Goal: Task Accomplishment & Management: Use online tool/utility

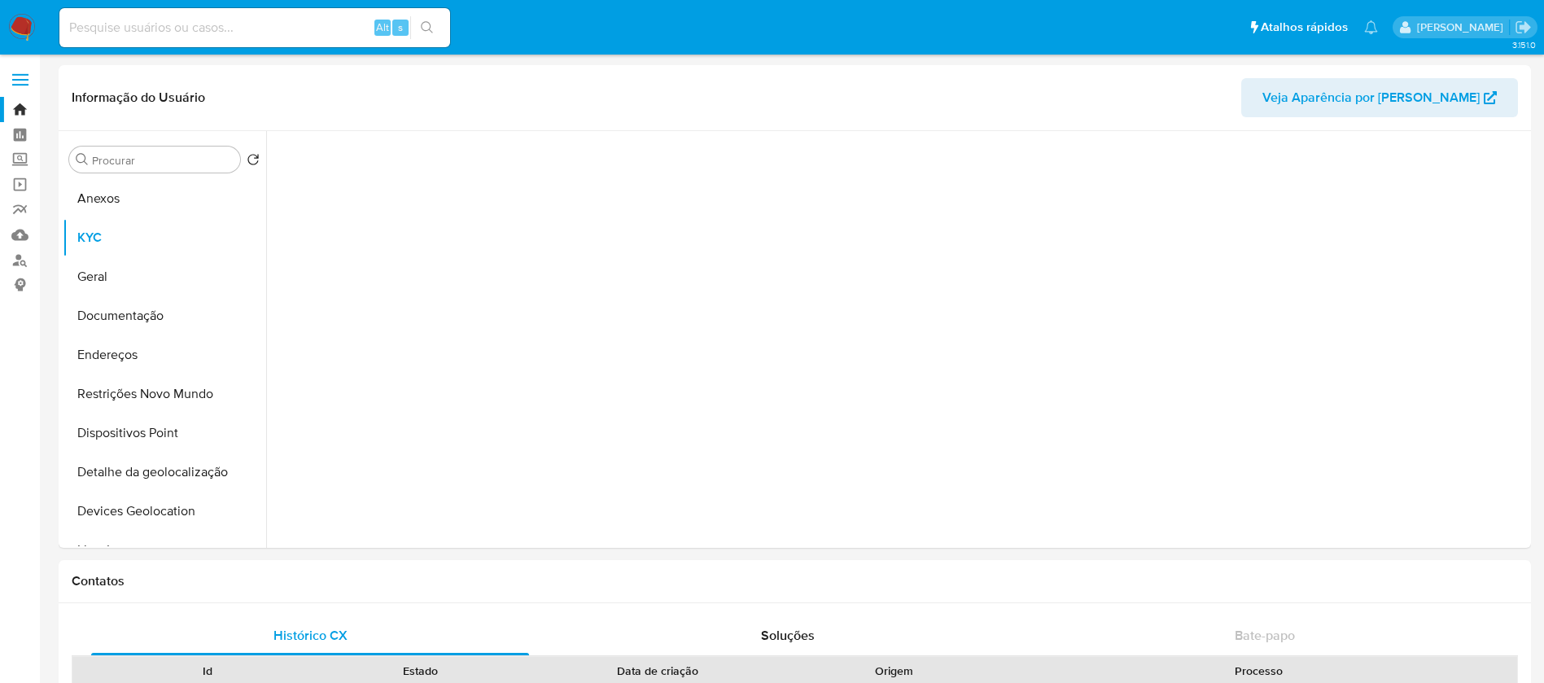
select select "10"
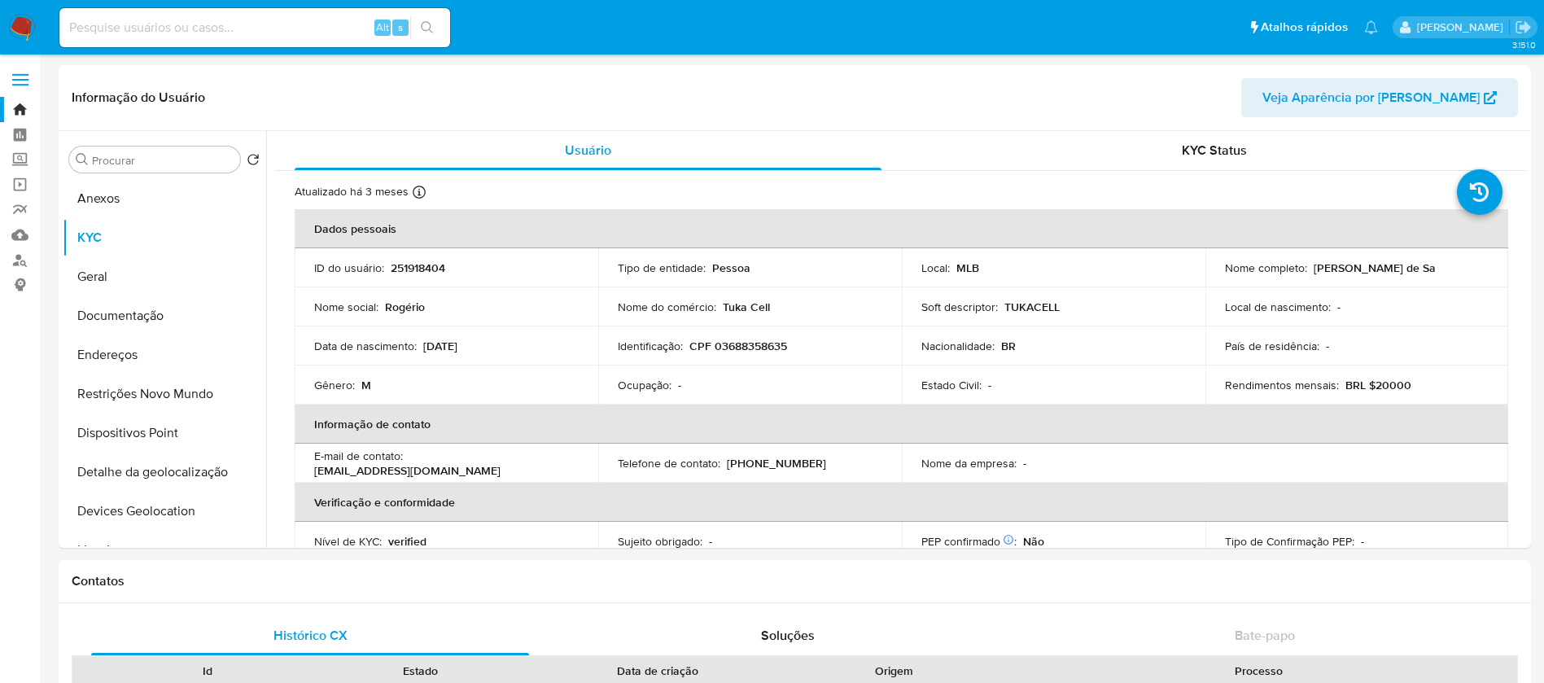
click at [142, 34] on input at bounding box center [254, 27] width 391 height 21
paste input "251918404"
click at [91, 231] on button "KYC" at bounding box center [158, 237] width 190 height 39
click at [95, 282] on button "Geral" at bounding box center [158, 276] width 190 height 39
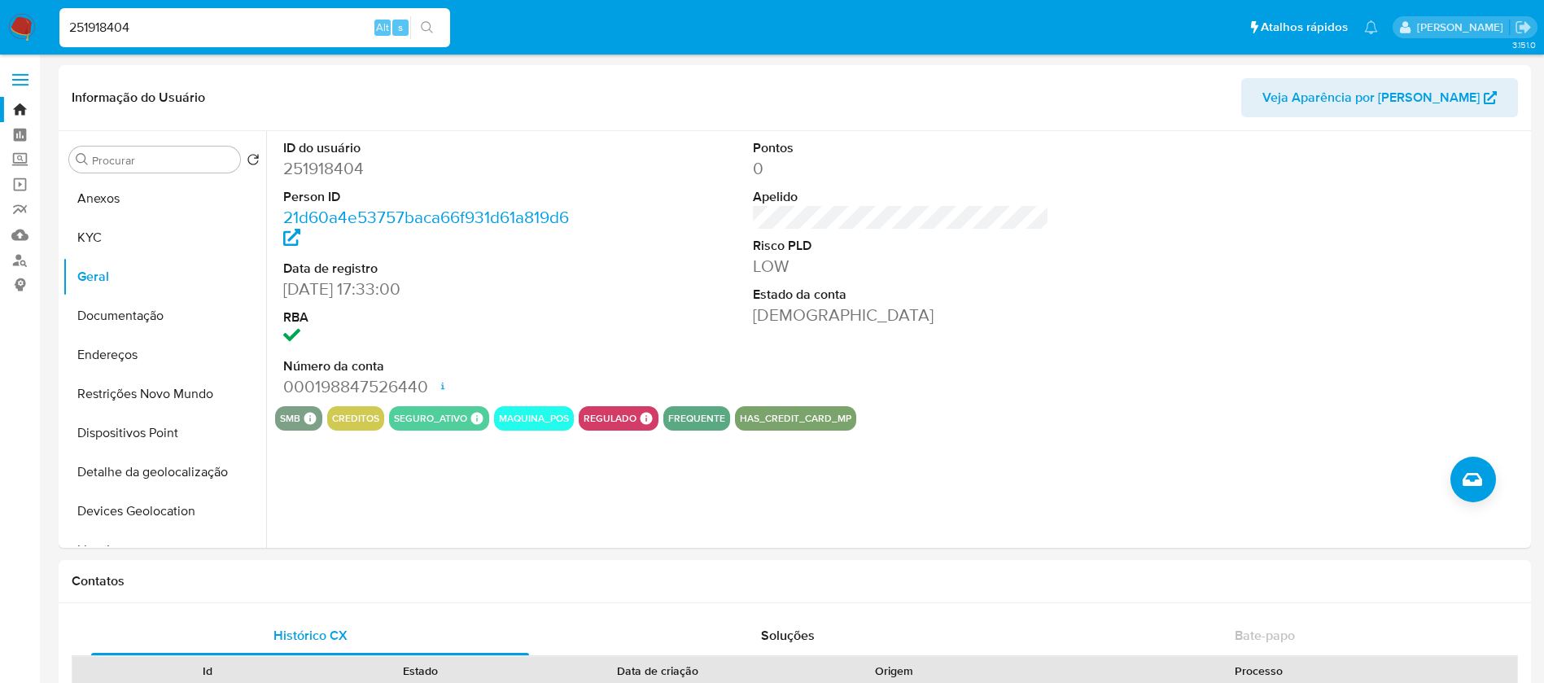
click at [201, 24] on input "251918404" at bounding box center [254, 27] width 391 height 21
paste input "682968585"
type input "682968585"
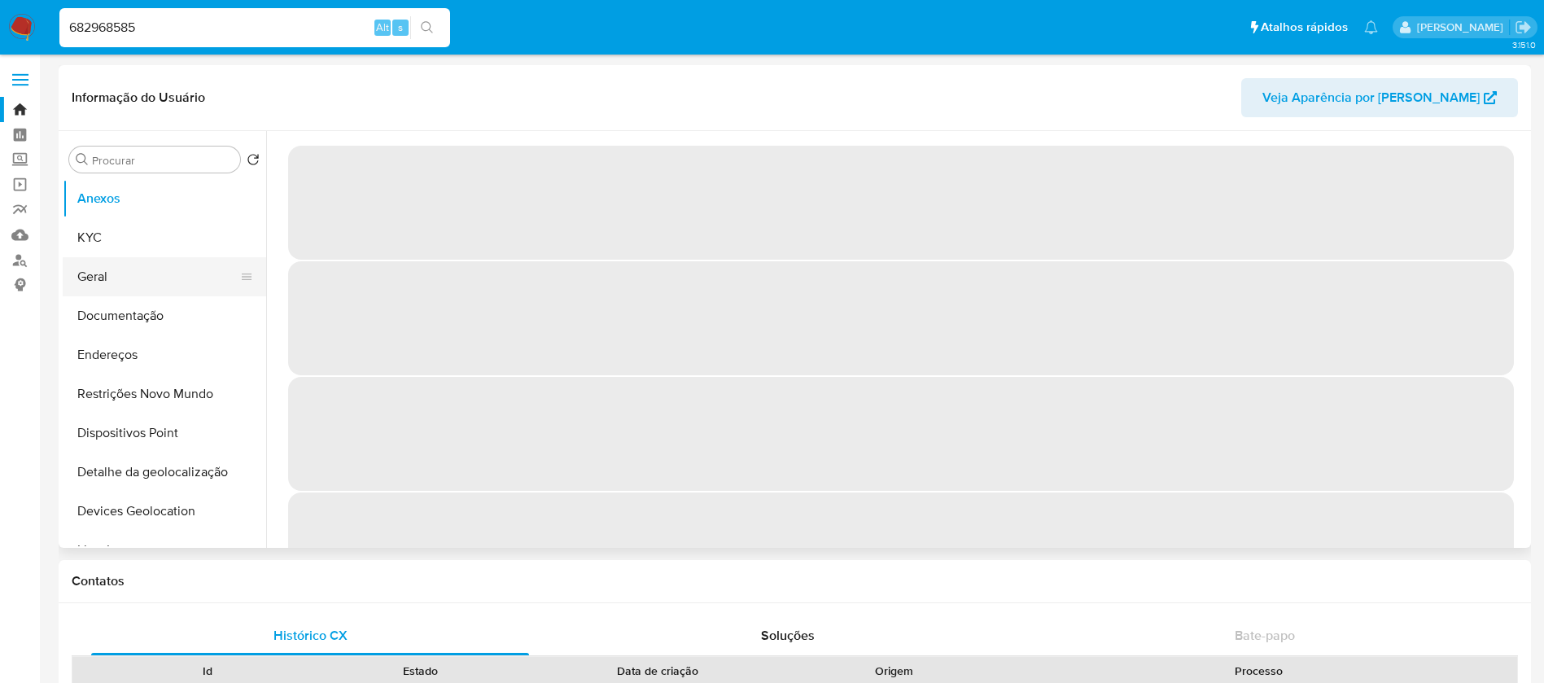
select select "10"
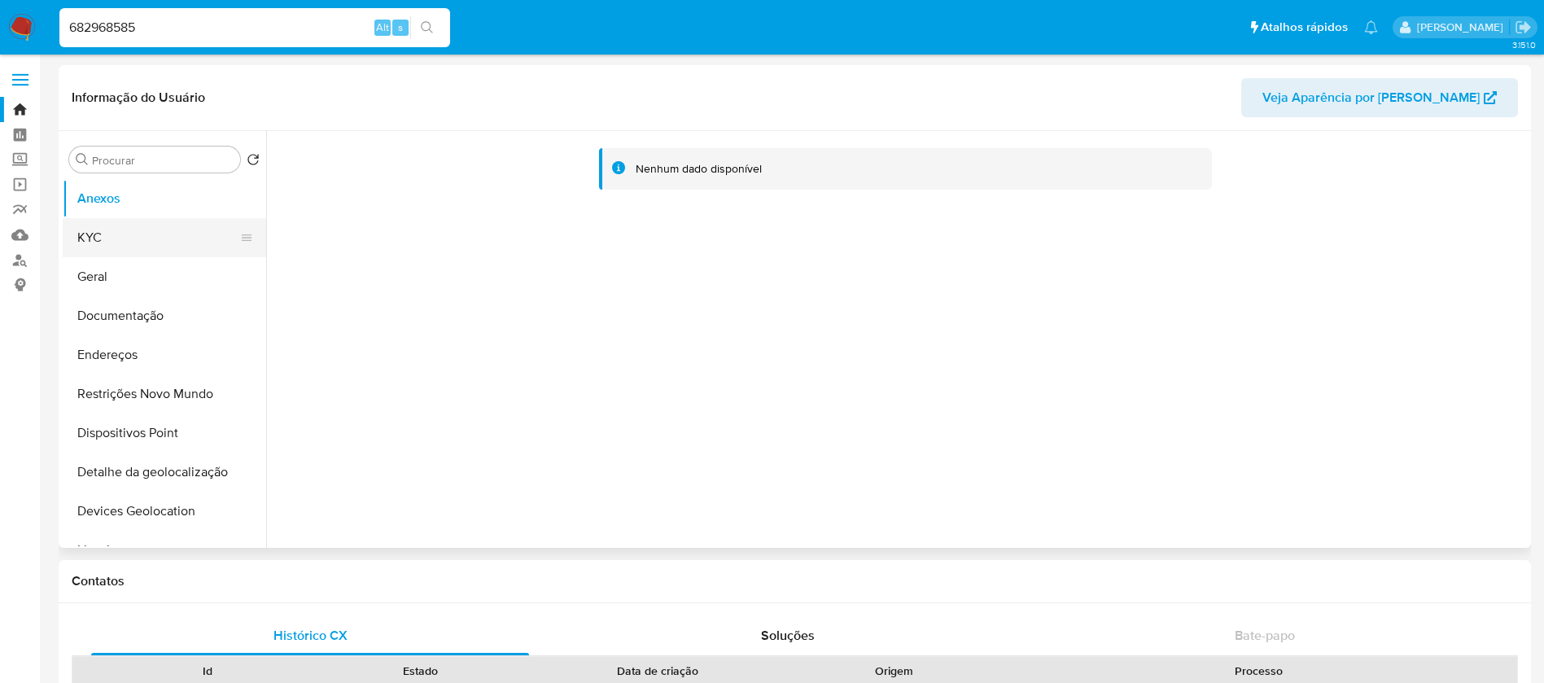
click at [103, 242] on button "KYC" at bounding box center [158, 237] width 190 height 39
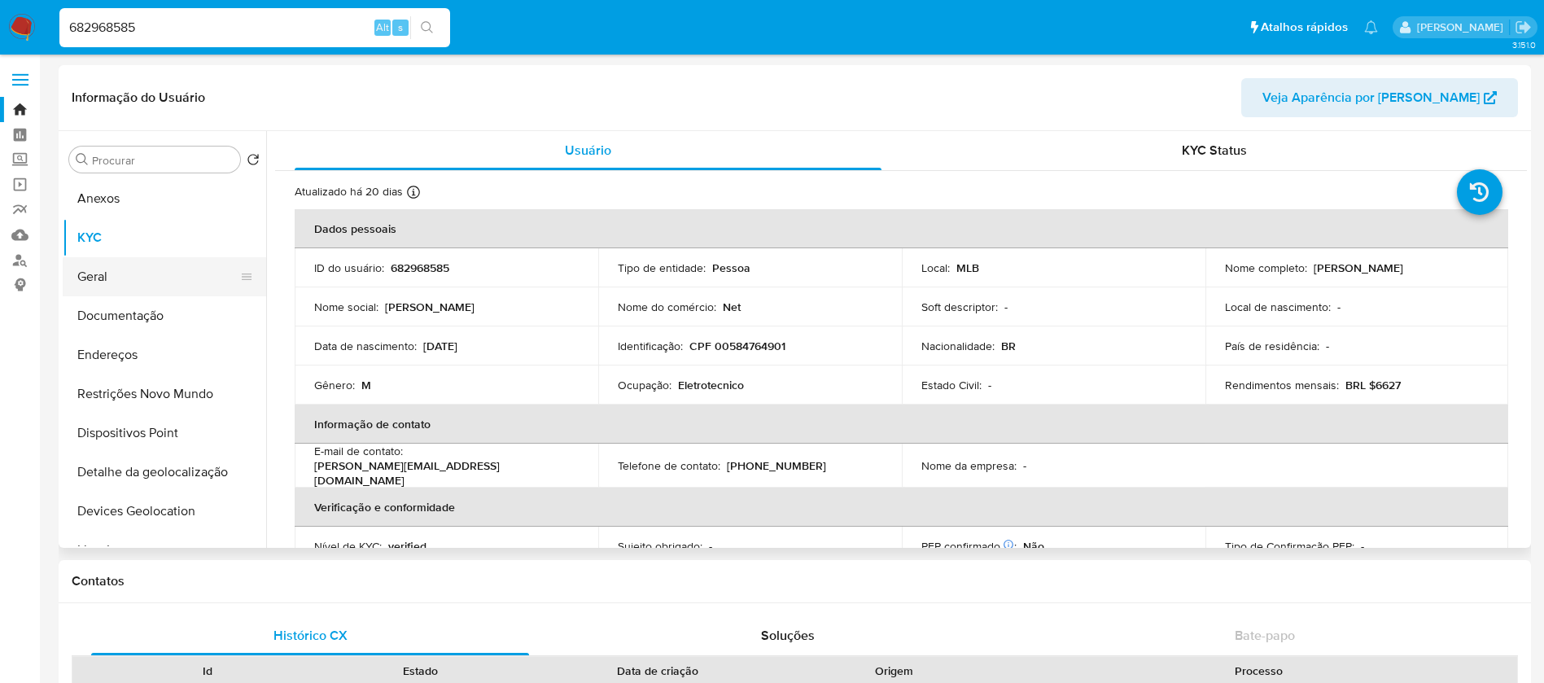
click at [106, 287] on button "Geral" at bounding box center [158, 276] width 190 height 39
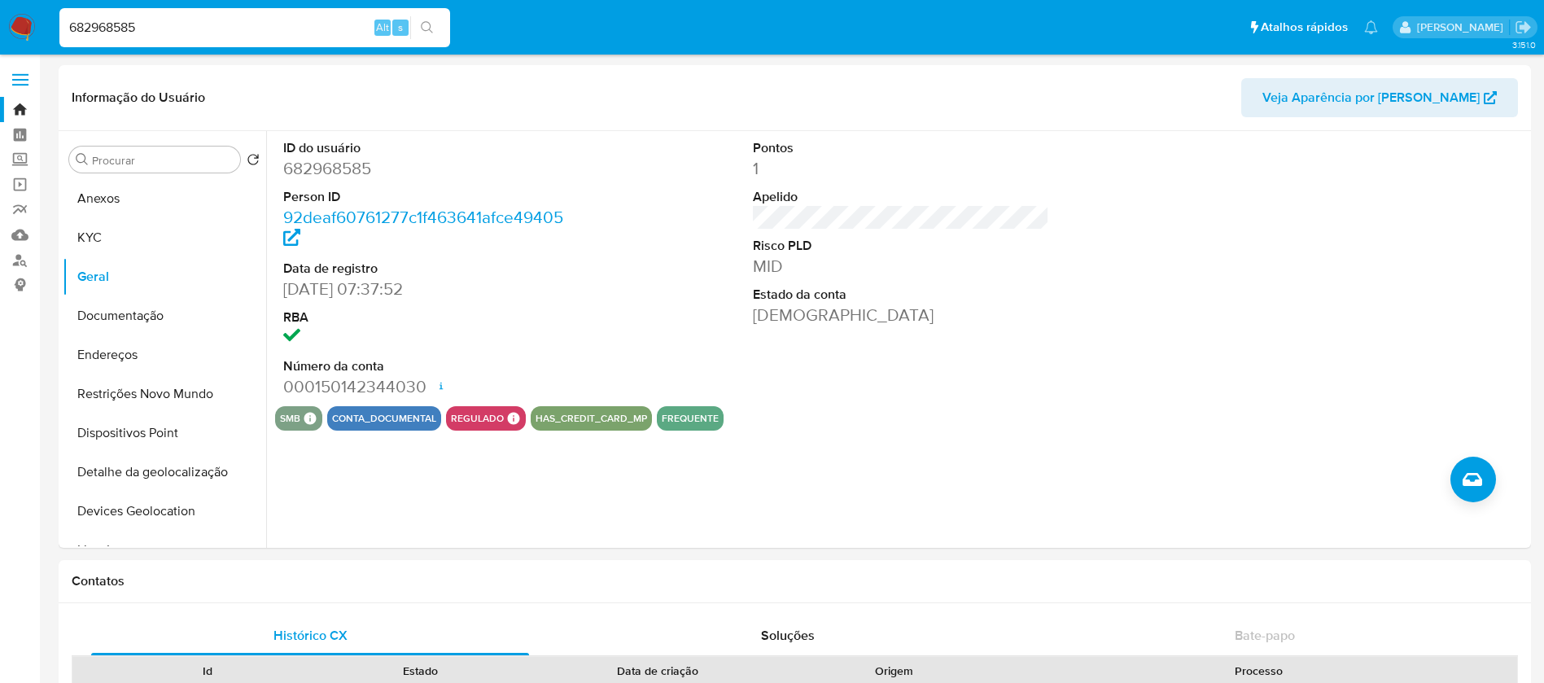
click at [149, 24] on input "682968585" at bounding box center [254, 27] width 391 height 21
paste input "459016467"
type input "459016467"
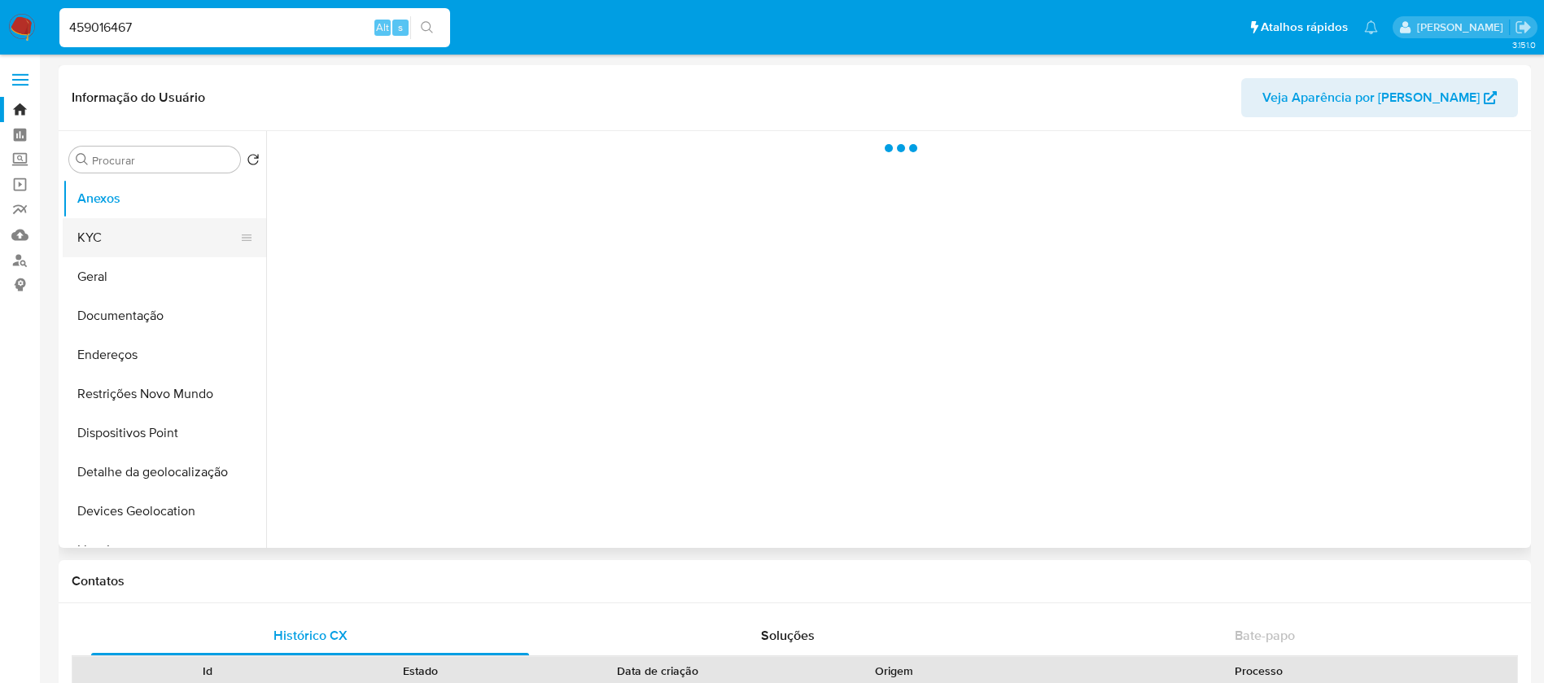
click at [112, 244] on button "KYC" at bounding box center [158, 237] width 190 height 39
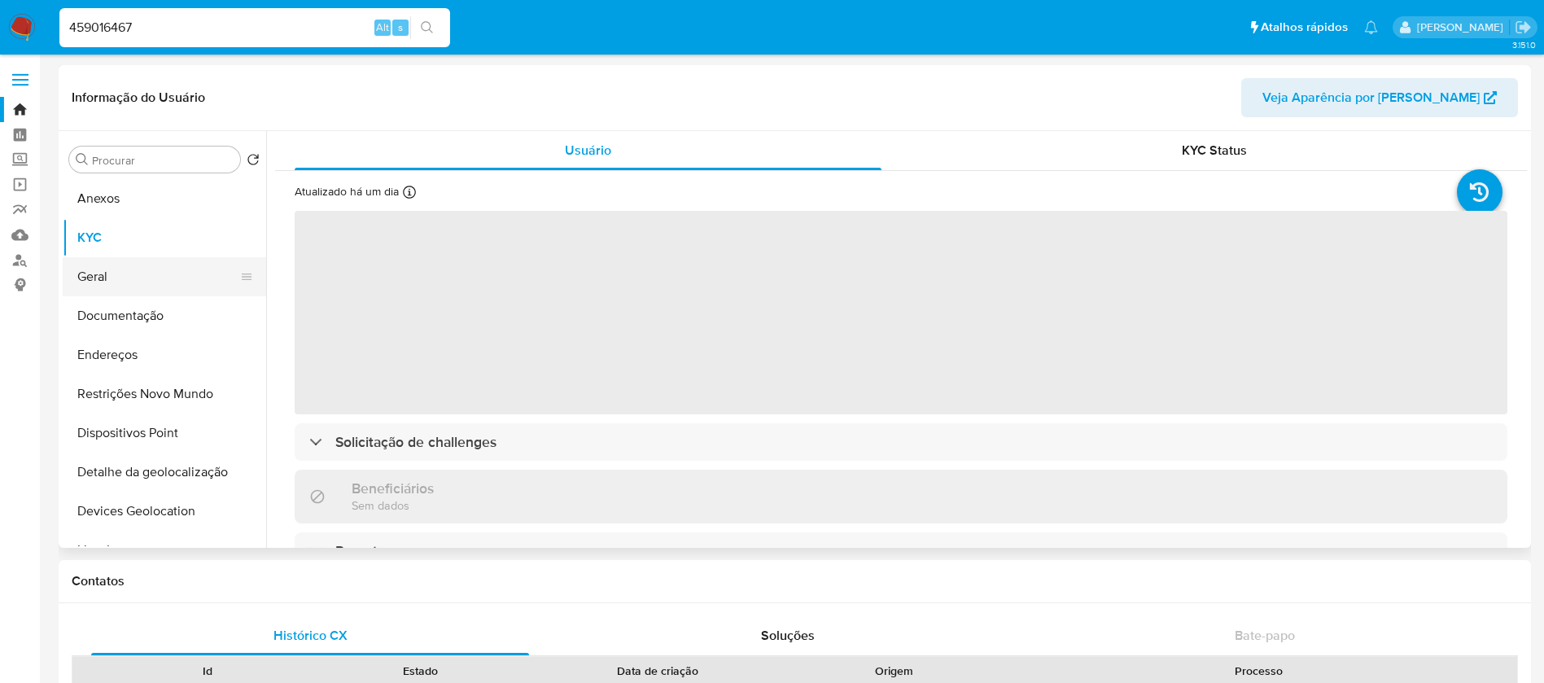
select select "10"
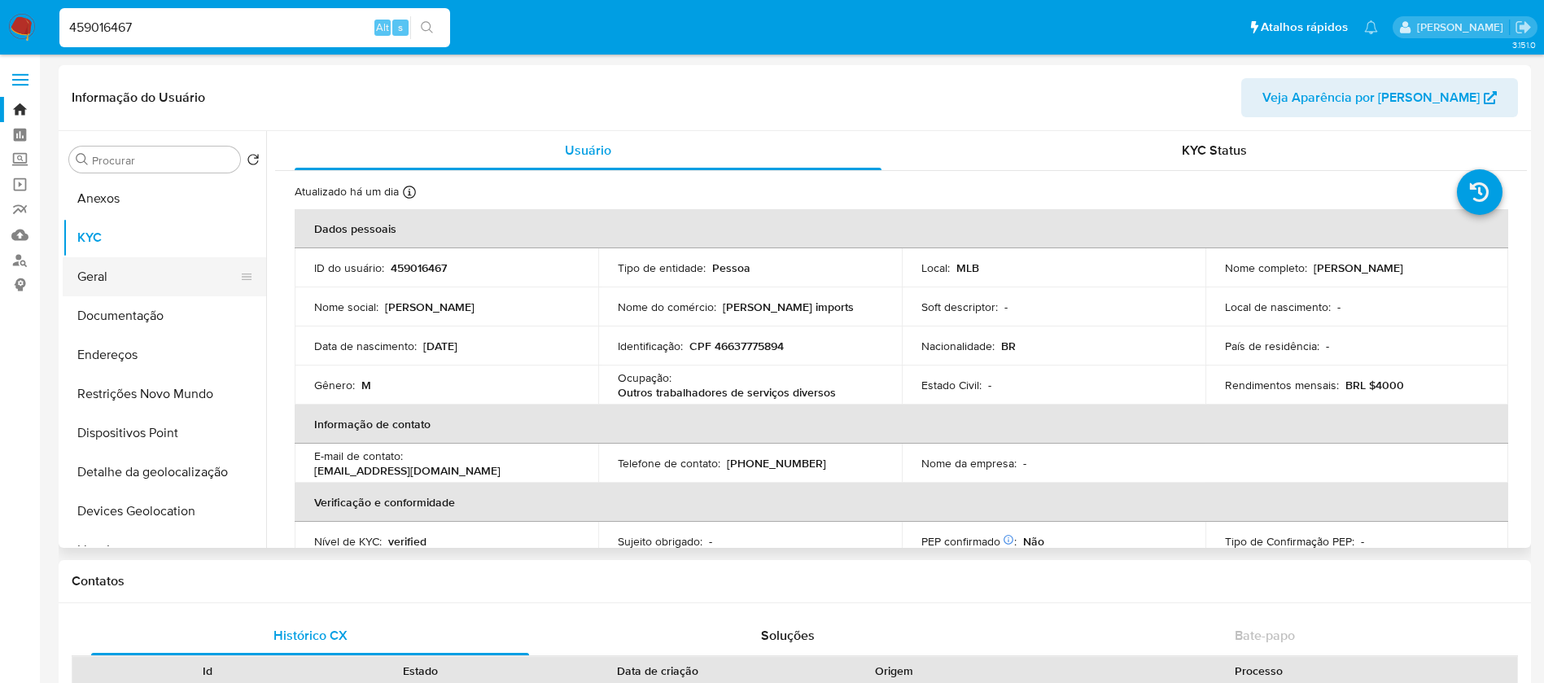
click at [114, 287] on button "Geral" at bounding box center [158, 276] width 190 height 39
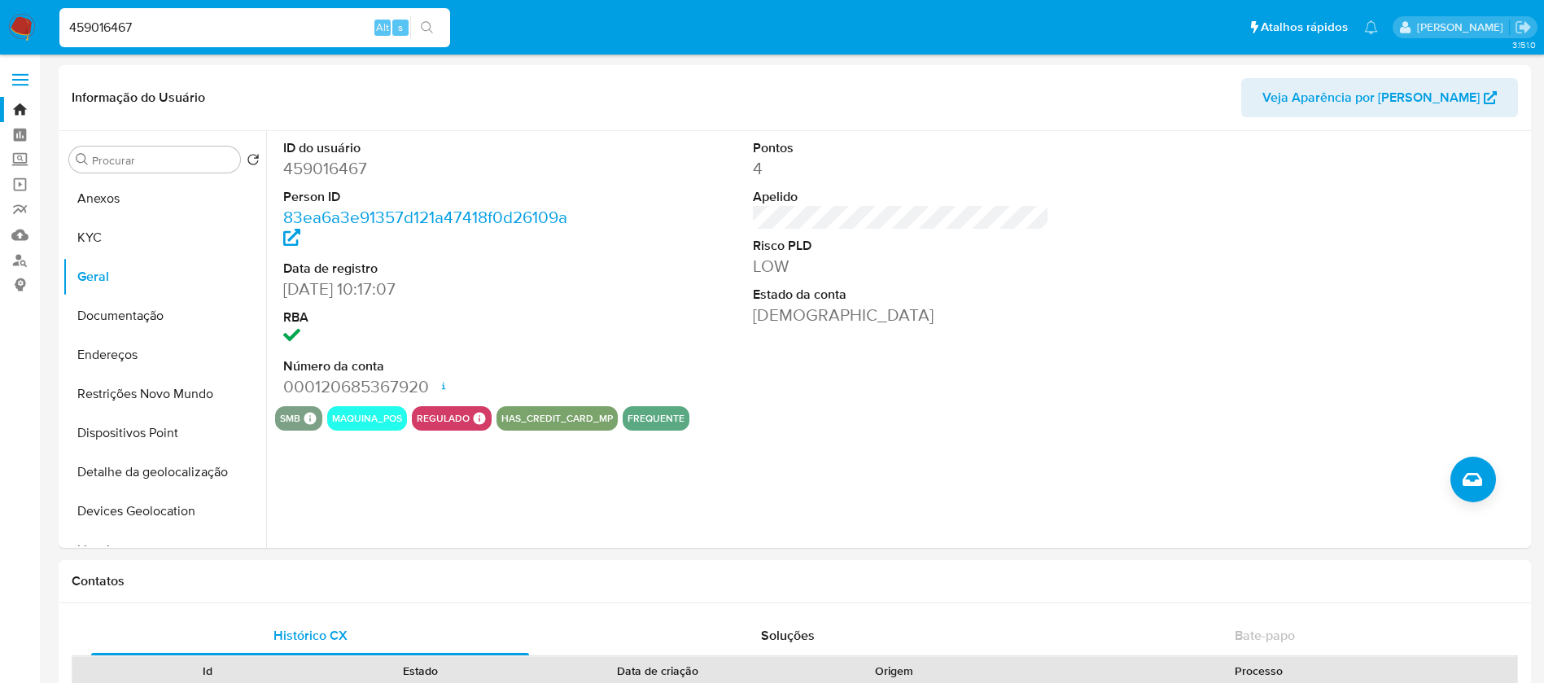
click at [154, 28] on input "459016467" at bounding box center [254, 27] width 391 height 21
paste input "738836771"
type input "738836771"
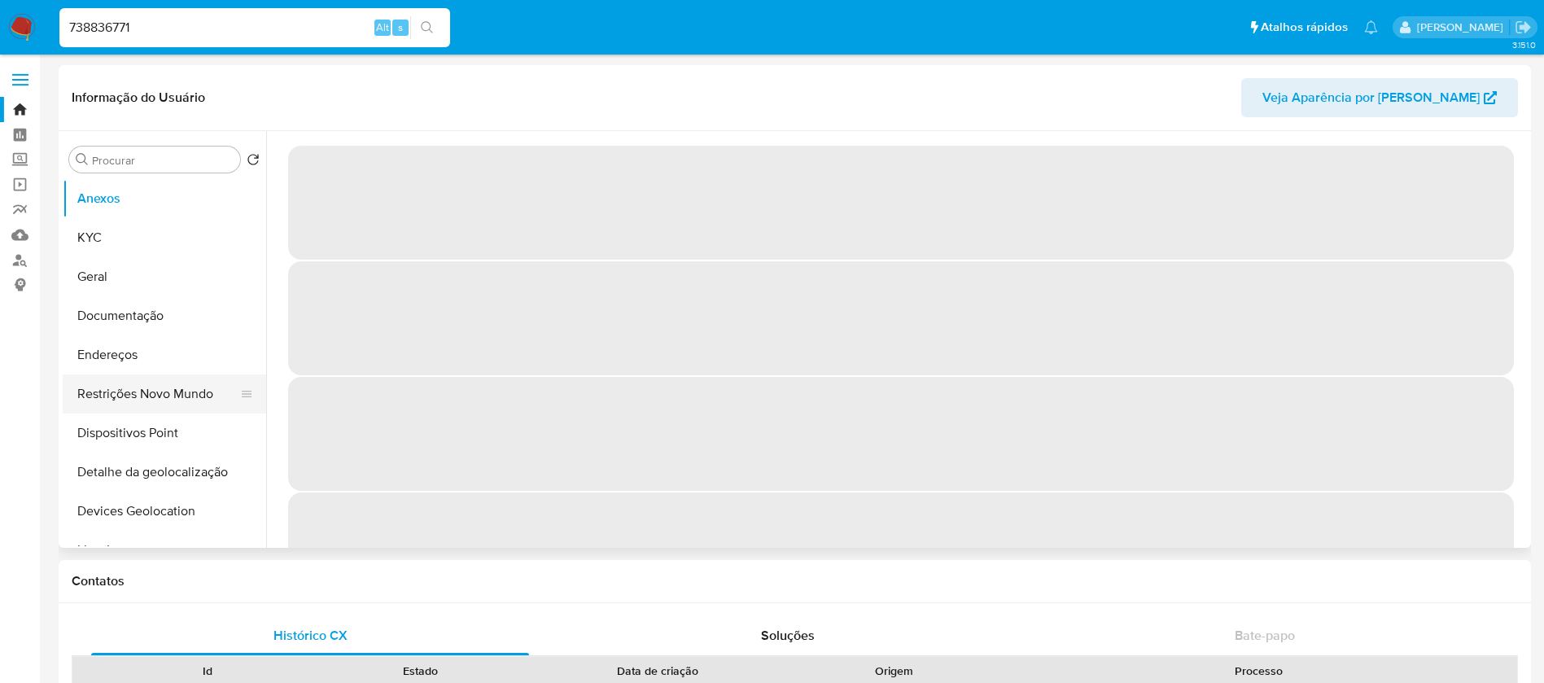
select select "10"
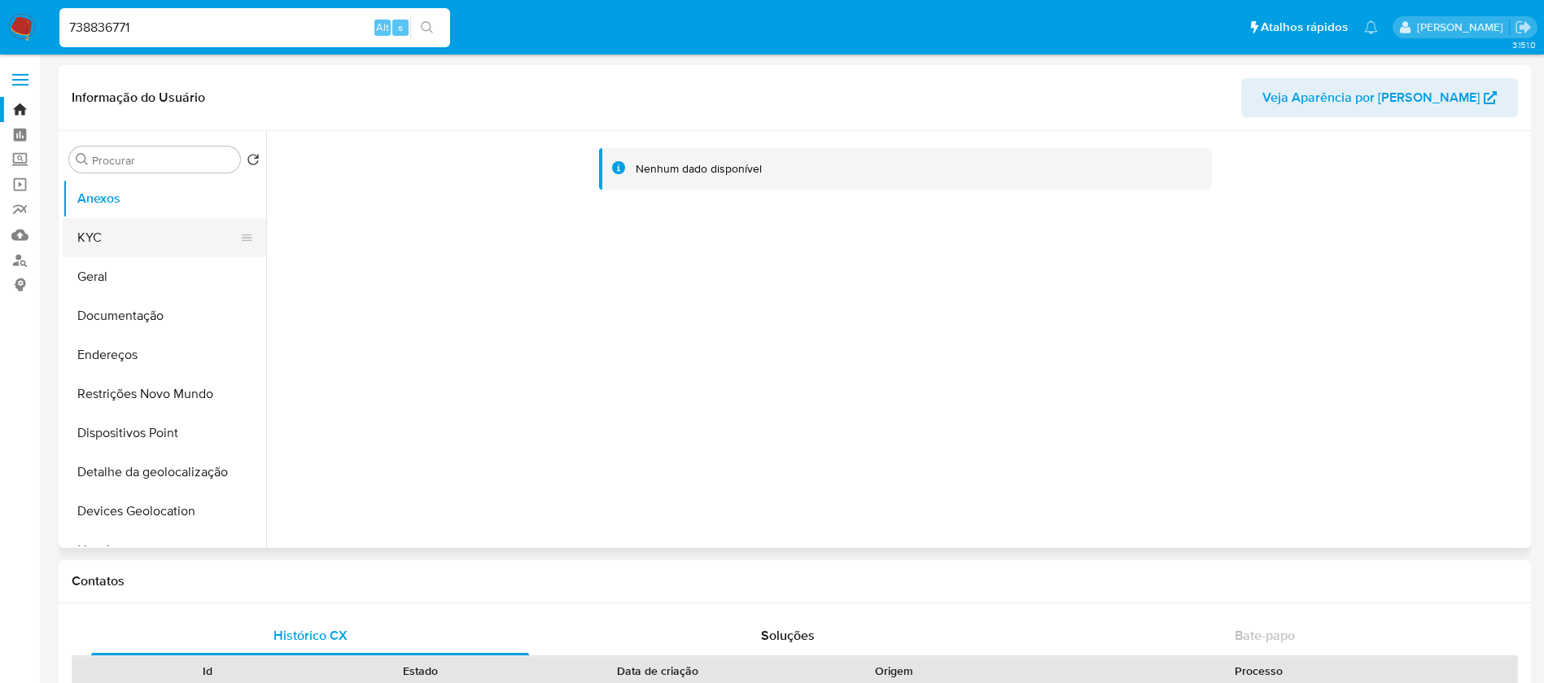
click at [103, 250] on button "KYC" at bounding box center [158, 237] width 190 height 39
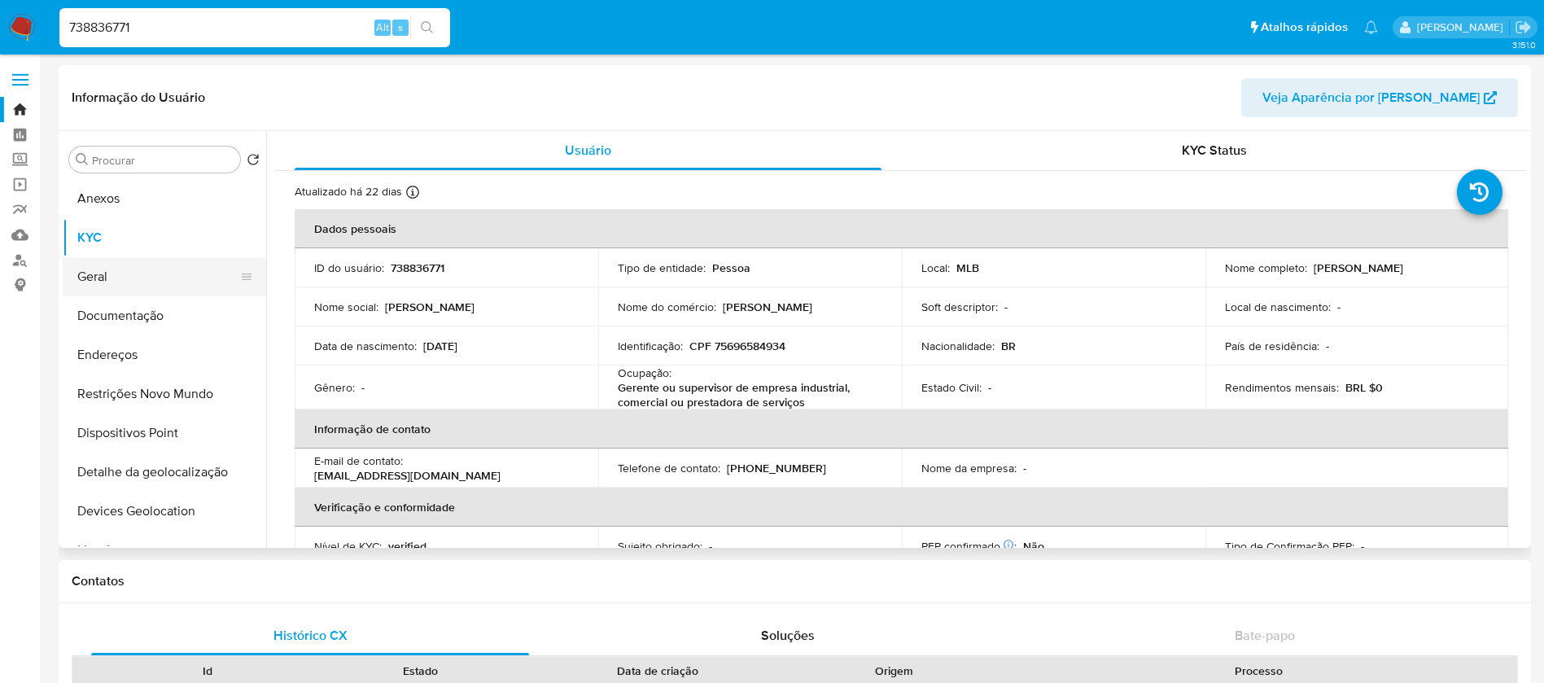
click at [94, 283] on button "Geral" at bounding box center [158, 276] width 190 height 39
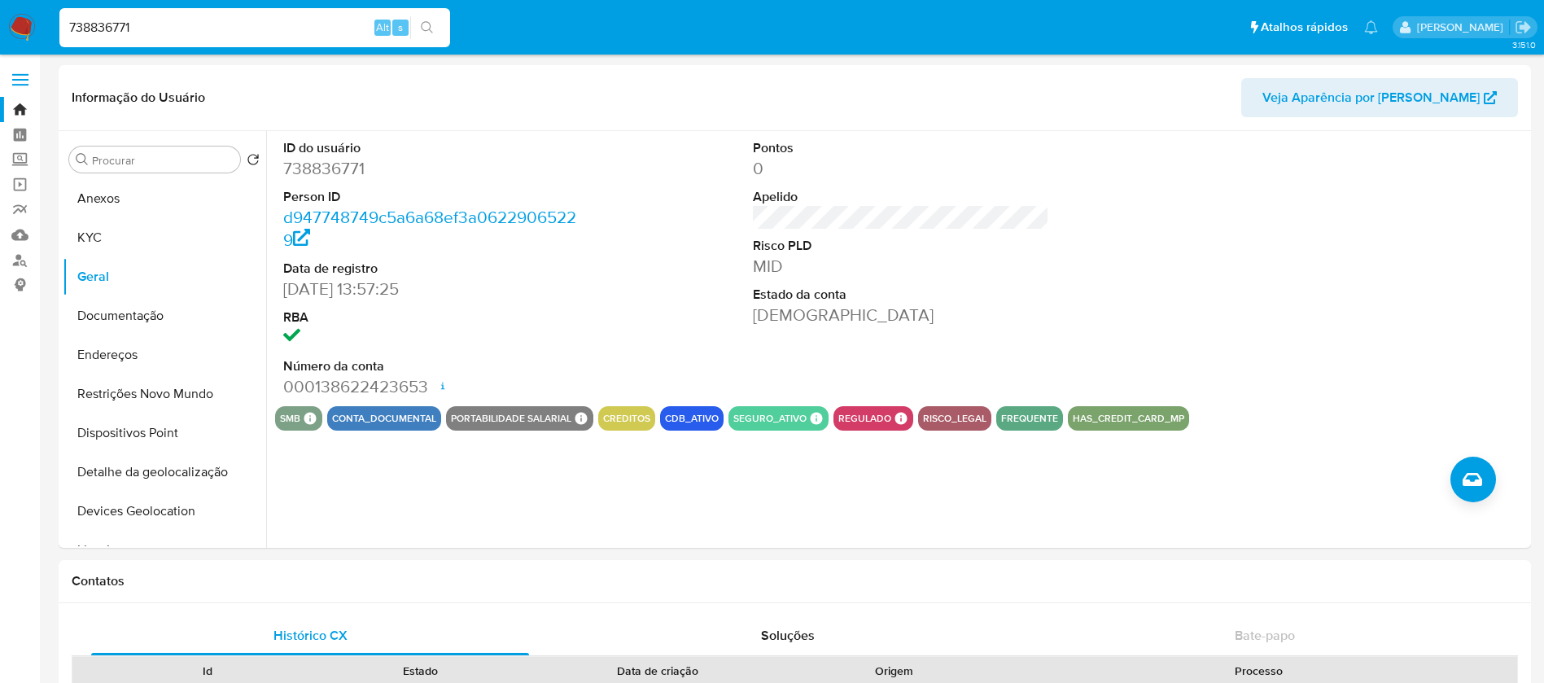
click at [200, 35] on input "738836771" at bounding box center [254, 27] width 391 height 21
paste input "1748865"
type input "1748865"
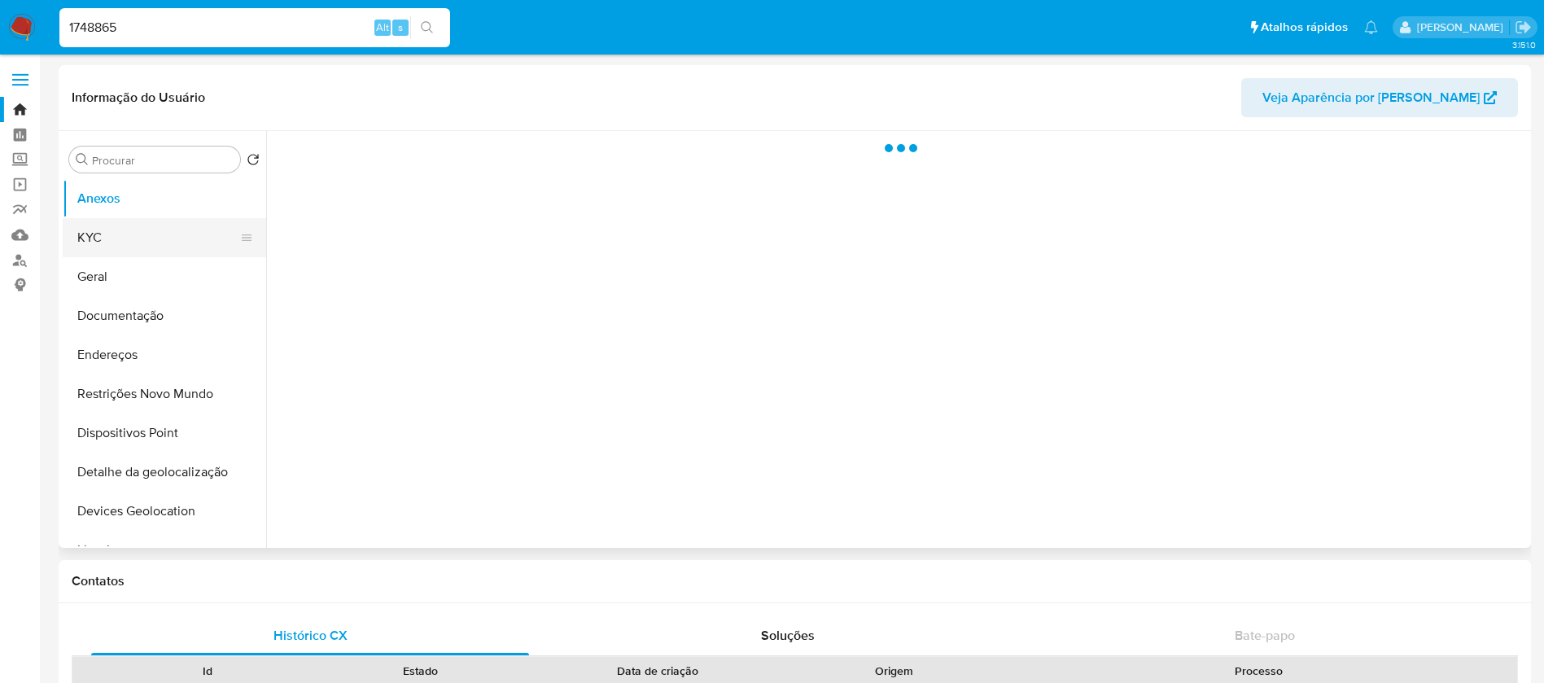
click at [91, 247] on button "KYC" at bounding box center [158, 237] width 190 height 39
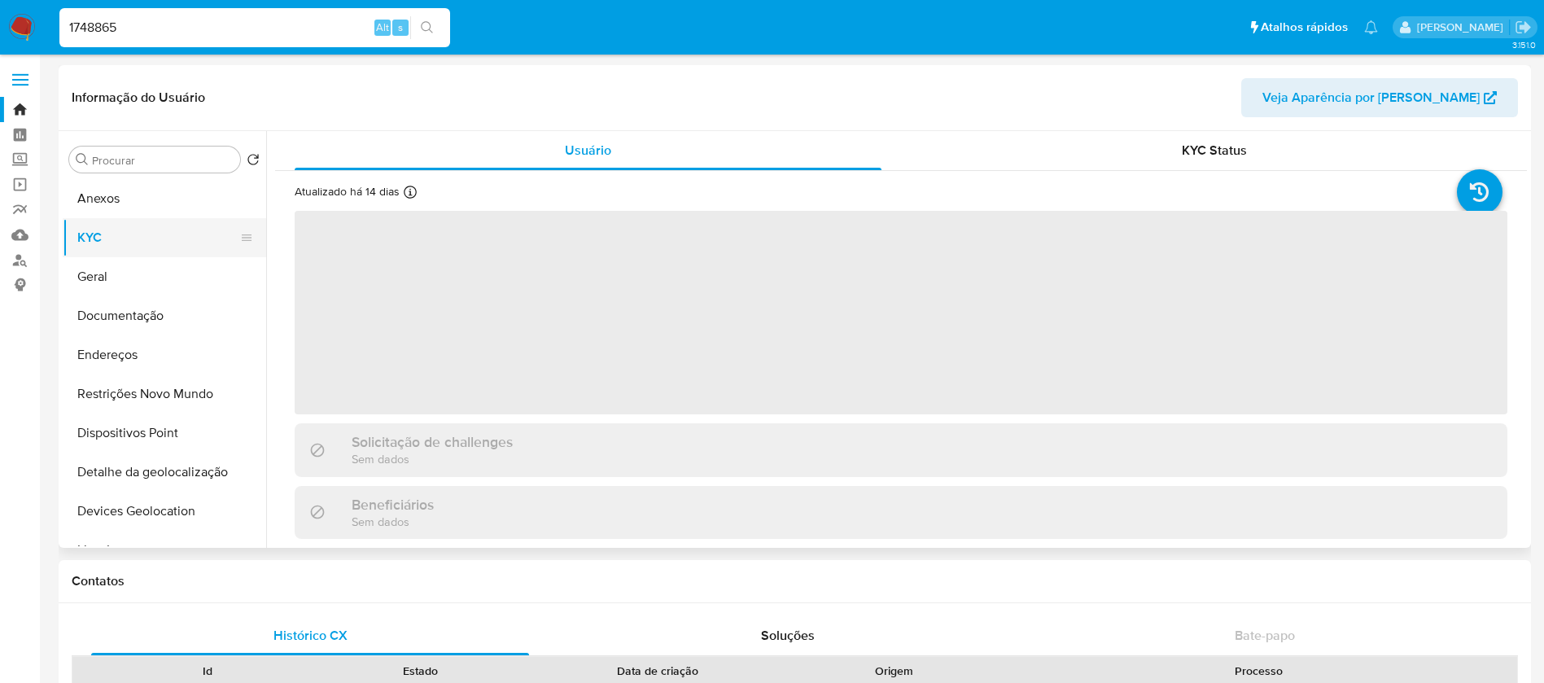
select select "10"
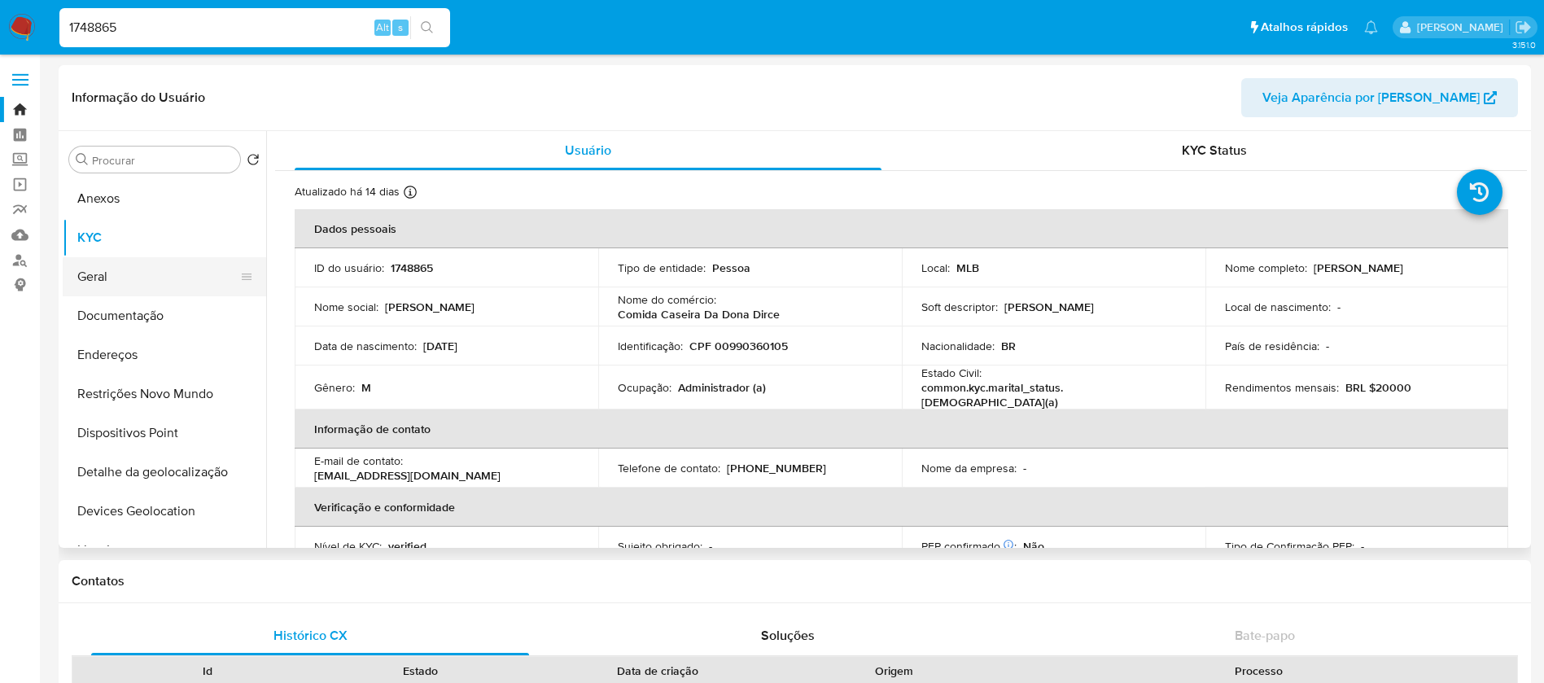
click at [99, 280] on button "Geral" at bounding box center [158, 276] width 190 height 39
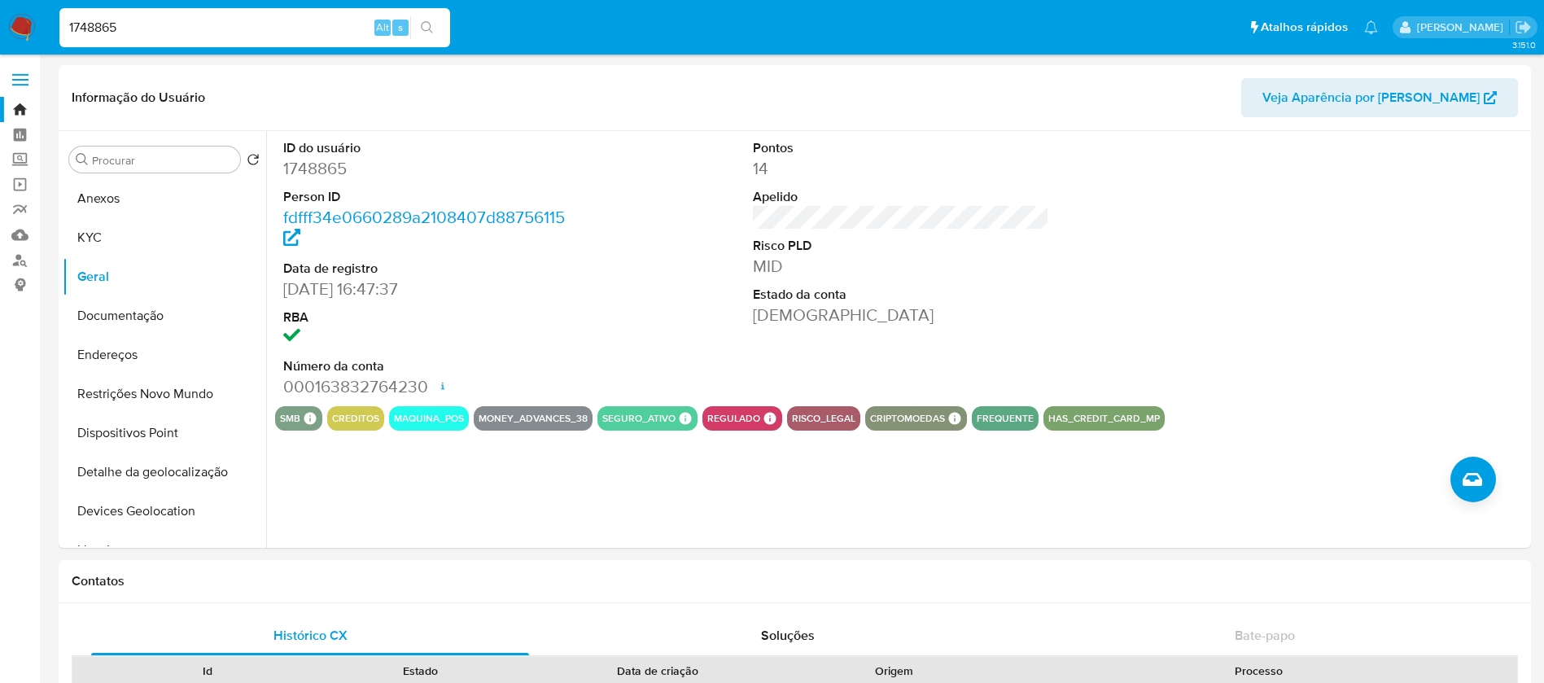
click at [171, 37] on input "1748865" at bounding box center [254, 27] width 391 height 21
click at [160, 35] on input "1748865" at bounding box center [254, 27] width 391 height 21
paste input "936170638"
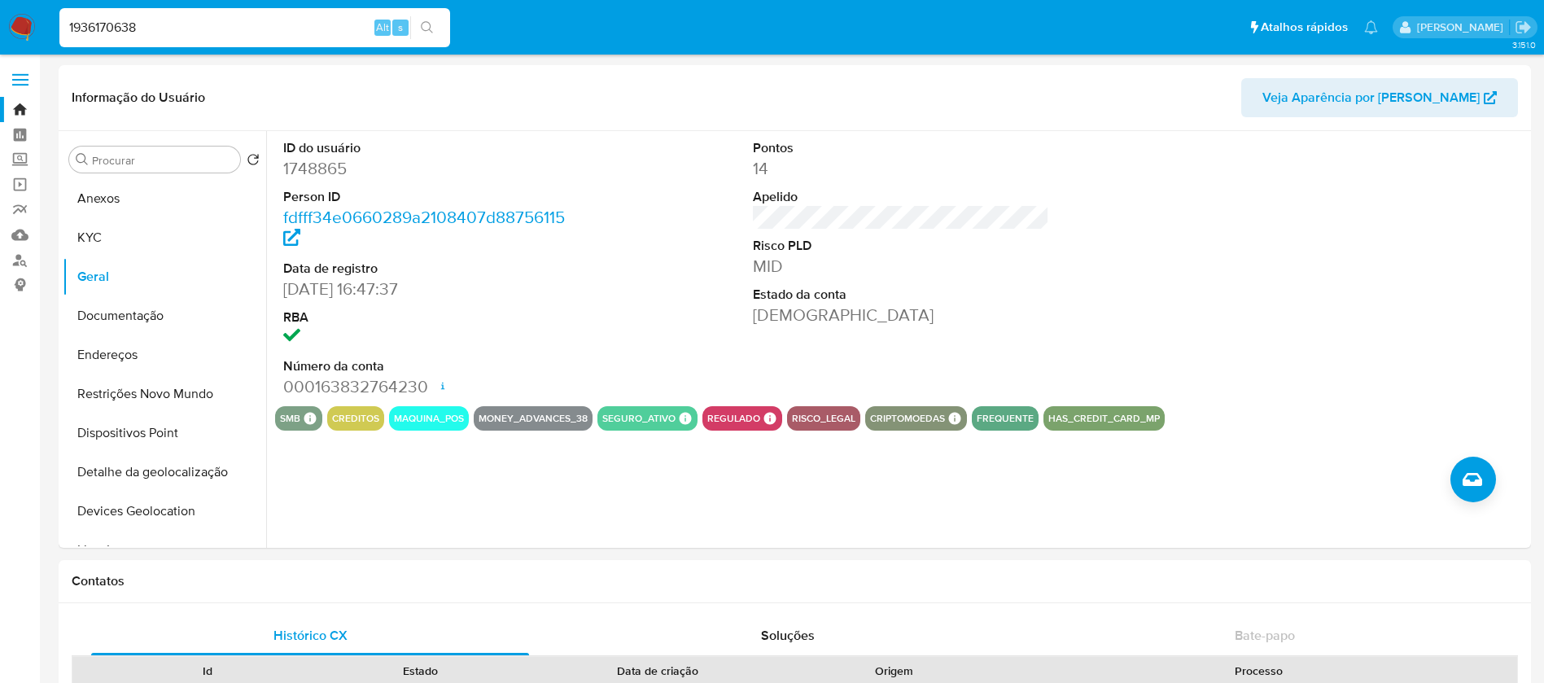
type input "1936170638"
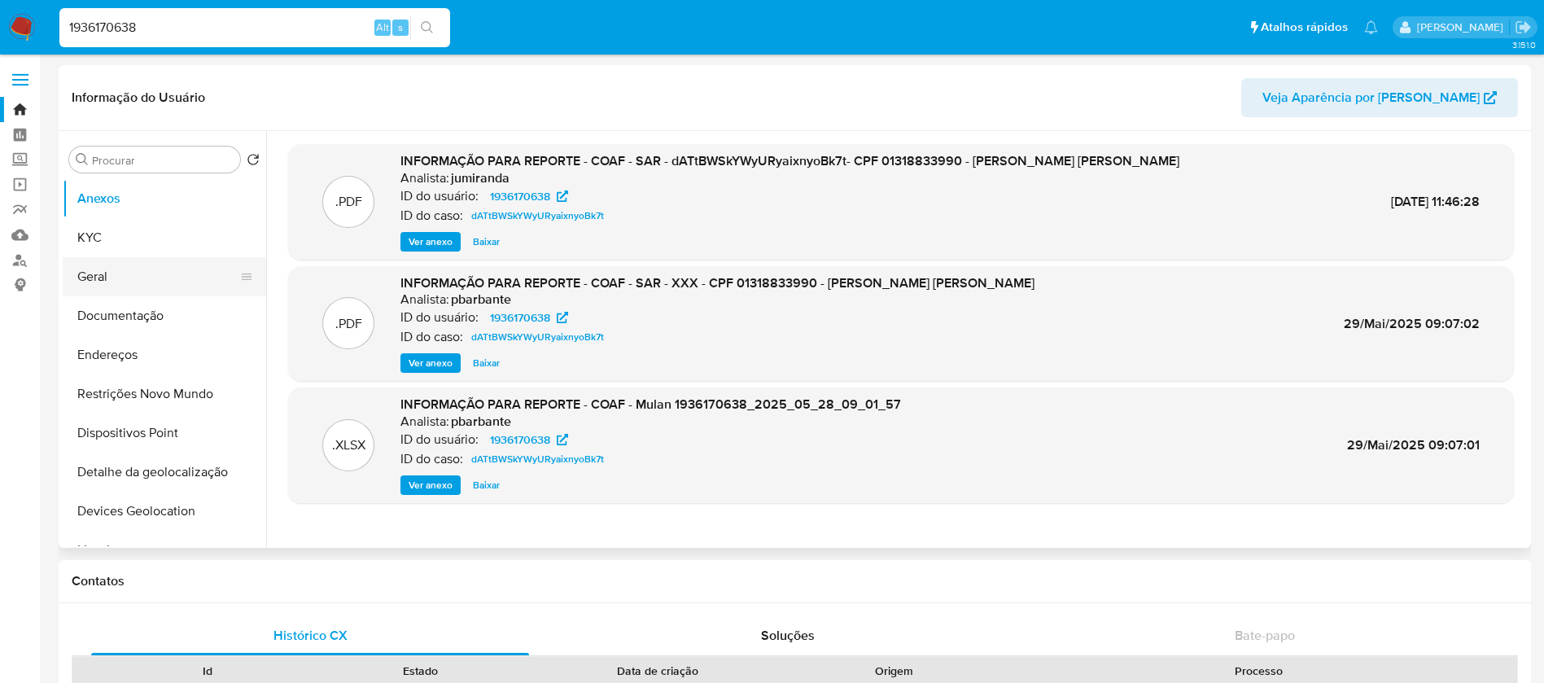
select select "10"
click at [112, 247] on button "KYC" at bounding box center [158, 237] width 190 height 39
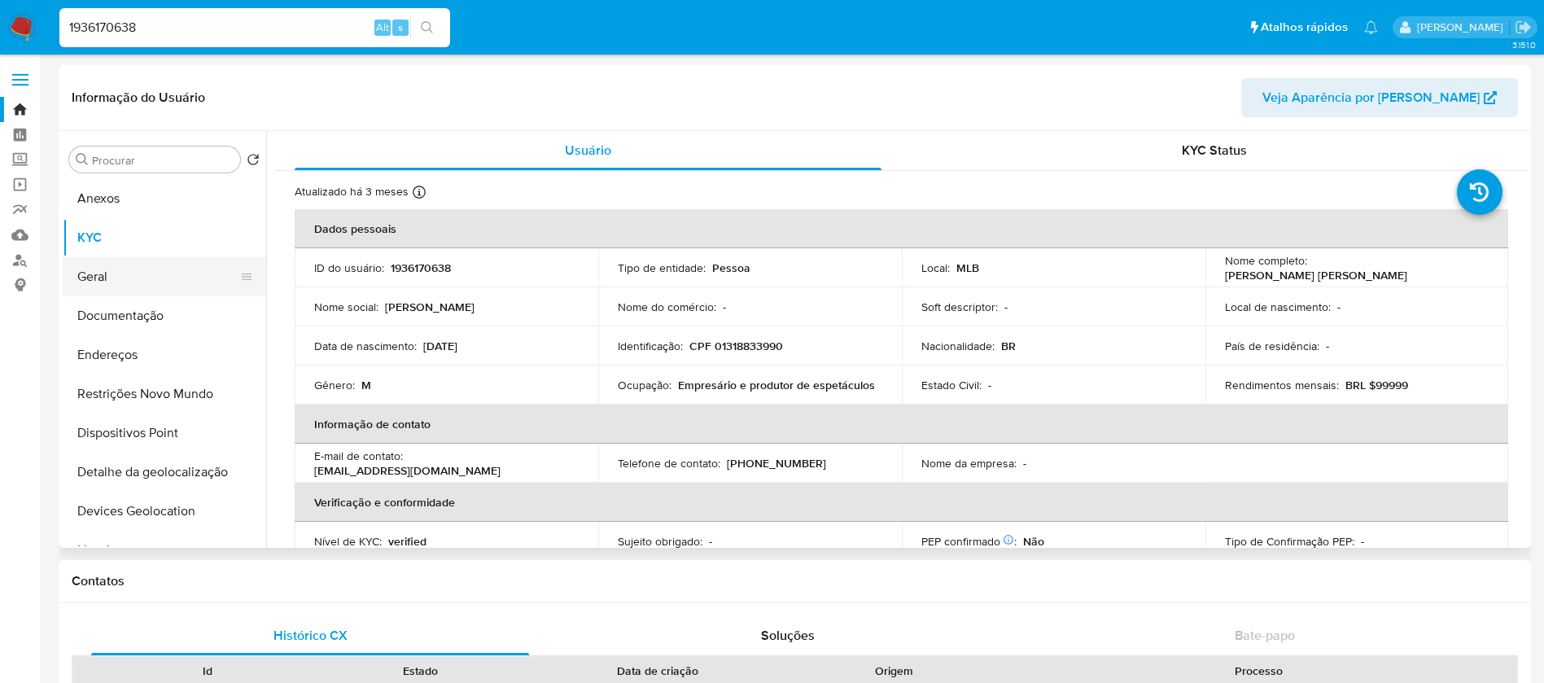
click at [107, 274] on button "Geral" at bounding box center [158, 276] width 190 height 39
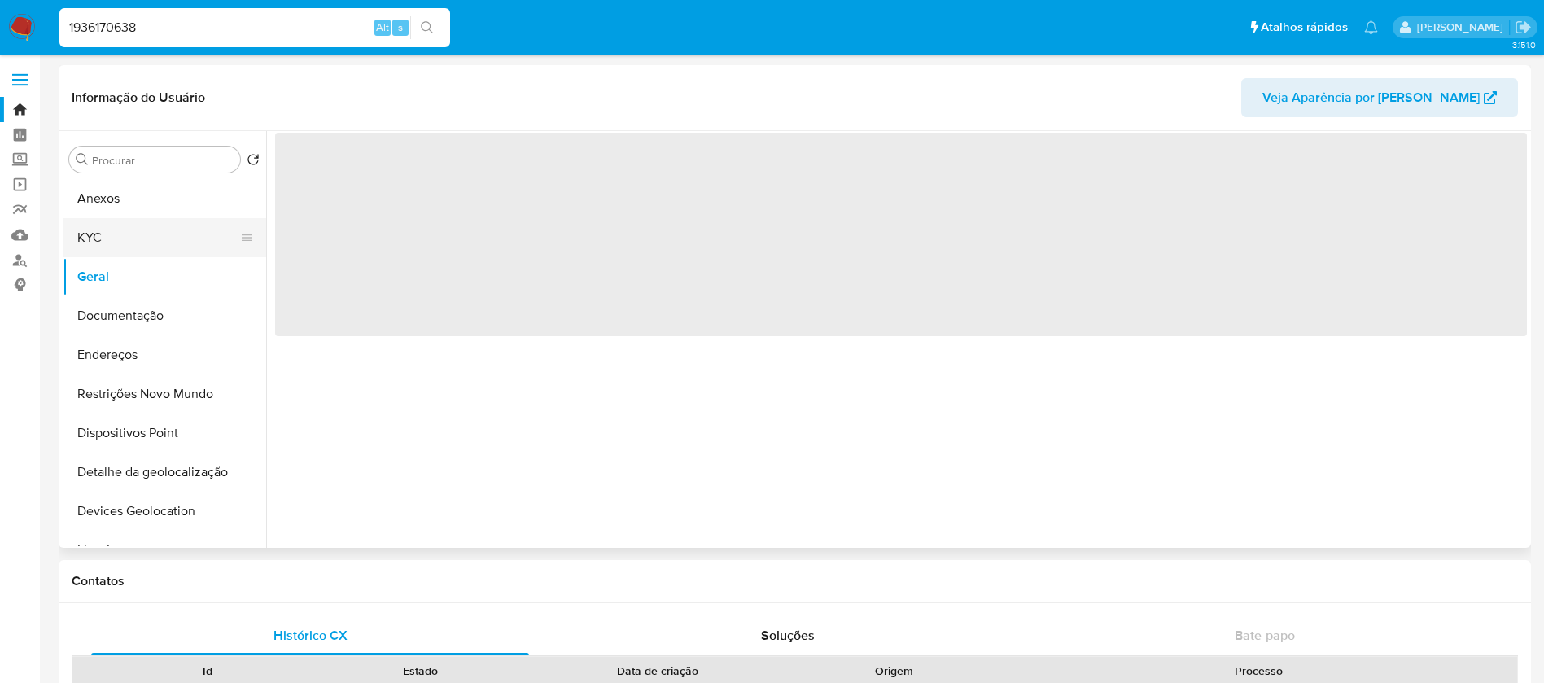
click at [101, 244] on button "KYC" at bounding box center [158, 237] width 190 height 39
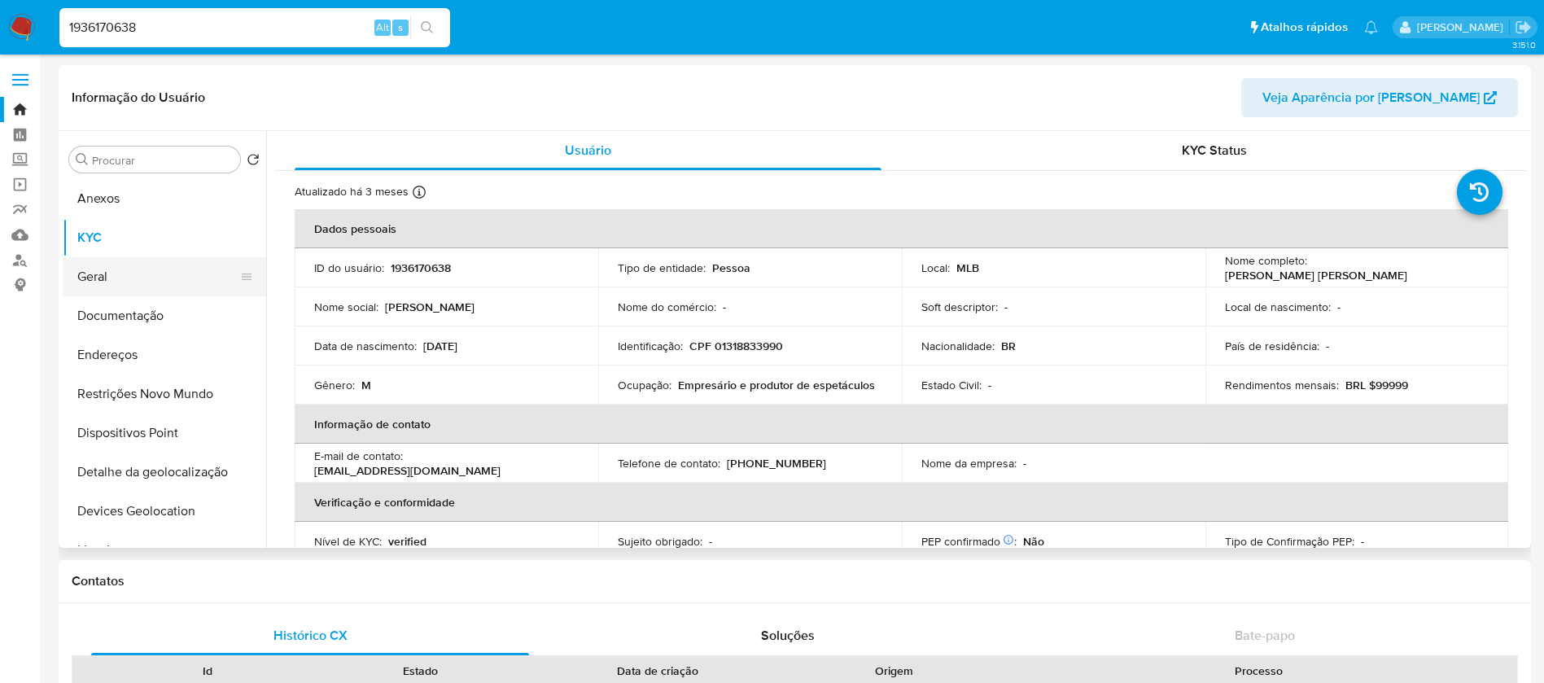
click at [106, 274] on button "Geral" at bounding box center [158, 276] width 190 height 39
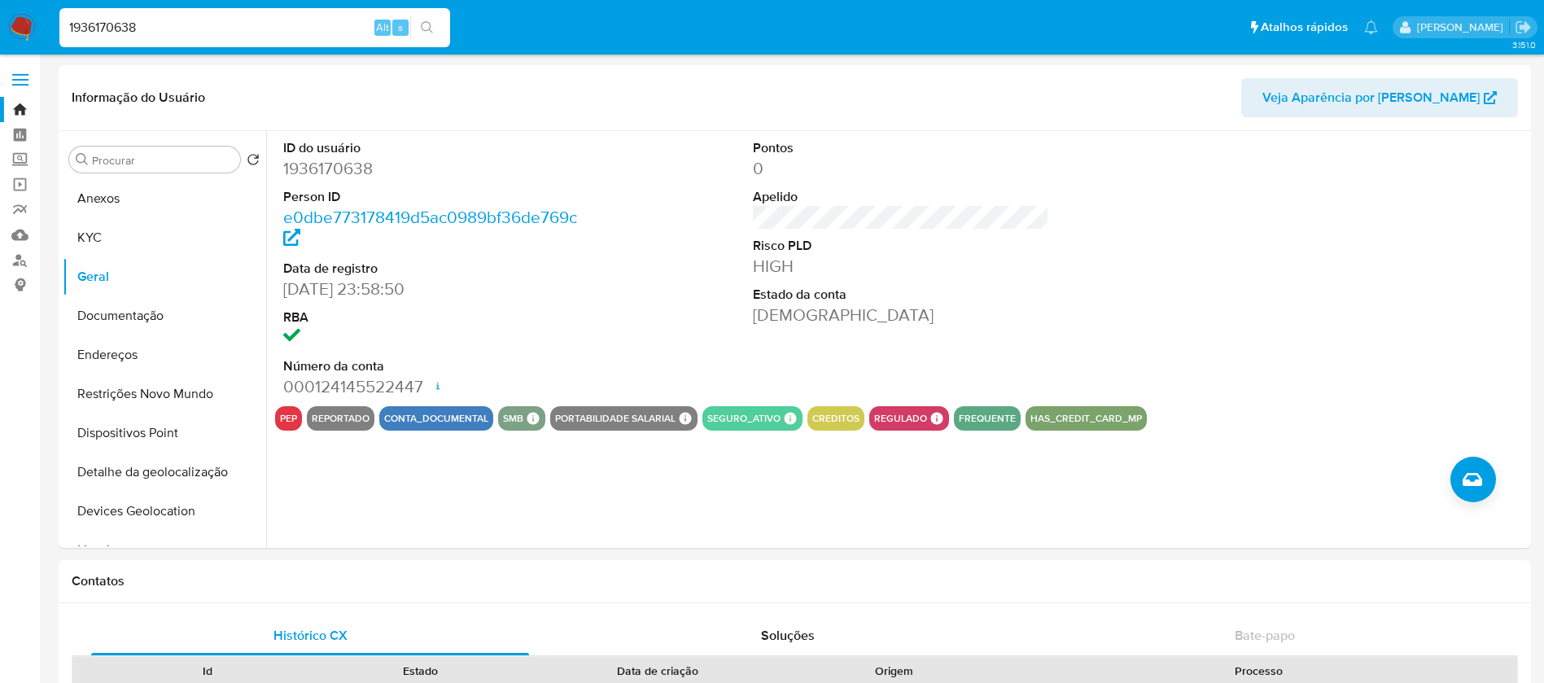
click at [175, 23] on input "1936170638" at bounding box center [254, 27] width 391 height 21
paste input "466275615"
type input "466275615"
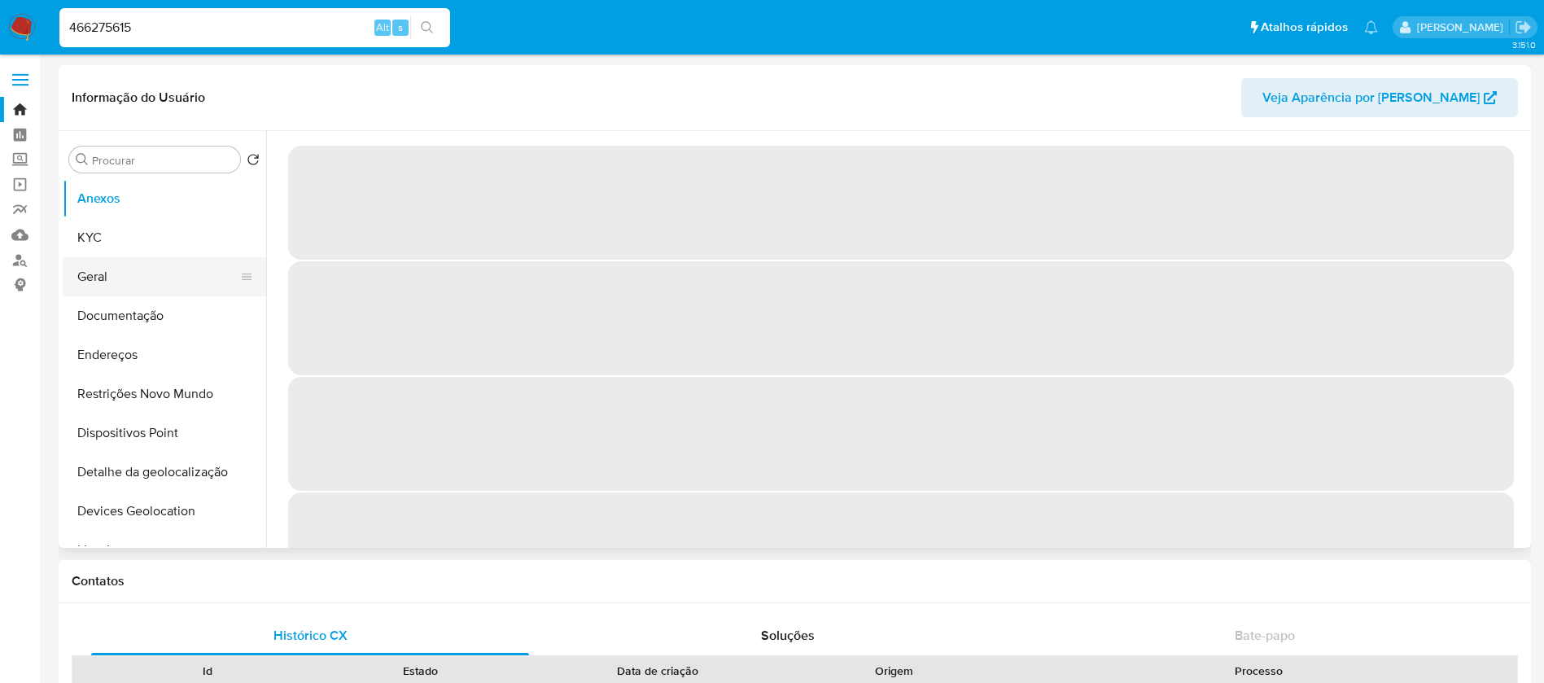
select select "10"
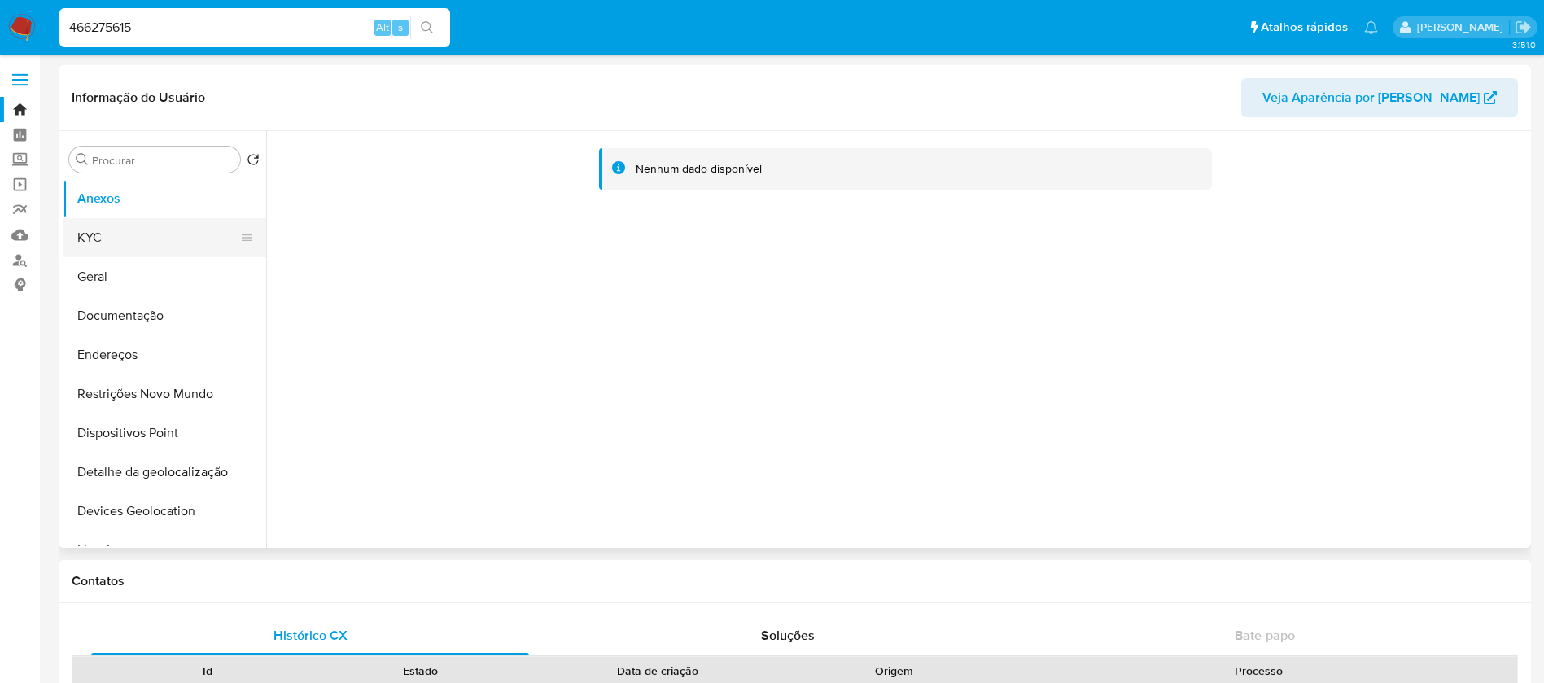
click at [113, 251] on button "KYC" at bounding box center [158, 237] width 190 height 39
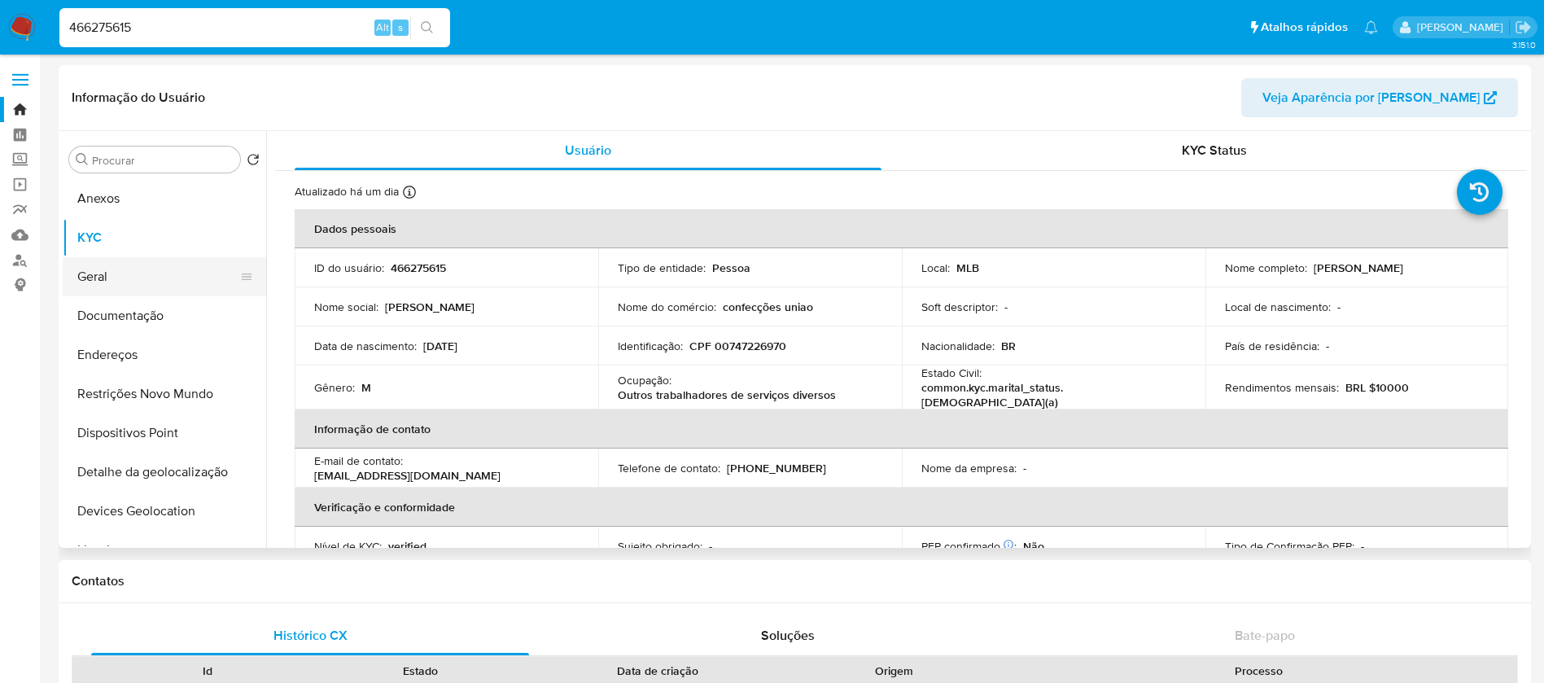
click at [112, 276] on button "Geral" at bounding box center [158, 276] width 190 height 39
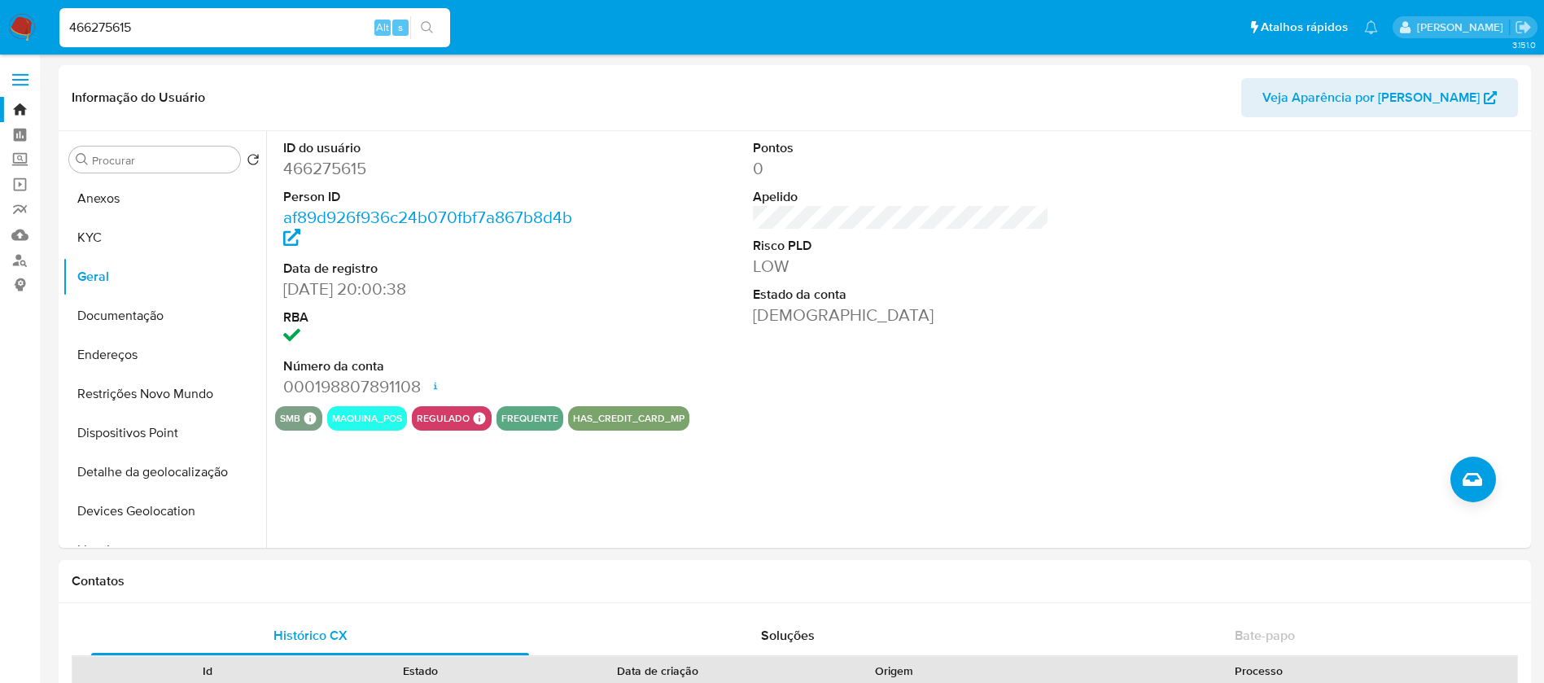
click at [195, 24] on input "466275615" at bounding box center [254, 27] width 391 height 21
paste input "614013883"
type input "614013883"
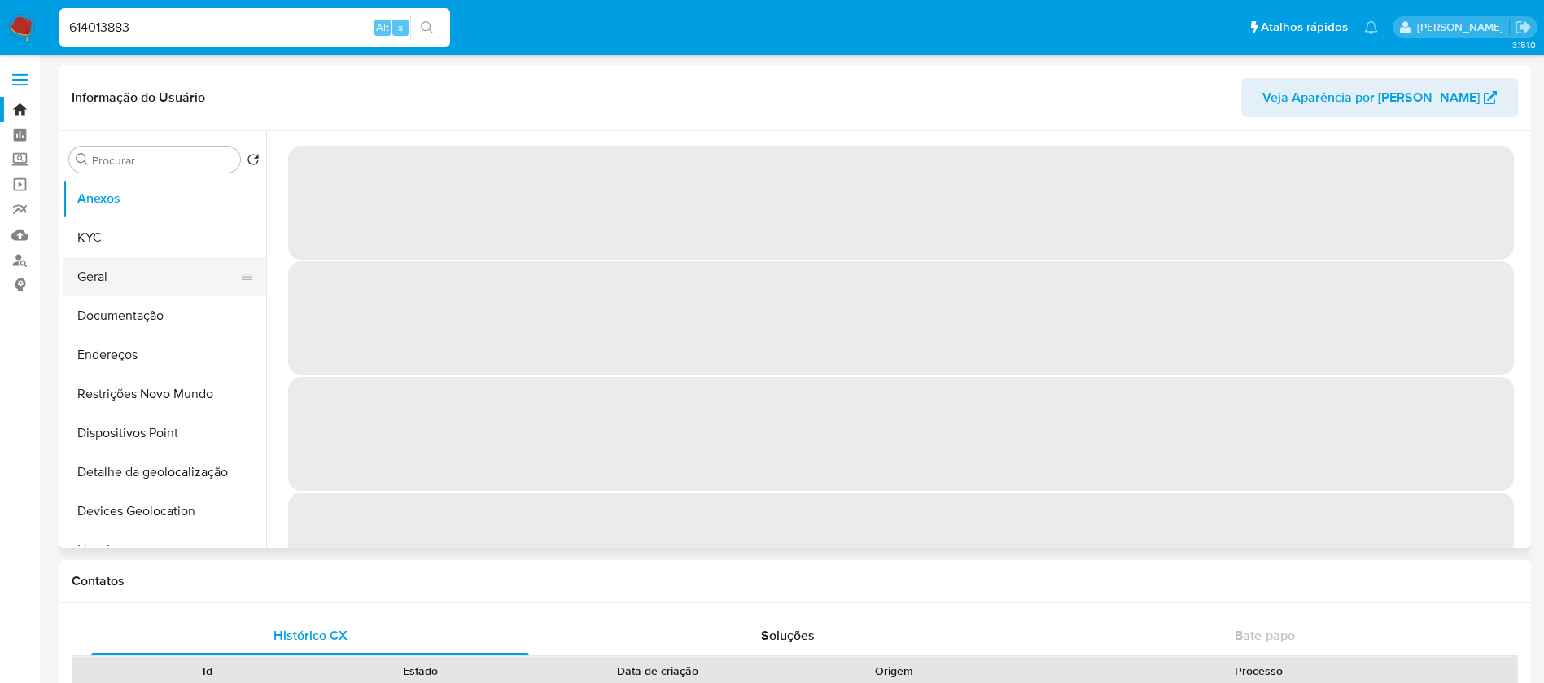
select select "10"
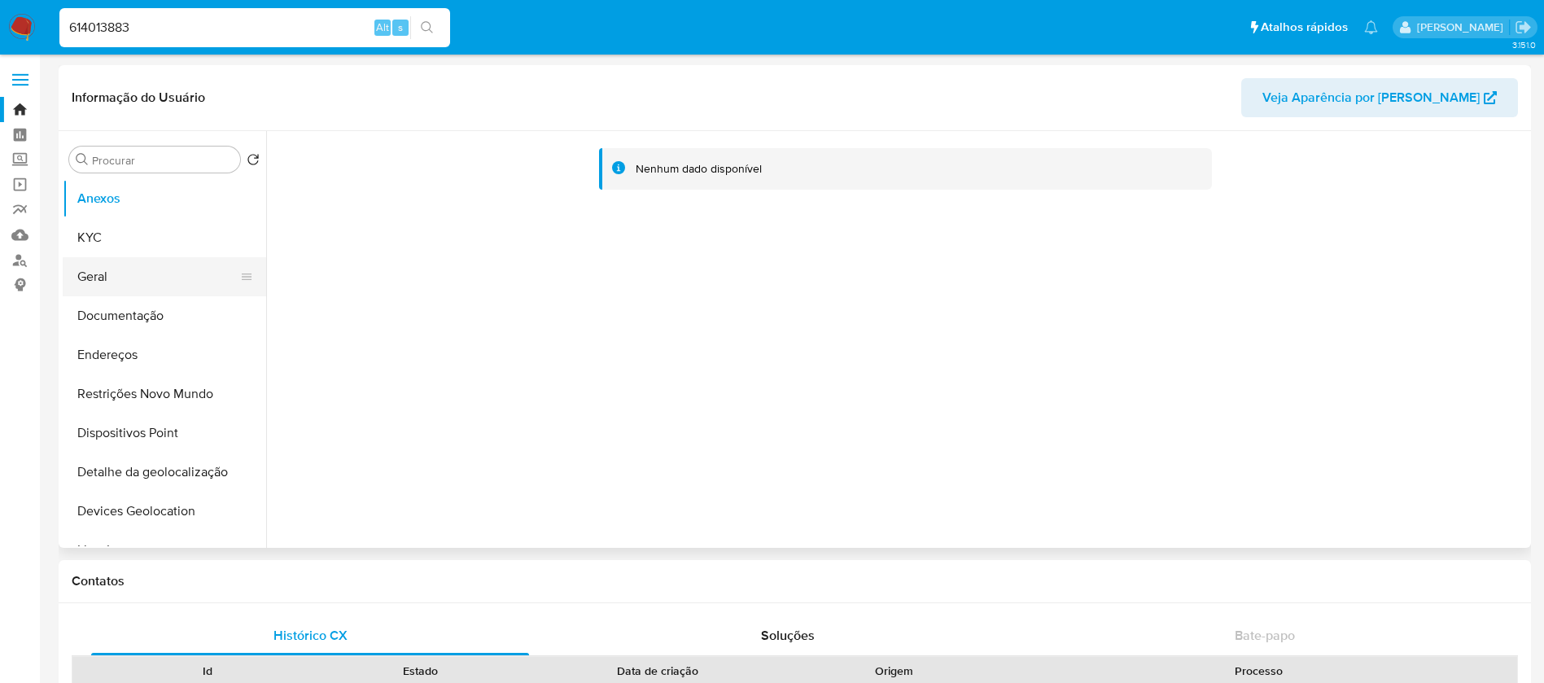
click at [113, 283] on button "Geral" at bounding box center [158, 276] width 190 height 39
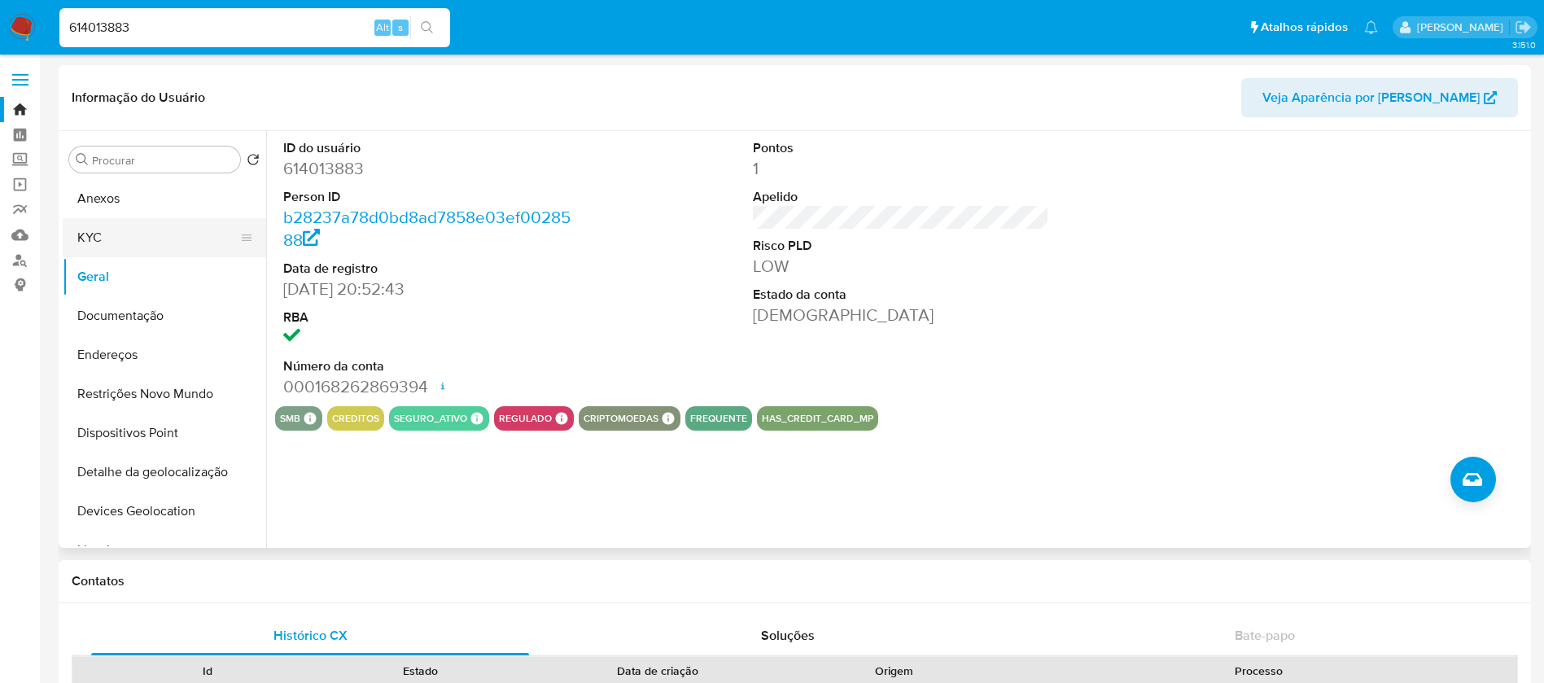
click at [113, 248] on button "KYC" at bounding box center [158, 237] width 190 height 39
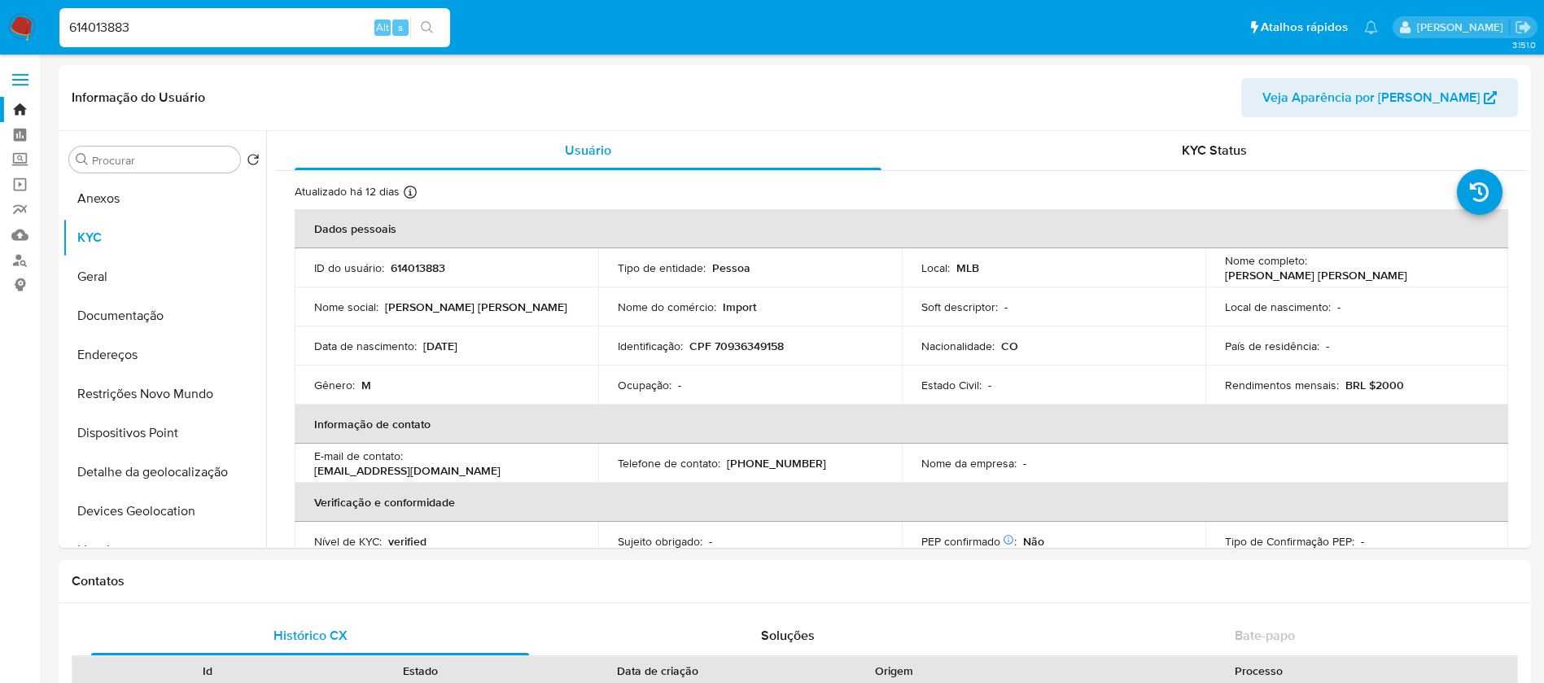
click at [156, 25] on input "614013883" at bounding box center [254, 27] width 391 height 21
paste input "1786220161"
type input "1786220161"
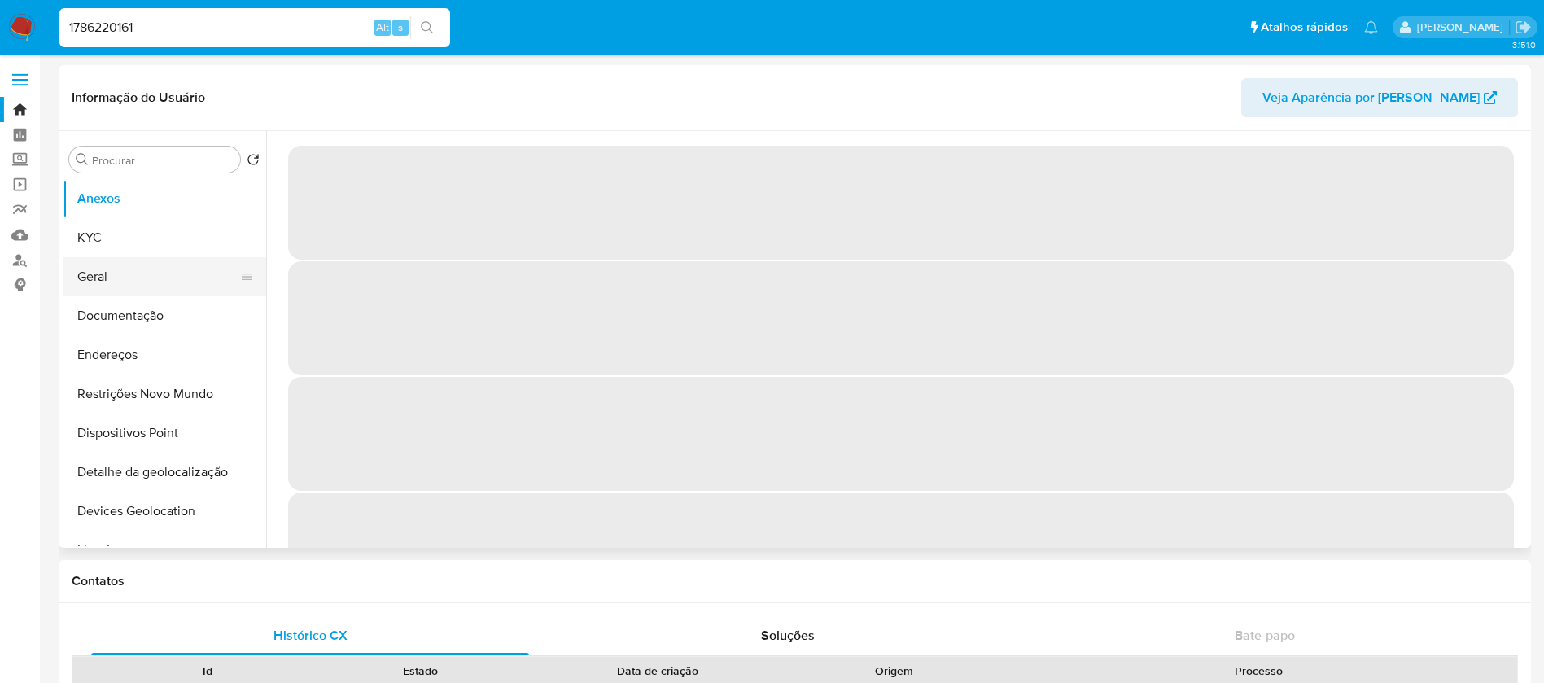
select select "10"
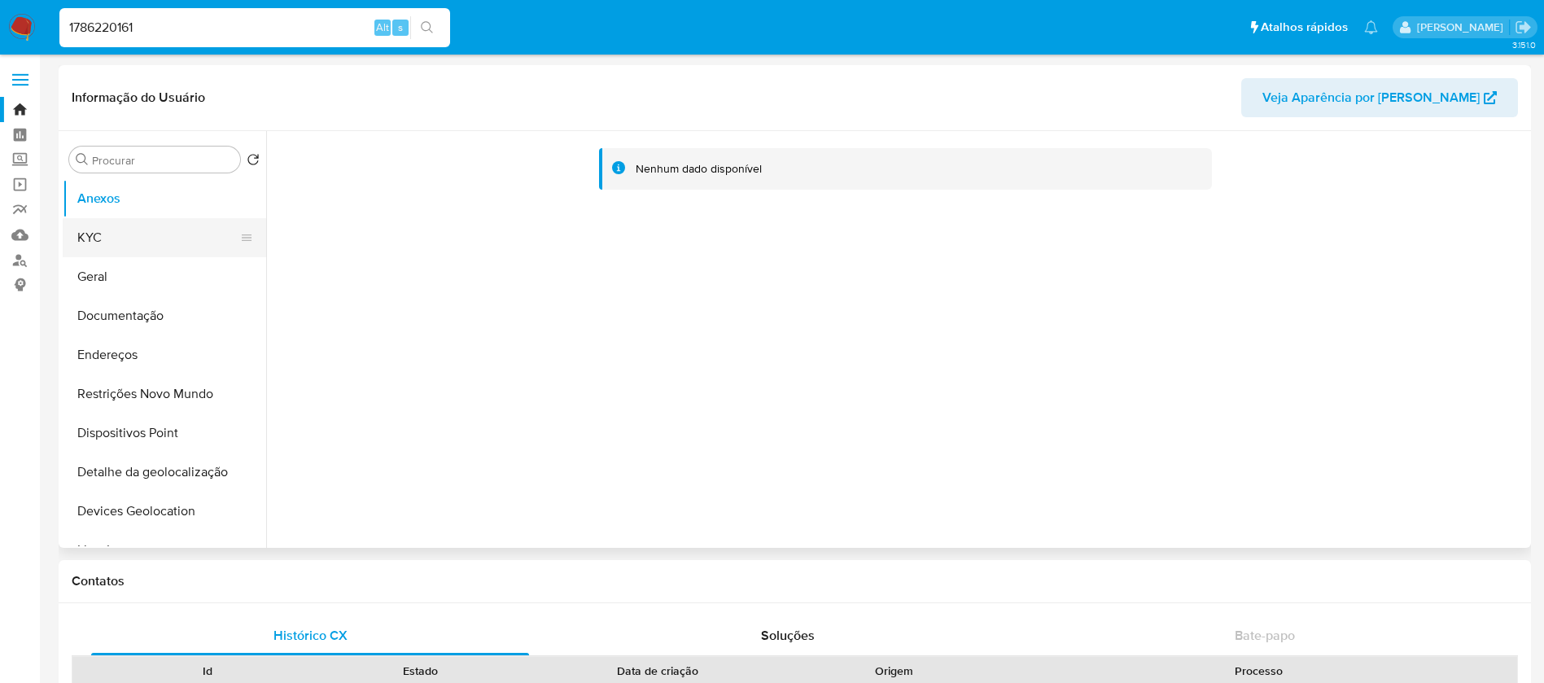
click at [105, 247] on button "KYC" at bounding box center [158, 237] width 190 height 39
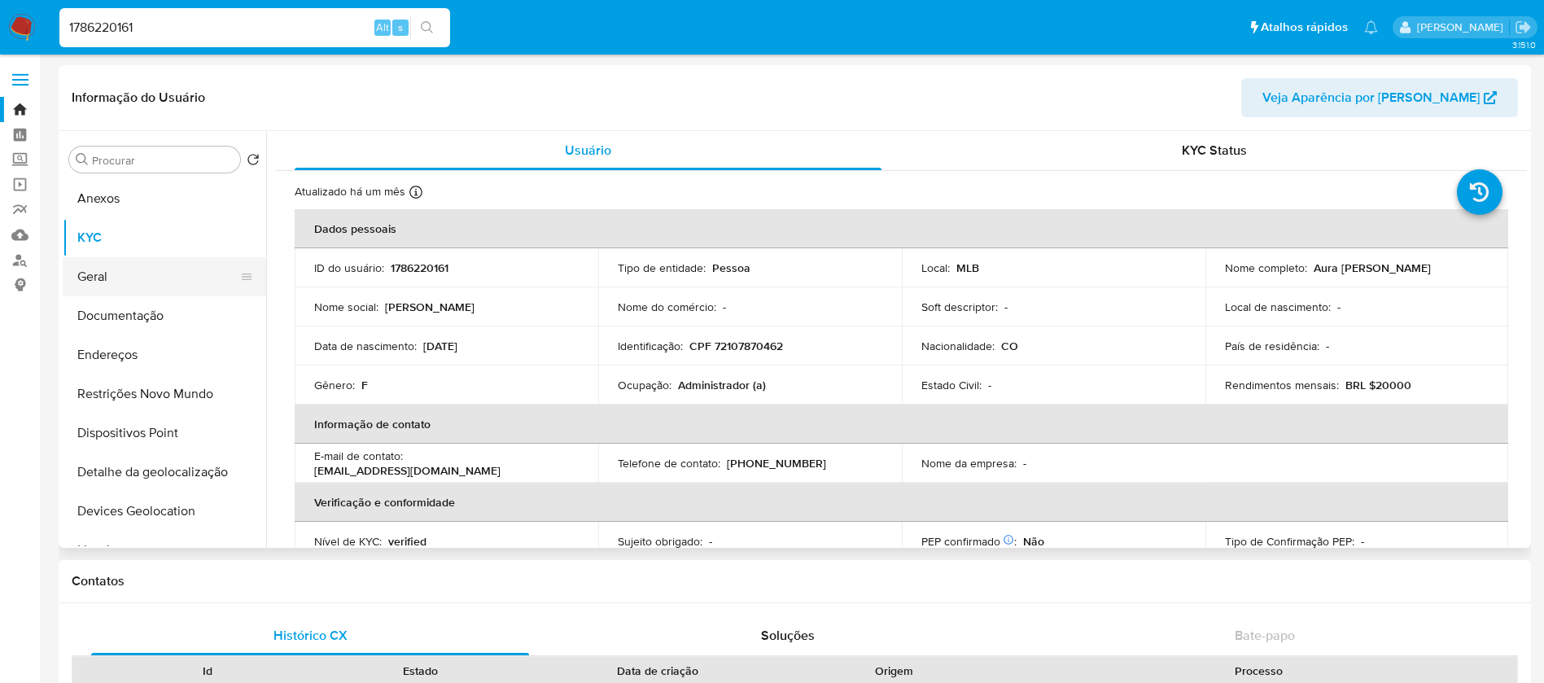
click at [102, 287] on button "Geral" at bounding box center [158, 276] width 190 height 39
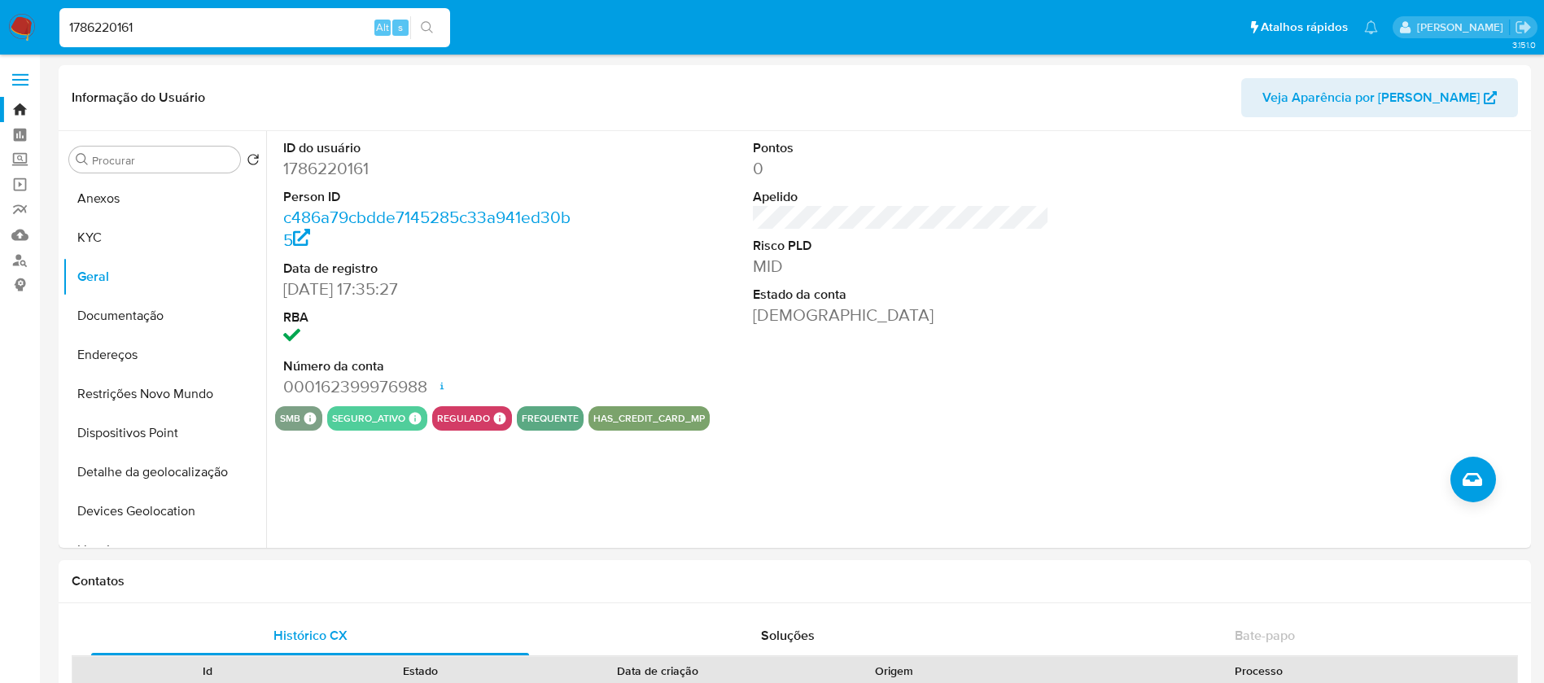
click at [159, 28] on input "1786220161" at bounding box center [254, 27] width 391 height 21
paste input "150105744"
type input "1150105744"
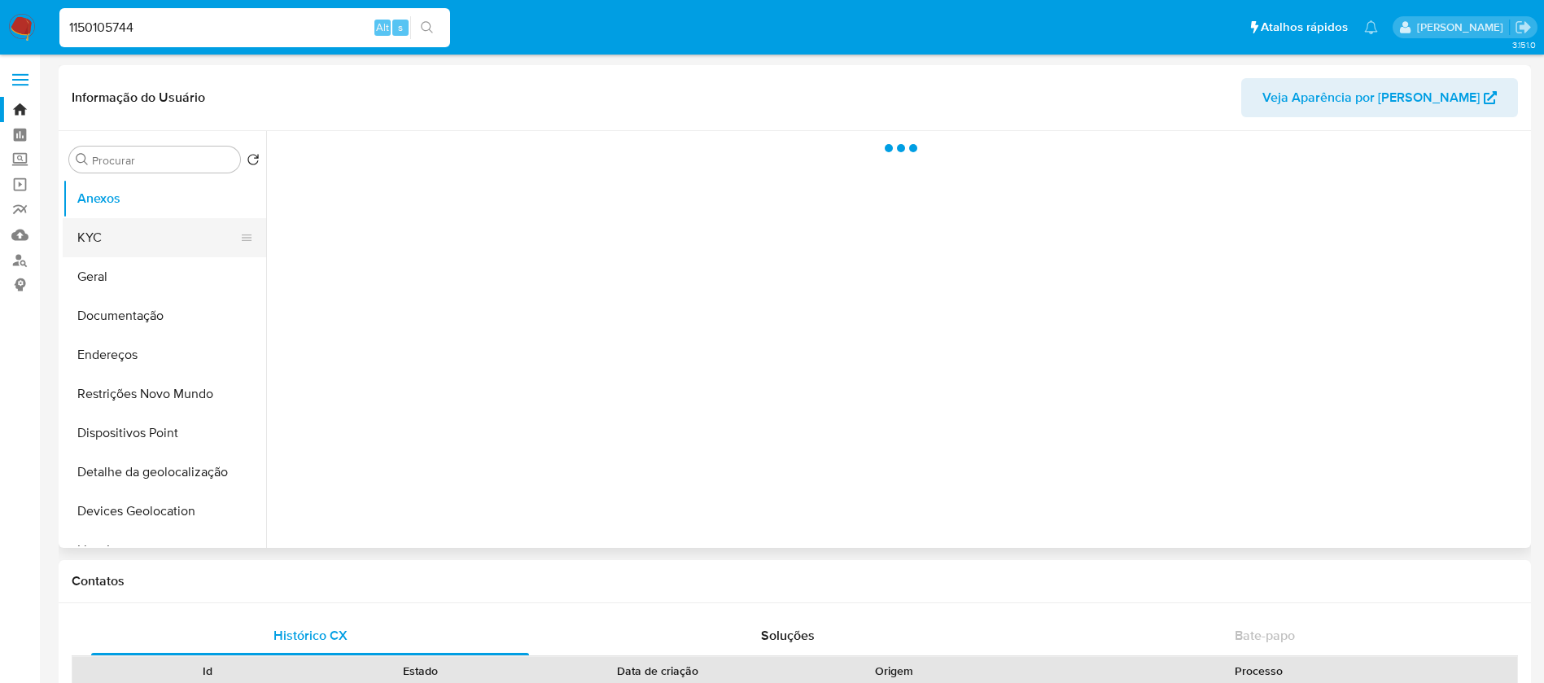
click at [116, 243] on button "KYC" at bounding box center [158, 237] width 190 height 39
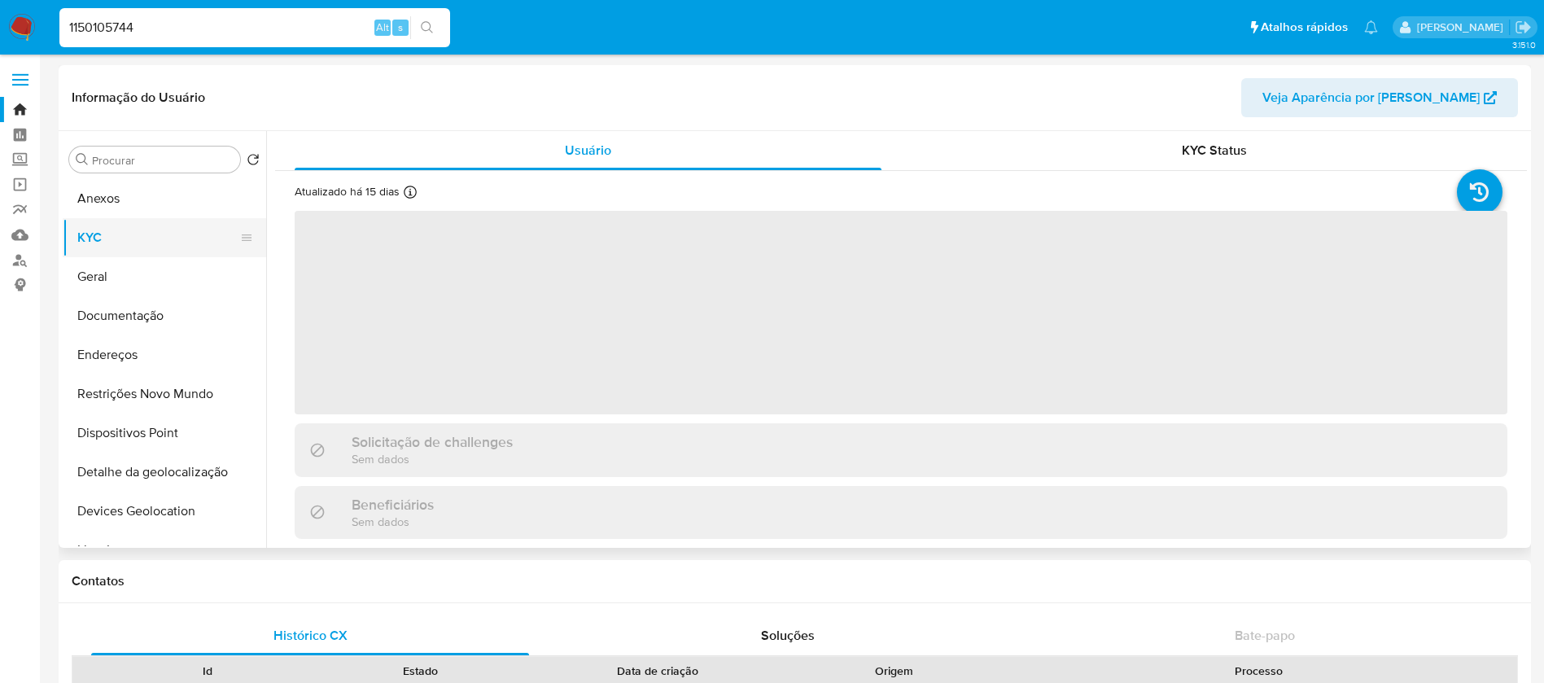
select select "10"
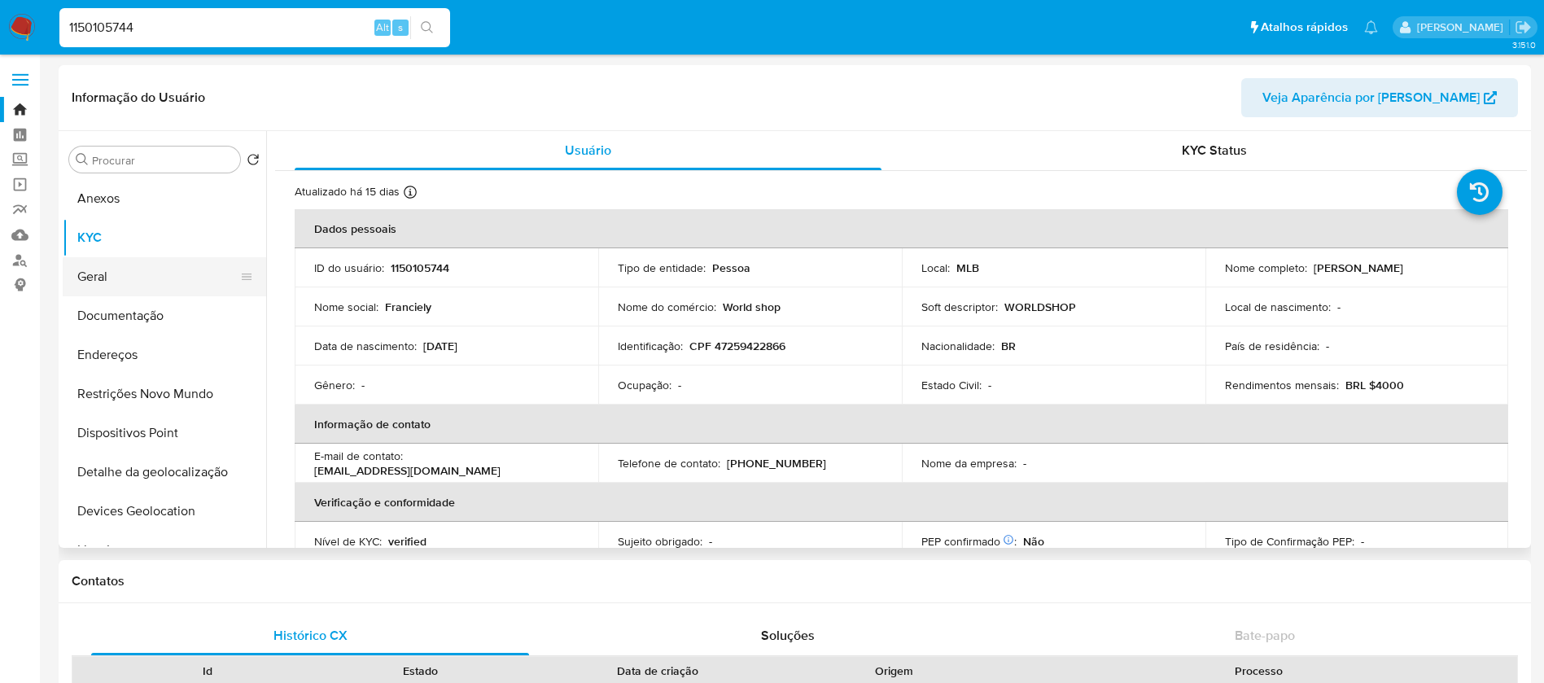
click at [100, 291] on button "Geral" at bounding box center [158, 276] width 190 height 39
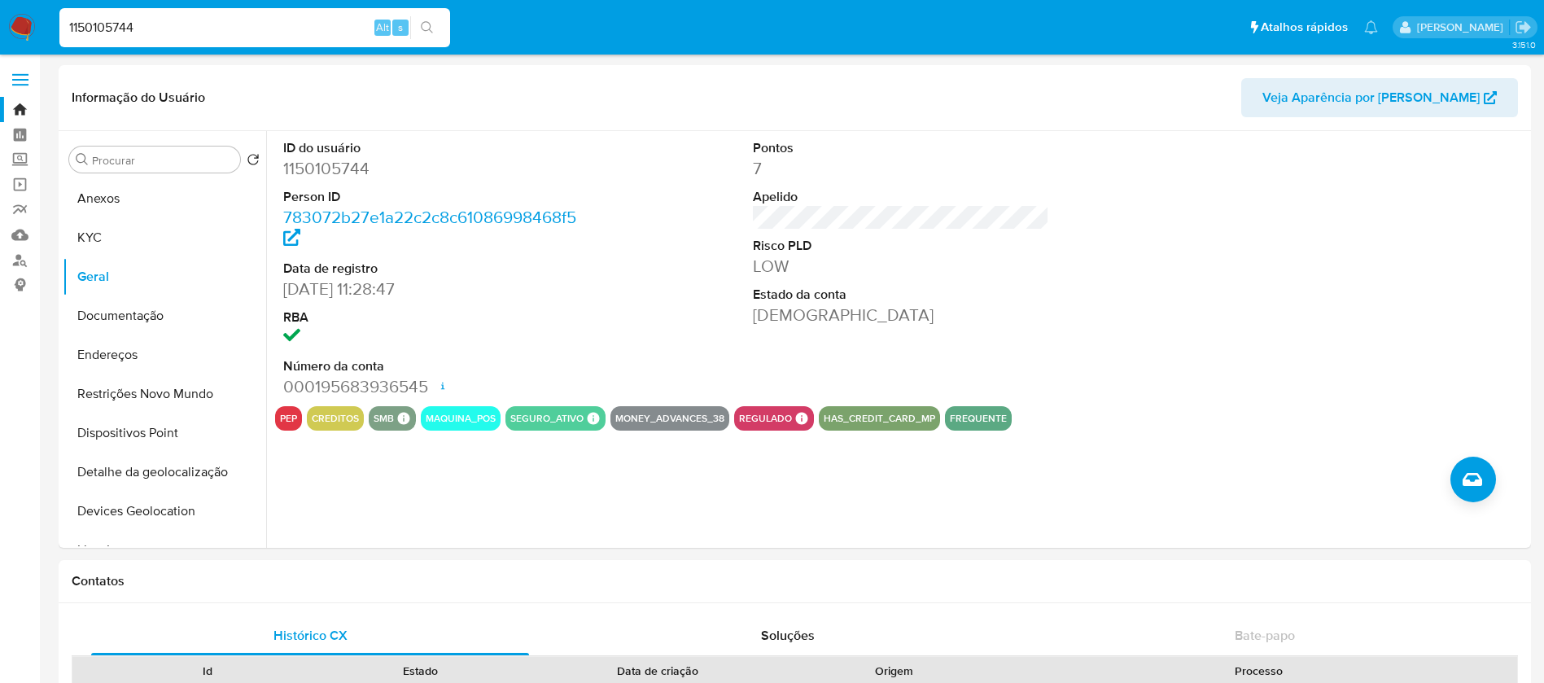
click at [25, 32] on img at bounding box center [22, 28] width 28 height 28
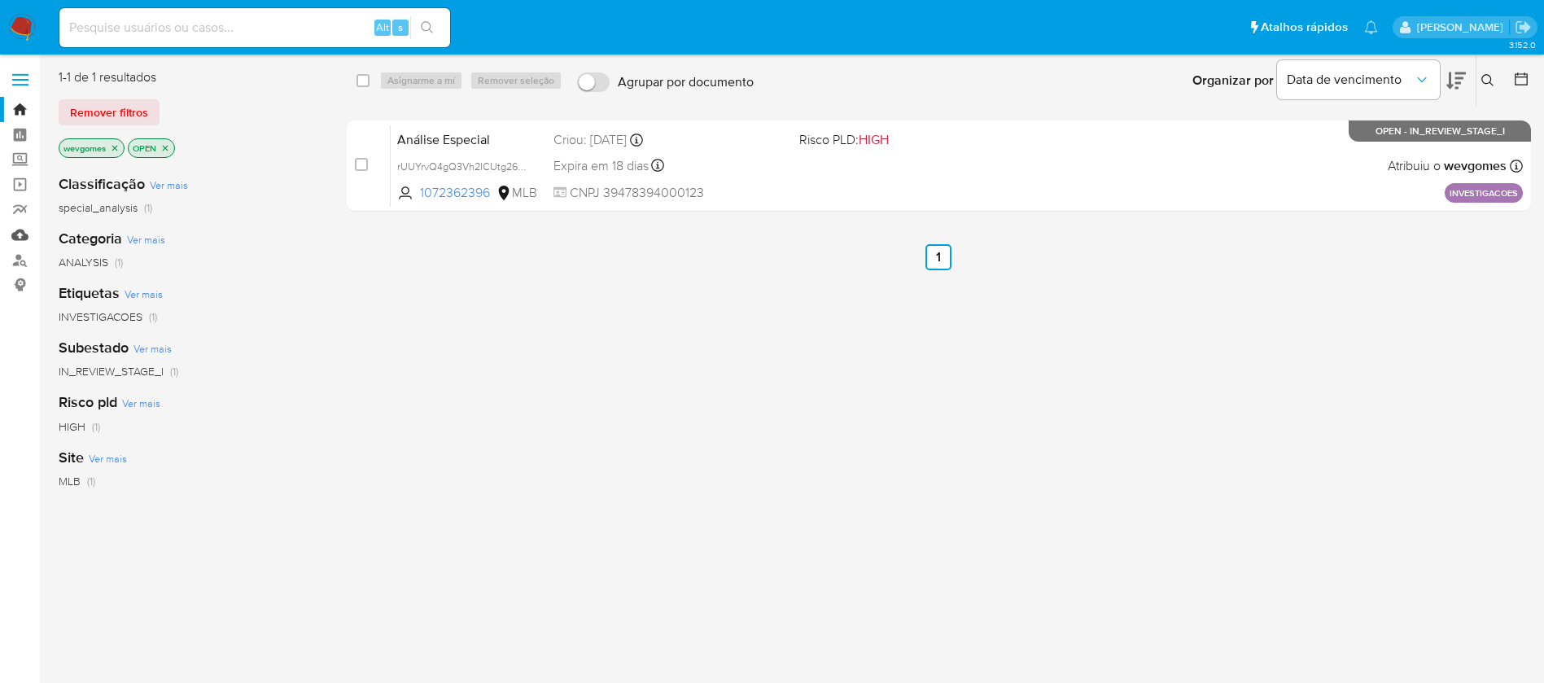
click at [18, 238] on link "Mulan" at bounding box center [97, 234] width 194 height 25
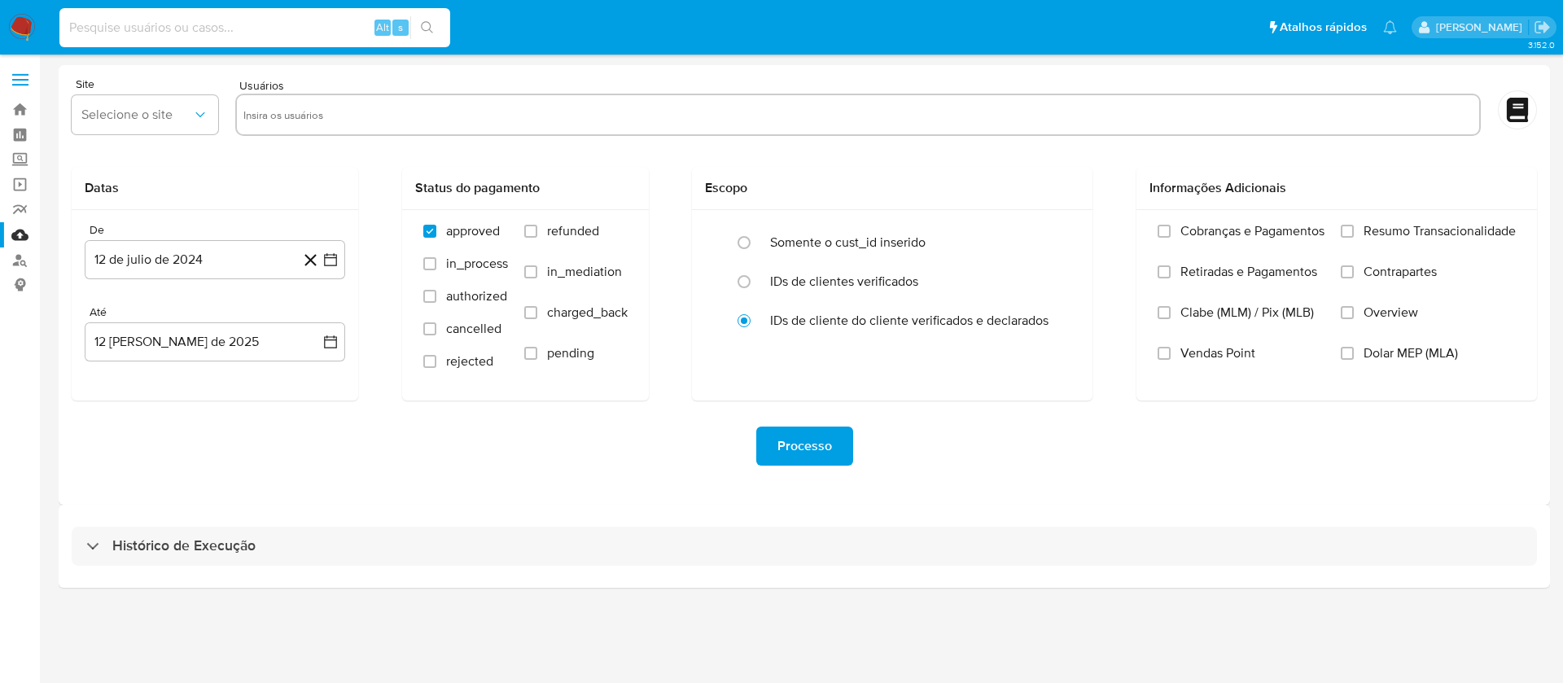
click at [164, 33] on input at bounding box center [254, 27] width 391 height 21
paste input "356058272"
type input "356058272"
click at [282, 106] on input "text" at bounding box center [857, 115] width 1229 height 26
paste input "356058272"
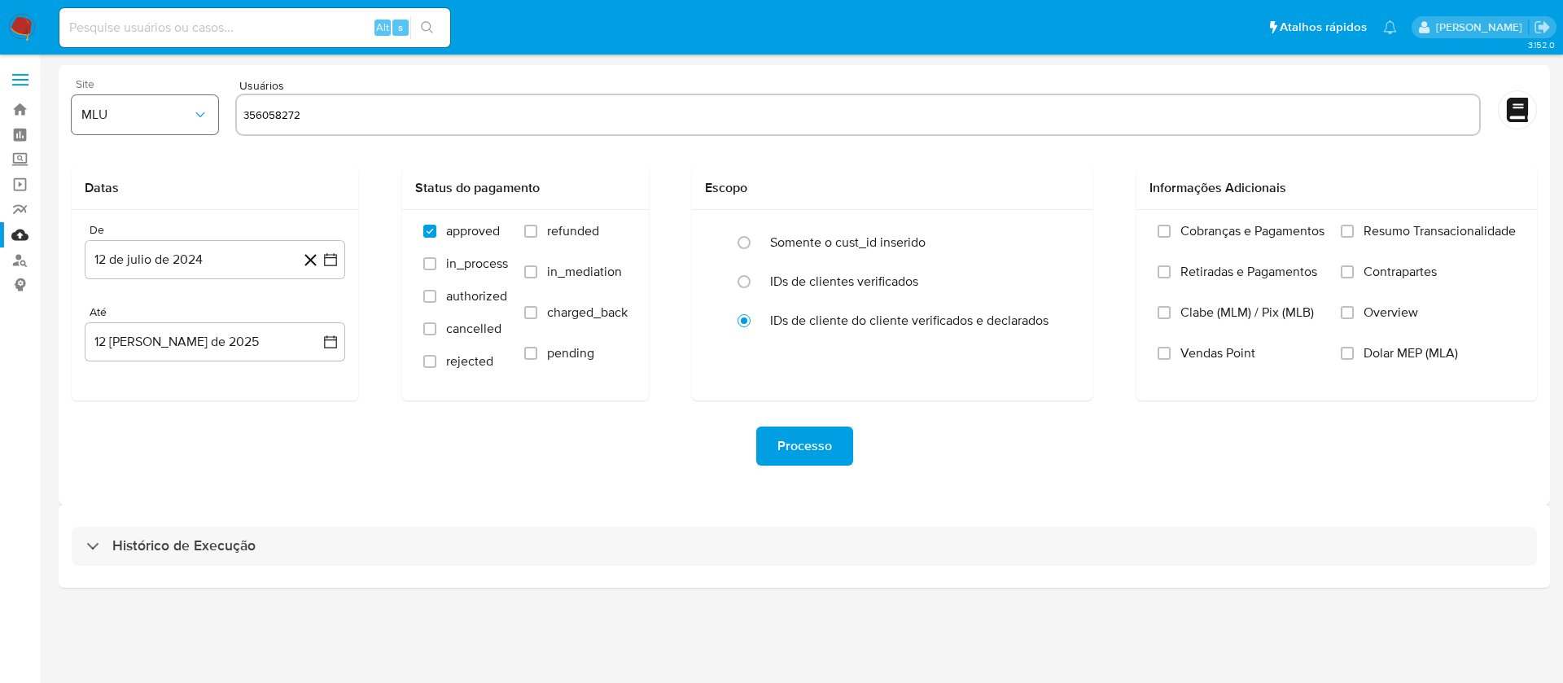
type input "356058272"
click at [198, 119] on icon "button" at bounding box center [200, 115] width 16 height 16
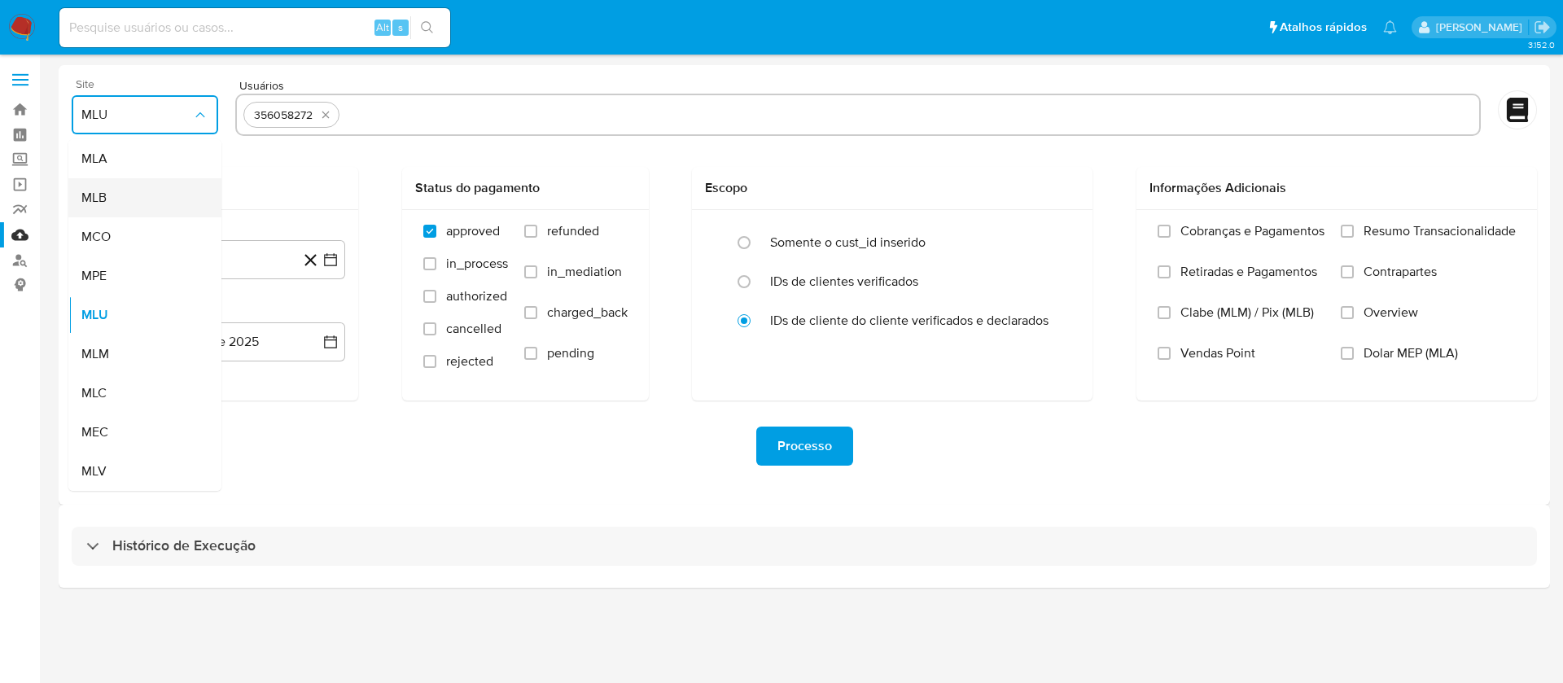
click at [135, 199] on div "MLB" at bounding box center [139, 197] width 117 height 39
click at [386, 122] on input "text" at bounding box center [909, 115] width 1127 height 26
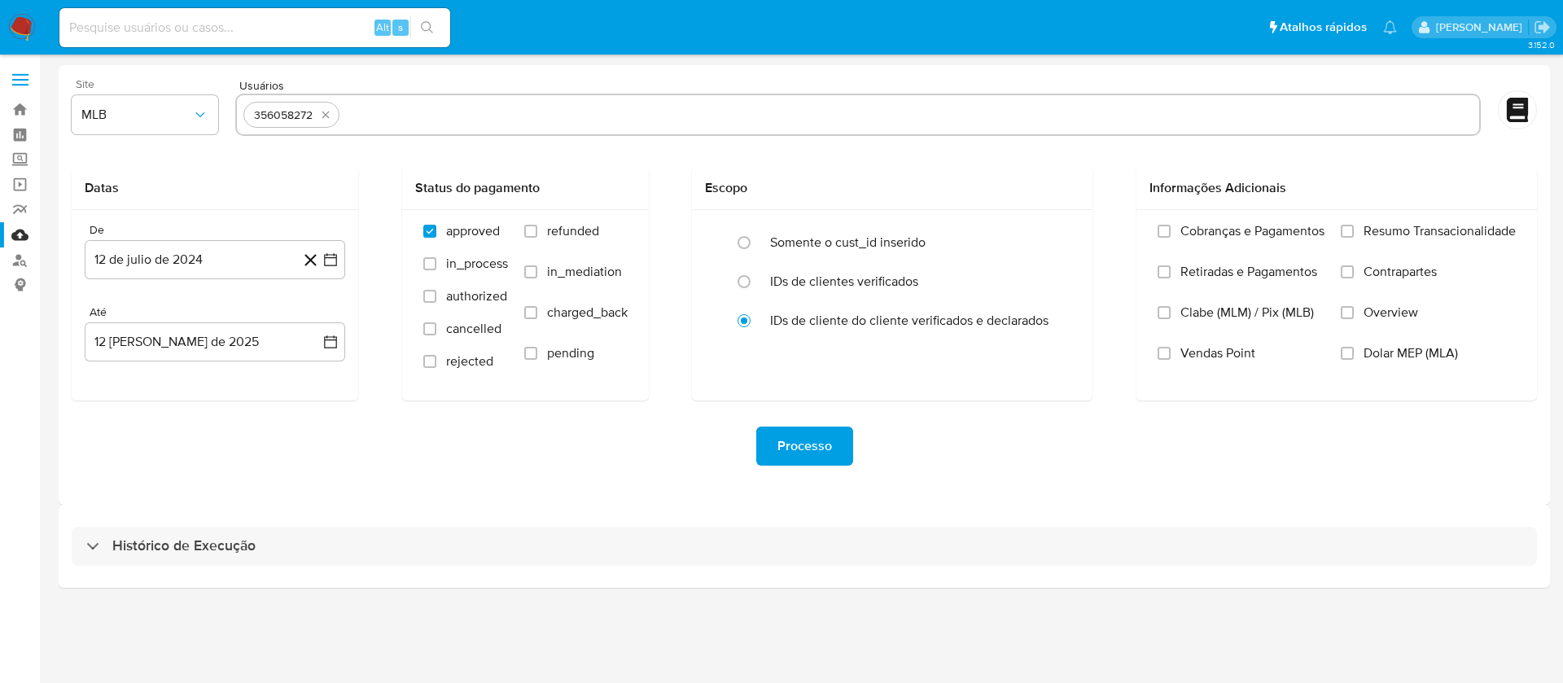
click at [466, 118] on input "text" at bounding box center [909, 115] width 1127 height 26
paste input "1551906950"
type input "1551906950"
click at [493, 124] on input "text" at bounding box center [962, 115] width 1021 height 26
paste input "465478662"
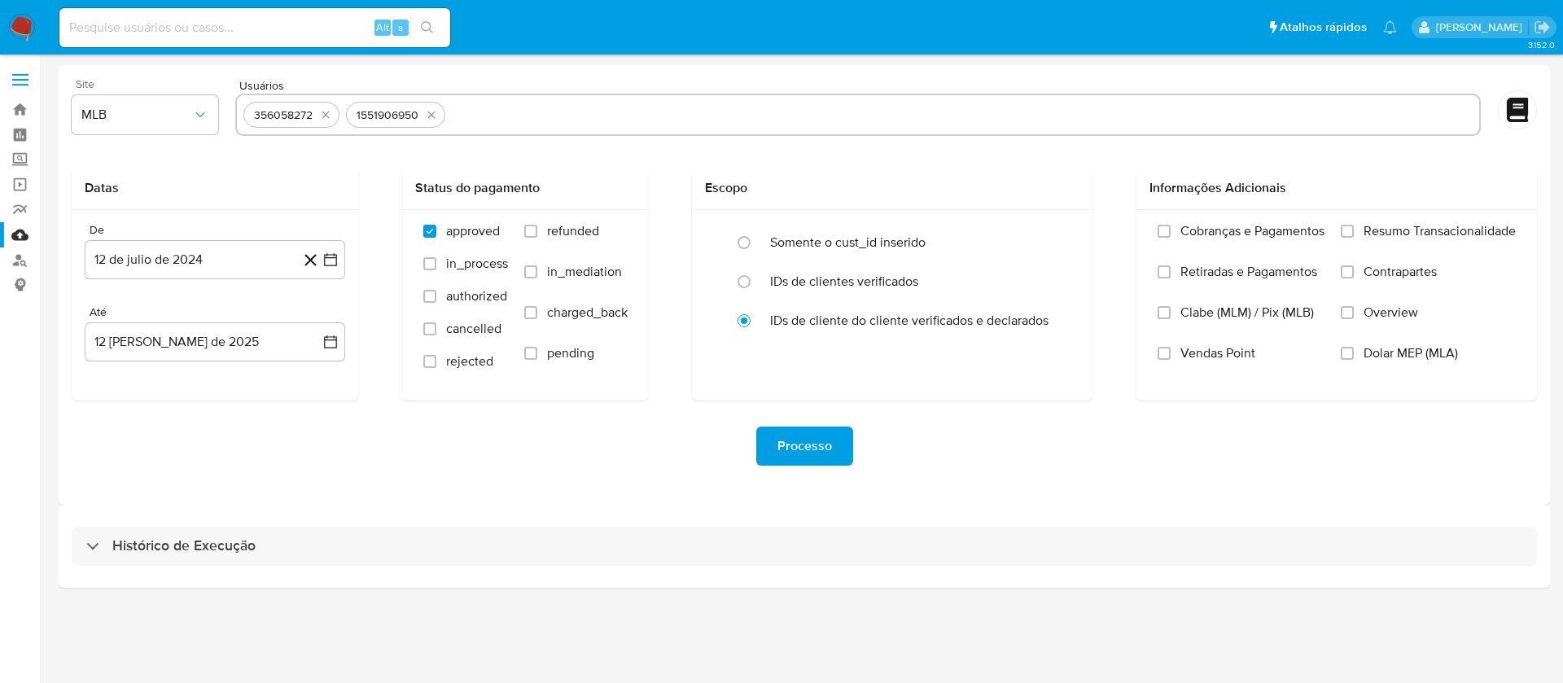
type input "465478662"
click at [584, 119] on input "text" at bounding box center [1013, 115] width 919 height 26
paste input "1028553143"
type input "1028553143"
click at [693, 107] on input "text" at bounding box center [1066, 115] width 814 height 26
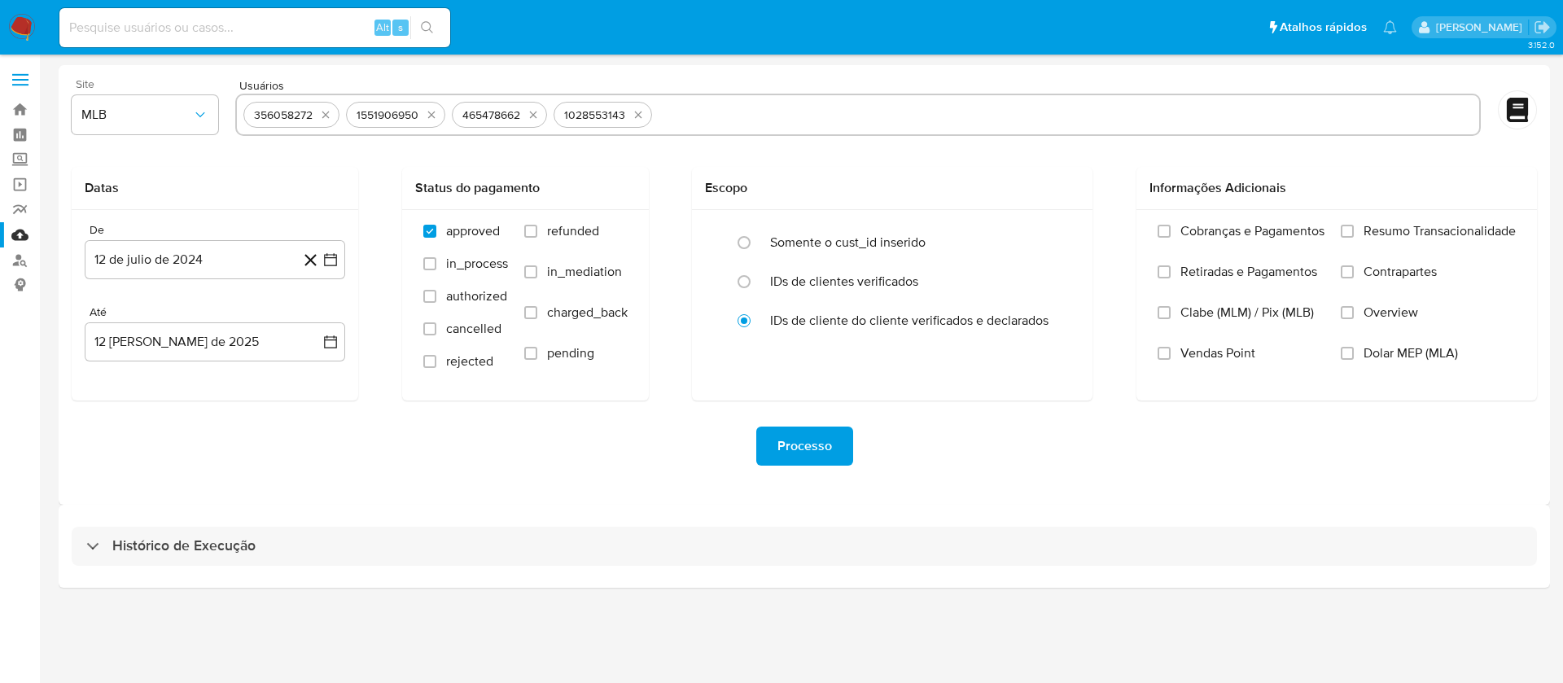
paste input "306859766"
type input "306859766"
click at [812, 112] on input "text" at bounding box center [1117, 115] width 712 height 26
paste input "2248720094"
type input "2248720094"
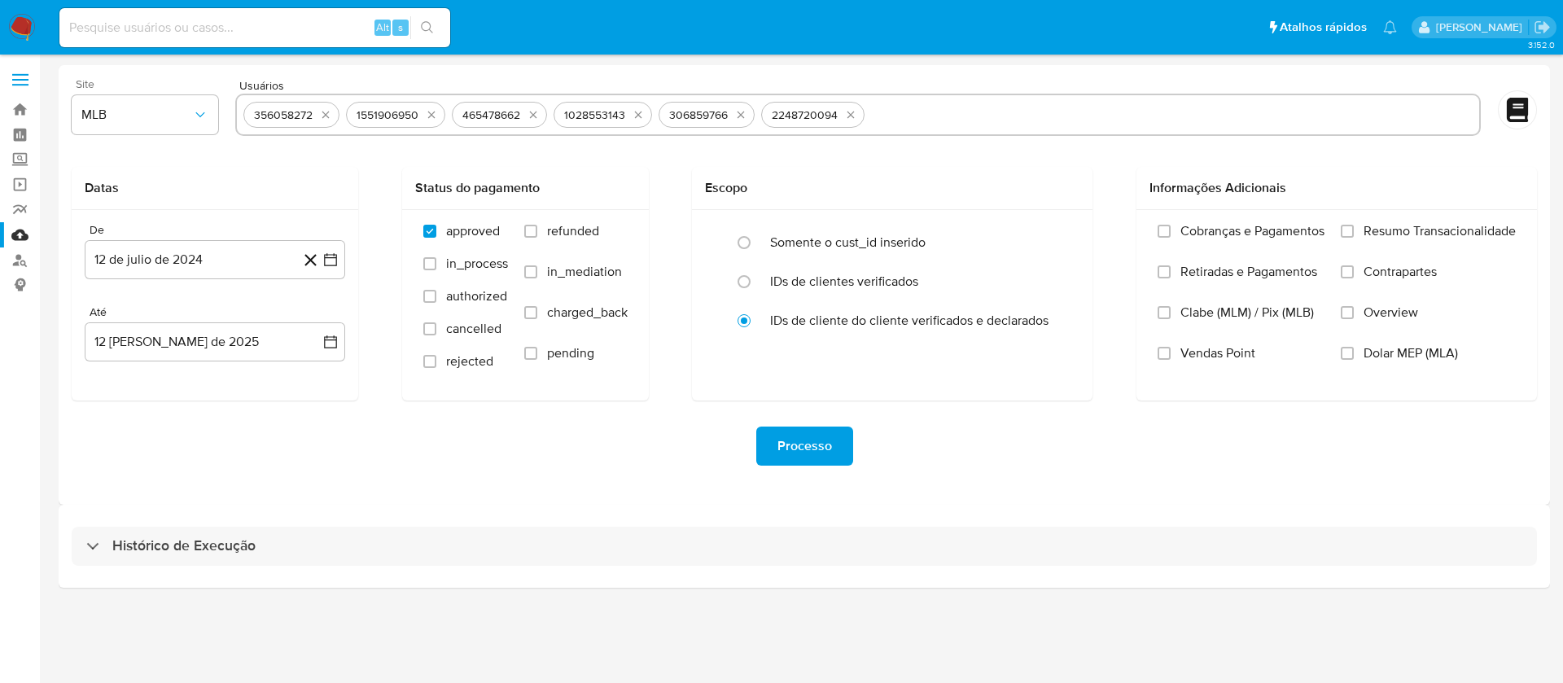
click at [899, 121] on input "text" at bounding box center [1172, 115] width 602 height 26
paste input "655003841"
type input "655003841"
click at [1009, 103] on input "text" at bounding box center [1223, 115] width 500 height 26
paste input "1321614012"
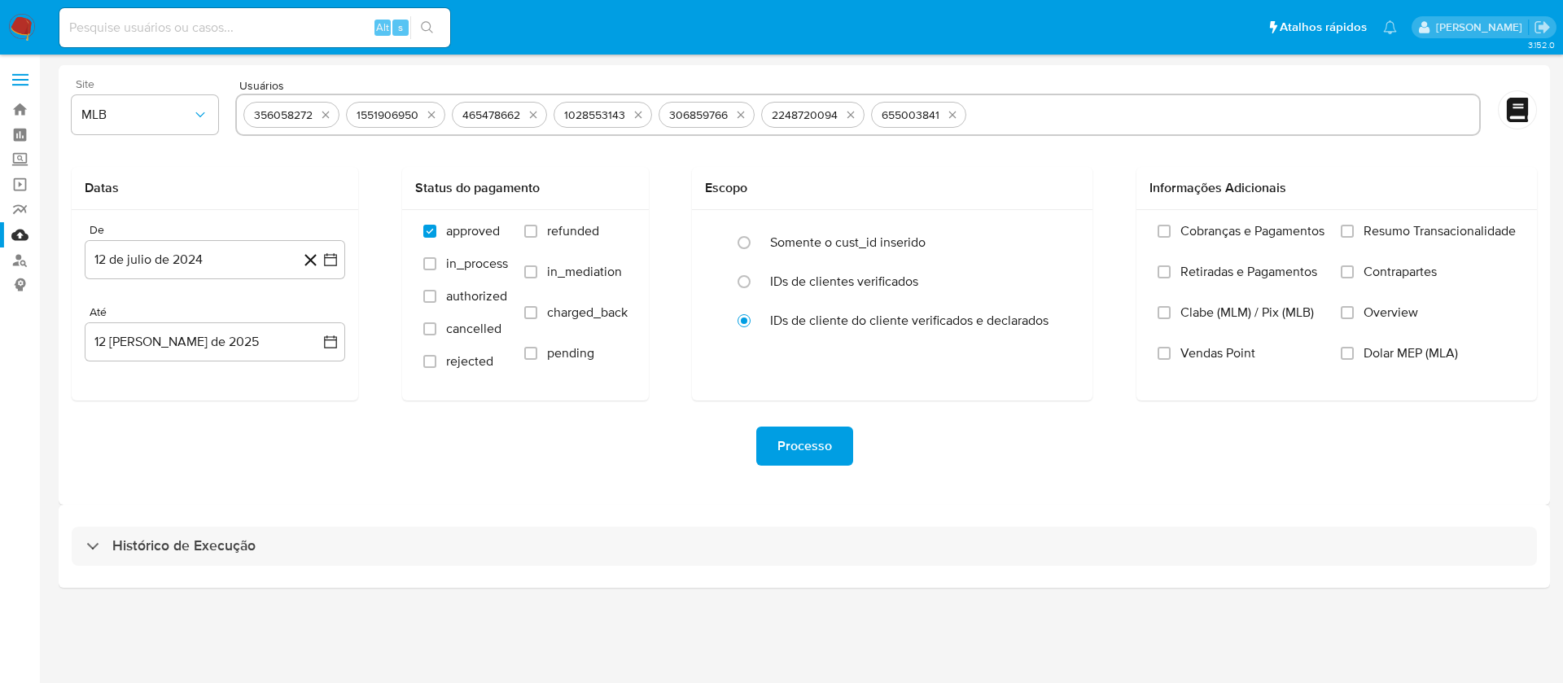
type input "1321614012"
click at [1096, 116] on input "text" at bounding box center [1273, 115] width 400 height 26
paste input "125130351"
type input "125130351"
click at [1191, 108] on input "text" at bounding box center [1321, 115] width 304 height 26
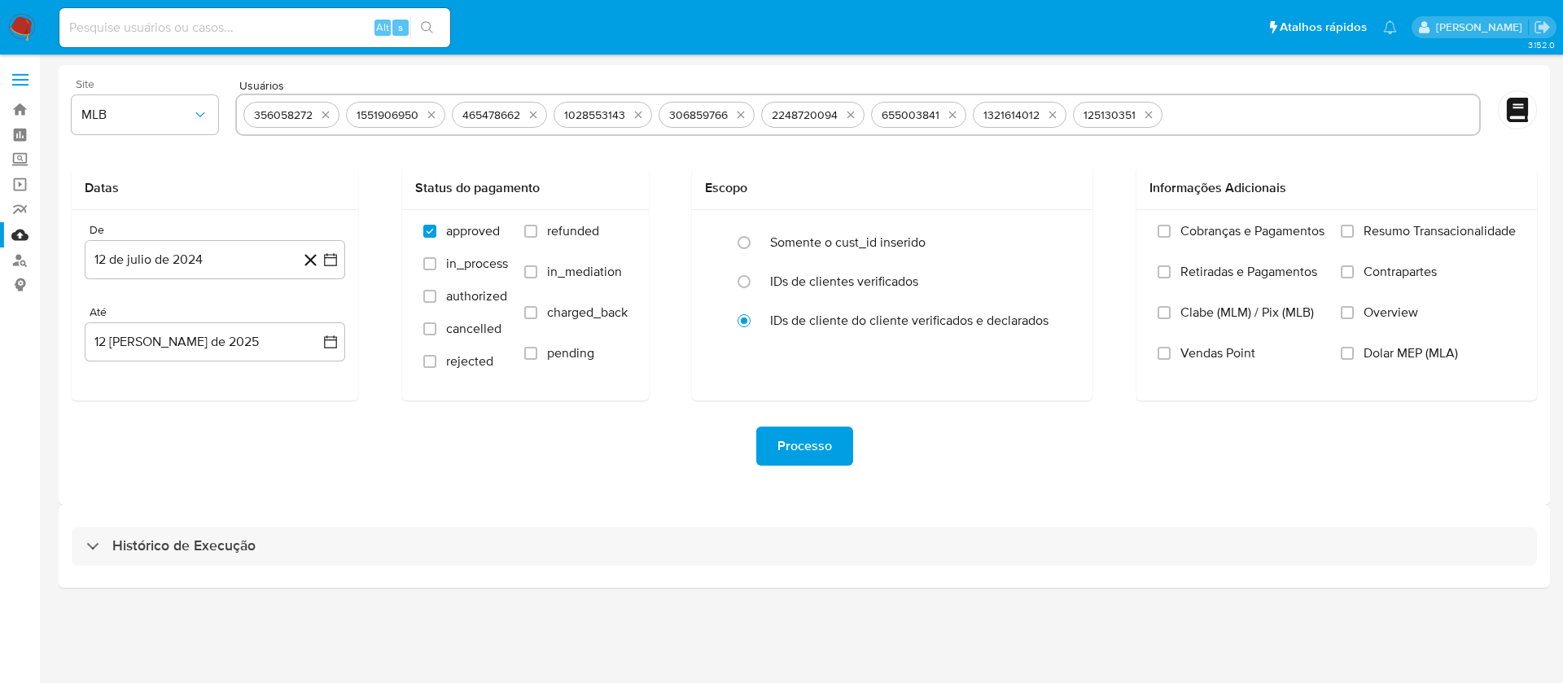
paste input "378827653"
type input "378827653"
click at [202, 254] on button "12 de julio de 2024" at bounding box center [215, 259] width 261 height 39
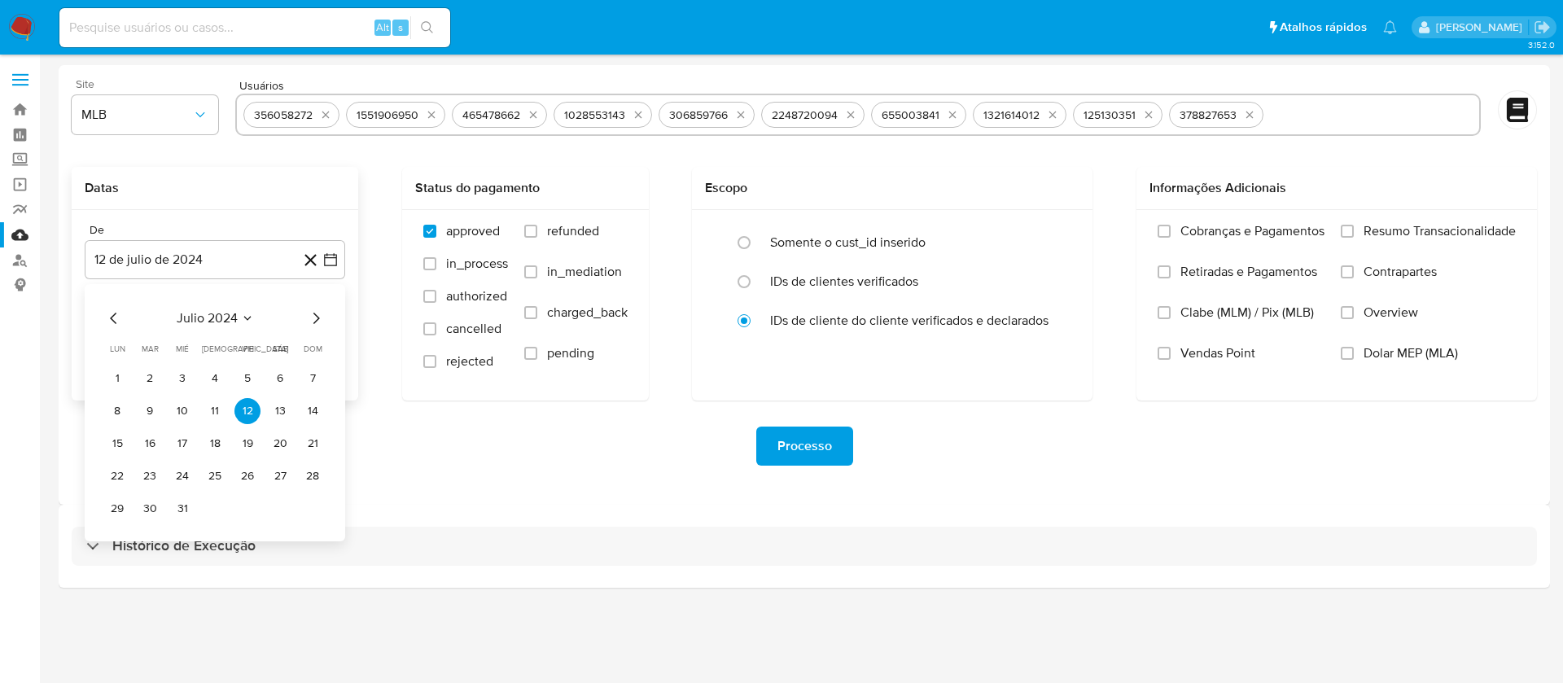
click at [204, 317] on span "julio 2024" at bounding box center [207, 318] width 61 height 16
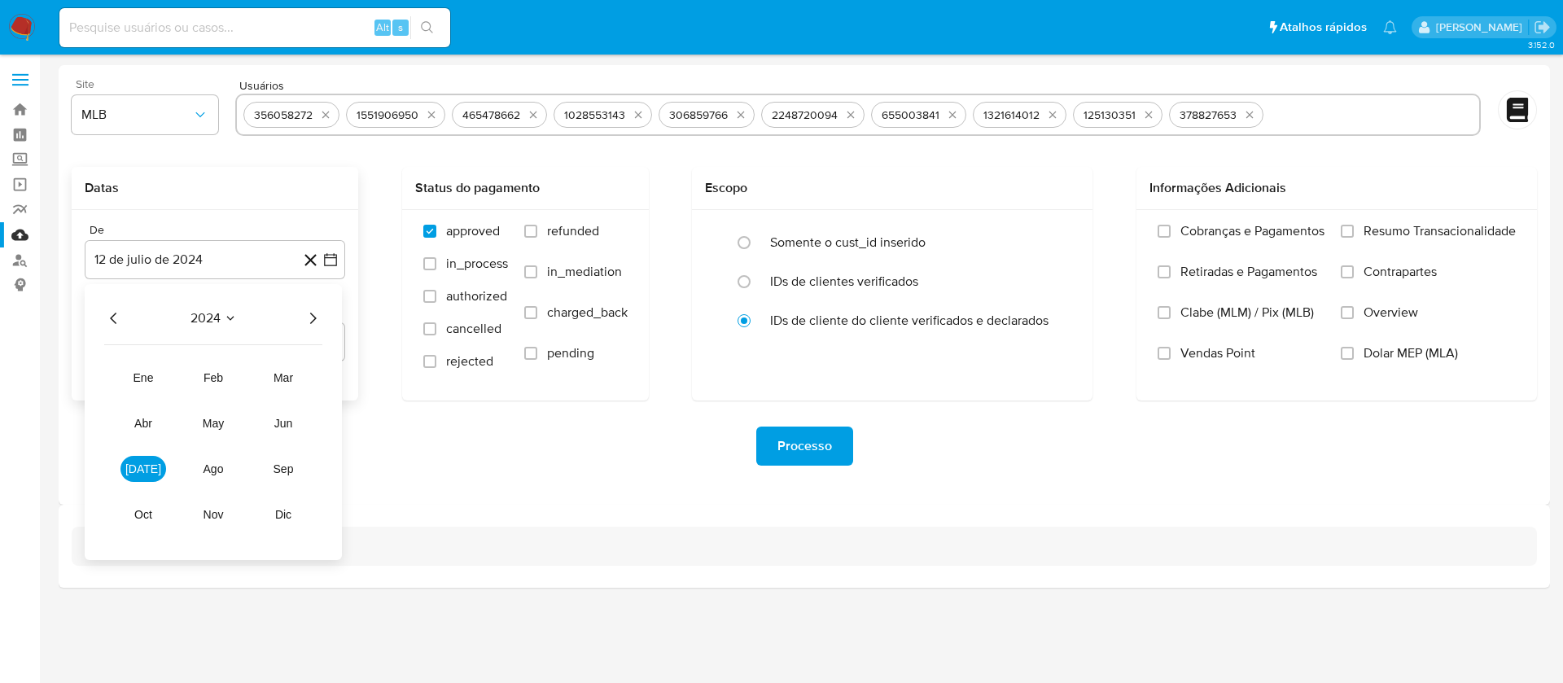
click at [323, 321] on div "2024 2024 ene feb mar abr may jun jul ago sep oct nov dic" at bounding box center [213, 422] width 257 height 276
click at [322, 320] on icon "Año siguiente" at bounding box center [313, 319] width 20 height 20
click at [144, 384] on button "ene" at bounding box center [143, 378] width 46 height 26
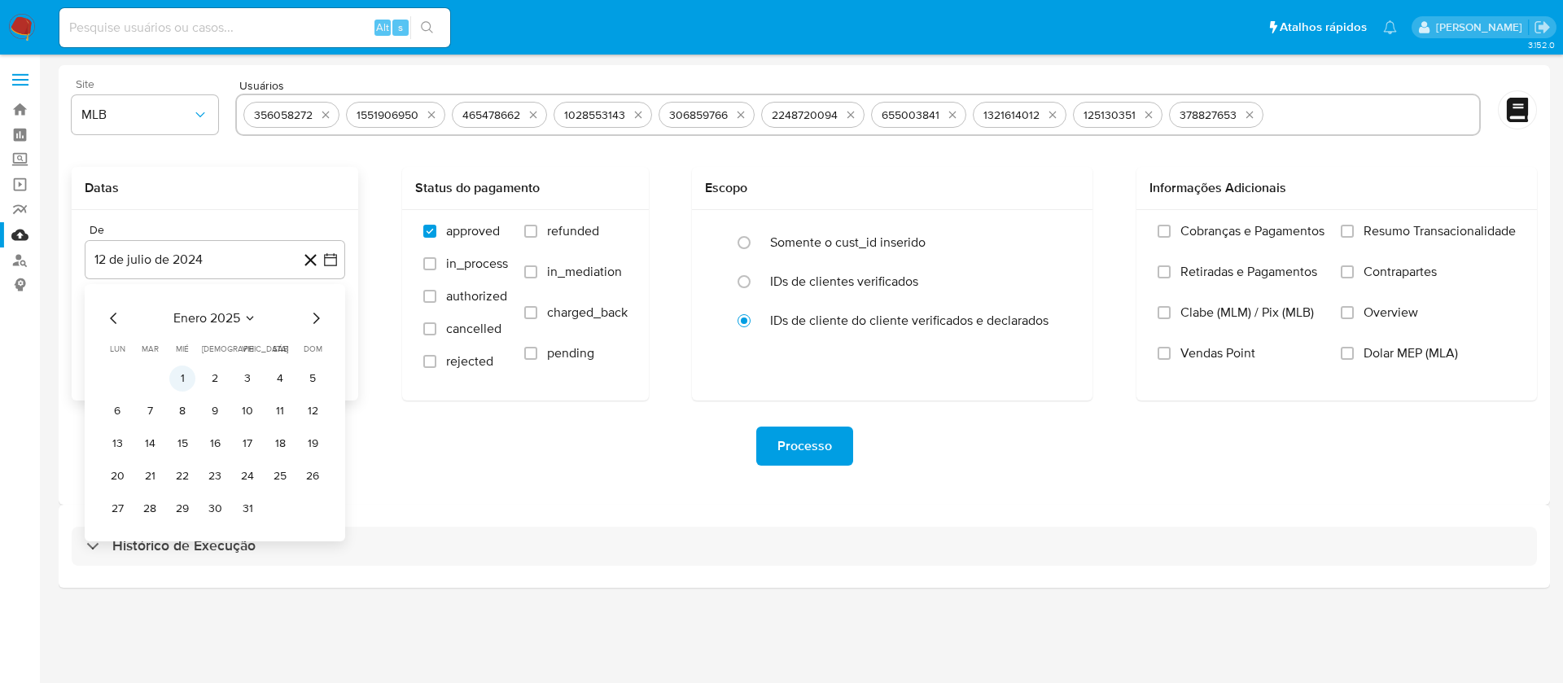
click at [177, 374] on button "1" at bounding box center [182, 379] width 26 height 26
click at [1356, 240] on label "Resumo Transacionalidade" at bounding box center [1428, 243] width 175 height 41
click at [1354, 238] on input "Resumo Transacionalidade" at bounding box center [1347, 231] width 13 height 13
click at [814, 448] on span "Processo" at bounding box center [804, 446] width 55 height 36
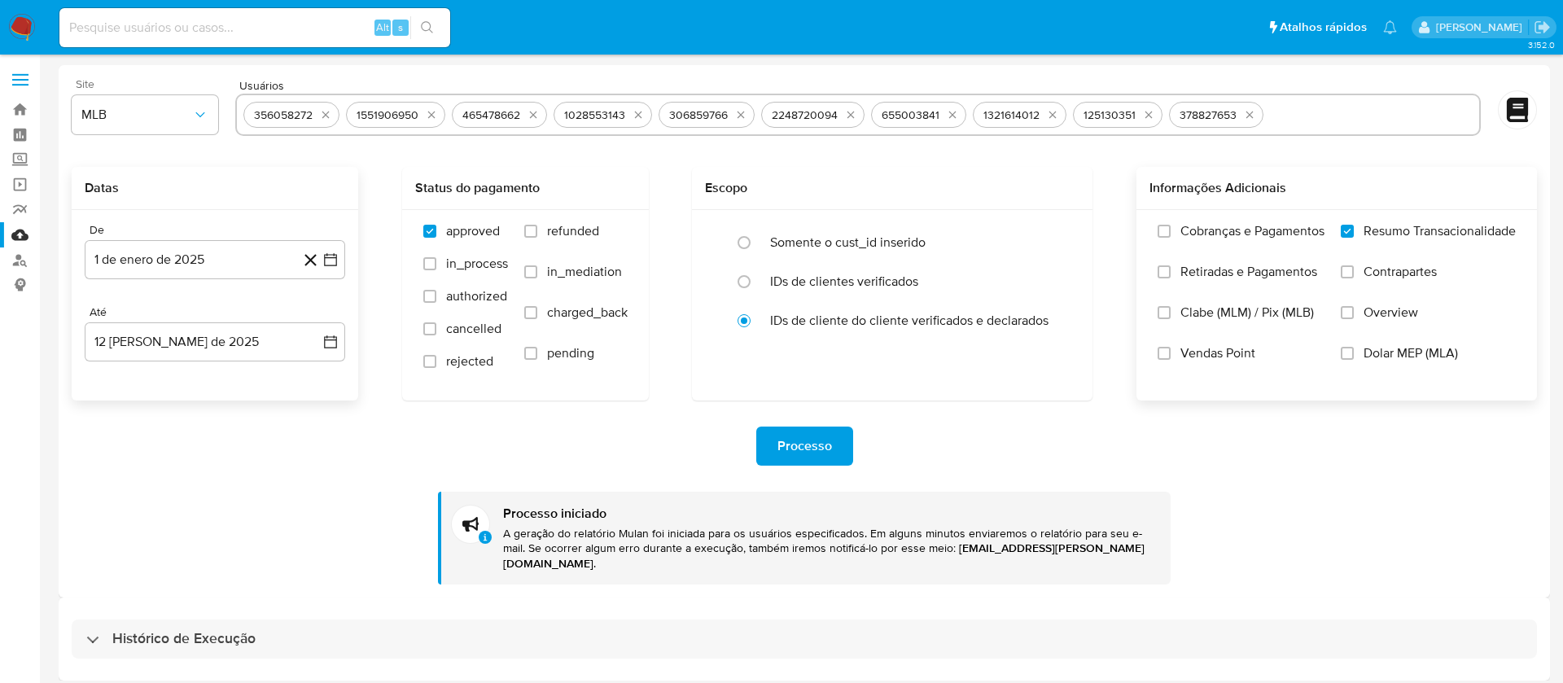
drag, startPoint x: 1327, startPoint y: 116, endPoint x: 236, endPoint y: 105, distance: 1090.9
click at [238, 105] on div "356058272 1551906950 465478662 1028553143 306859766 2248720094 655003841 132161…" at bounding box center [858, 115] width 1246 height 42
click at [1254, 121] on button "quitar 378827653" at bounding box center [1250, 115] width 20 height 20
click at [1149, 112] on icon "quitar 125130351" at bounding box center [1148, 114] width 13 height 13
click at [1055, 110] on icon "quitar 1321614012" at bounding box center [1052, 114] width 13 height 13
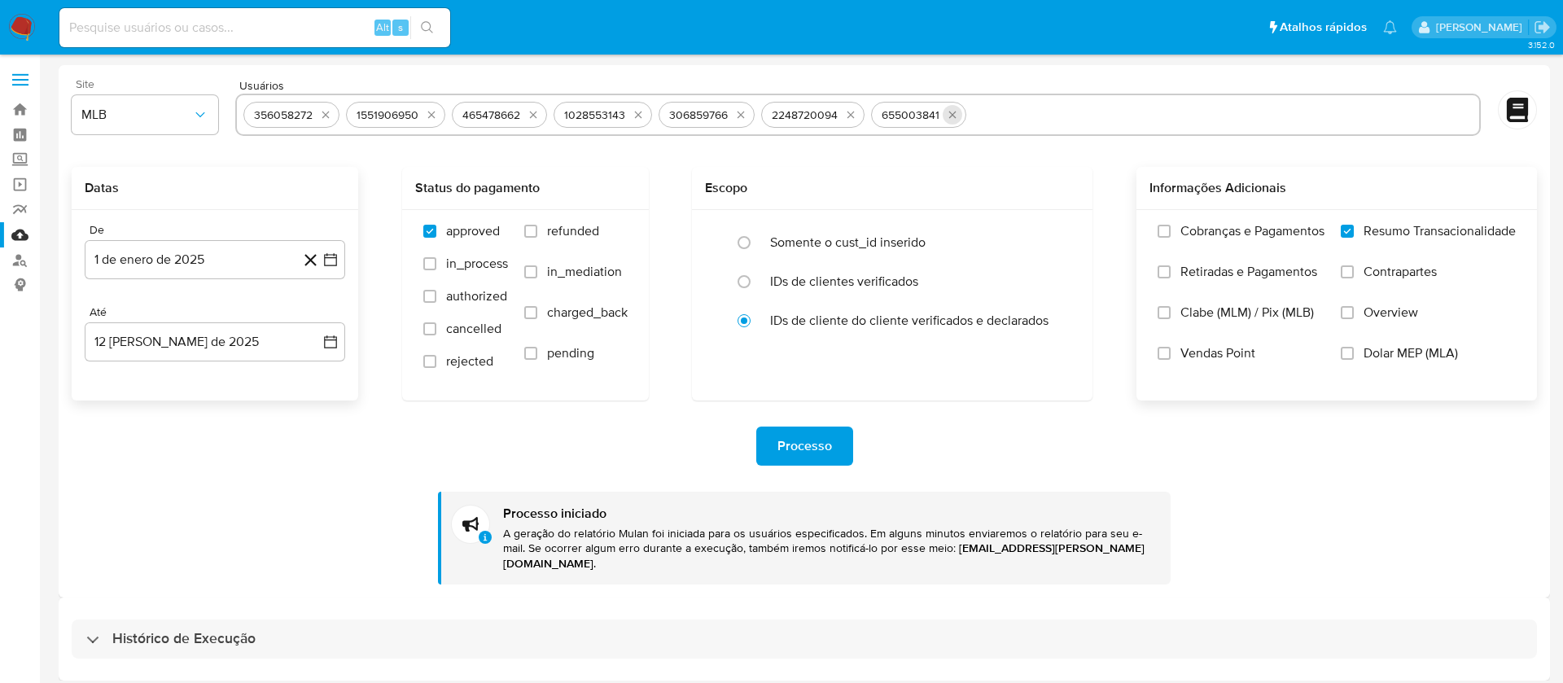
click at [953, 110] on icon "quitar 655003841" at bounding box center [952, 114] width 13 height 13
click at [852, 110] on icon "quitar 2248720094" at bounding box center [850, 114] width 13 height 13
click at [746, 113] on icon "quitar 306859766" at bounding box center [740, 114] width 13 height 13
click at [642, 113] on icon "quitar 1028553143" at bounding box center [638, 115] width 7 height 7
click at [528, 116] on icon "quitar 465478662" at bounding box center [533, 114] width 13 height 13
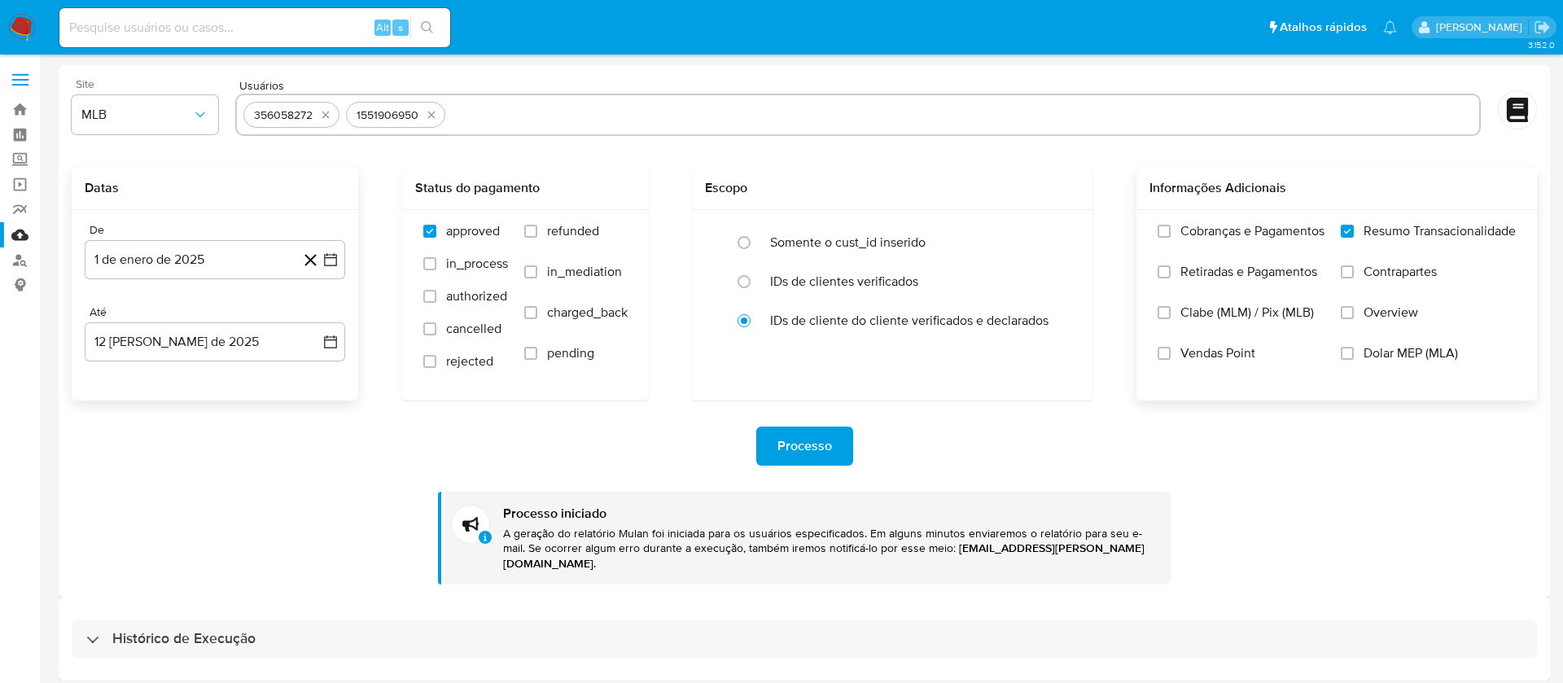
click at [436, 117] on icon "quitar 1551906950" at bounding box center [431, 114] width 13 height 13
click at [330, 114] on icon "quitar 356058272" at bounding box center [325, 114] width 13 height 13
click at [304, 120] on input "text" at bounding box center [857, 115] width 1229 height 26
paste input "280172740"
type input "280172740"
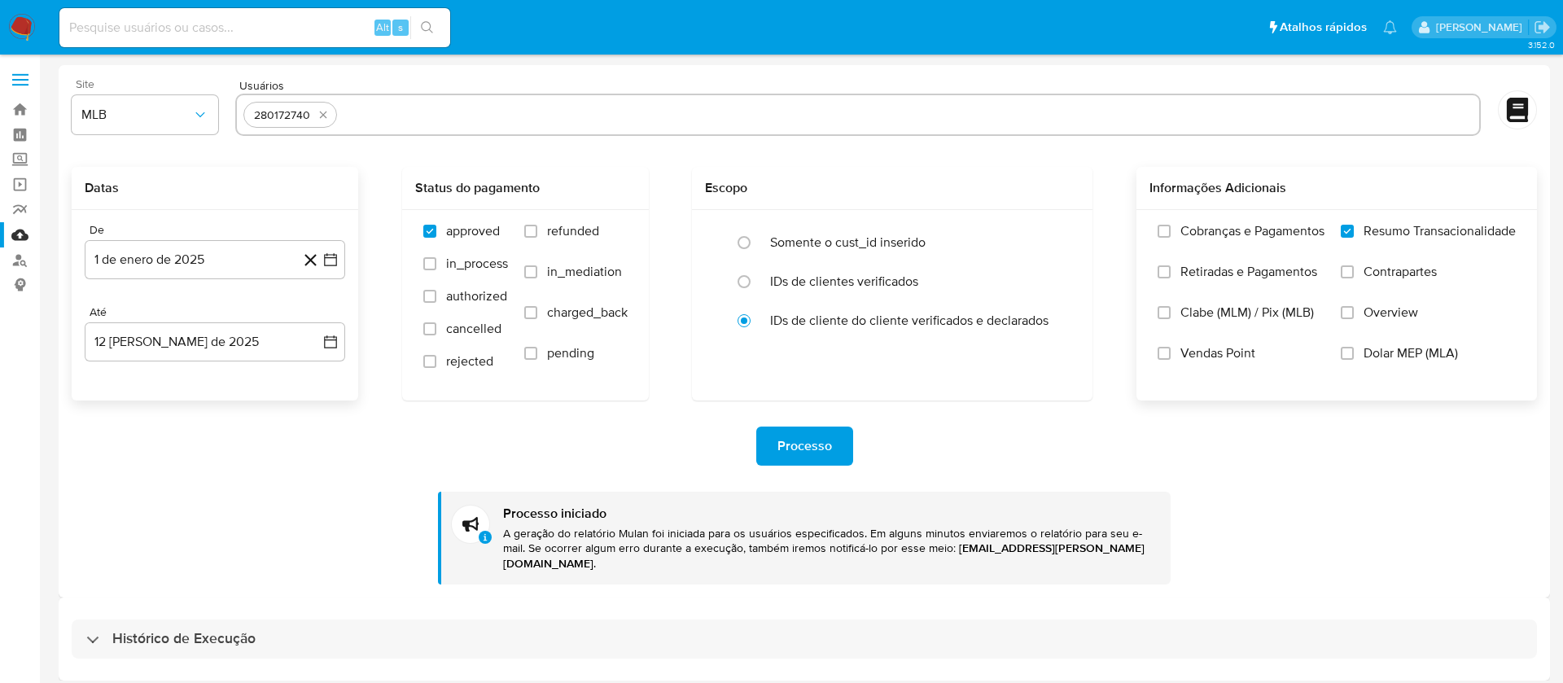
click at [366, 116] on input "text" at bounding box center [908, 115] width 1129 height 26
paste input "173472551"
type input "173472551"
click at [452, 111] on input "text" at bounding box center [956, 115] width 1033 height 26
paste input "211321654"
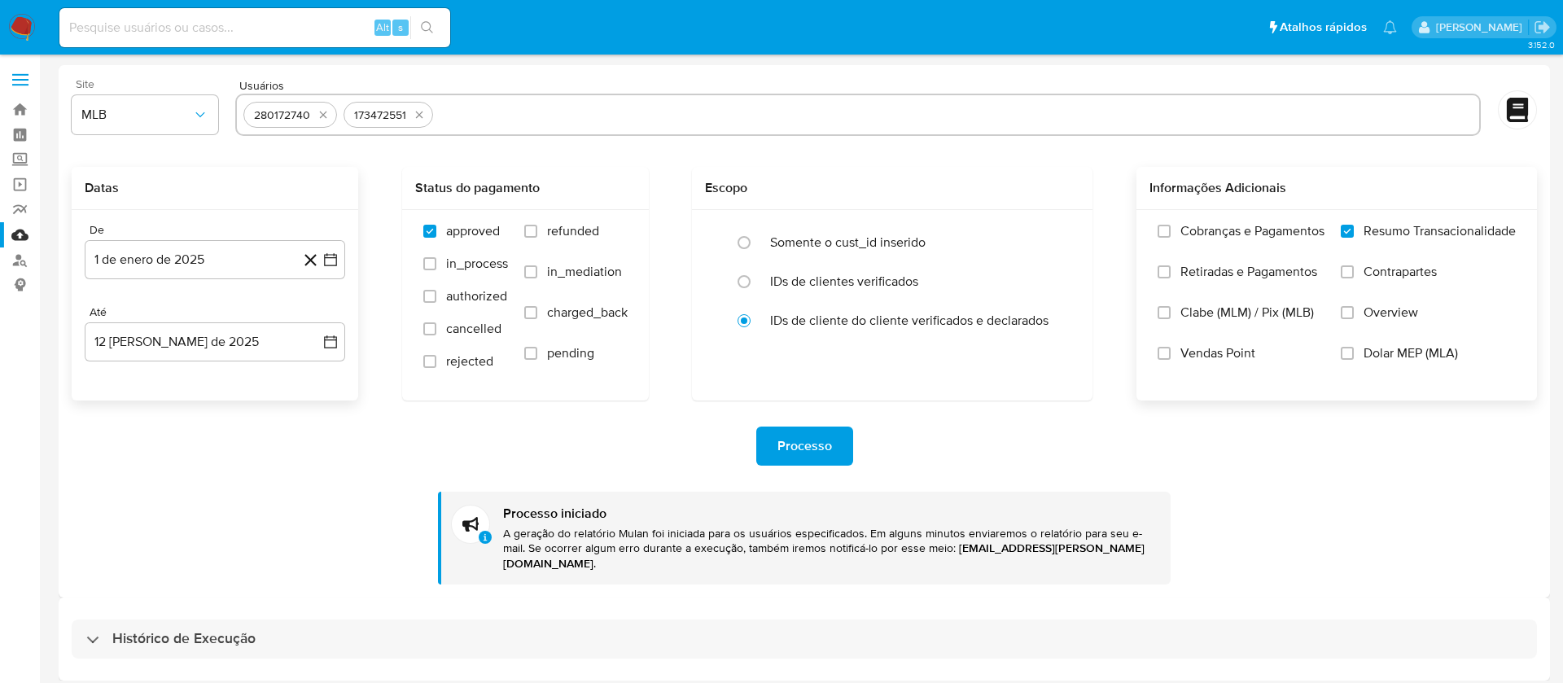
type input "211321654"
click at [556, 113] on input "text" at bounding box center [1004, 115] width 938 height 26
paste input "312958565"
type input "312958565"
click at [658, 120] on input "text" at bounding box center [1054, 115] width 838 height 26
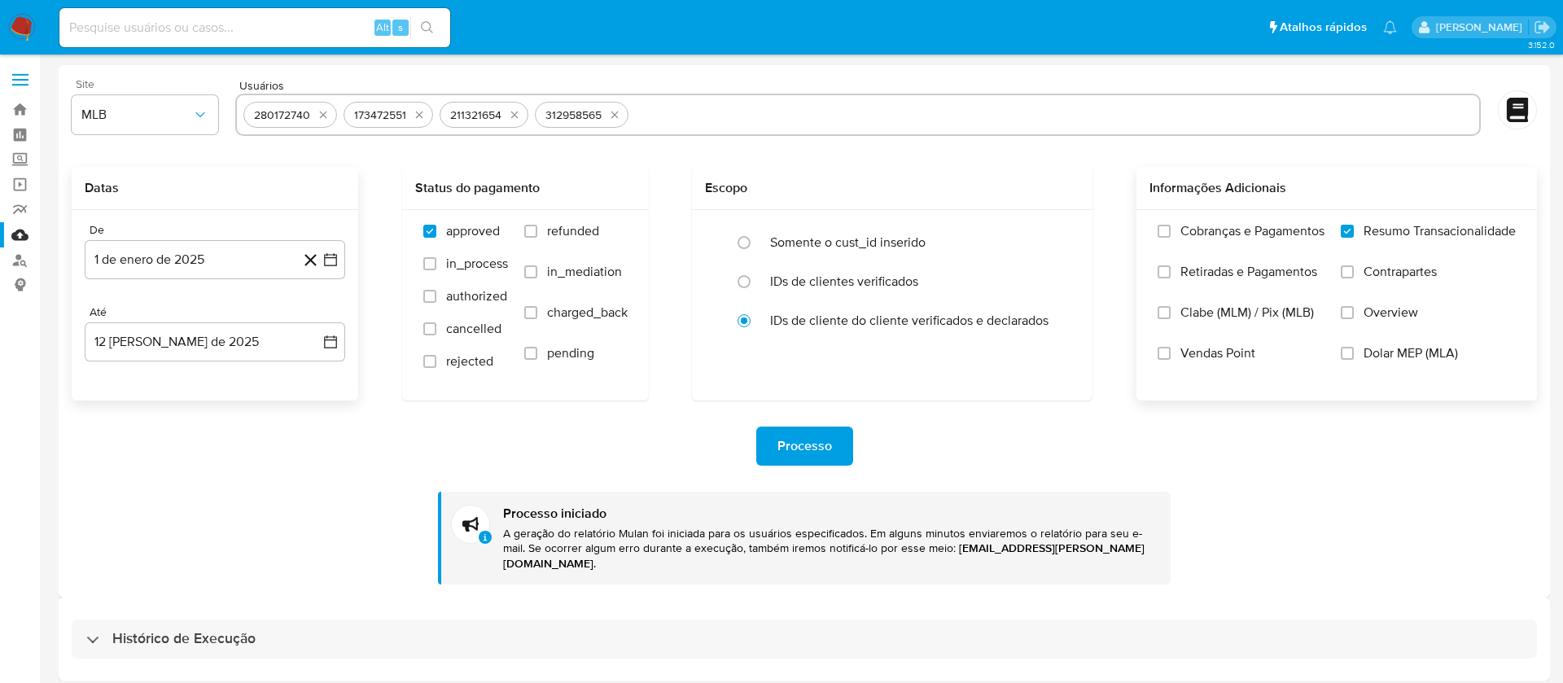
paste input "75454660"
type input "75454660"
click at [814, 446] on span "Processo" at bounding box center [804, 446] width 55 height 36
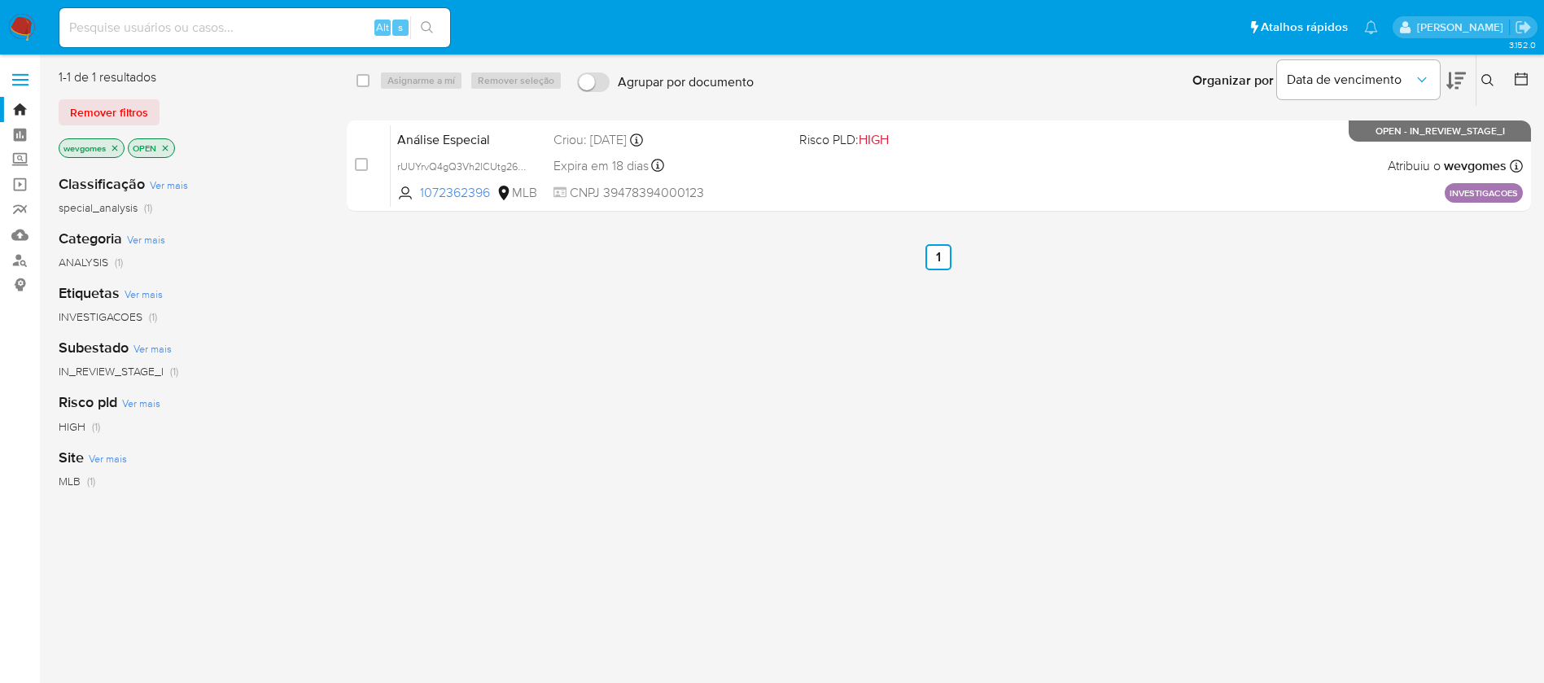
click at [137, 27] on input at bounding box center [254, 27] width 391 height 21
paste input "356058272"
type input "356058272"
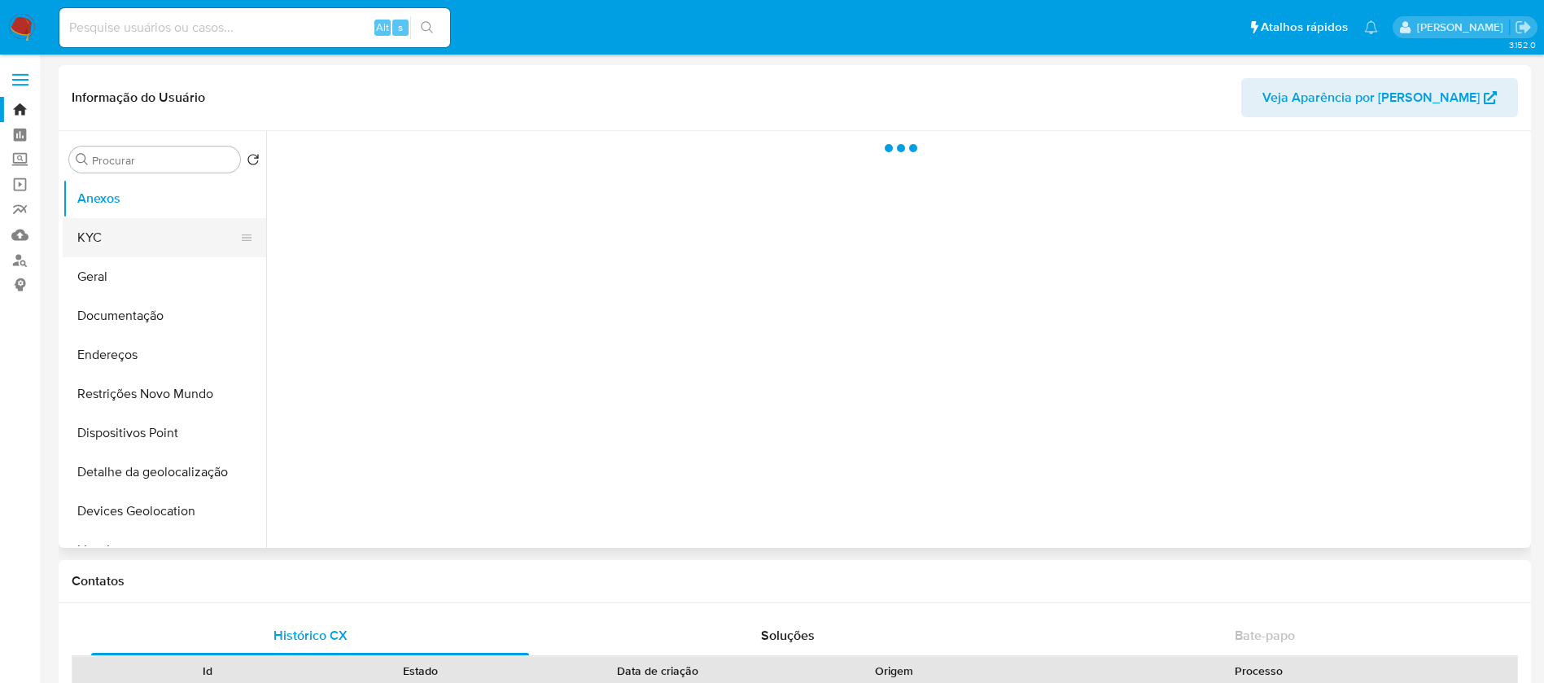
click at [120, 243] on button "KYC" at bounding box center [158, 237] width 190 height 39
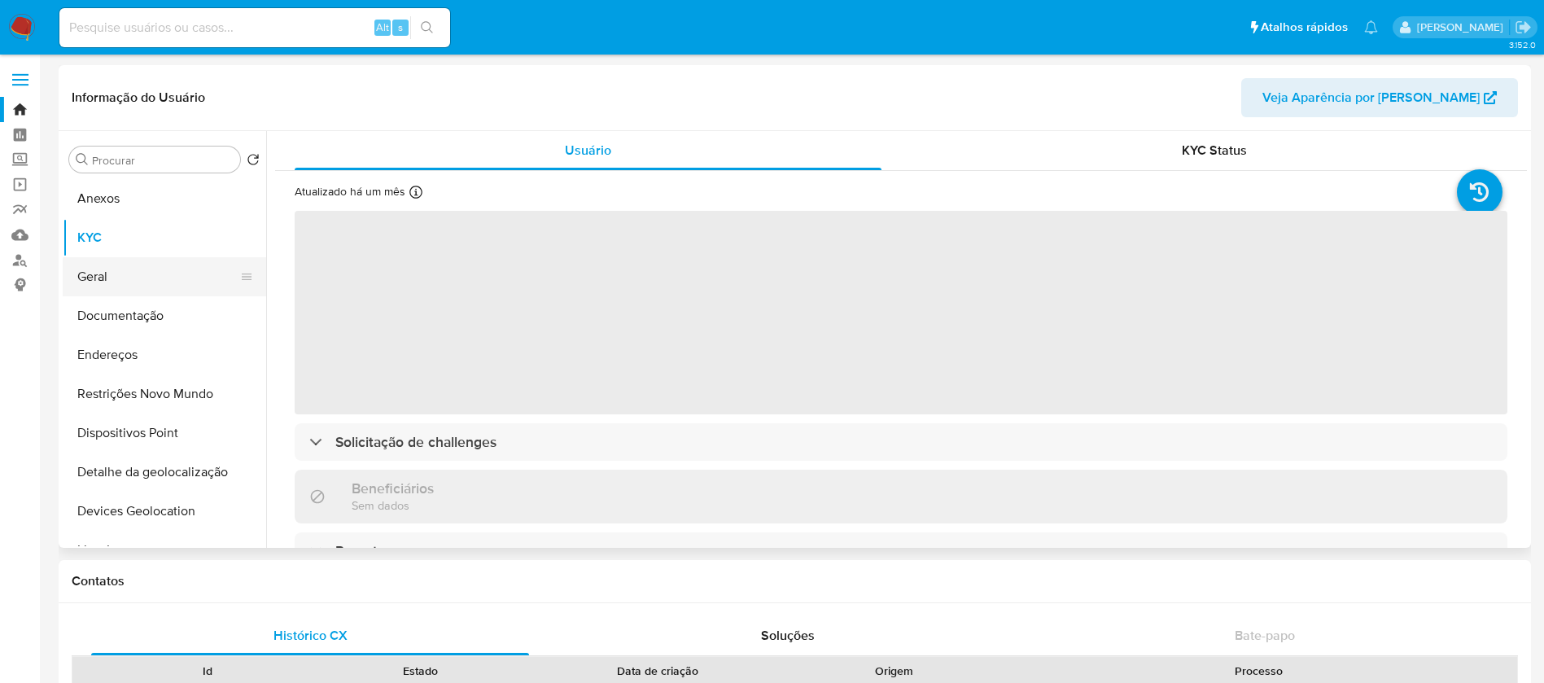
select select "10"
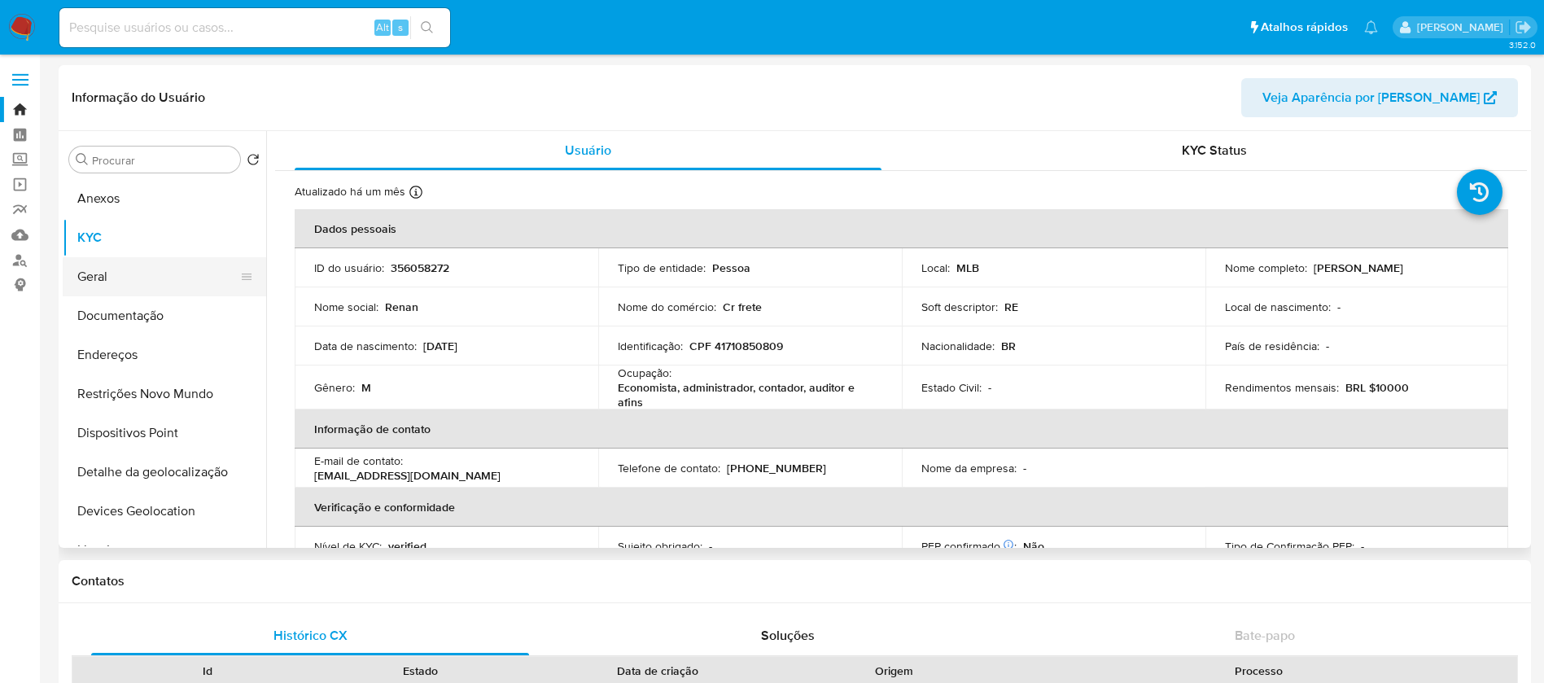
click at [97, 287] on button "Geral" at bounding box center [158, 276] width 190 height 39
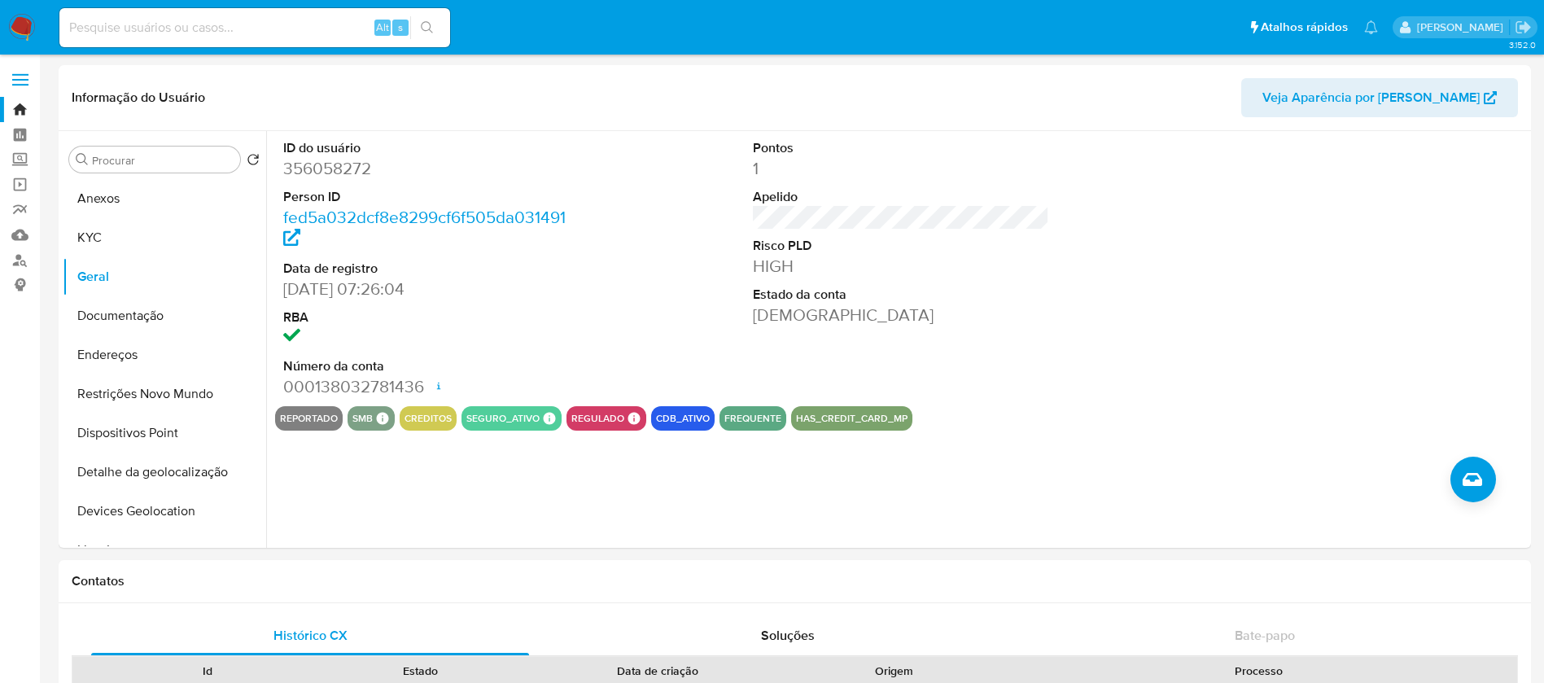
click at [116, 34] on input at bounding box center [254, 27] width 391 height 21
paste input "1551906950"
type input "1551906950"
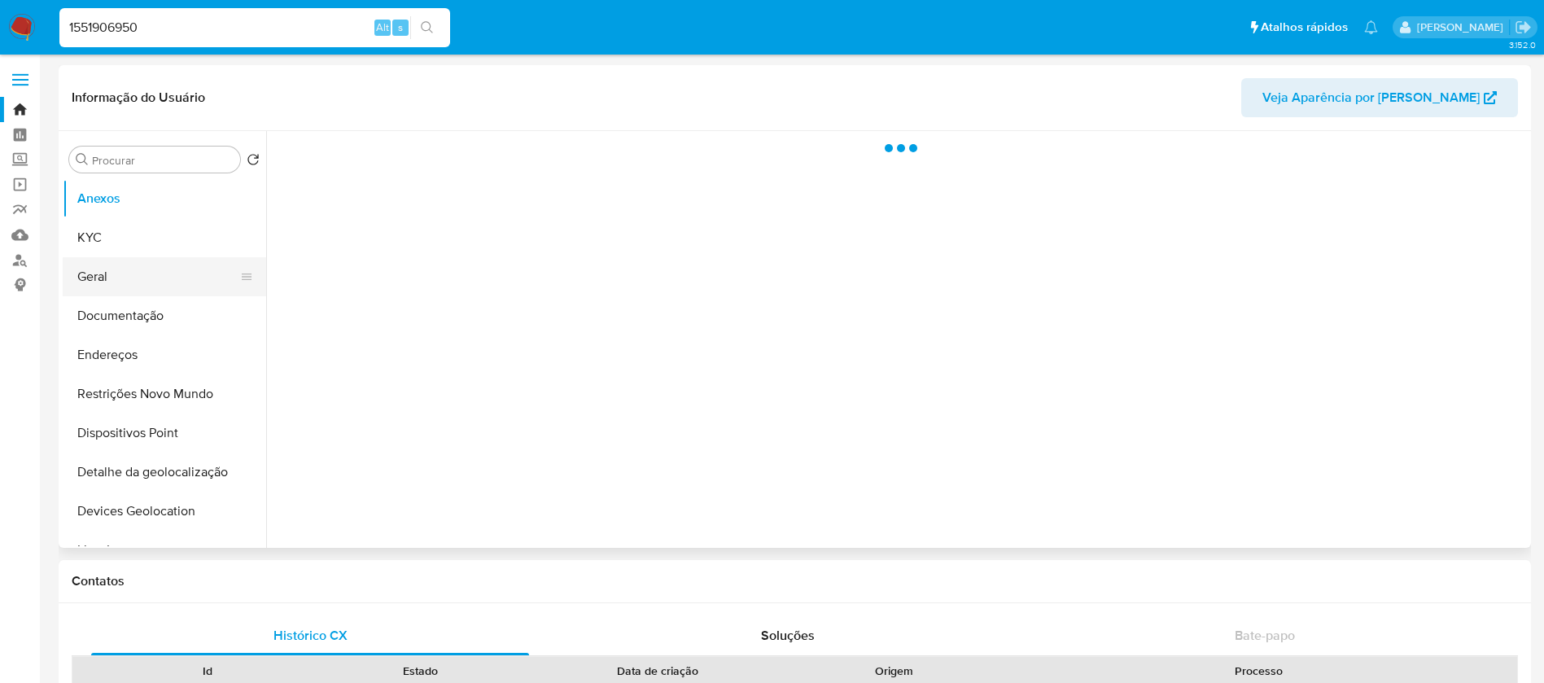
click at [105, 285] on button "Geral" at bounding box center [158, 276] width 190 height 39
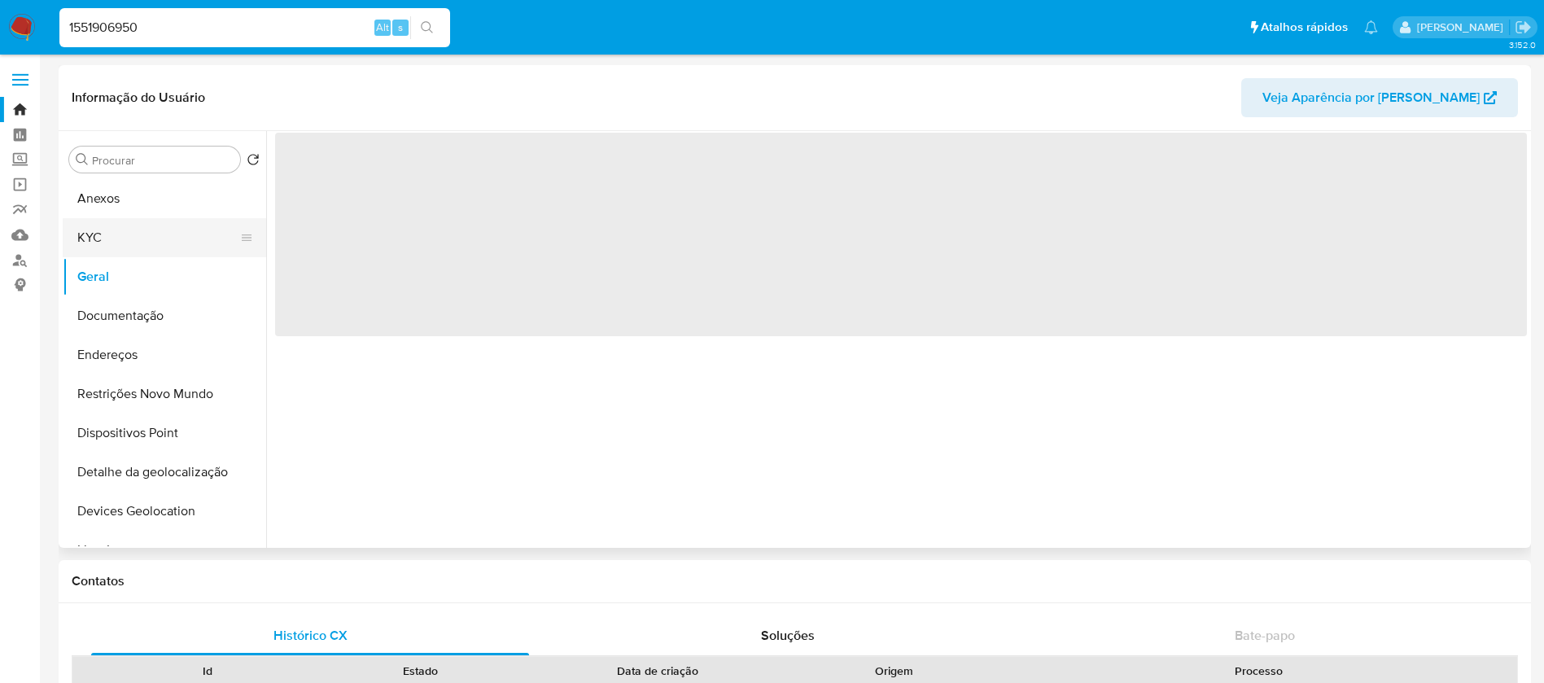
select select "10"
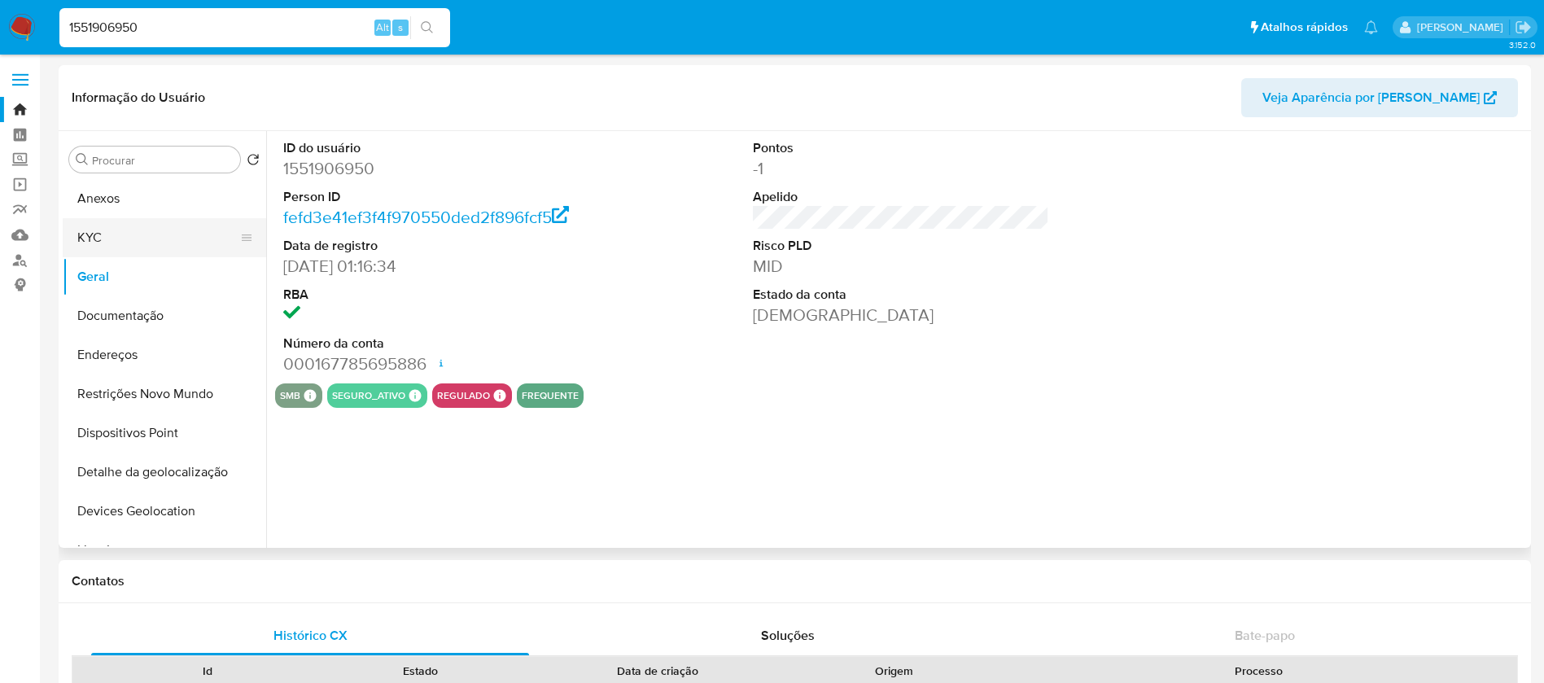
click at [99, 245] on button "KYC" at bounding box center [158, 237] width 190 height 39
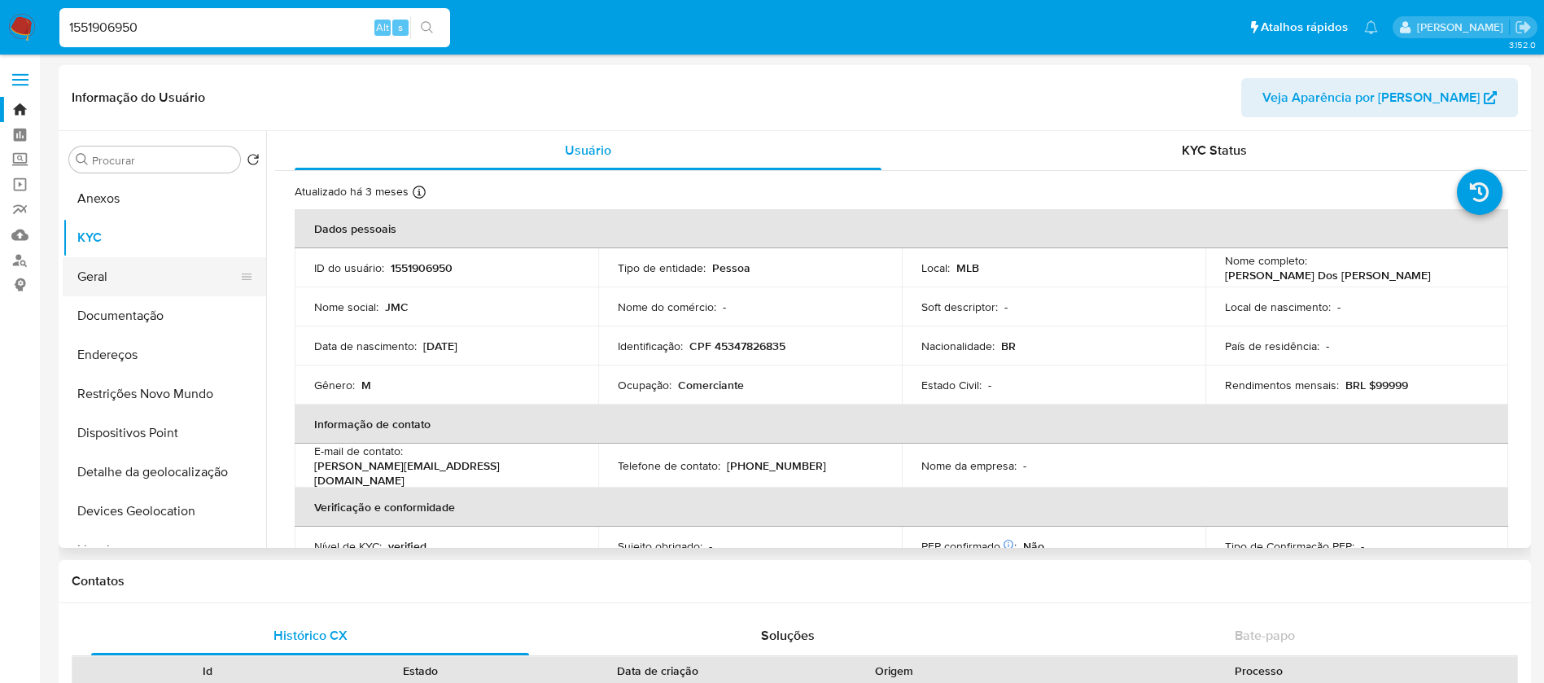
click at [91, 274] on button "Geral" at bounding box center [158, 276] width 190 height 39
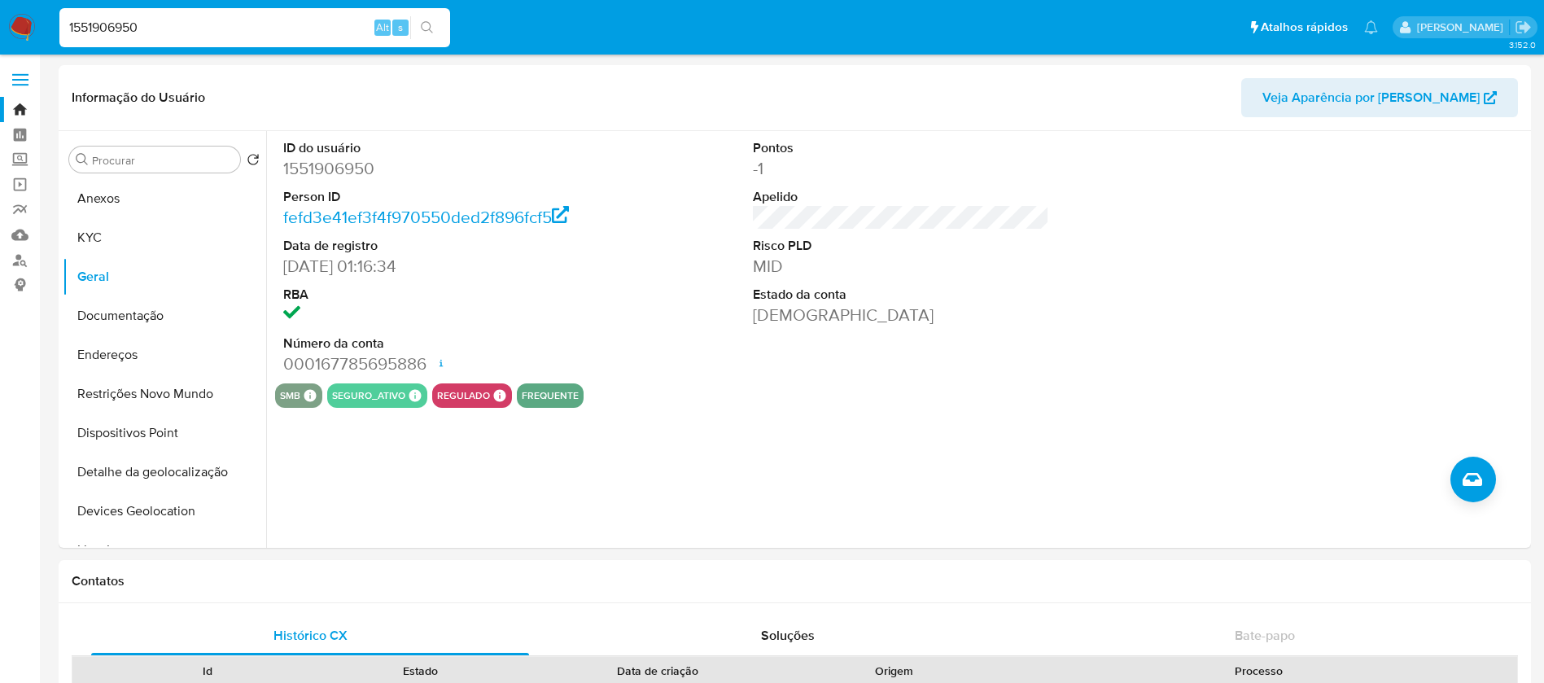
click at [158, 17] on input "1551906950" at bounding box center [254, 27] width 391 height 21
paste input "465478662"
type input "465478662"
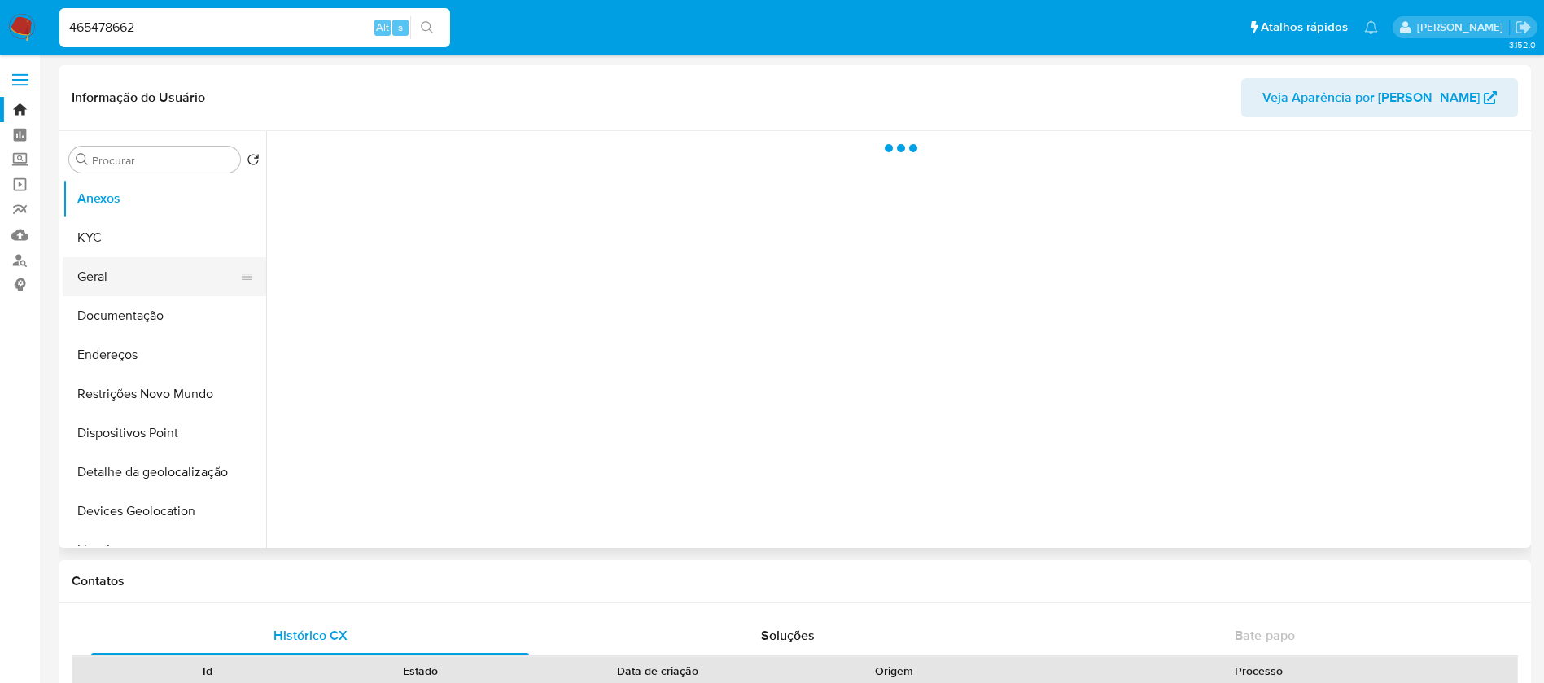
click at [122, 286] on button "Geral" at bounding box center [158, 276] width 190 height 39
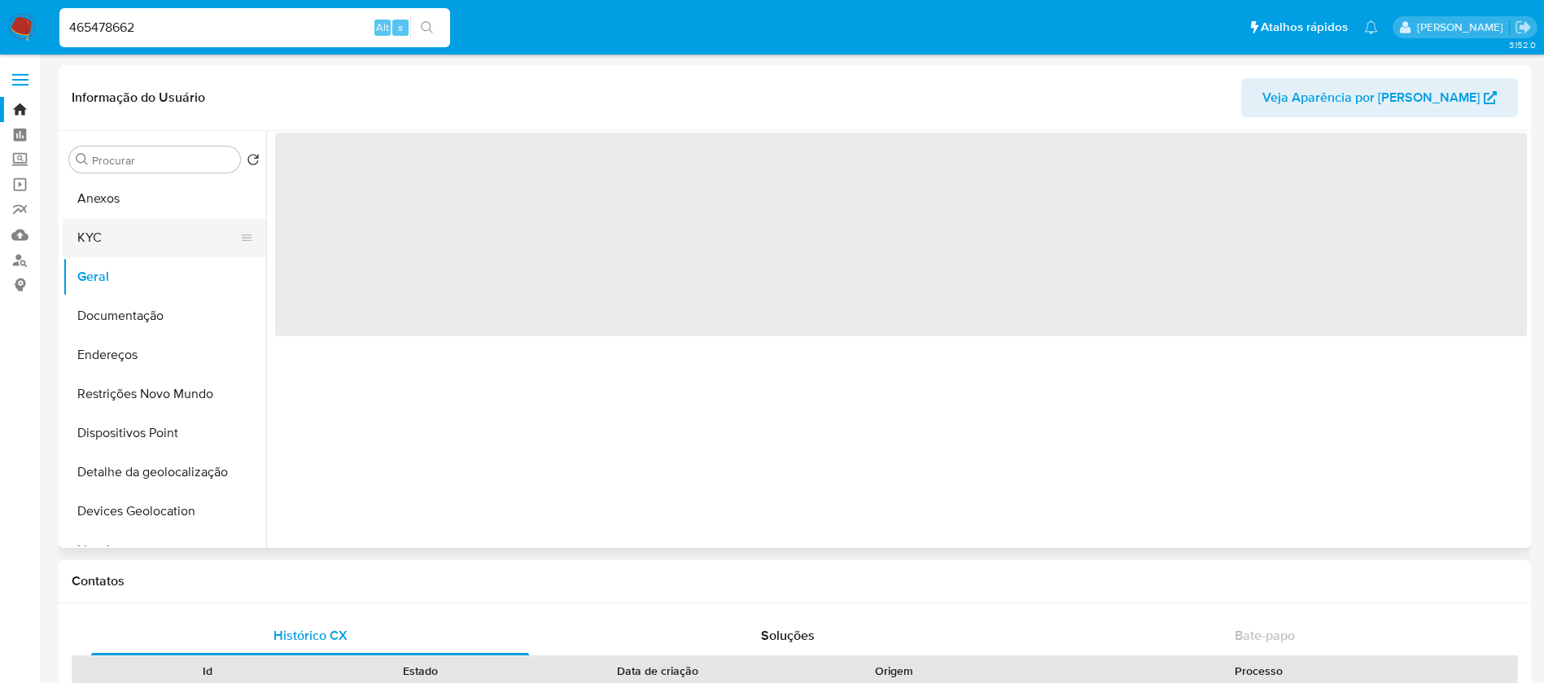
select select "10"
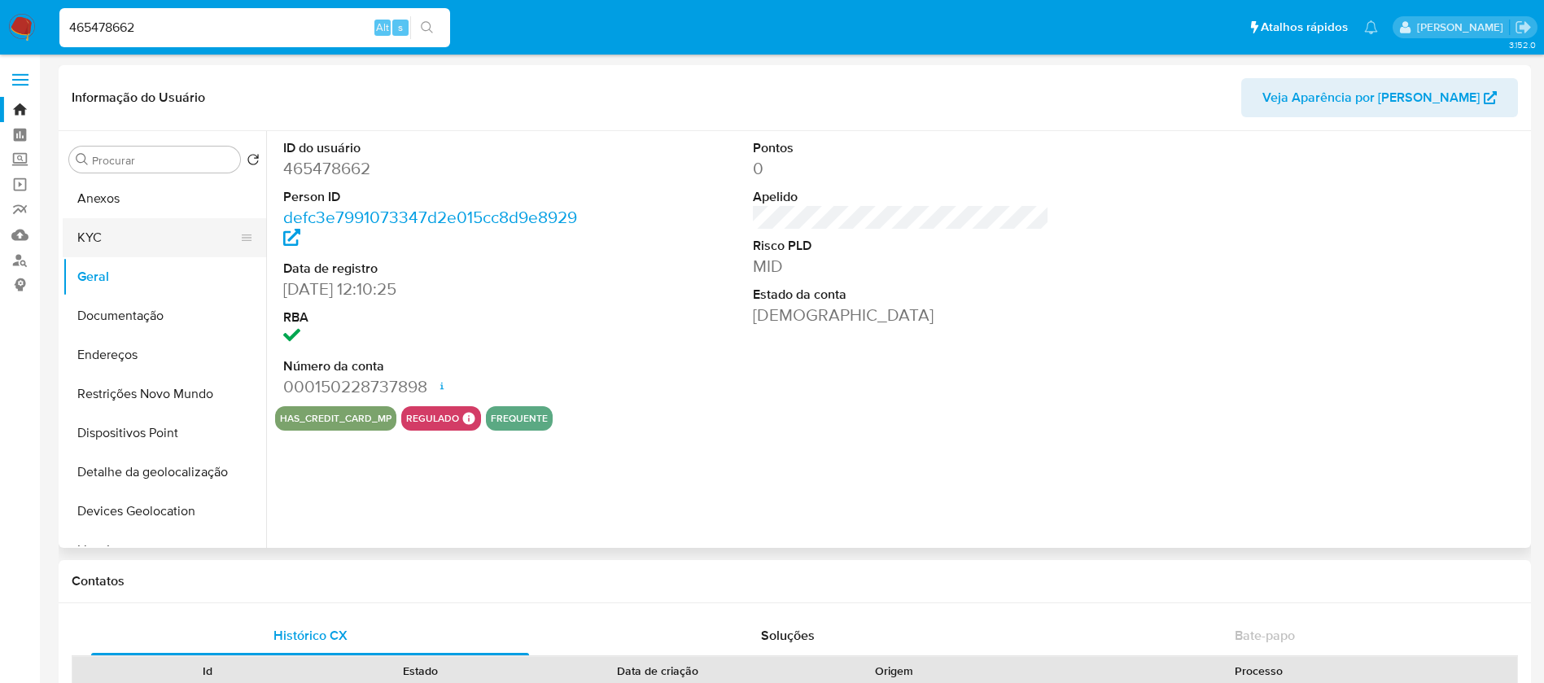
click at [104, 238] on button "KYC" at bounding box center [158, 237] width 190 height 39
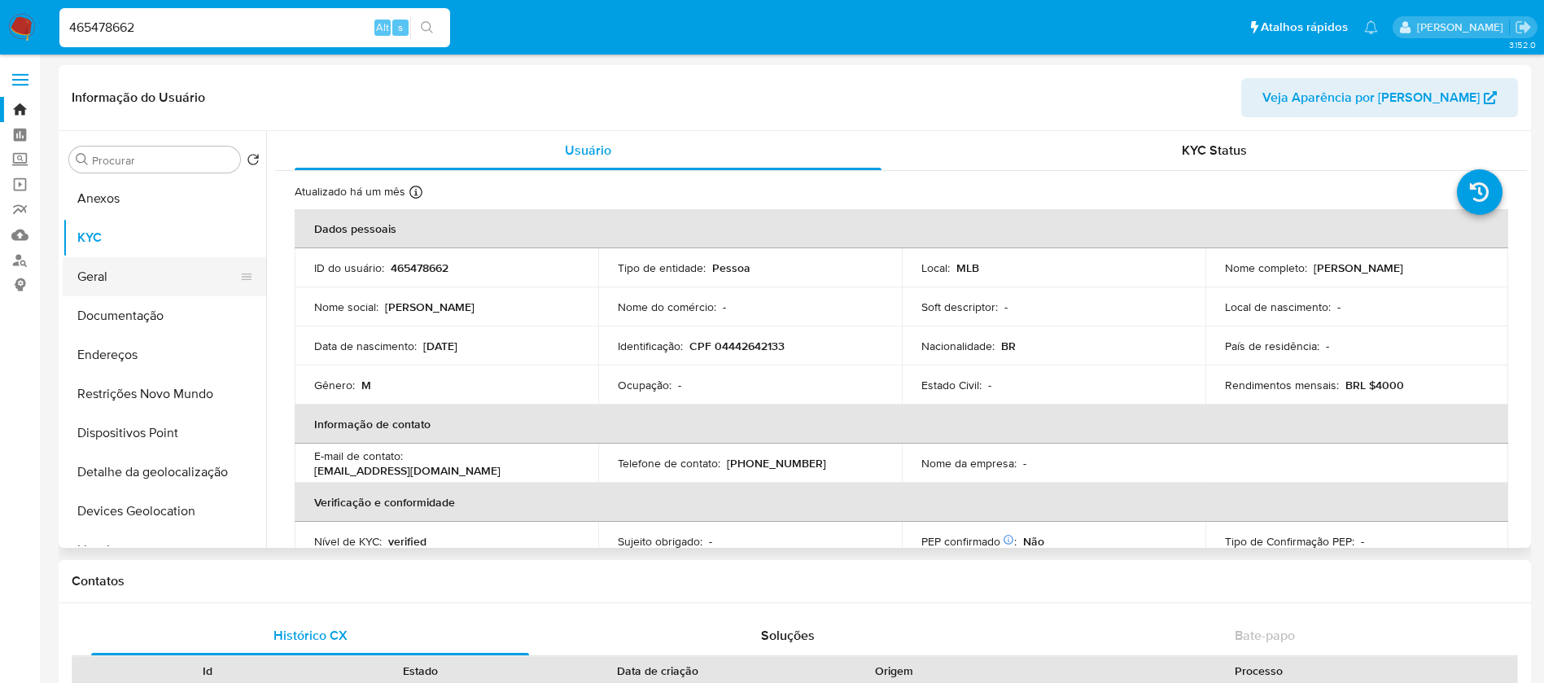
click at [94, 279] on button "Geral" at bounding box center [158, 276] width 190 height 39
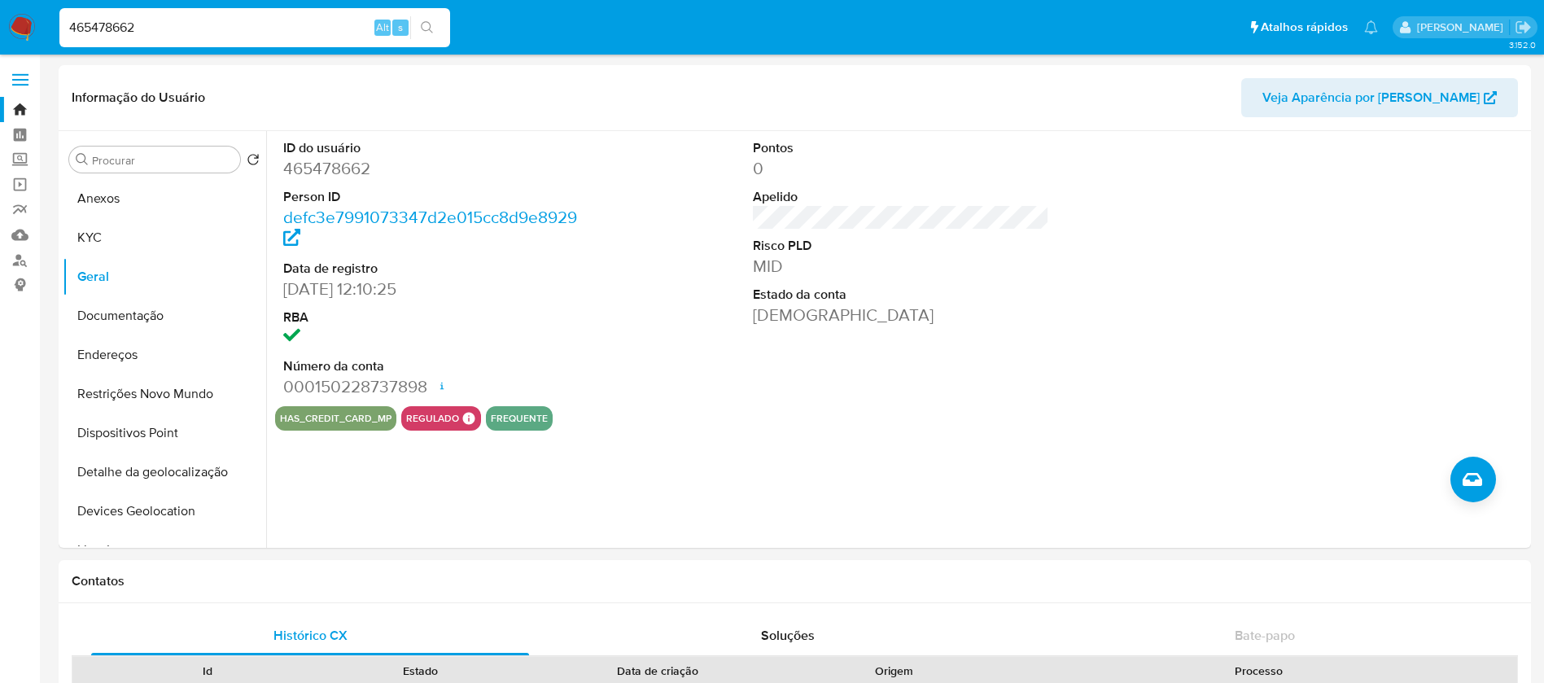
drag, startPoint x: 250, startPoint y: 42, endPoint x: 226, endPoint y: 38, distance: 24.8
click at [249, 42] on div "465478662 Alt s" at bounding box center [254, 27] width 391 height 39
click at [172, 31] on input "465478662" at bounding box center [254, 27] width 391 height 21
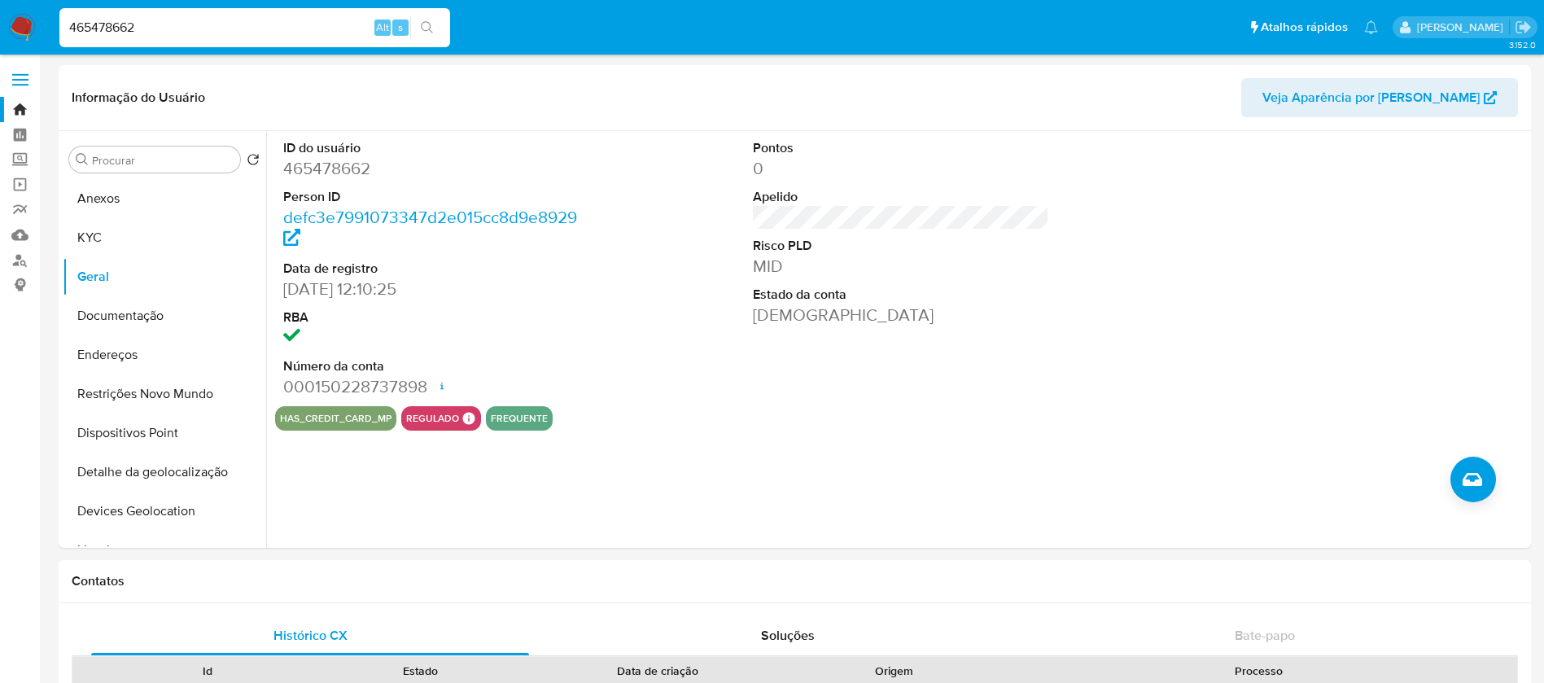
paste input "1028553143"
type input "1028553143"
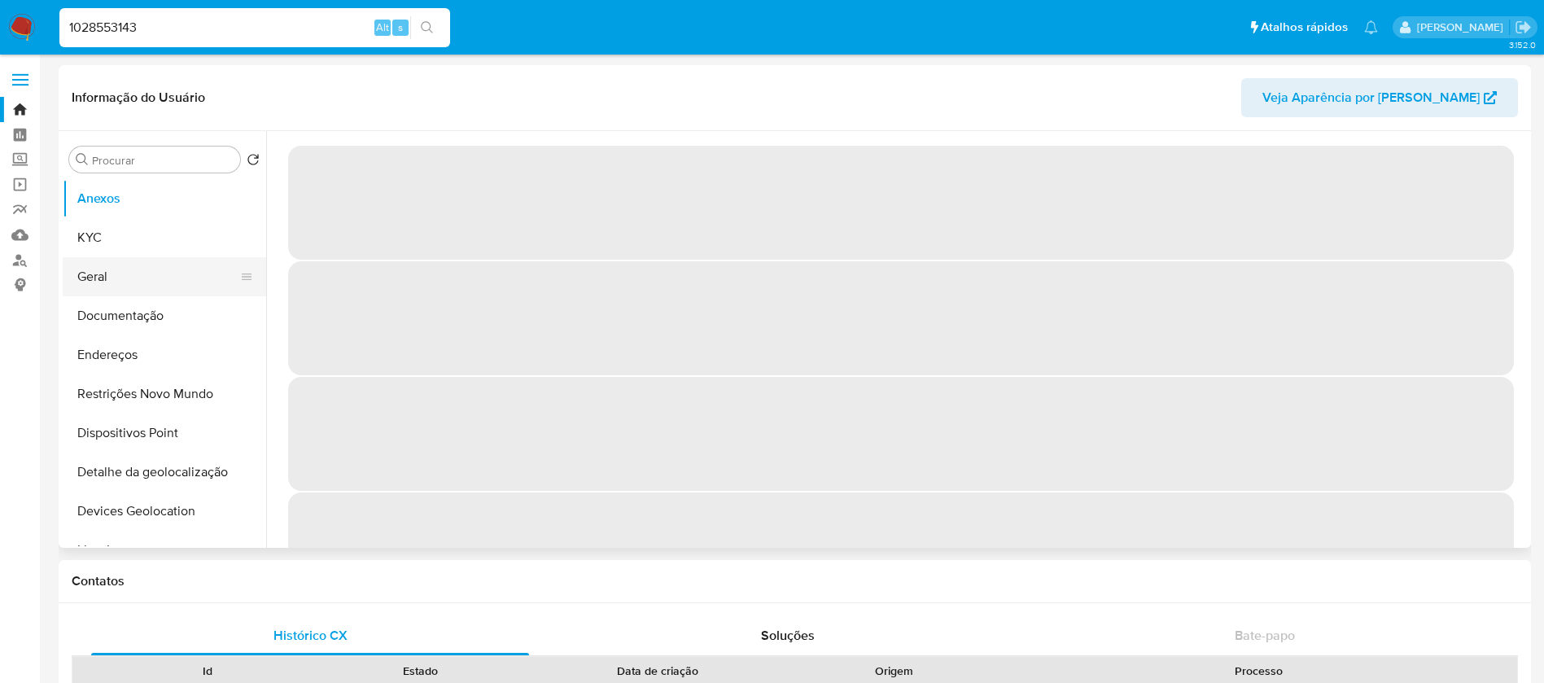
select select "10"
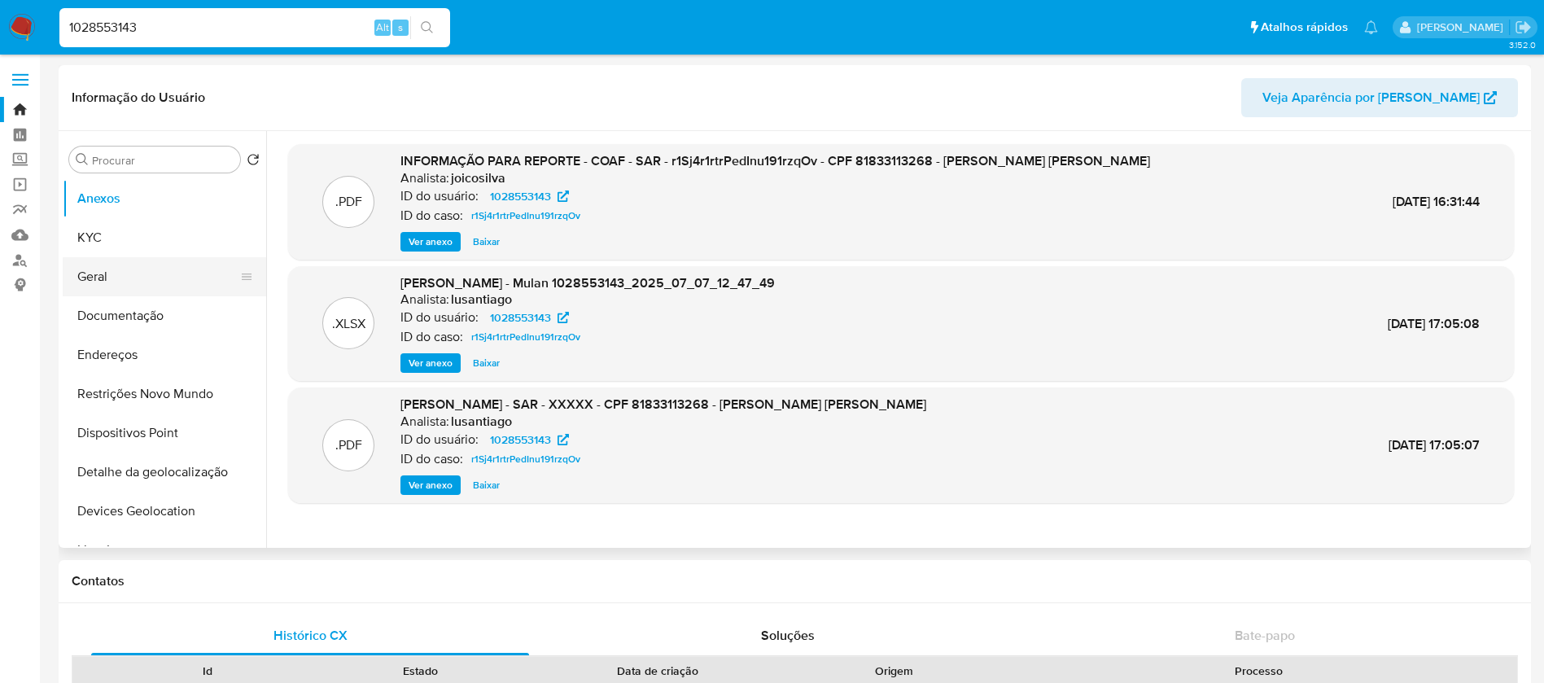
click at [104, 283] on button "Geral" at bounding box center [158, 276] width 190 height 39
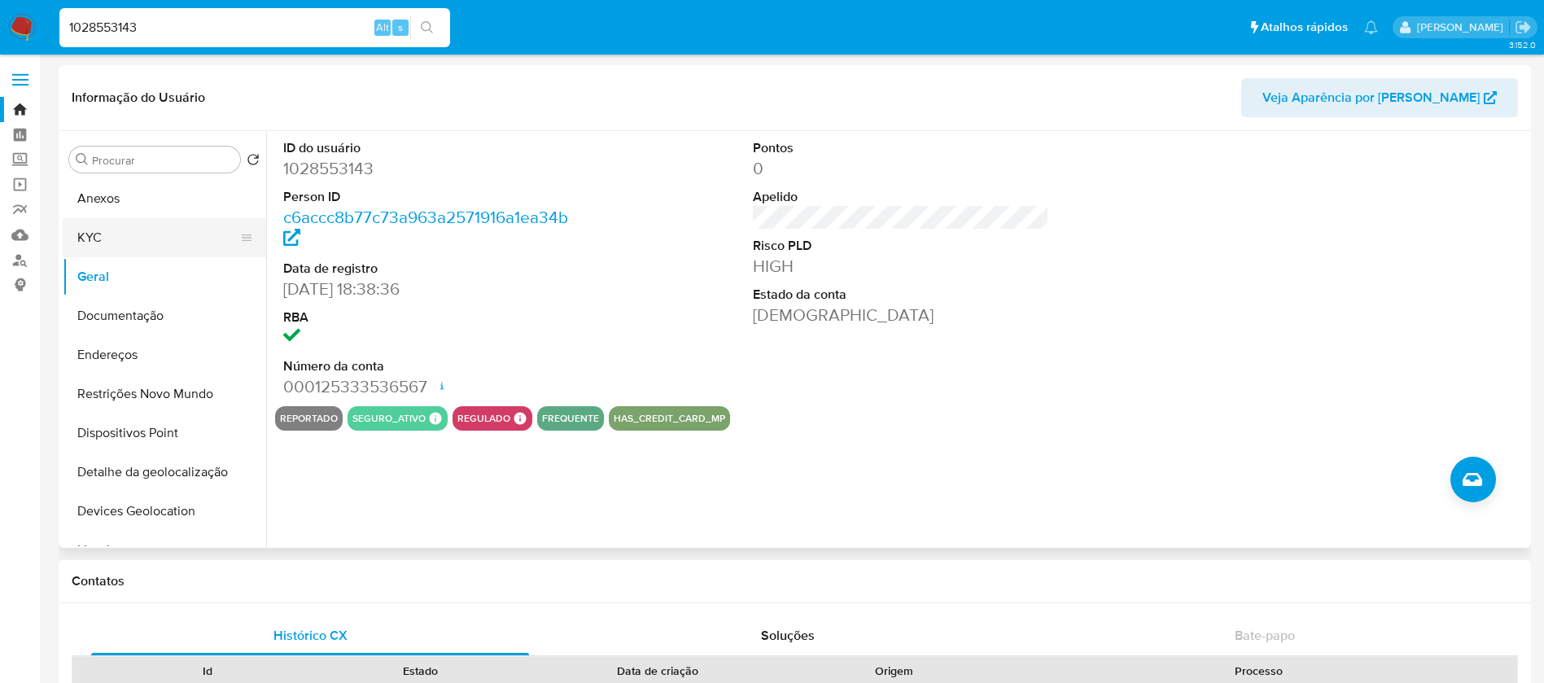
click at [96, 239] on button "KYC" at bounding box center [158, 237] width 190 height 39
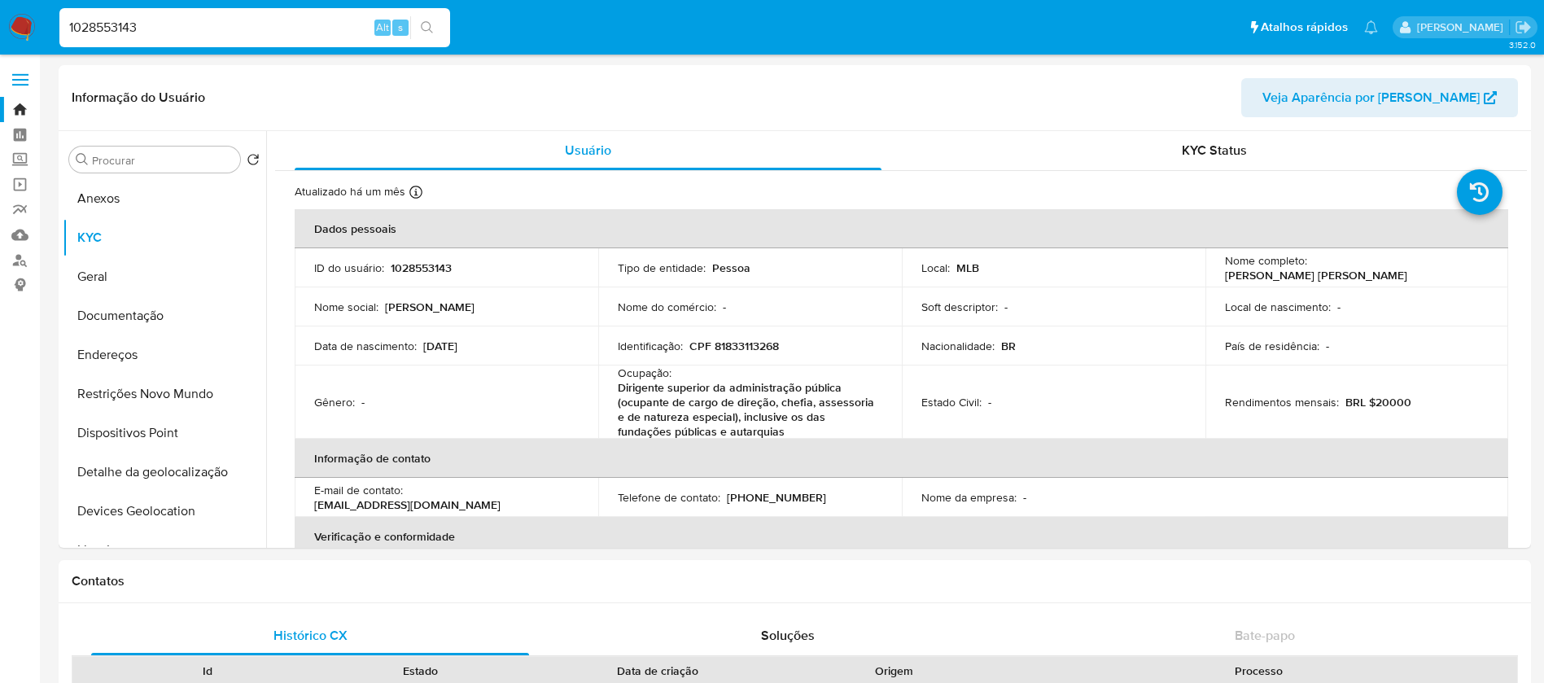
click at [173, 20] on input "1028553143" at bounding box center [254, 27] width 391 height 21
click at [172, 20] on input "1028553143" at bounding box center [254, 27] width 391 height 21
paste input "306859766"
type input "306859766"
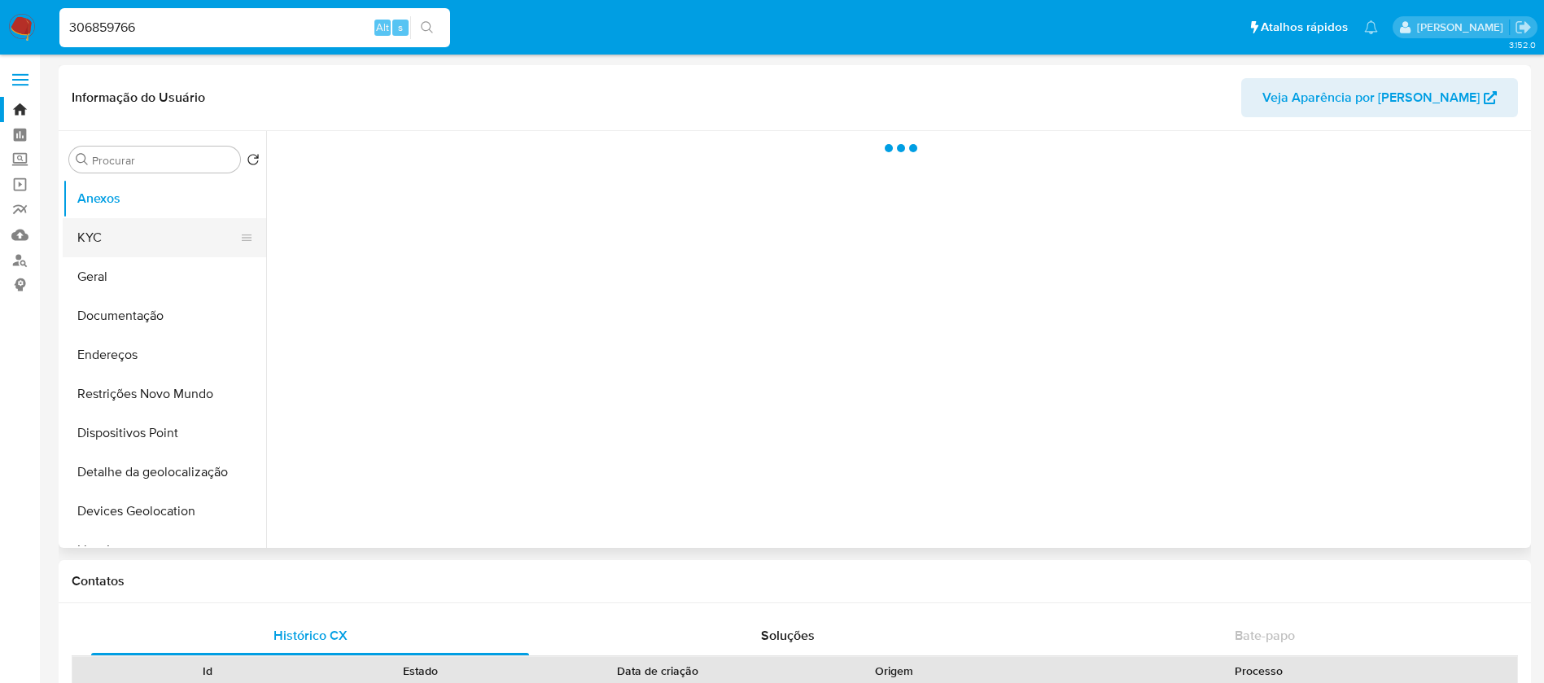
click at [103, 254] on button "KYC" at bounding box center [158, 237] width 190 height 39
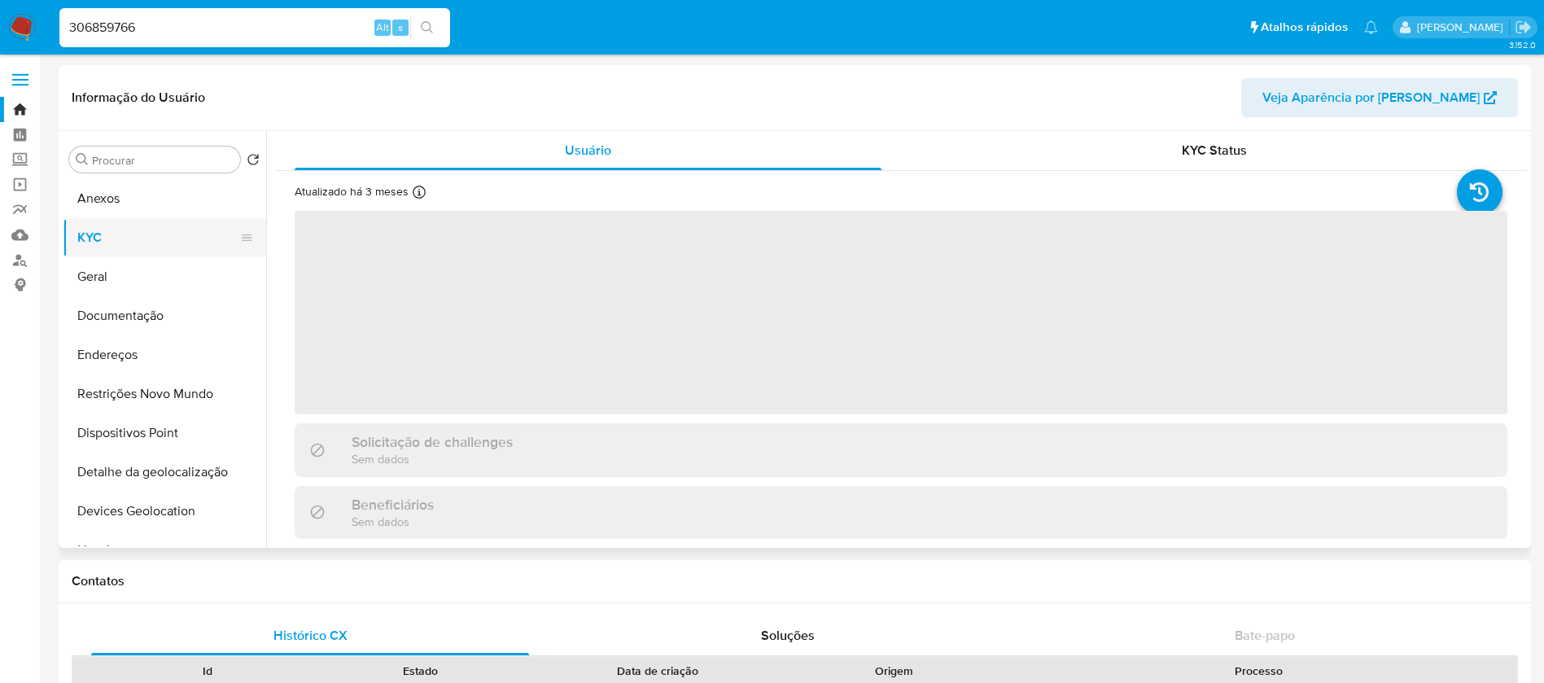
select select "10"
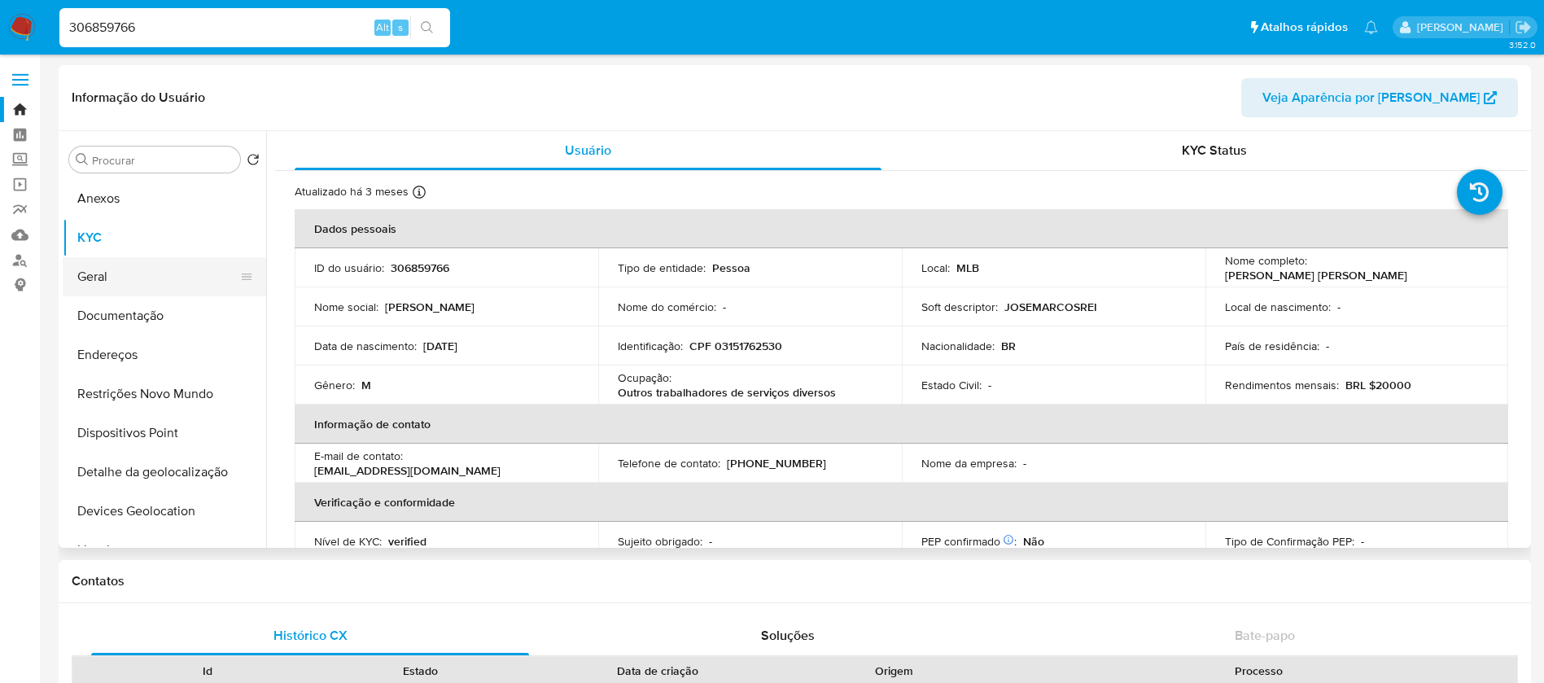
click at [98, 278] on button "Geral" at bounding box center [158, 276] width 190 height 39
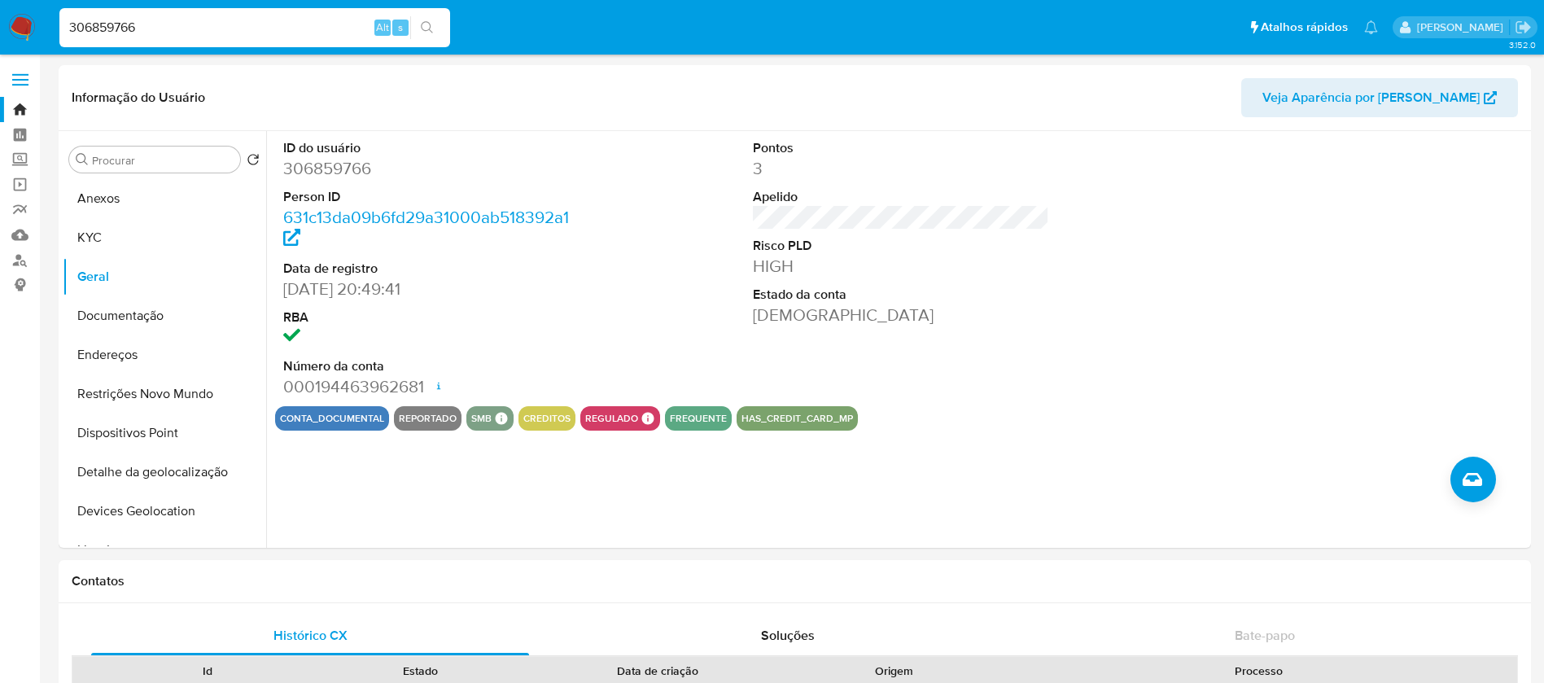
click at [173, 28] on input "306859766" at bounding box center [254, 27] width 391 height 21
paste input "2248720094"
type input "2248720094"
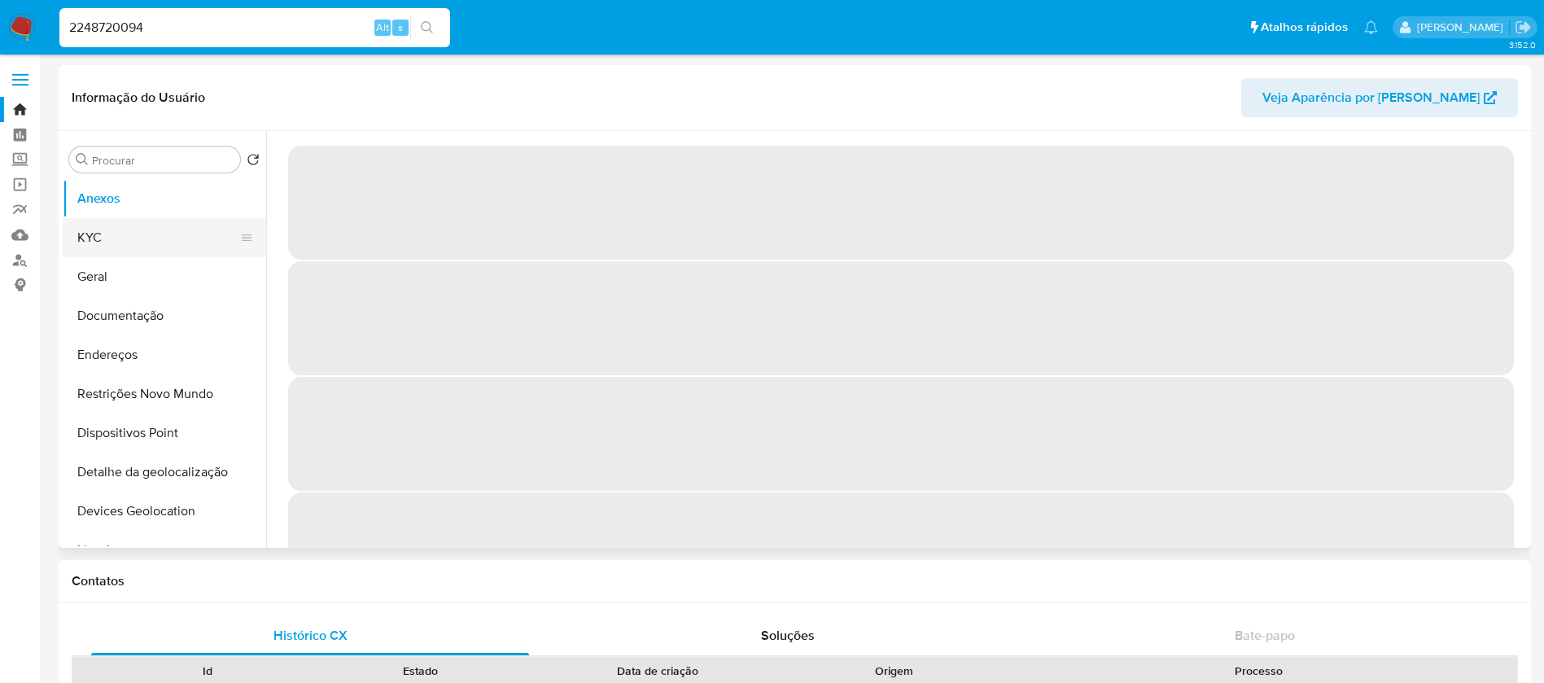
click at [94, 246] on button "KYC" at bounding box center [158, 237] width 190 height 39
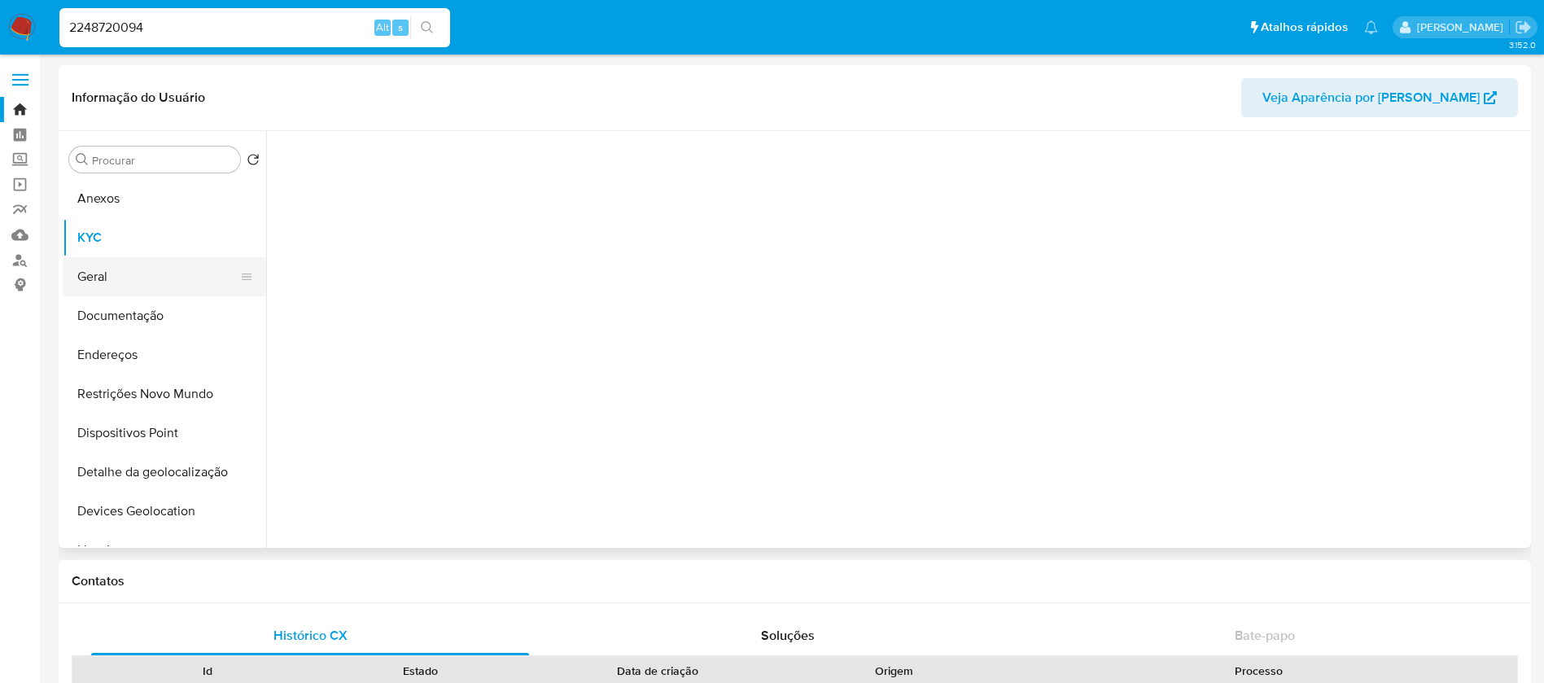
select select "10"
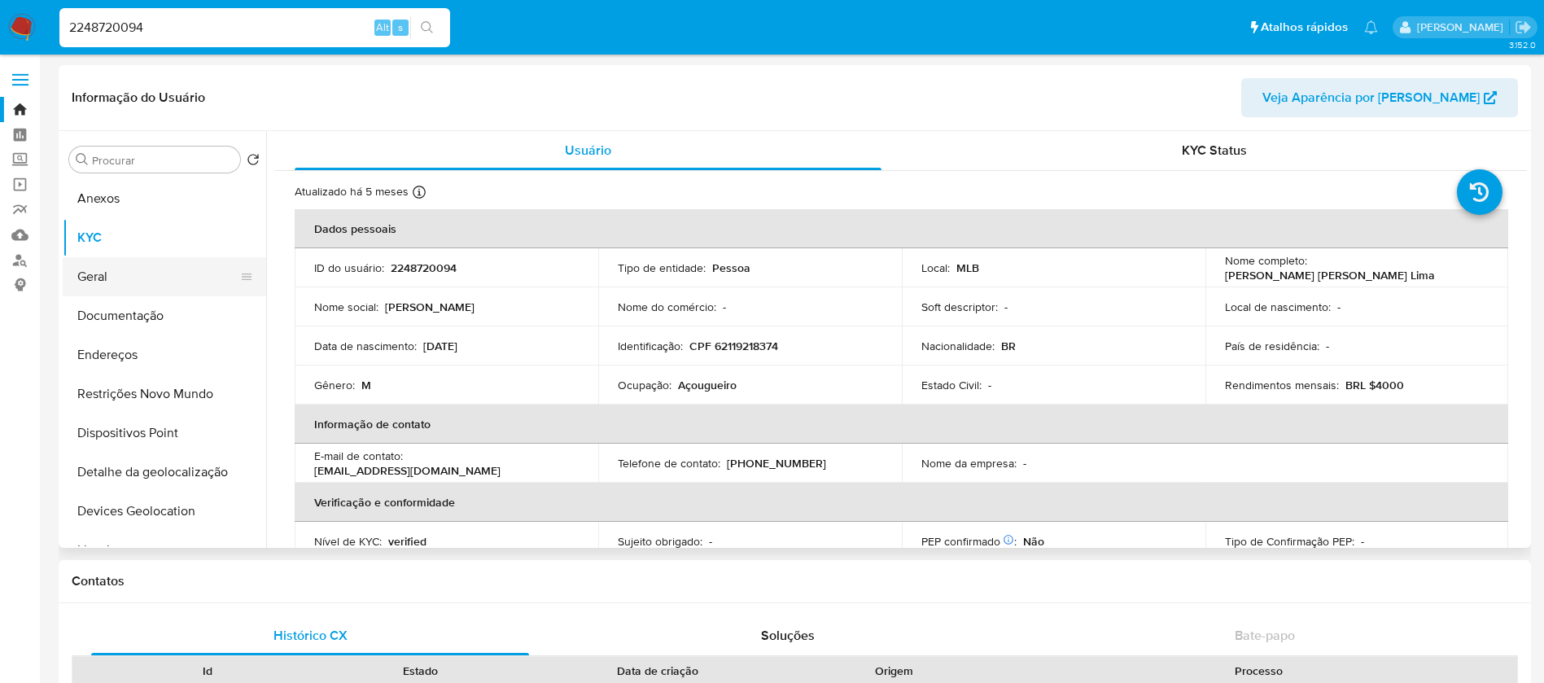
click at [94, 276] on button "Geral" at bounding box center [158, 276] width 190 height 39
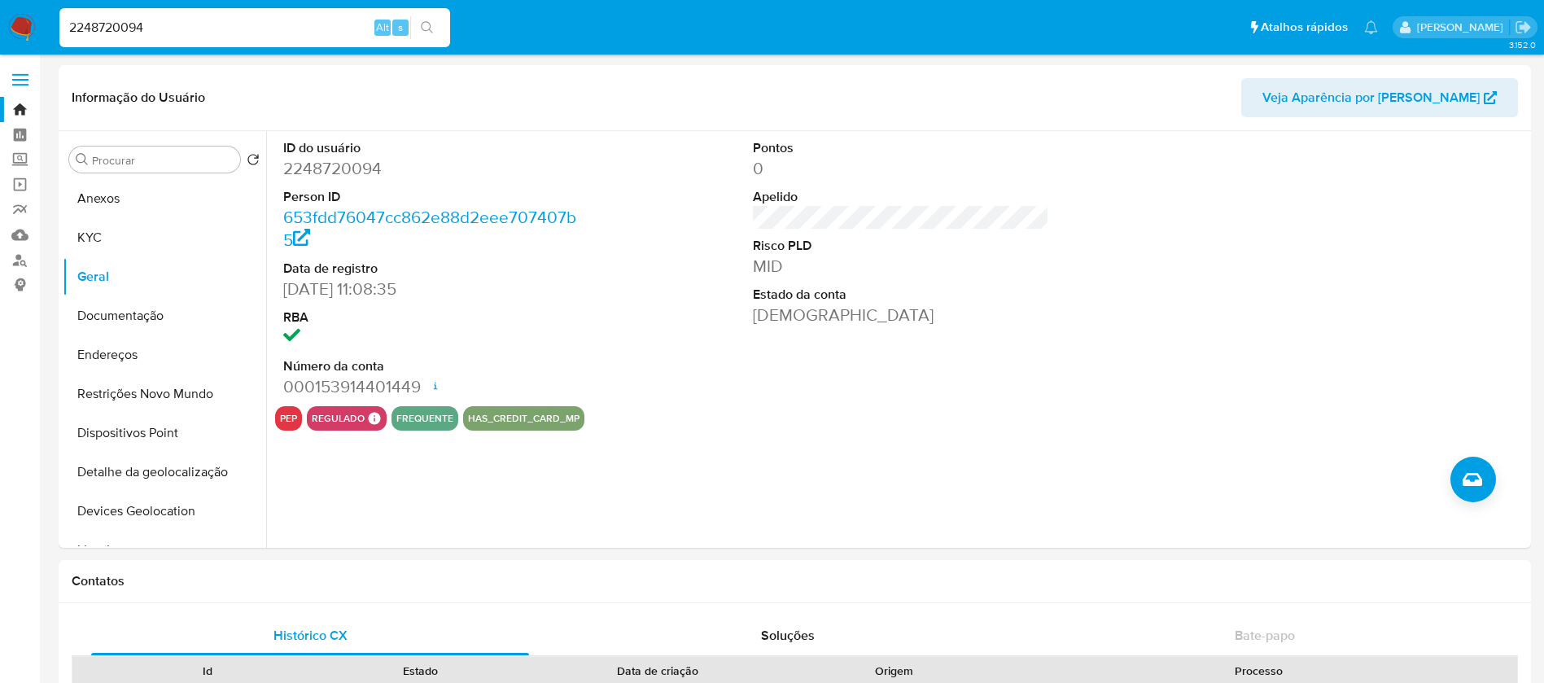
click at [170, 32] on input "2248720094" at bounding box center [254, 27] width 391 height 21
paste input "655003841"
type input "655003841"
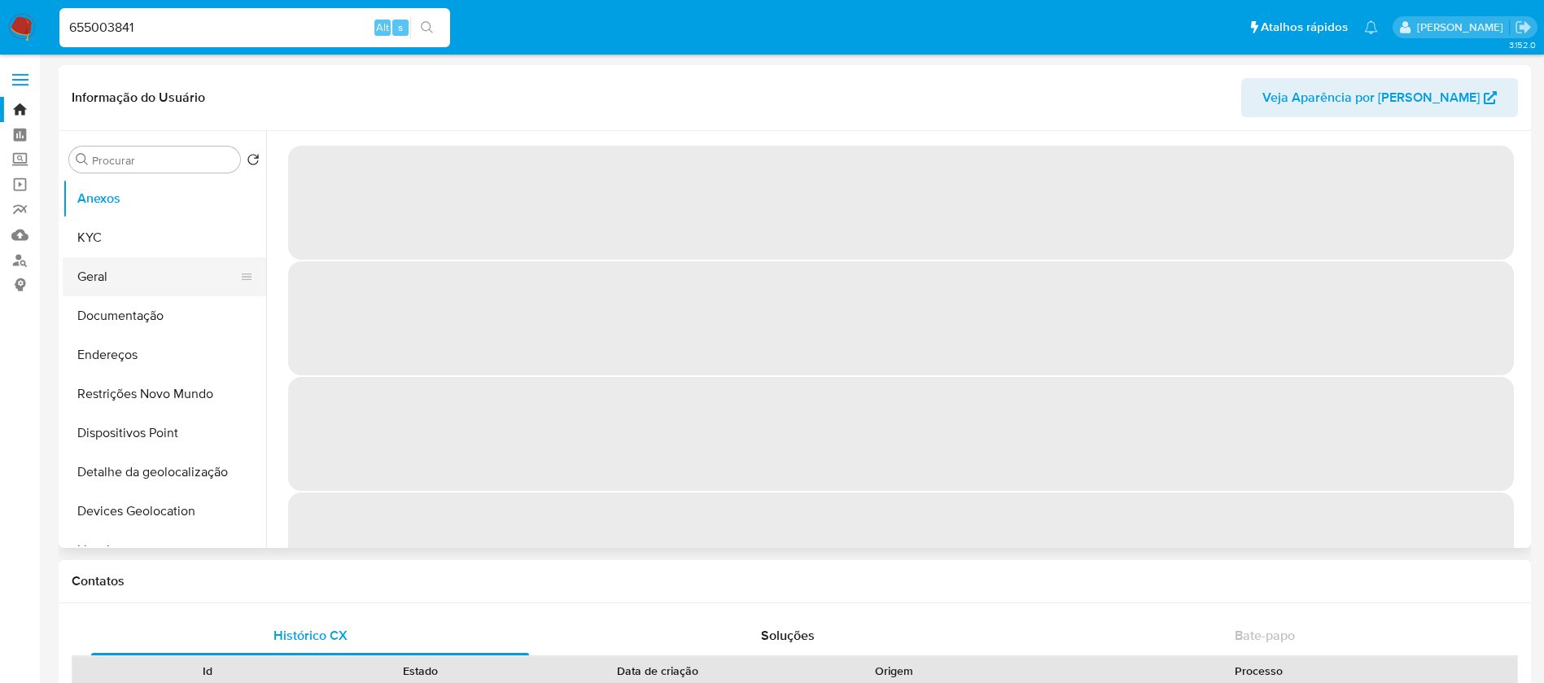
click at [100, 285] on button "Geral" at bounding box center [158, 276] width 190 height 39
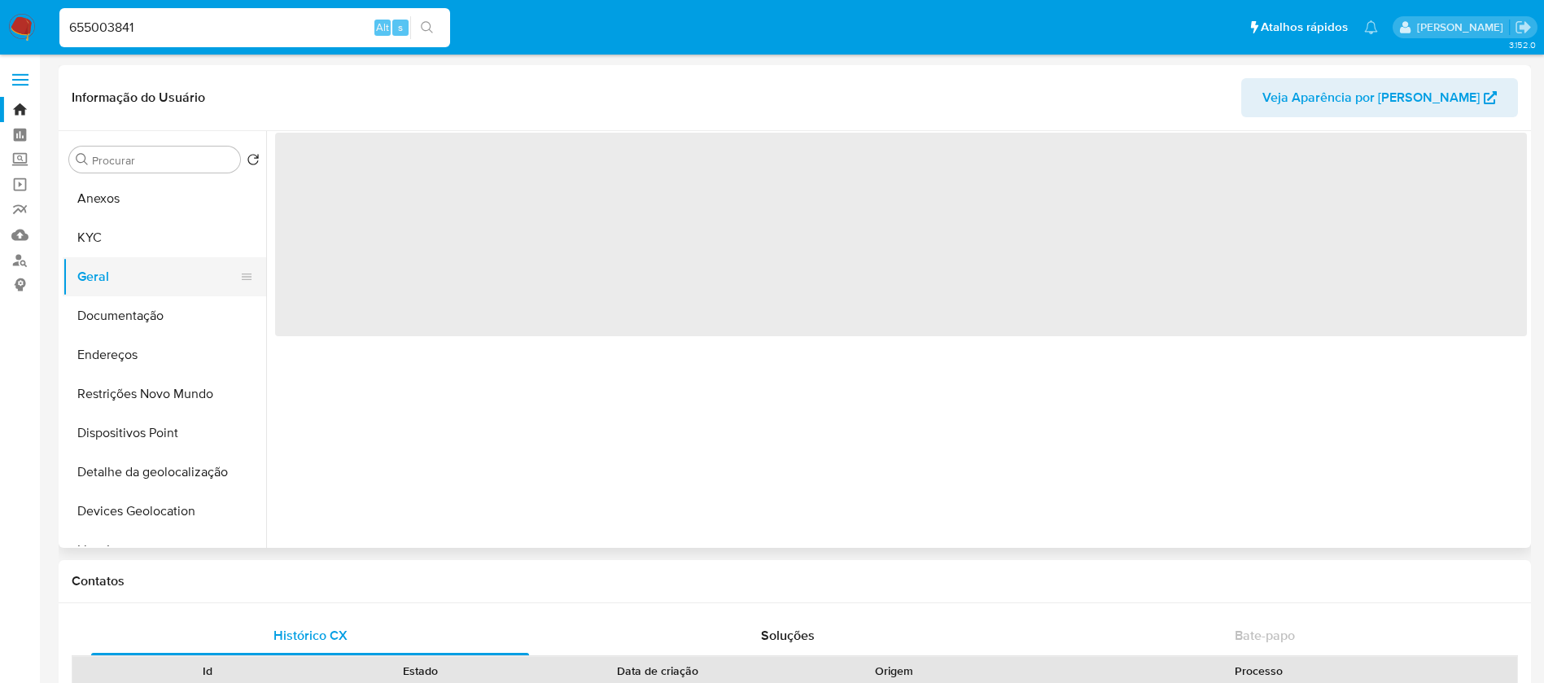
select select "10"
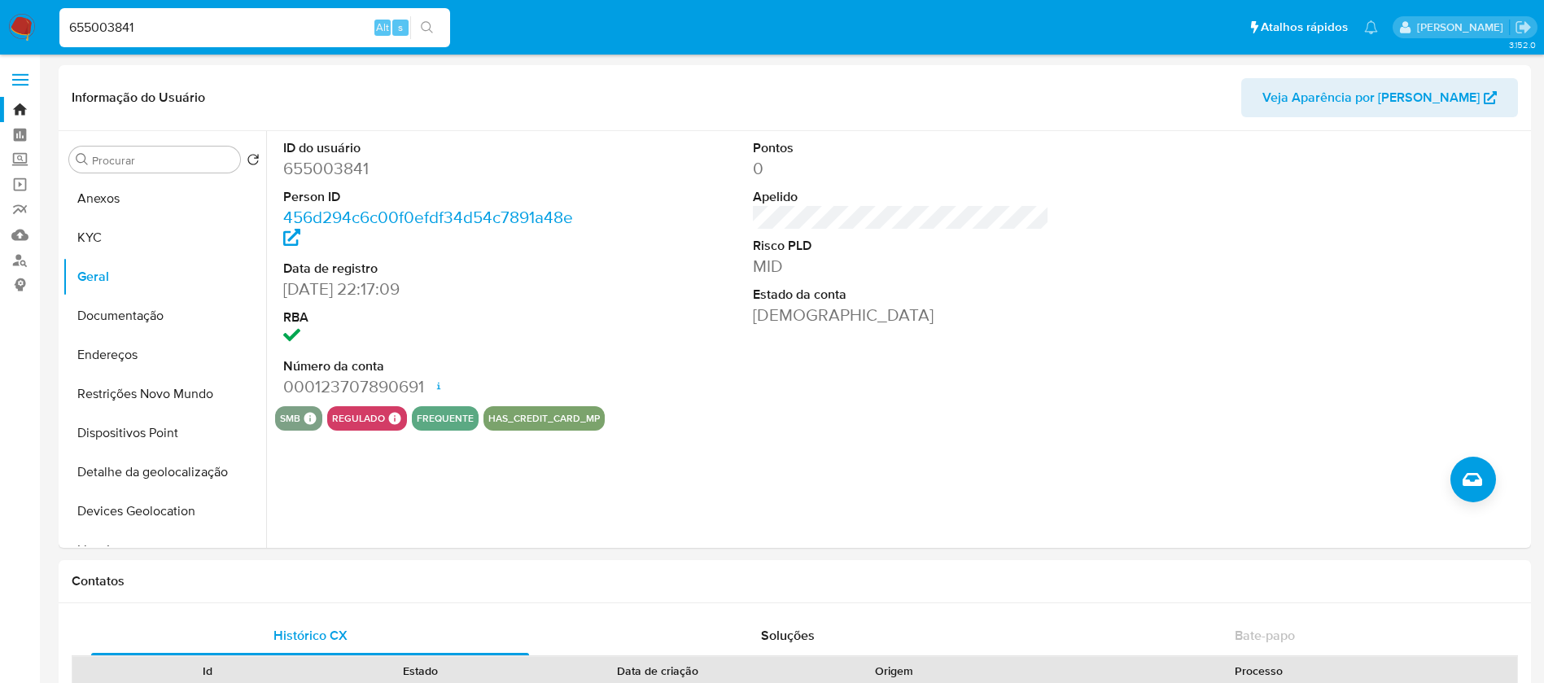
click at [160, 28] on input "655003841" at bounding box center [254, 27] width 391 height 21
paste input "1321614012"
type input "1321614012"
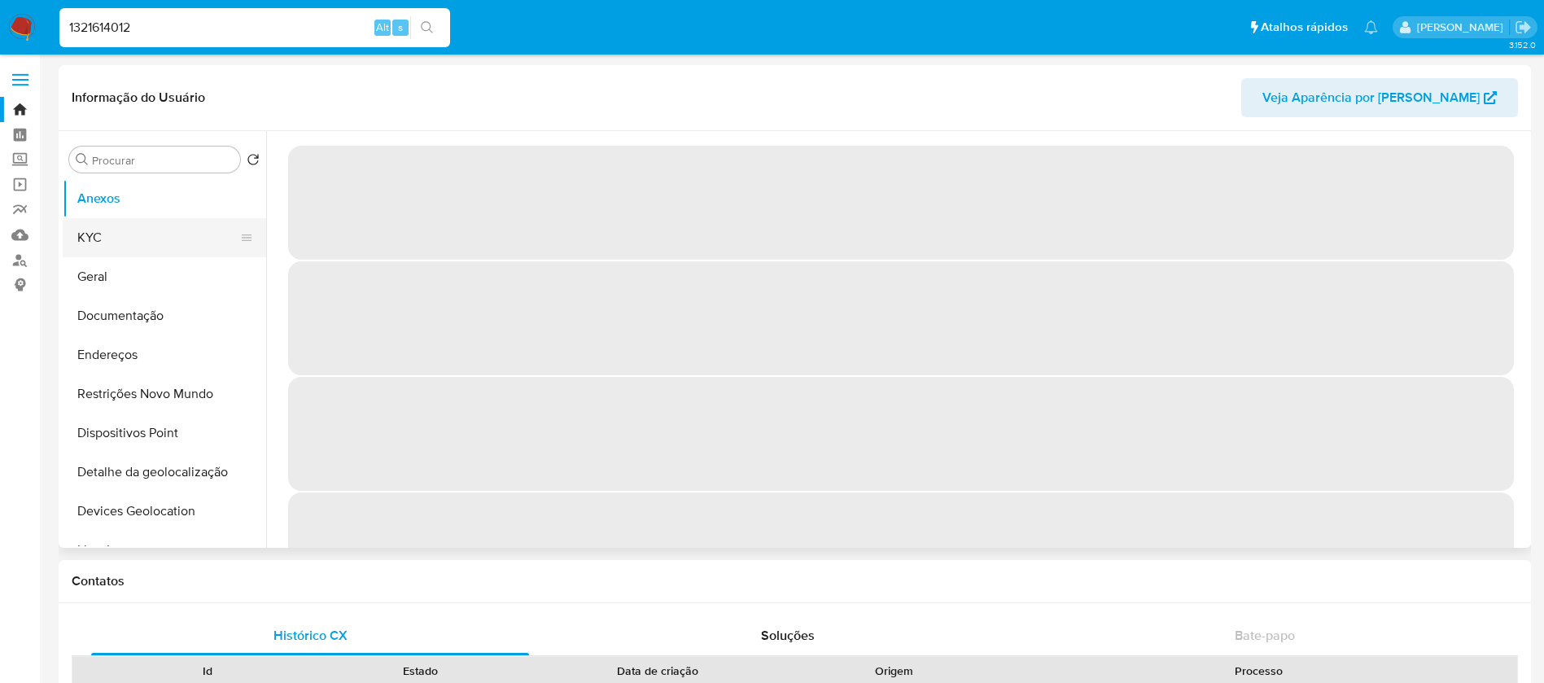
select select "10"
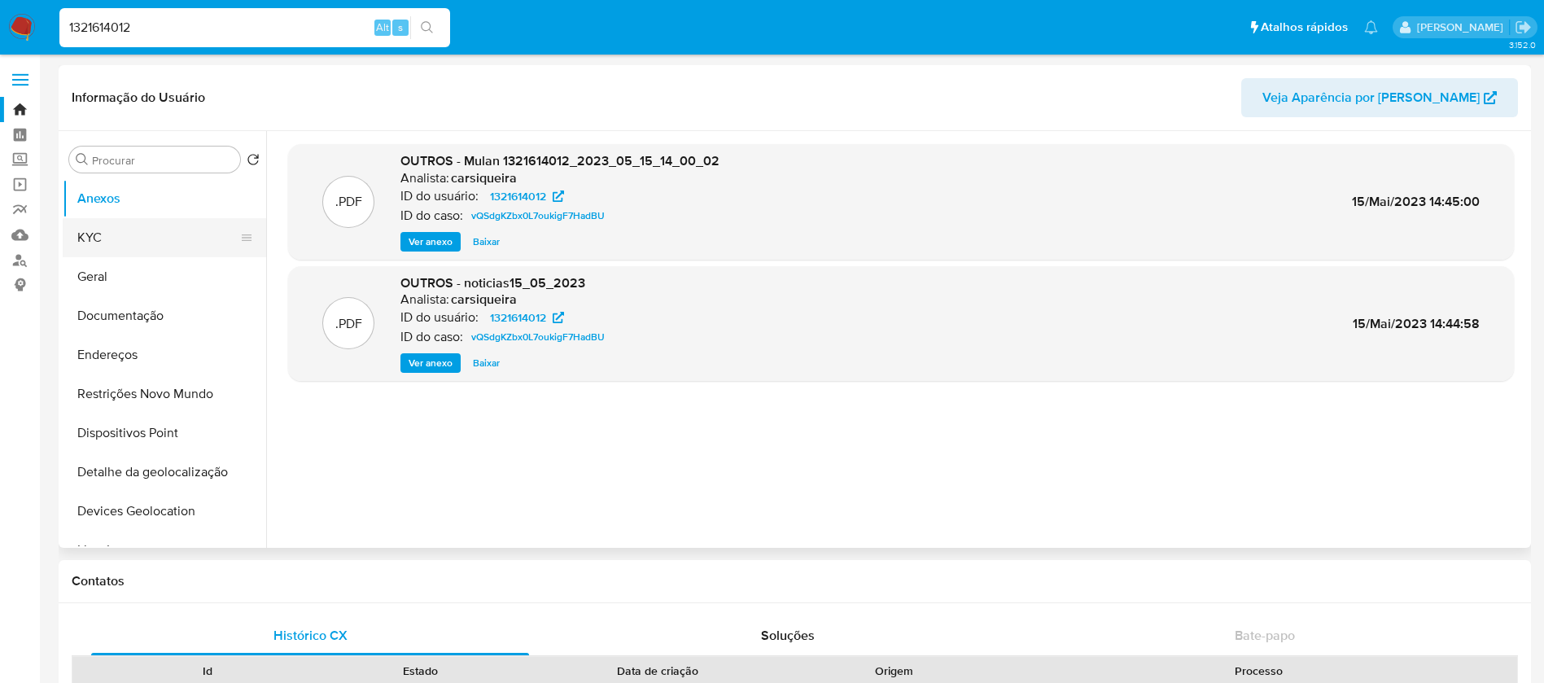
click at [120, 247] on button "KYC" at bounding box center [158, 237] width 190 height 39
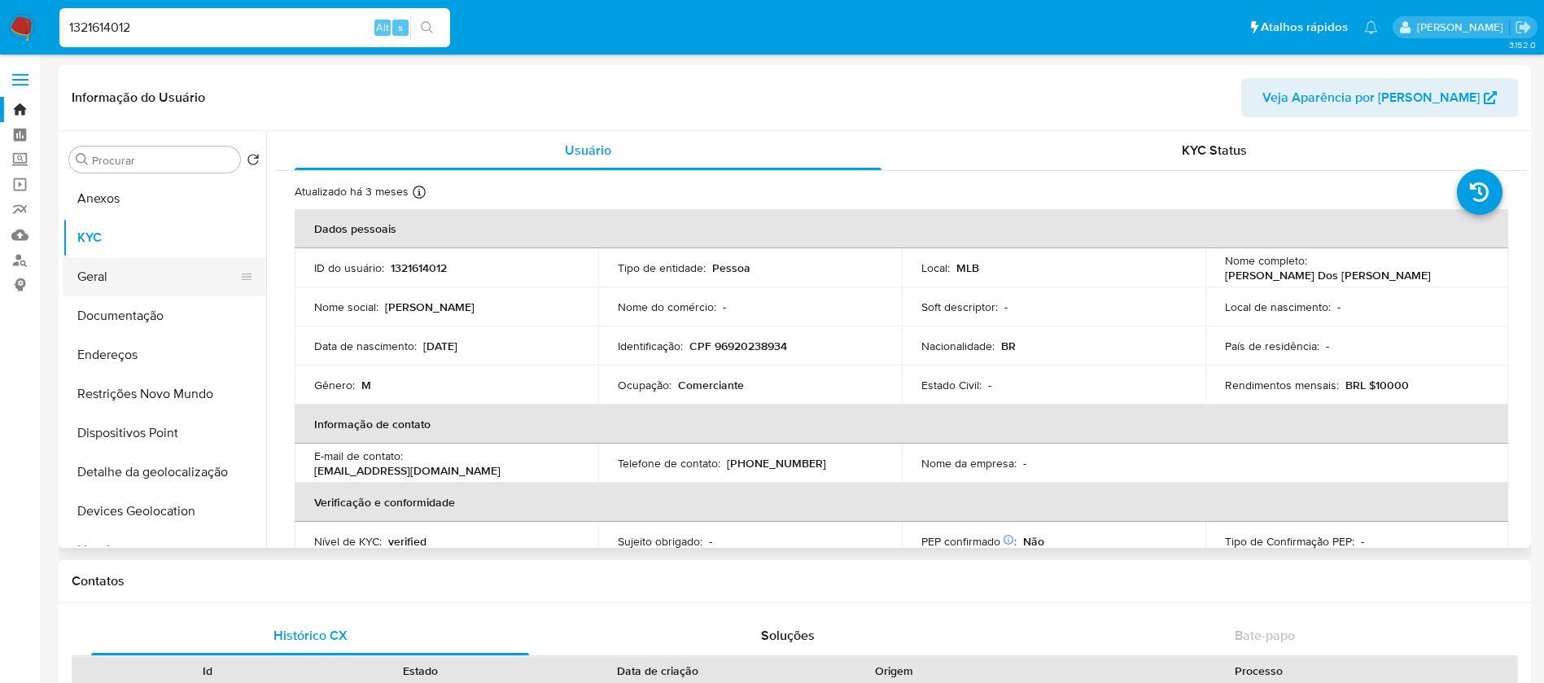
click at [109, 278] on button "Geral" at bounding box center [158, 276] width 190 height 39
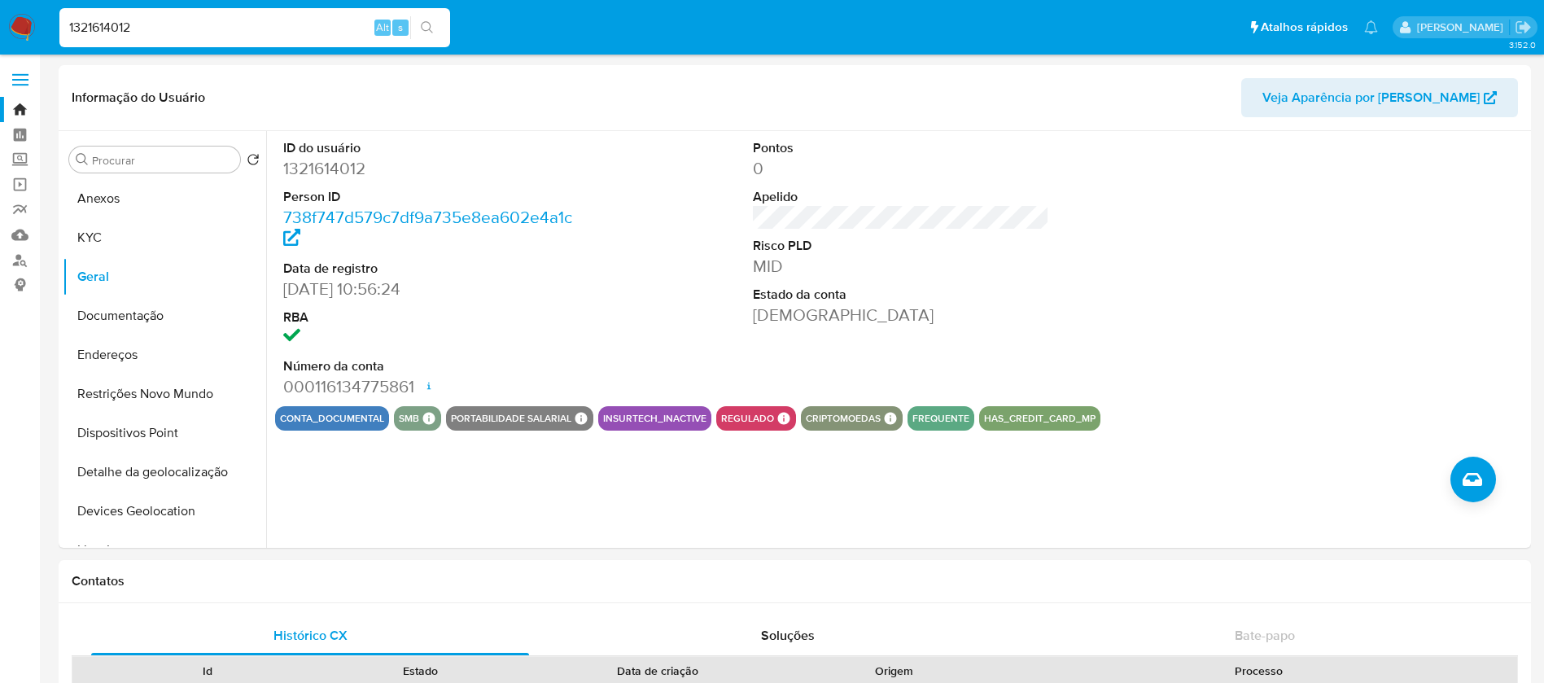
click at [141, 17] on input "1321614012" at bounding box center [254, 27] width 391 height 21
paste input "25130351"
type input "125130351"
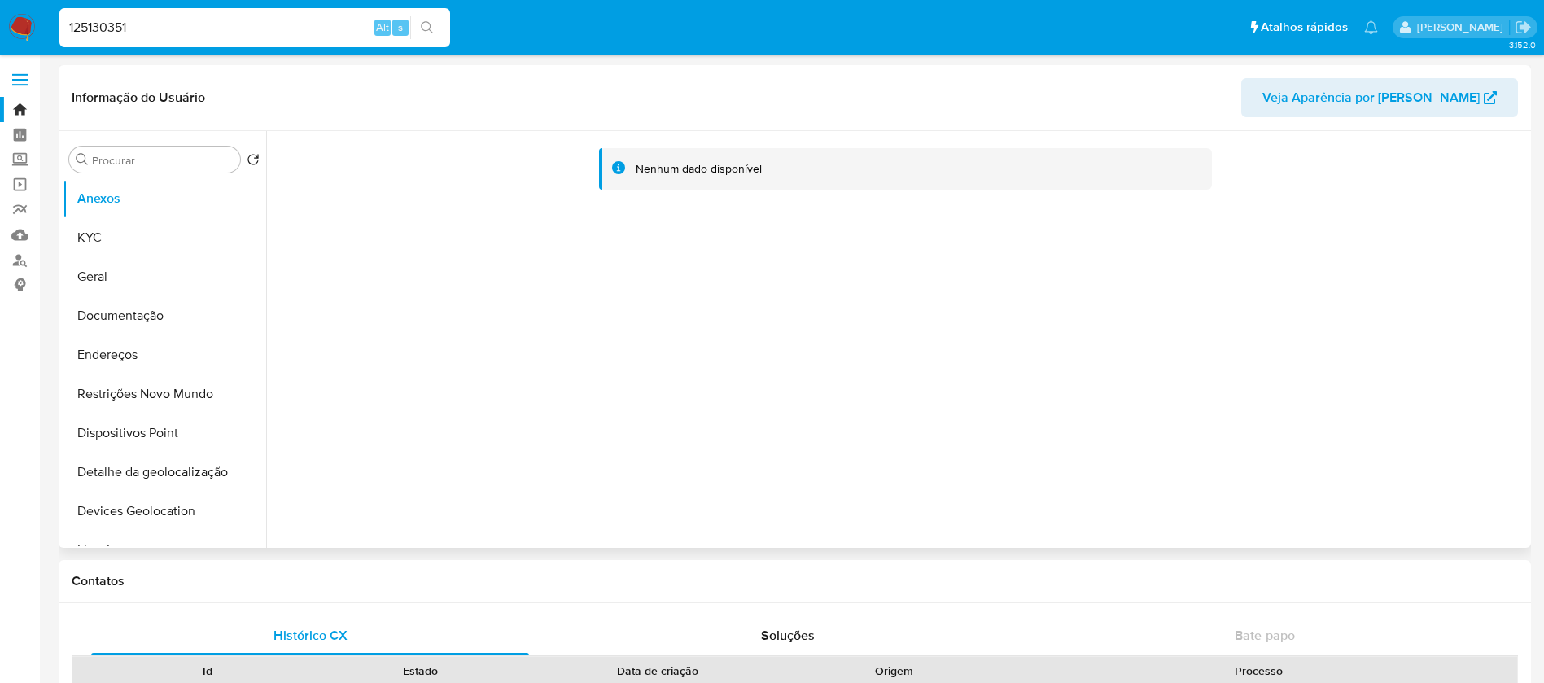
select select "10"
click at [90, 251] on button "KYC" at bounding box center [158, 237] width 190 height 39
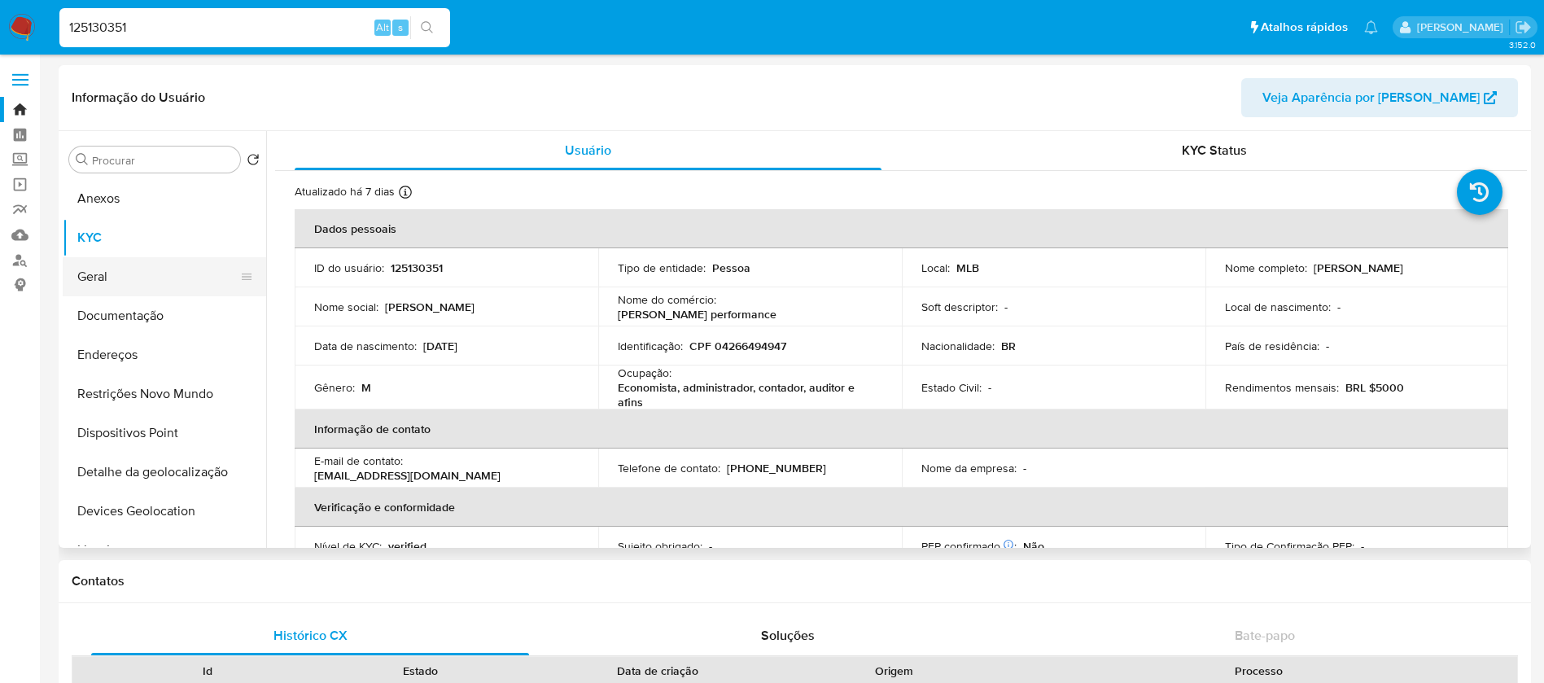
click at [95, 277] on button "Geral" at bounding box center [158, 276] width 190 height 39
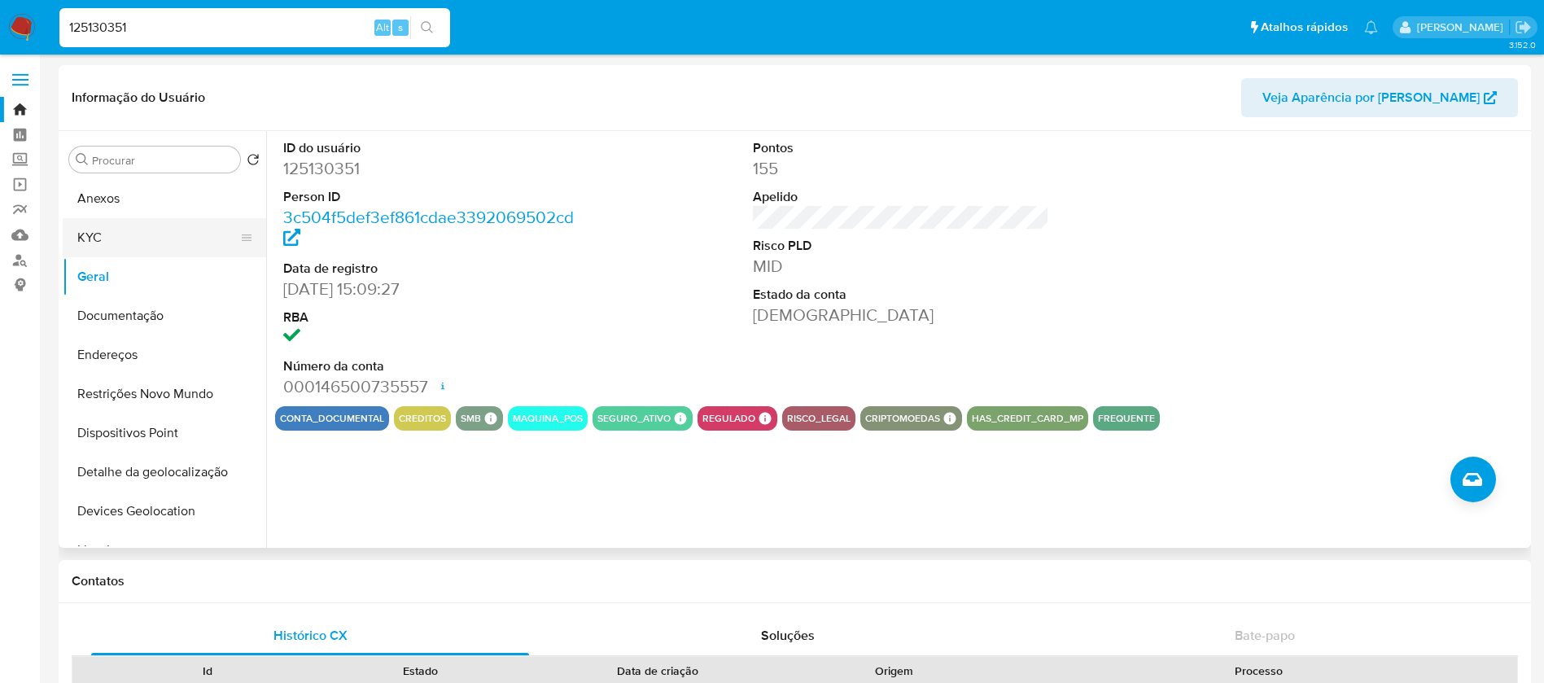
click at [102, 234] on button "KYC" at bounding box center [158, 237] width 190 height 39
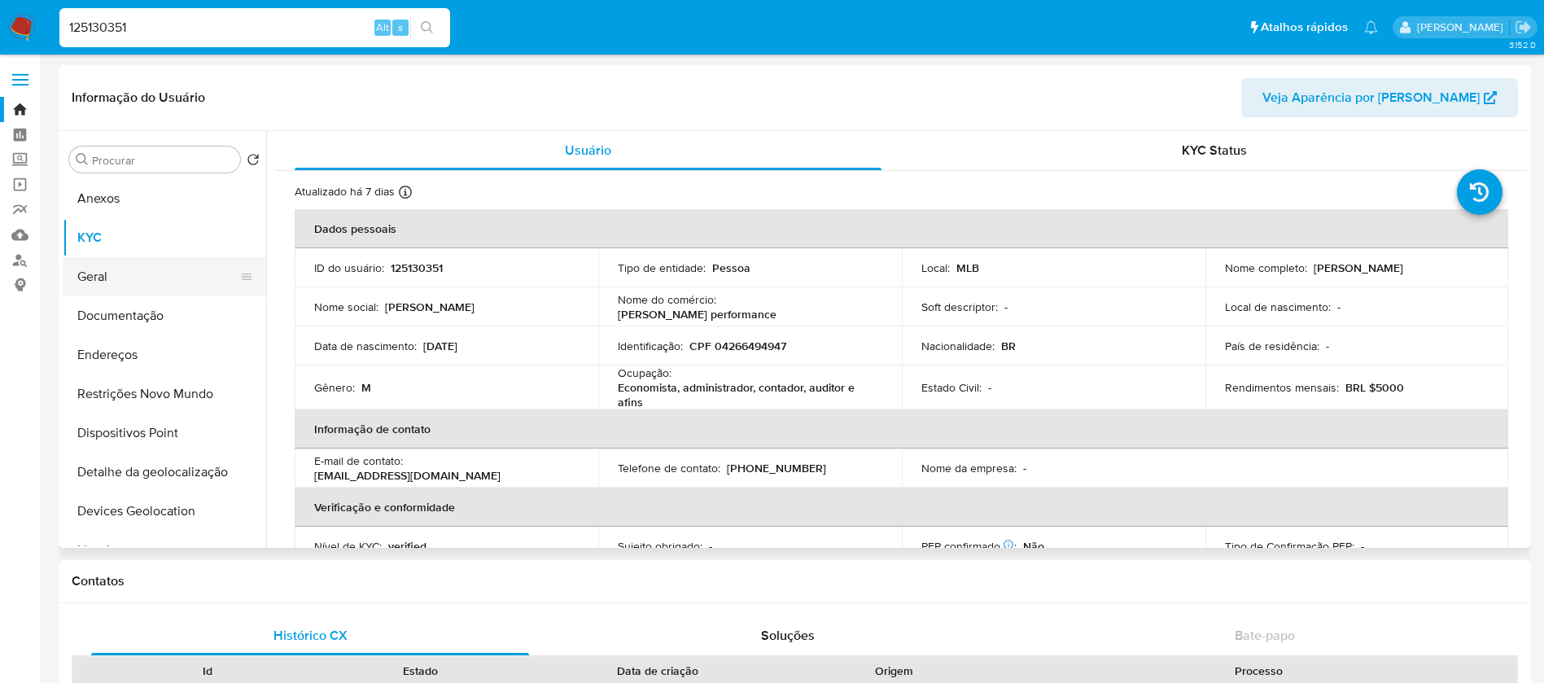
click at [109, 287] on button "Geral" at bounding box center [158, 276] width 190 height 39
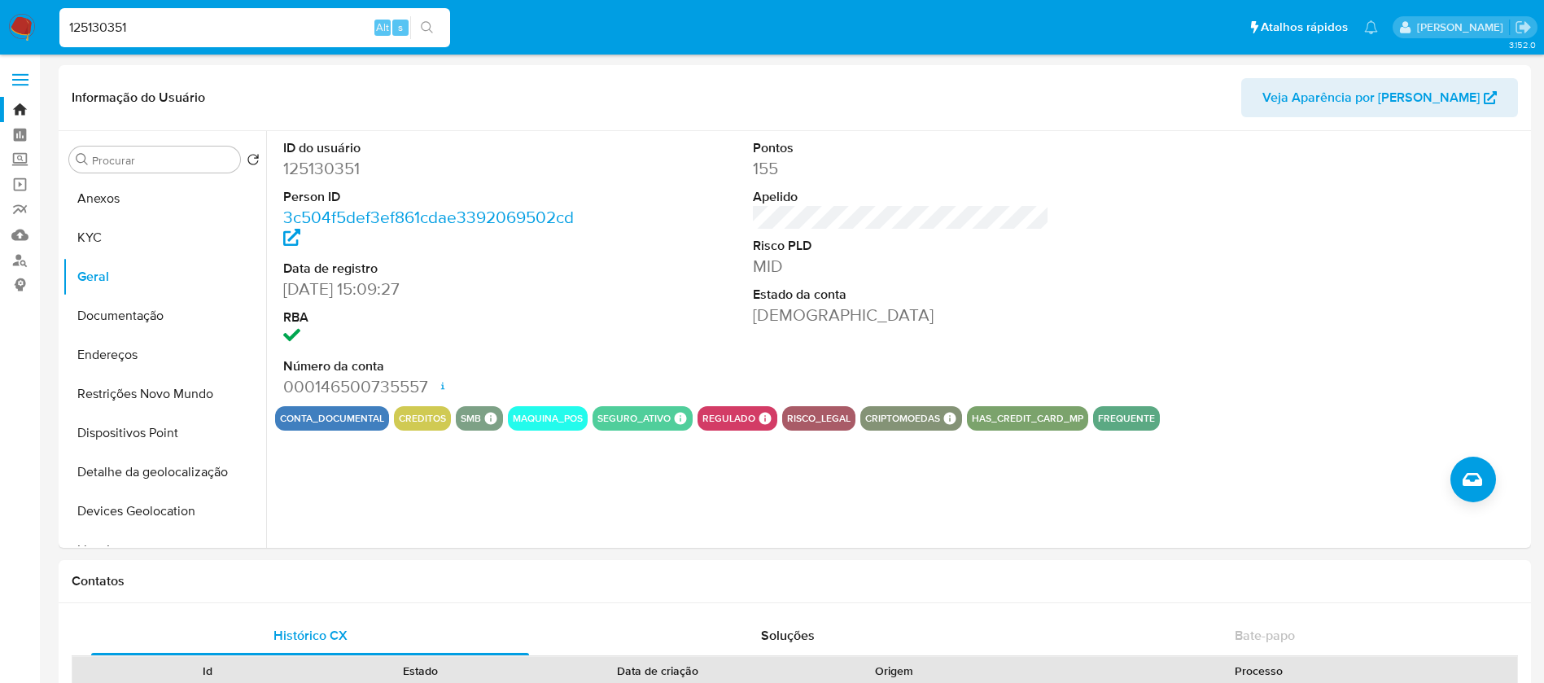
click at [188, 31] on input "125130351" at bounding box center [254, 27] width 391 height 21
paste input "378827653"
type input "378827653"
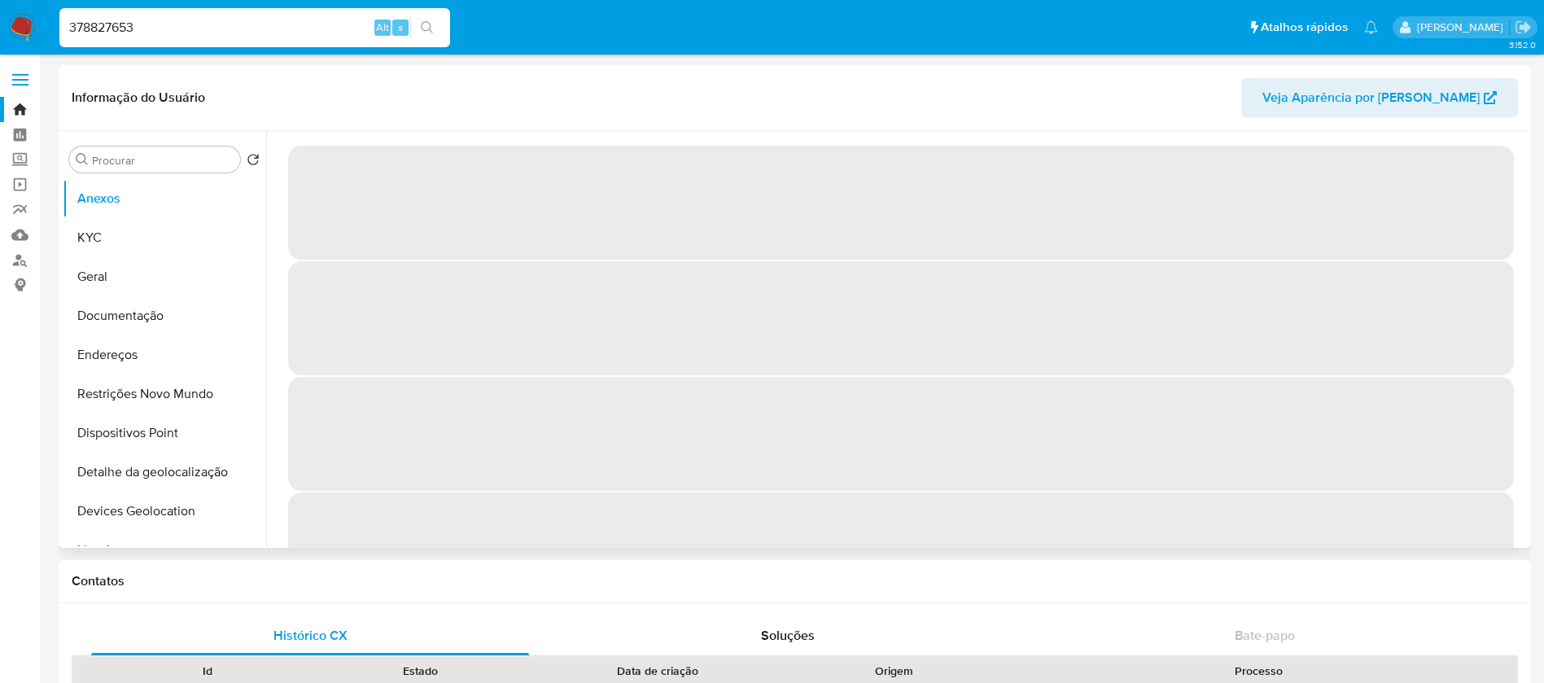
select select "10"
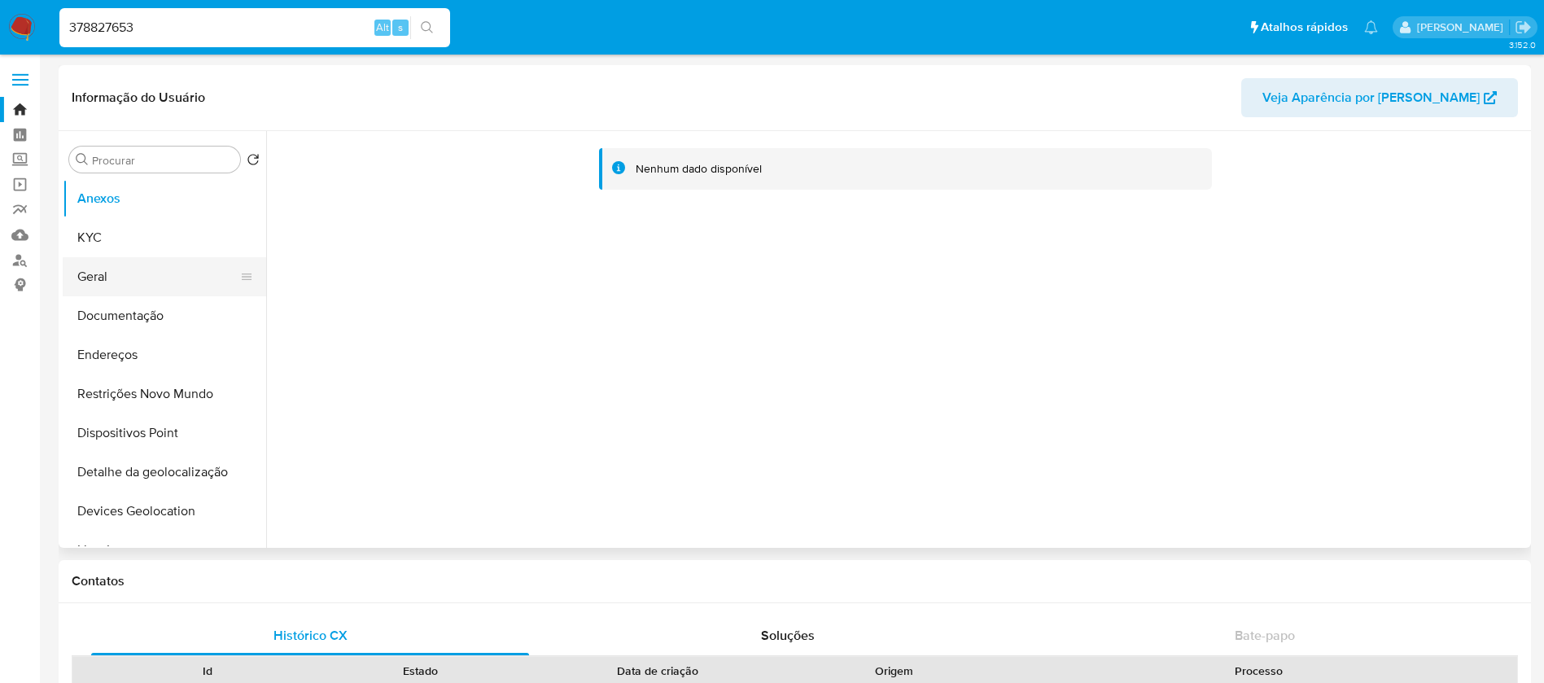
click at [109, 259] on button "Geral" at bounding box center [158, 276] width 190 height 39
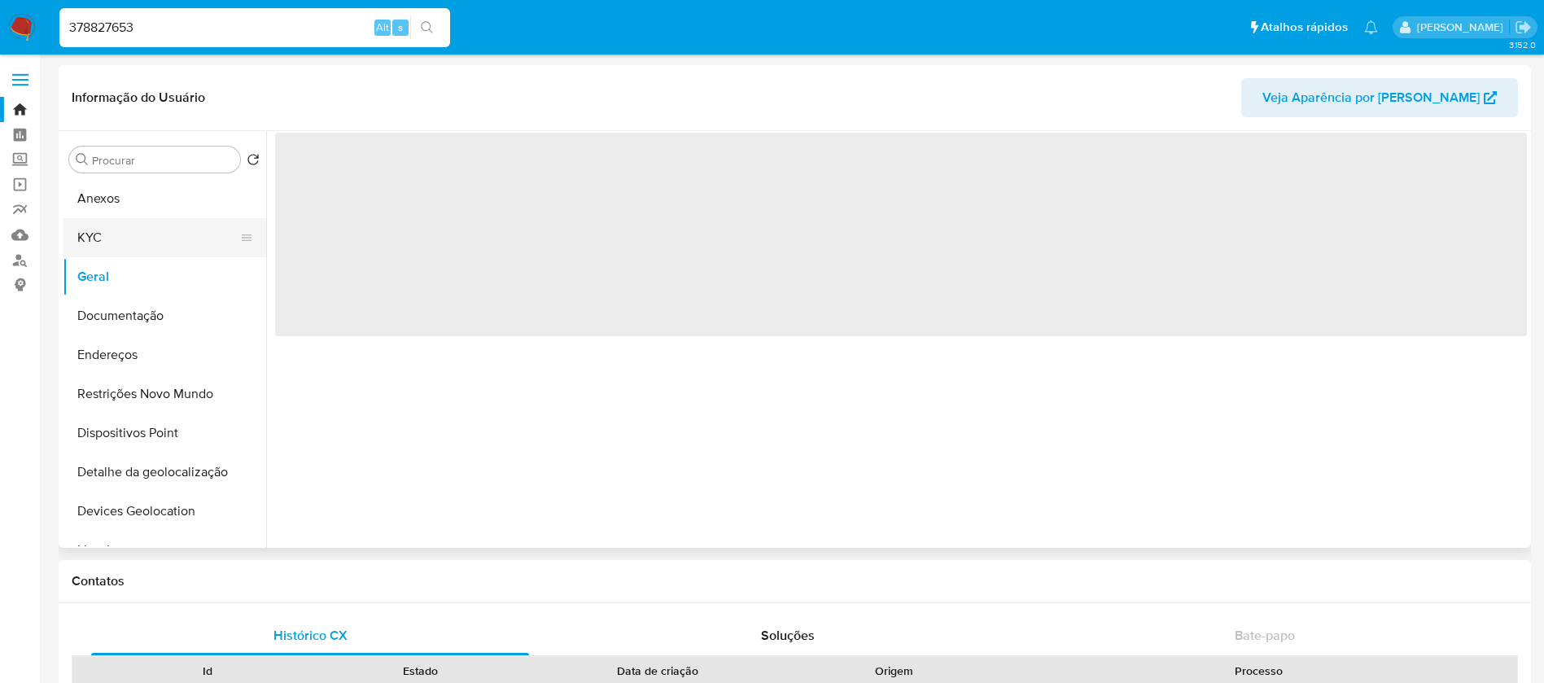
click at [101, 247] on button "KYC" at bounding box center [158, 237] width 190 height 39
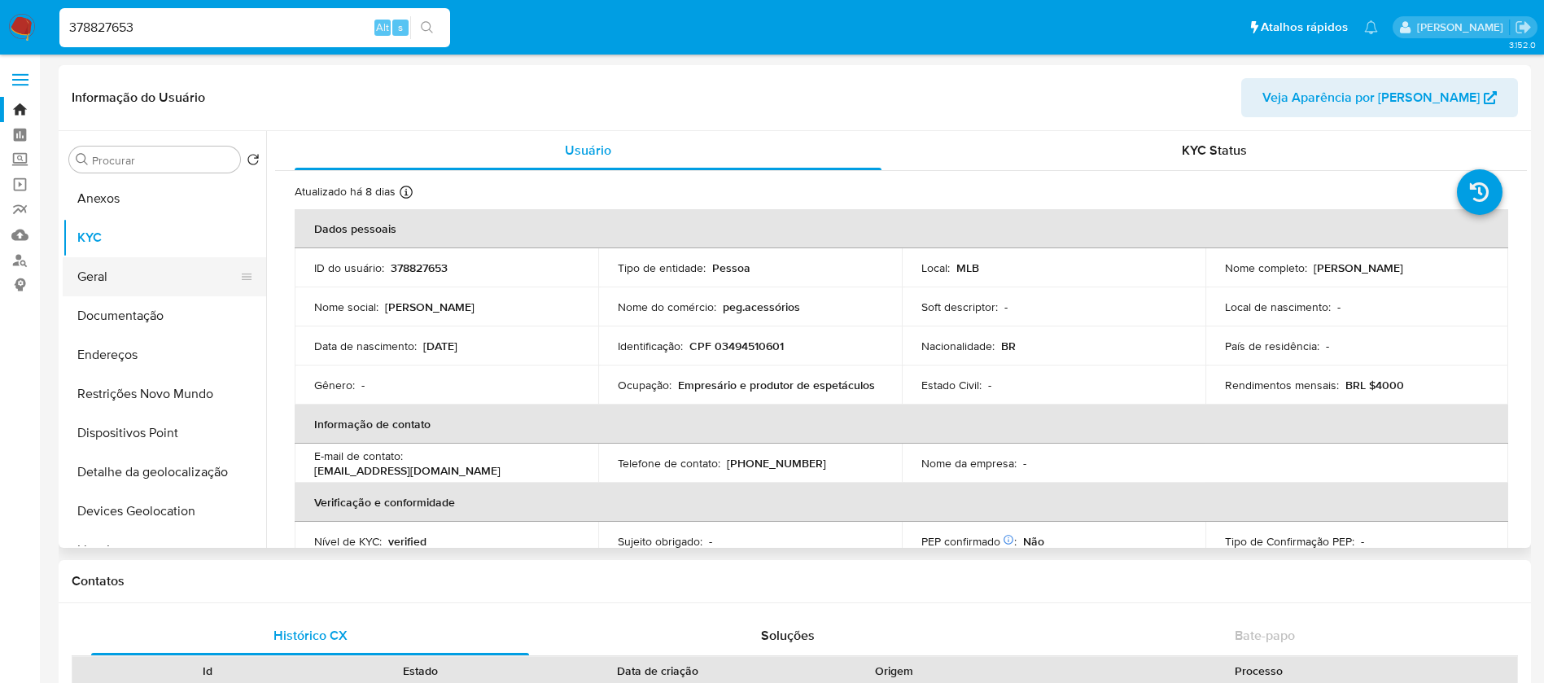
click at [114, 287] on button "Geral" at bounding box center [158, 276] width 190 height 39
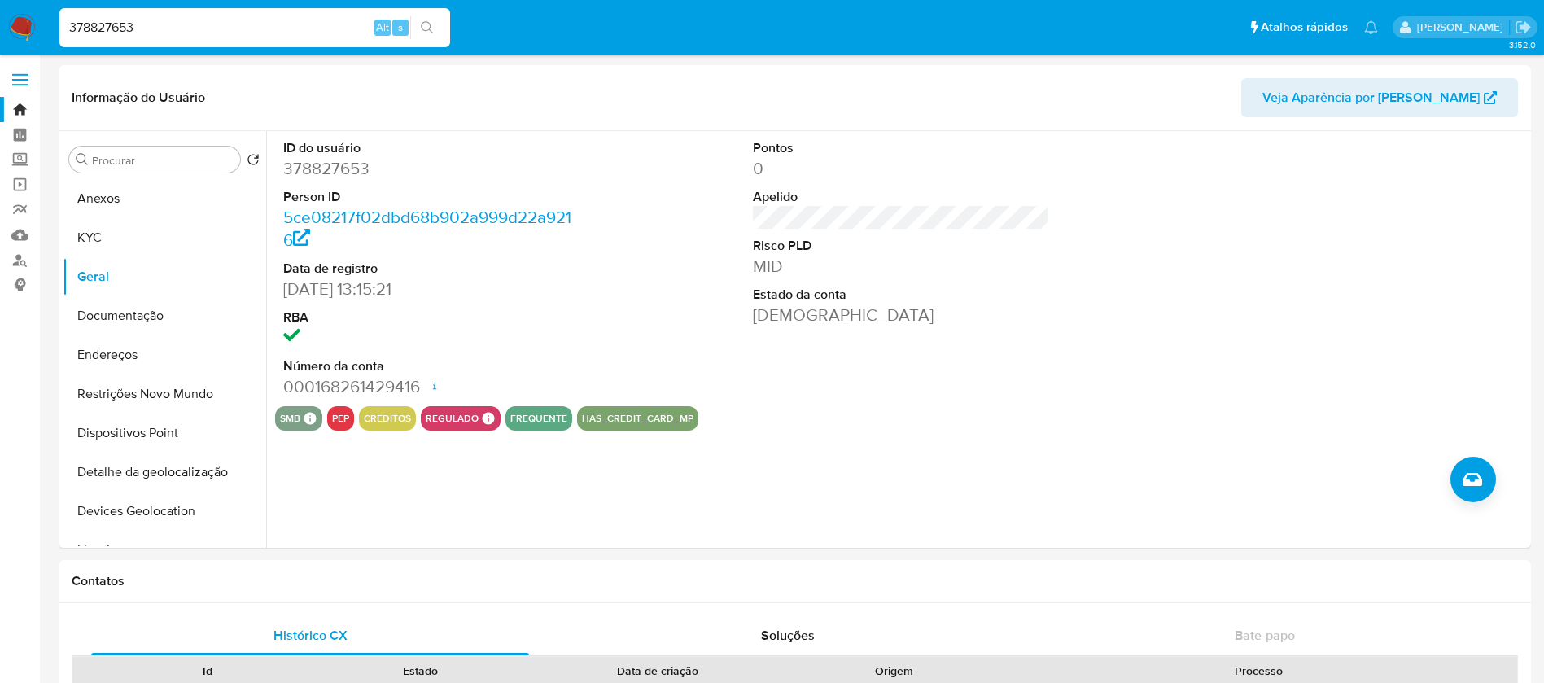
click at [169, 17] on input "378827653" at bounding box center [254, 27] width 391 height 21
click at [156, 25] on input "378827653" at bounding box center [254, 27] width 391 height 21
click at [155, 24] on input "378827653" at bounding box center [254, 27] width 391 height 21
paste input "280172740"
type input "280172740"
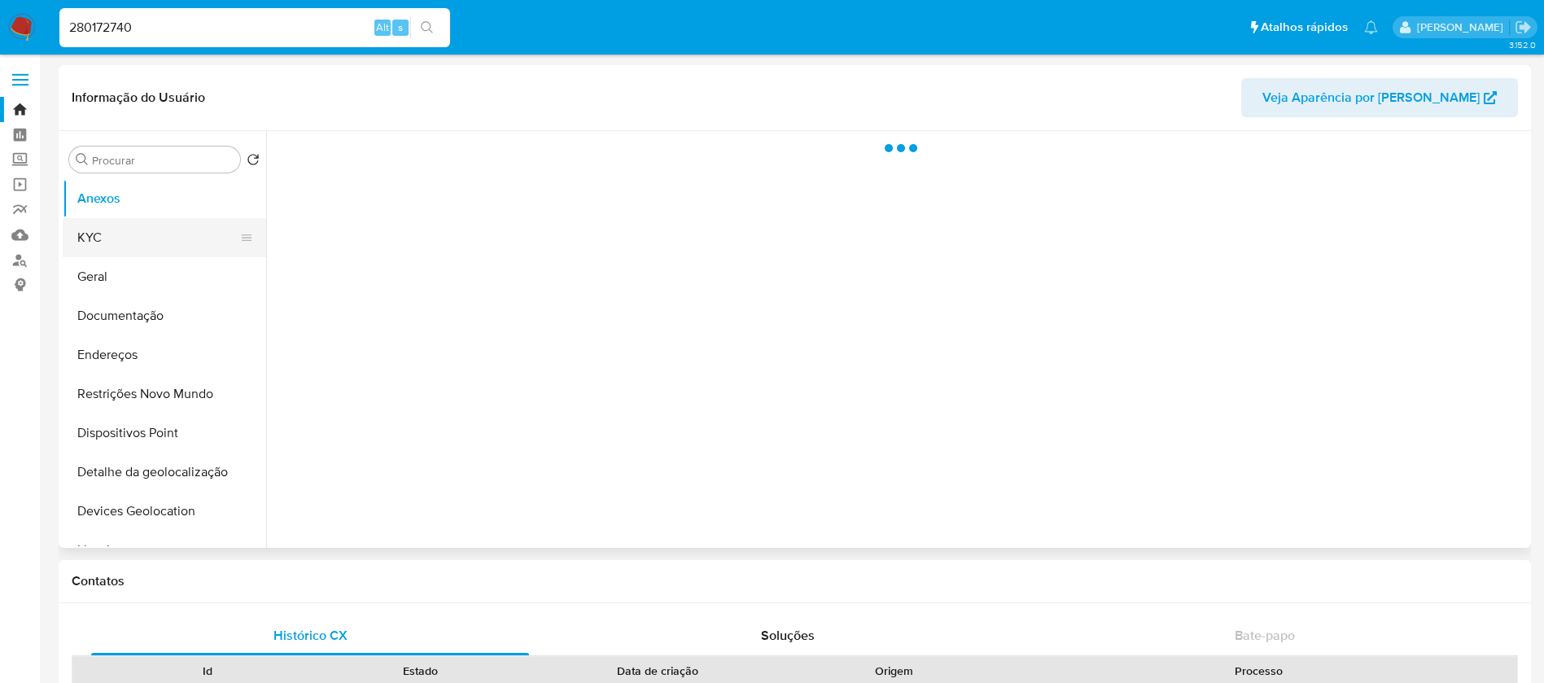
click at [114, 242] on button "KYC" at bounding box center [158, 237] width 190 height 39
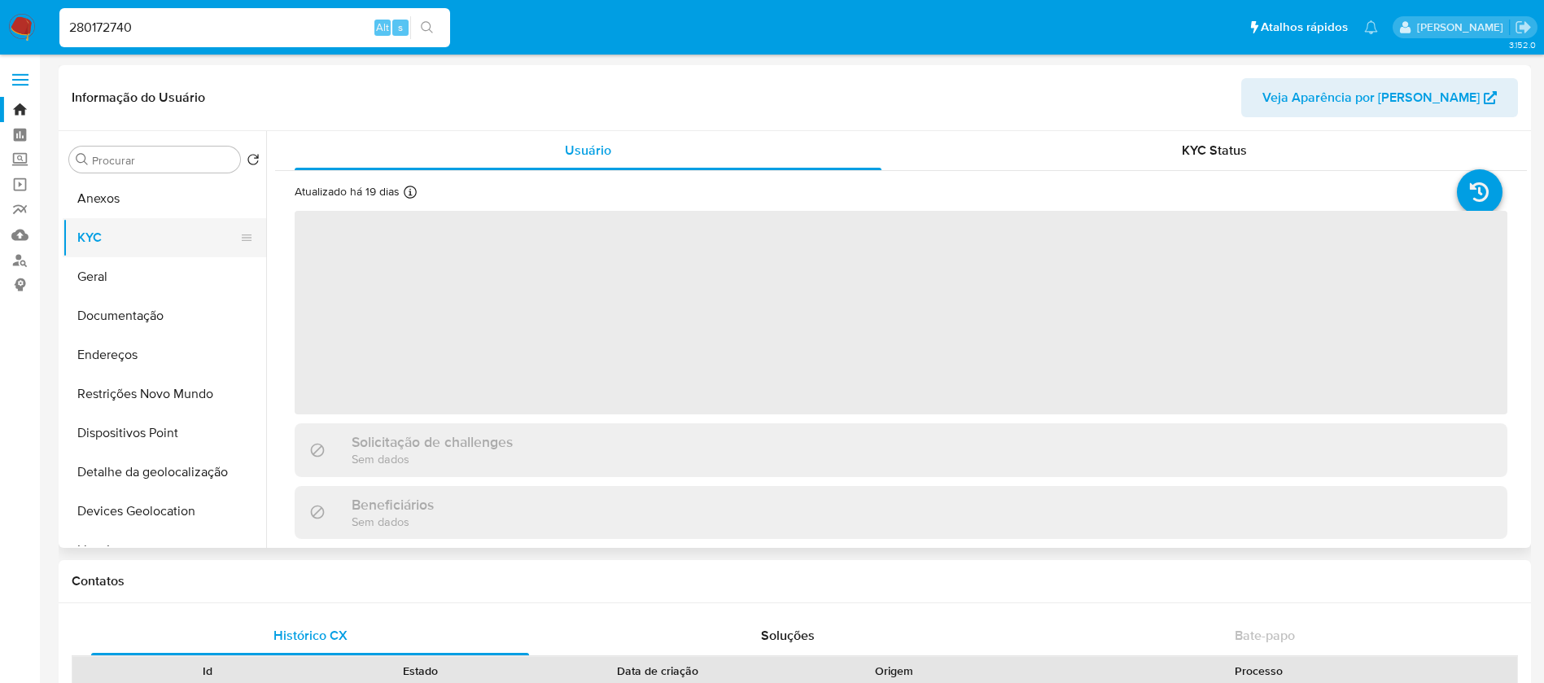
select select "10"
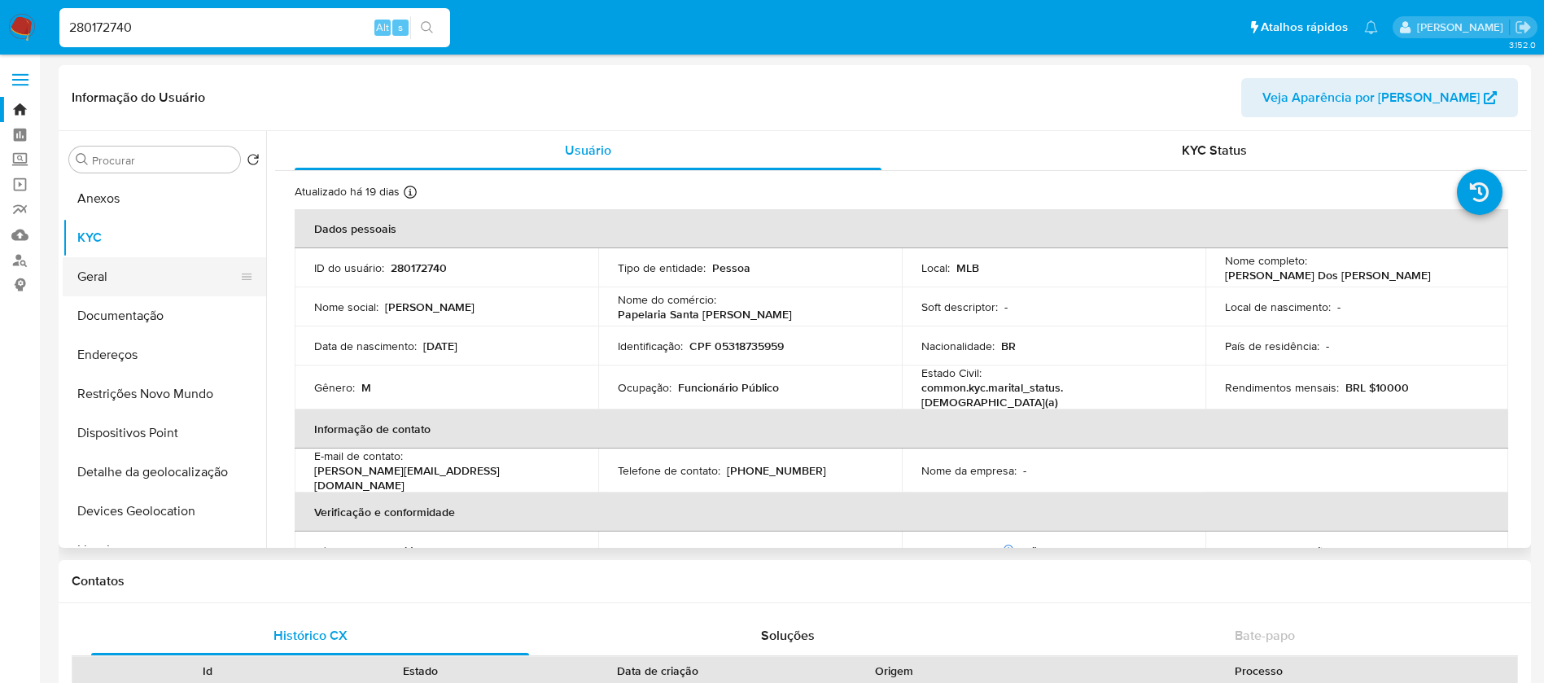
click at [113, 271] on button "Geral" at bounding box center [158, 276] width 190 height 39
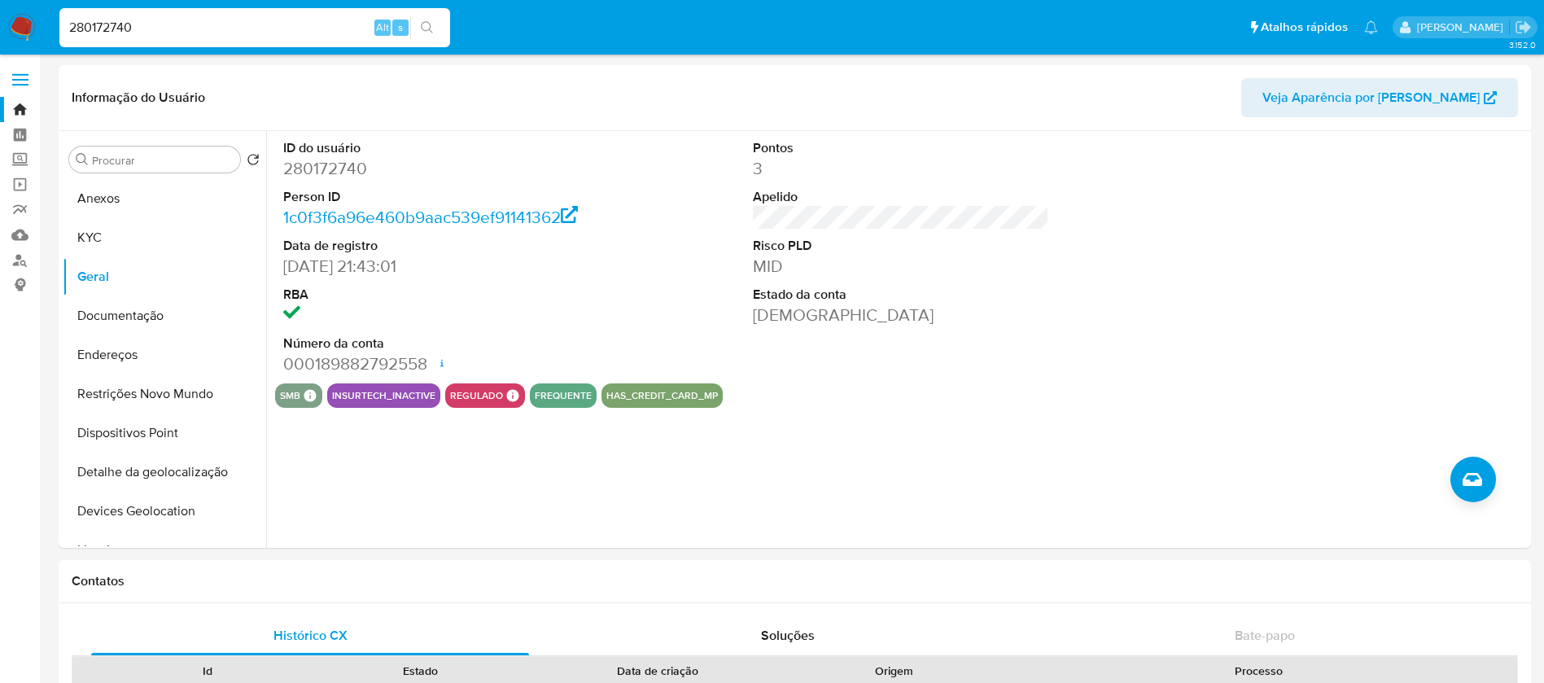
click at [180, 22] on input "280172740" at bounding box center [254, 27] width 391 height 21
paste input "173472551"
type input "173472551"
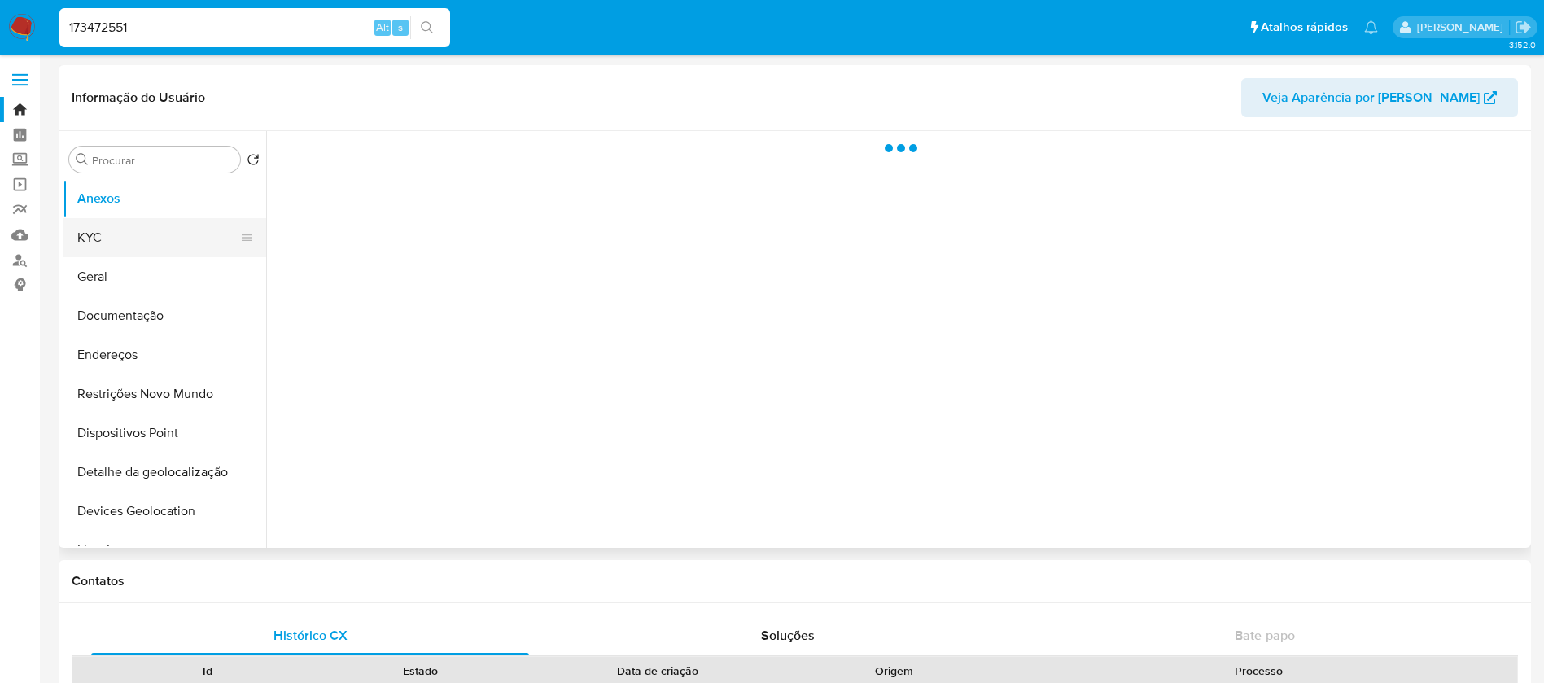
click at [109, 250] on button "KYC" at bounding box center [158, 237] width 190 height 39
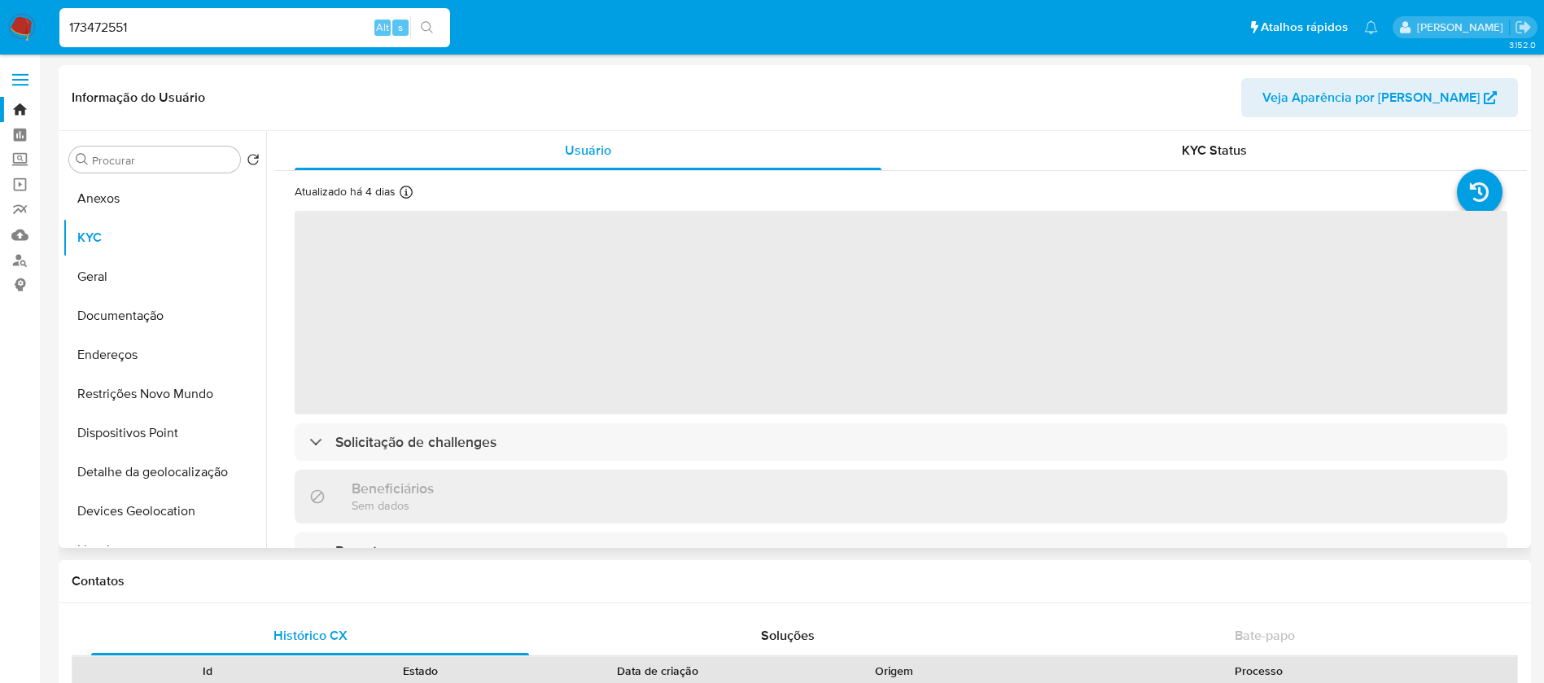
select select "10"
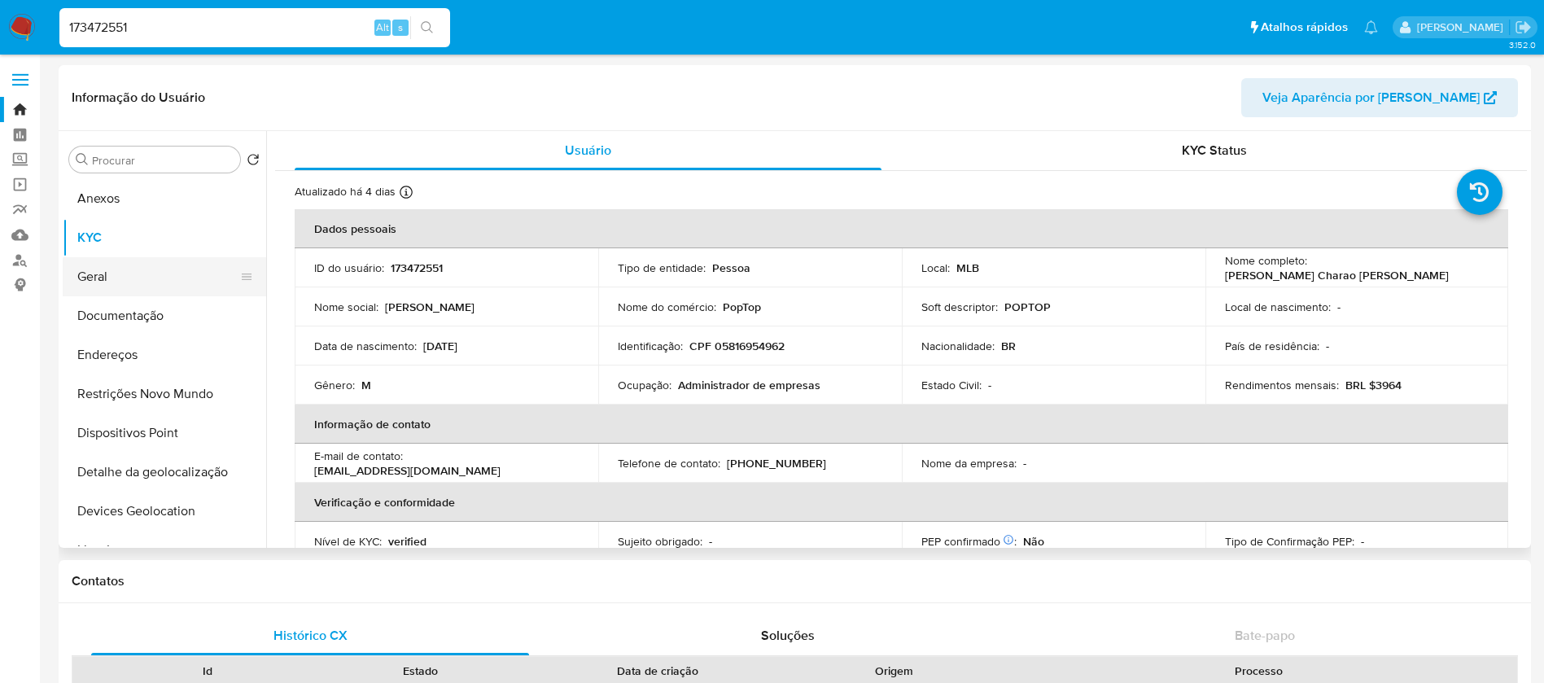
click at [102, 283] on button "Geral" at bounding box center [158, 276] width 190 height 39
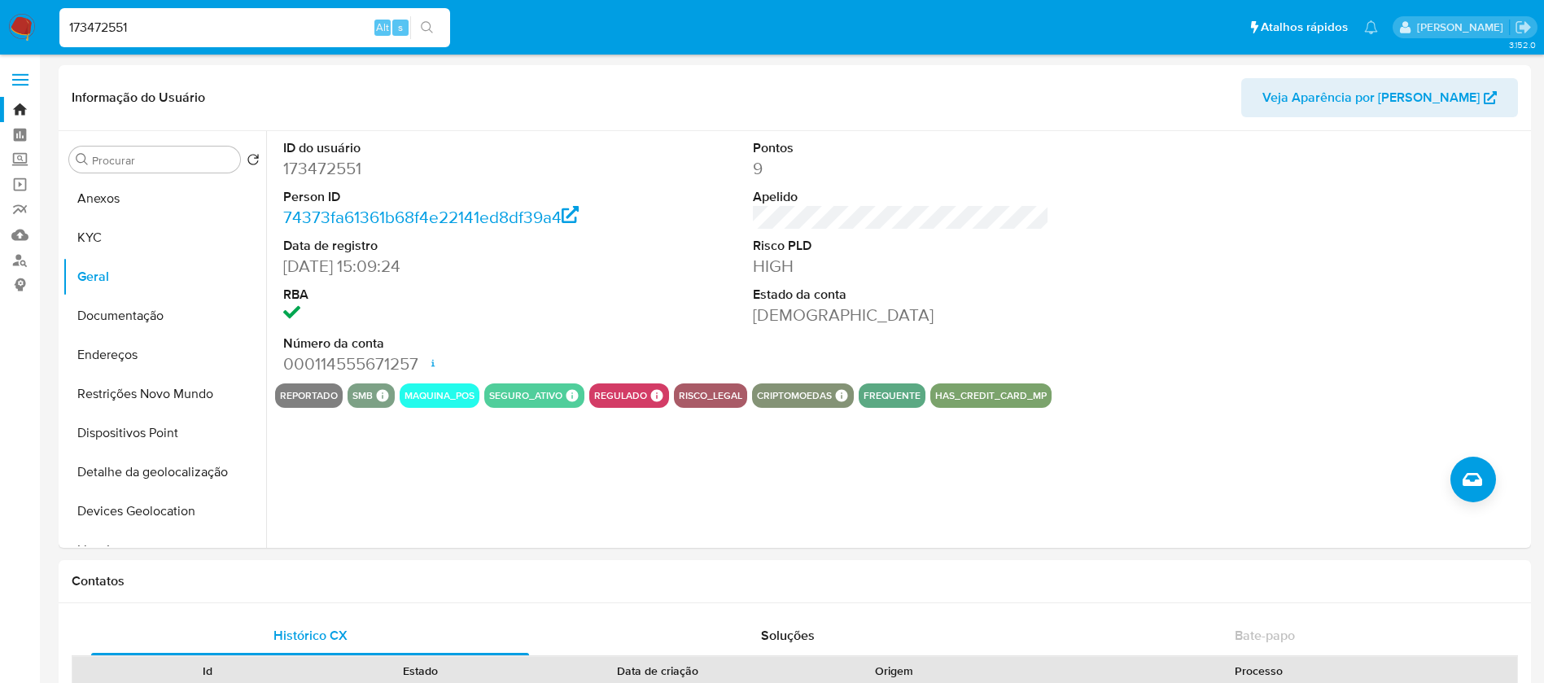
click at [164, 27] on input "173472551" at bounding box center [254, 27] width 391 height 21
paste input "211321654"
type input "211321654"
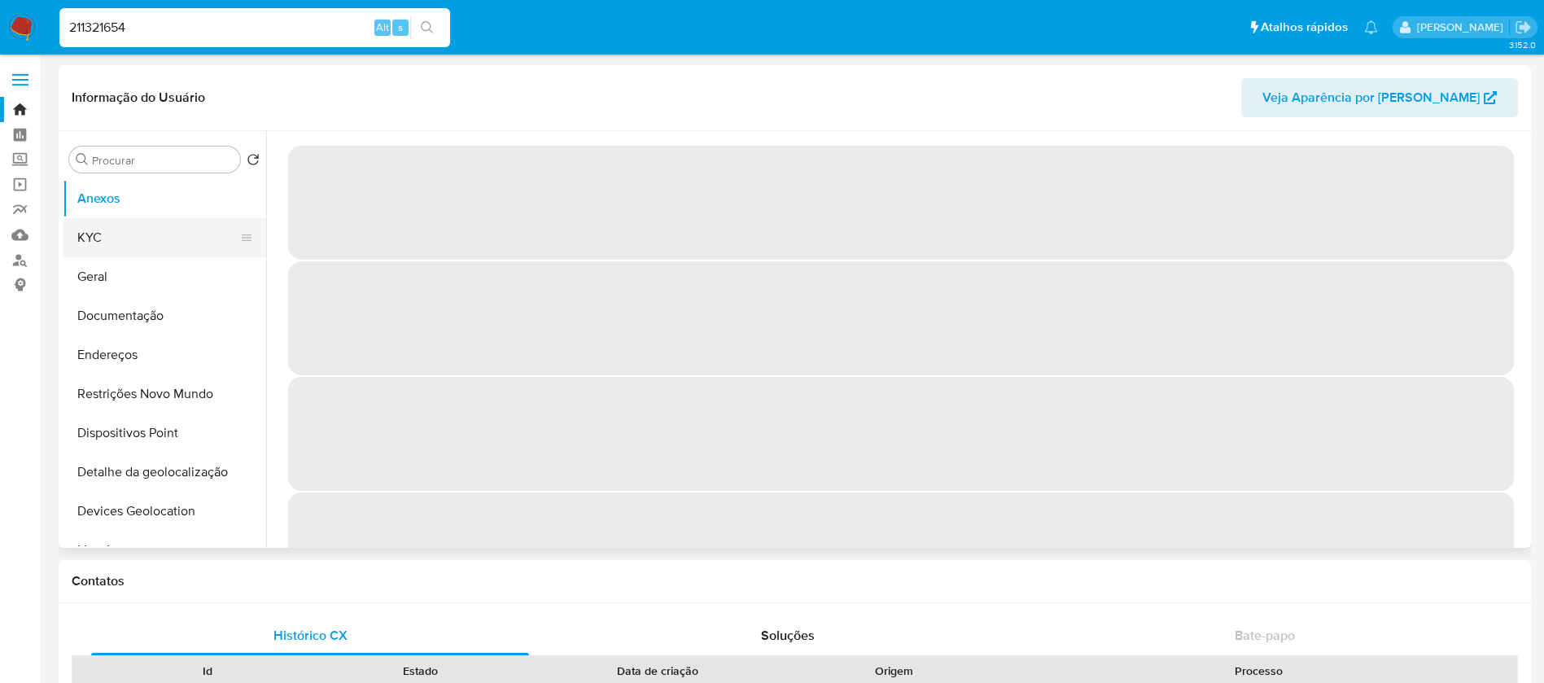
select select "10"
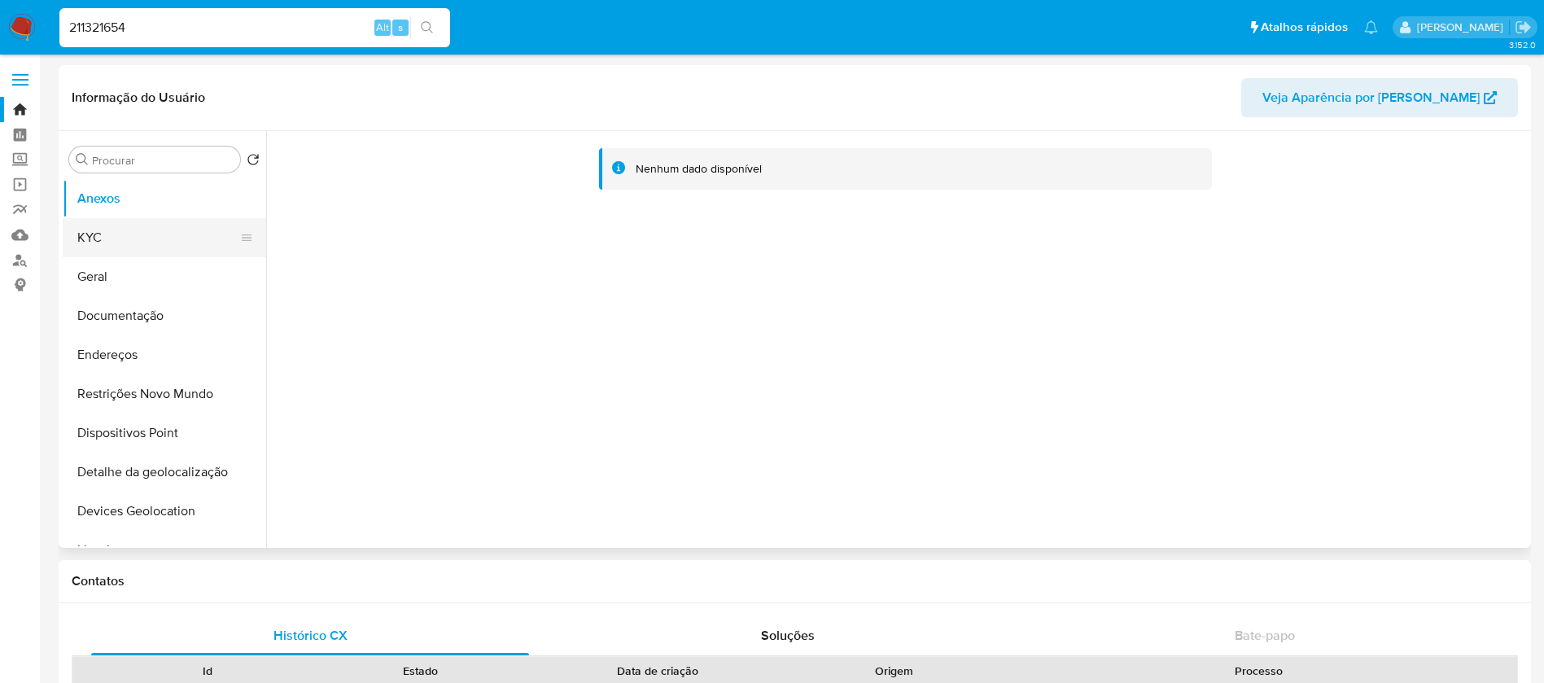
click at [106, 241] on button "KYC" at bounding box center [158, 237] width 190 height 39
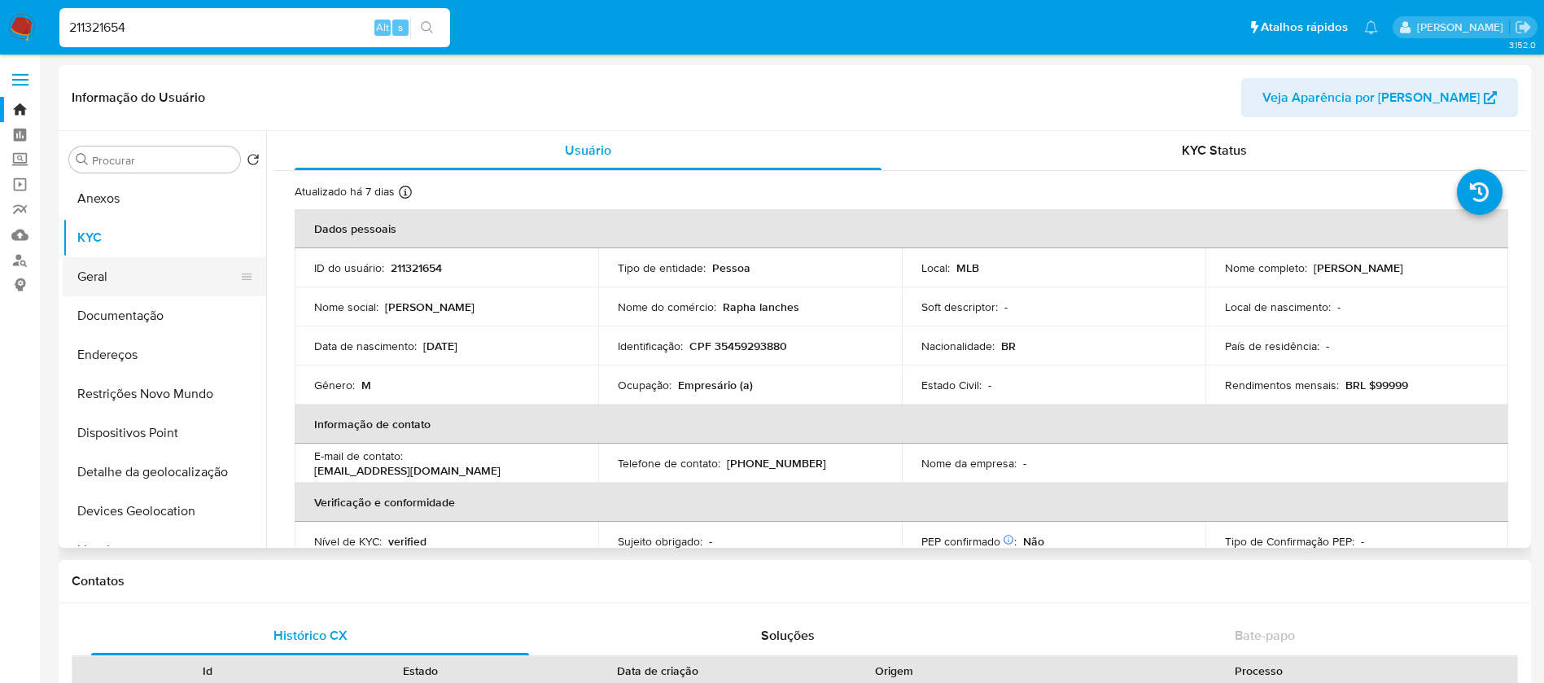
click at [108, 268] on button "Geral" at bounding box center [158, 276] width 190 height 39
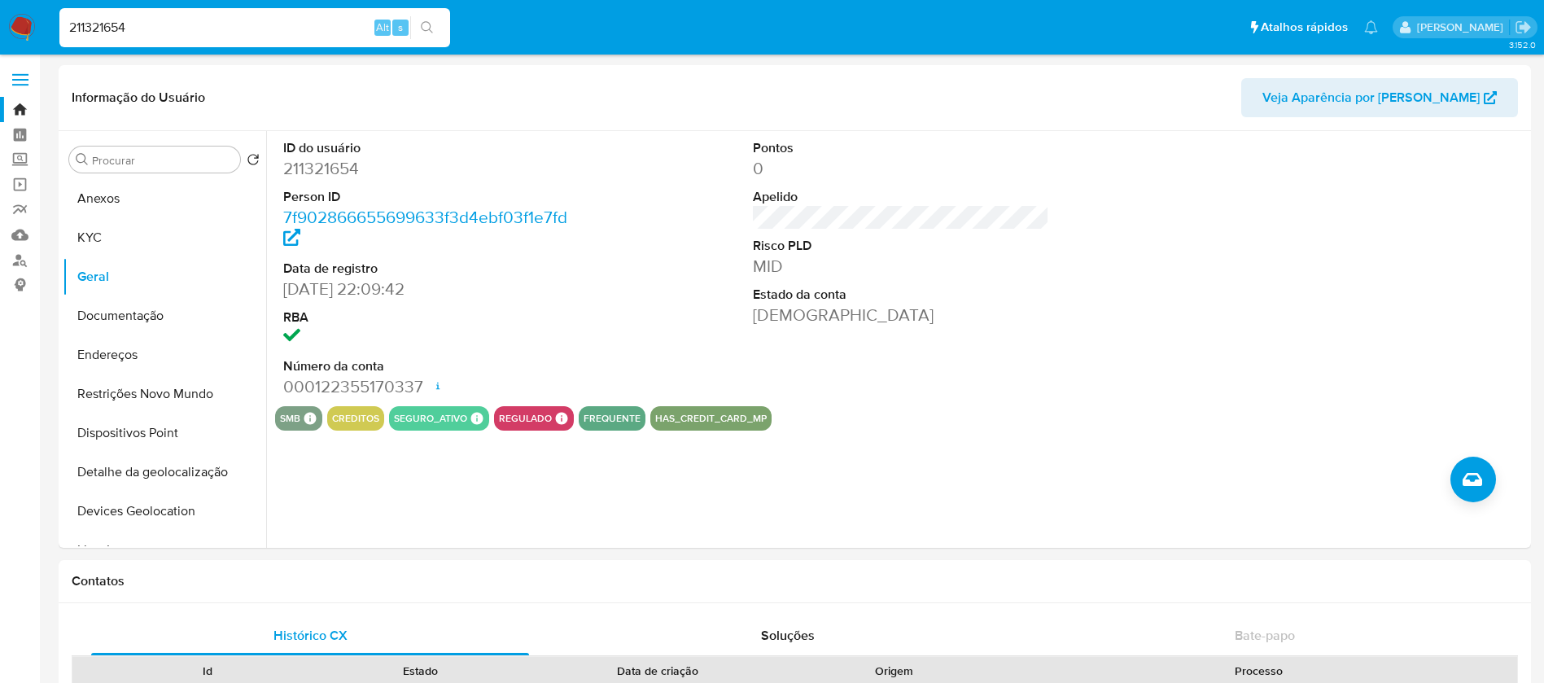
click at [160, 46] on div "211321654 Alt s" at bounding box center [254, 27] width 391 height 39
click at [160, 36] on input "211321654" at bounding box center [254, 27] width 391 height 21
paste input "312958565"
type input "312958565"
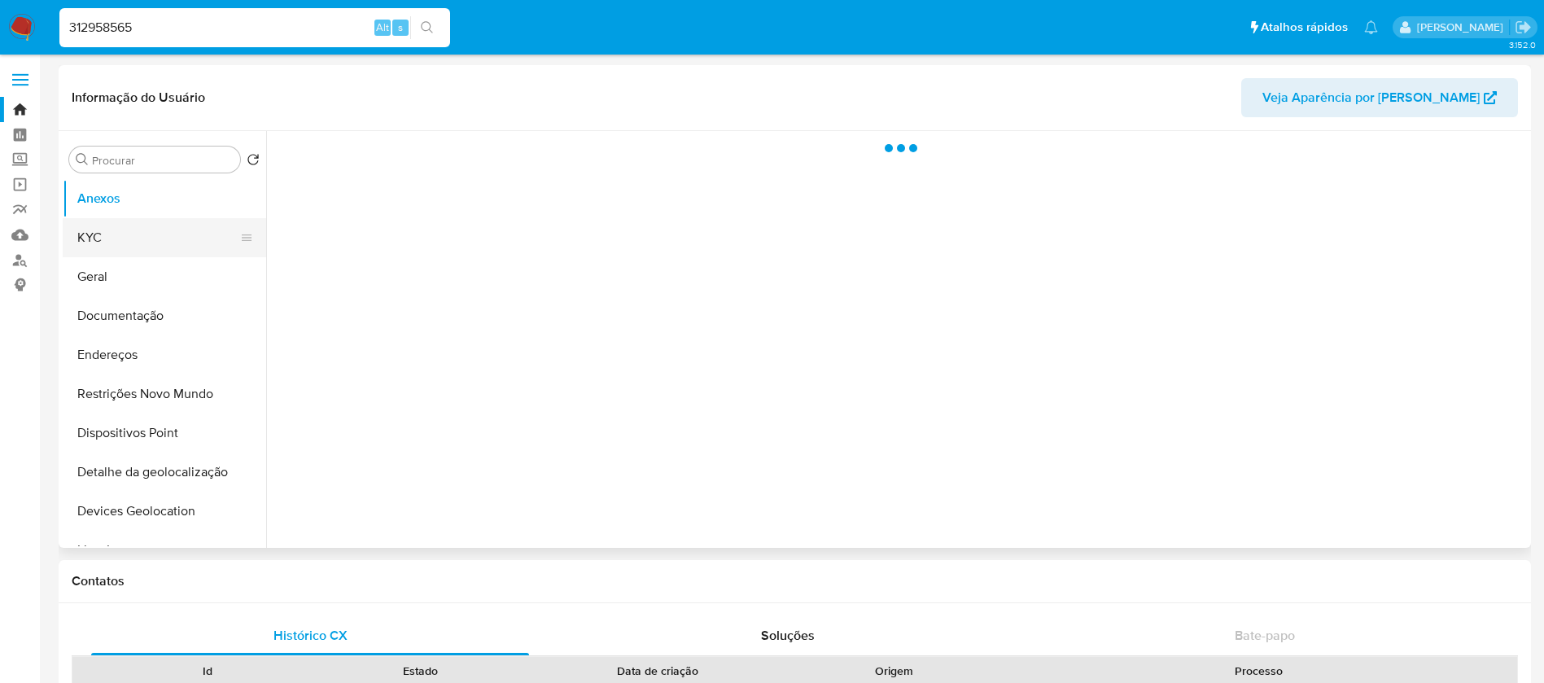
click at [95, 232] on button "KYC" at bounding box center [158, 237] width 190 height 39
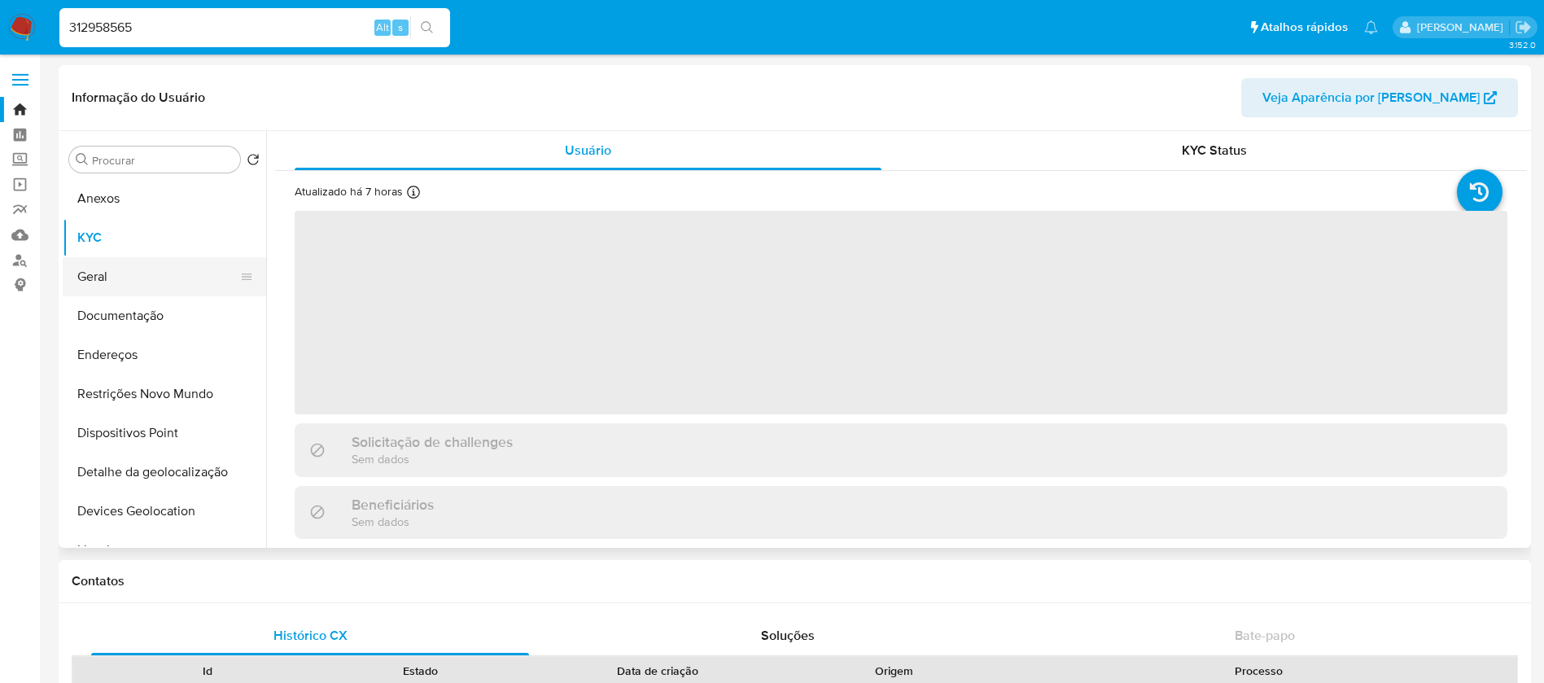
select select "10"
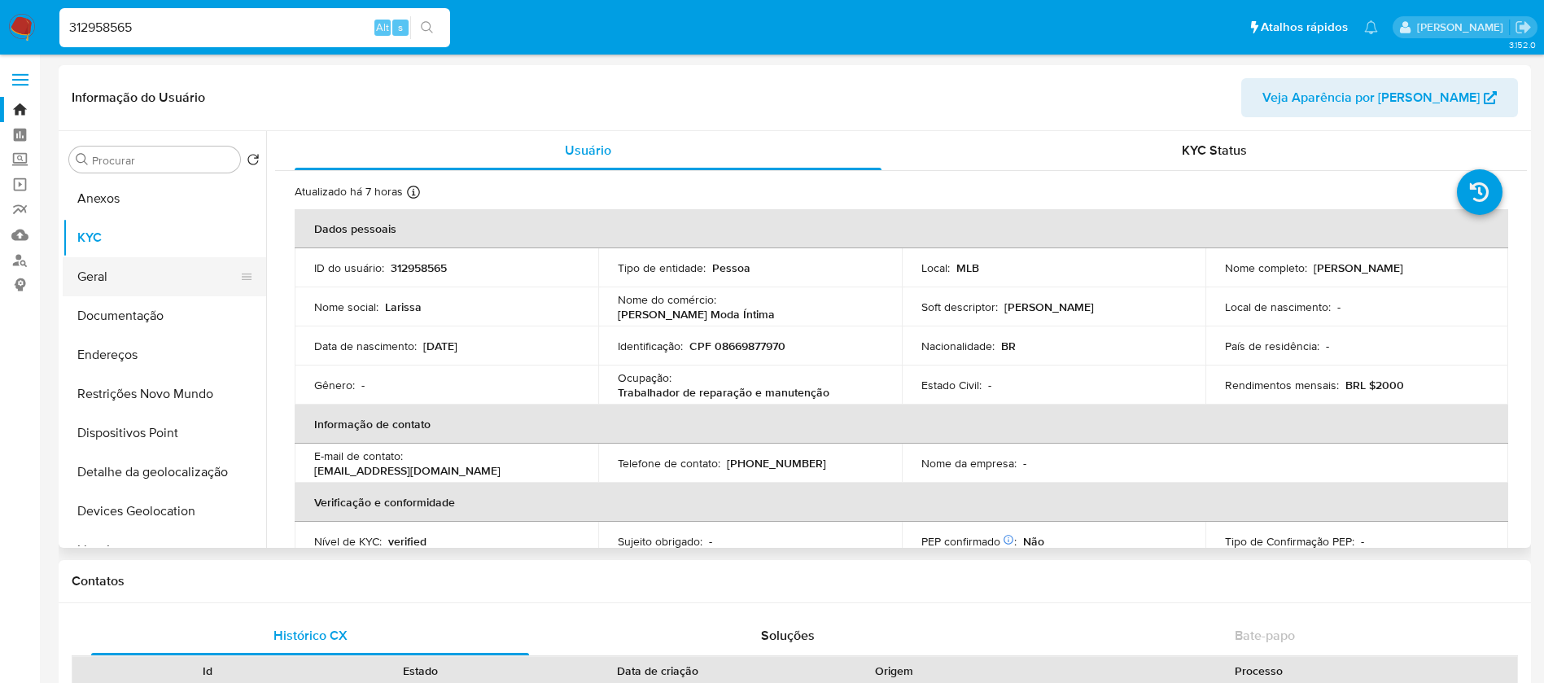
click at [103, 281] on button "Geral" at bounding box center [158, 276] width 190 height 39
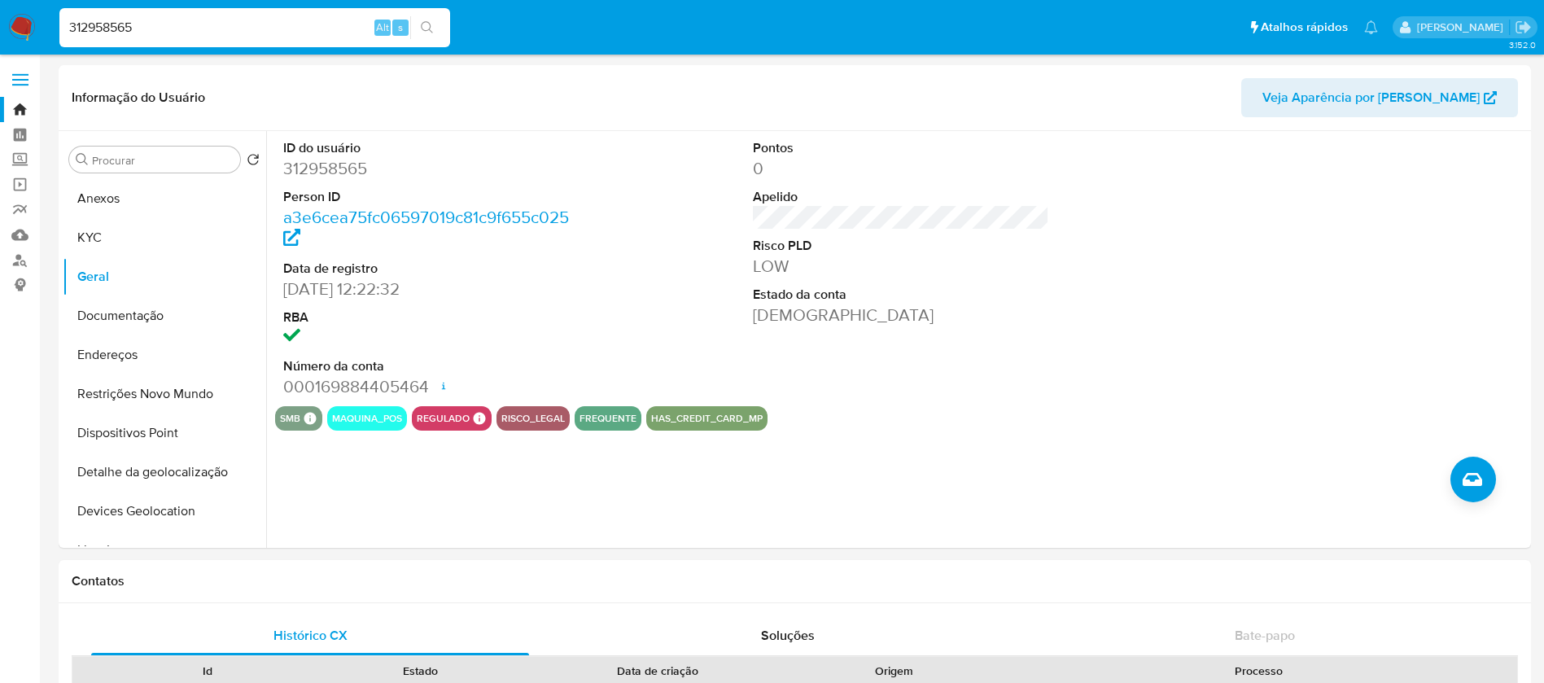
click at [218, 28] on input "312958565" at bounding box center [254, 27] width 391 height 21
paste input "75454660"
type input "75454660"
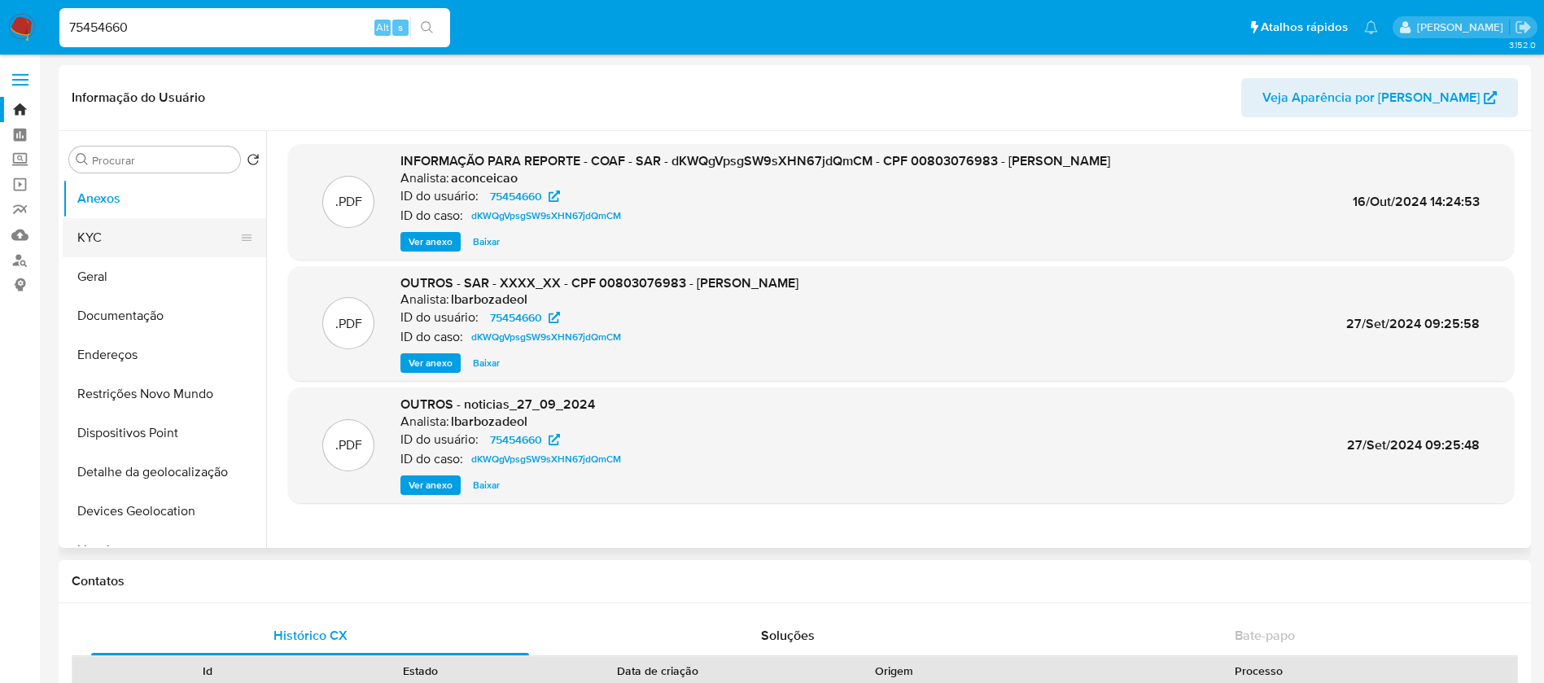
select select "10"
click at [103, 252] on button "KYC" at bounding box center [158, 237] width 190 height 39
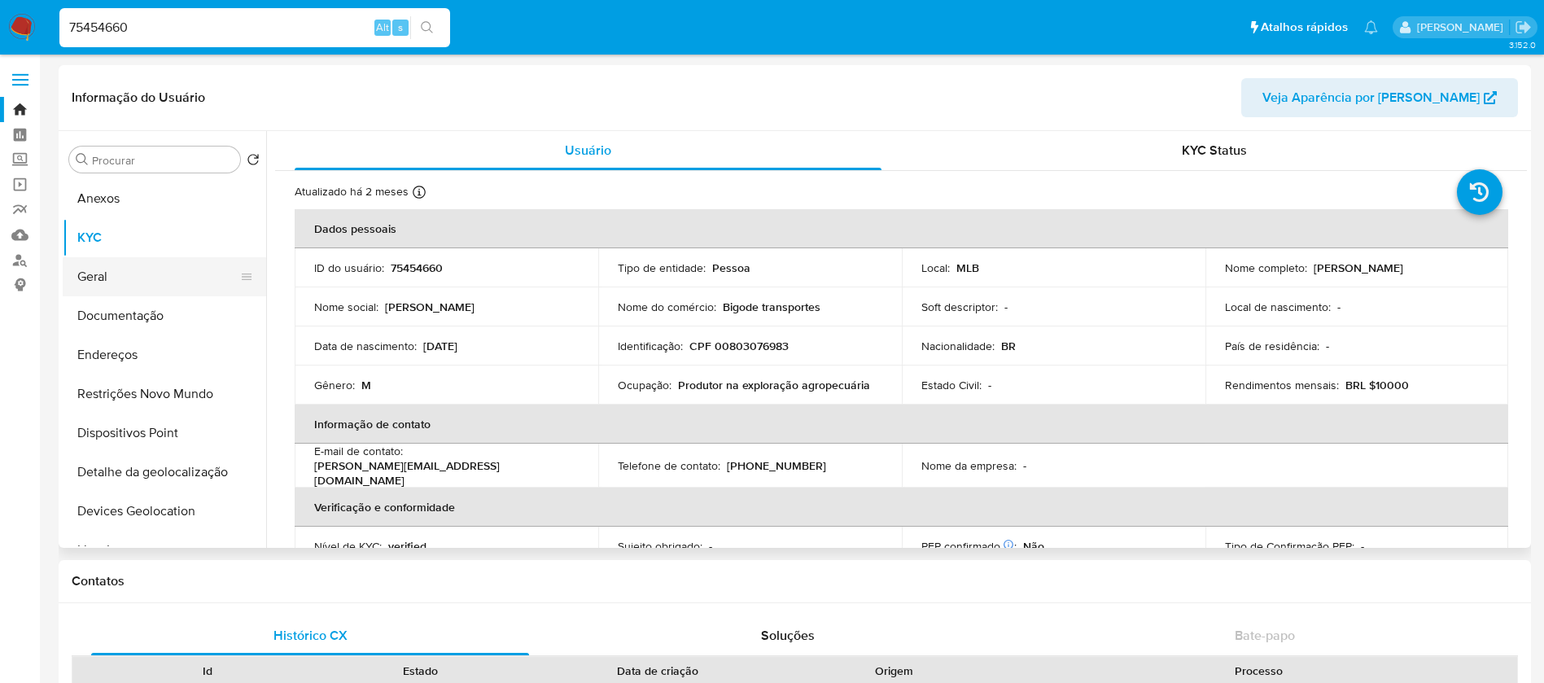
click at [102, 274] on button "Geral" at bounding box center [158, 276] width 190 height 39
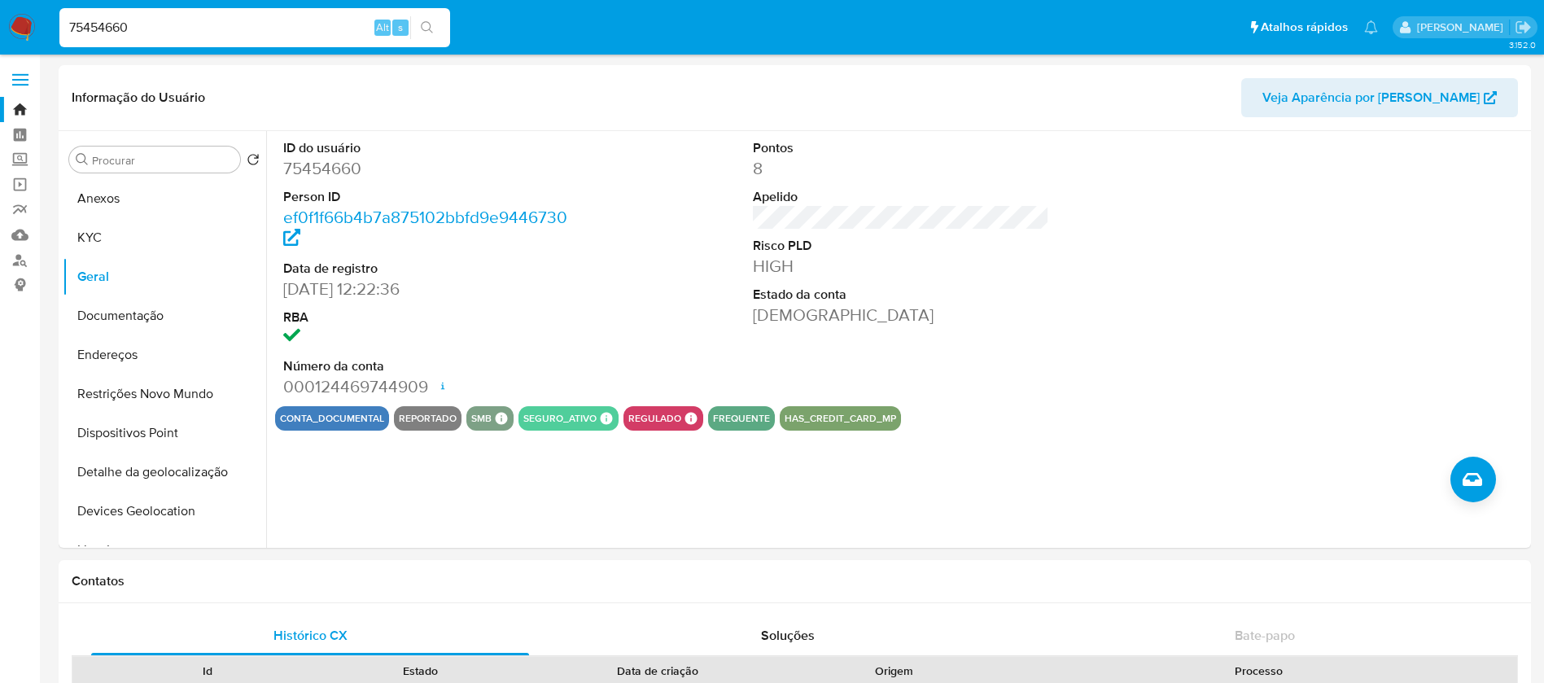
click at [186, 33] on input "75454660" at bounding box center [254, 27] width 391 height 21
paste input "251918404"
type input "251918404"
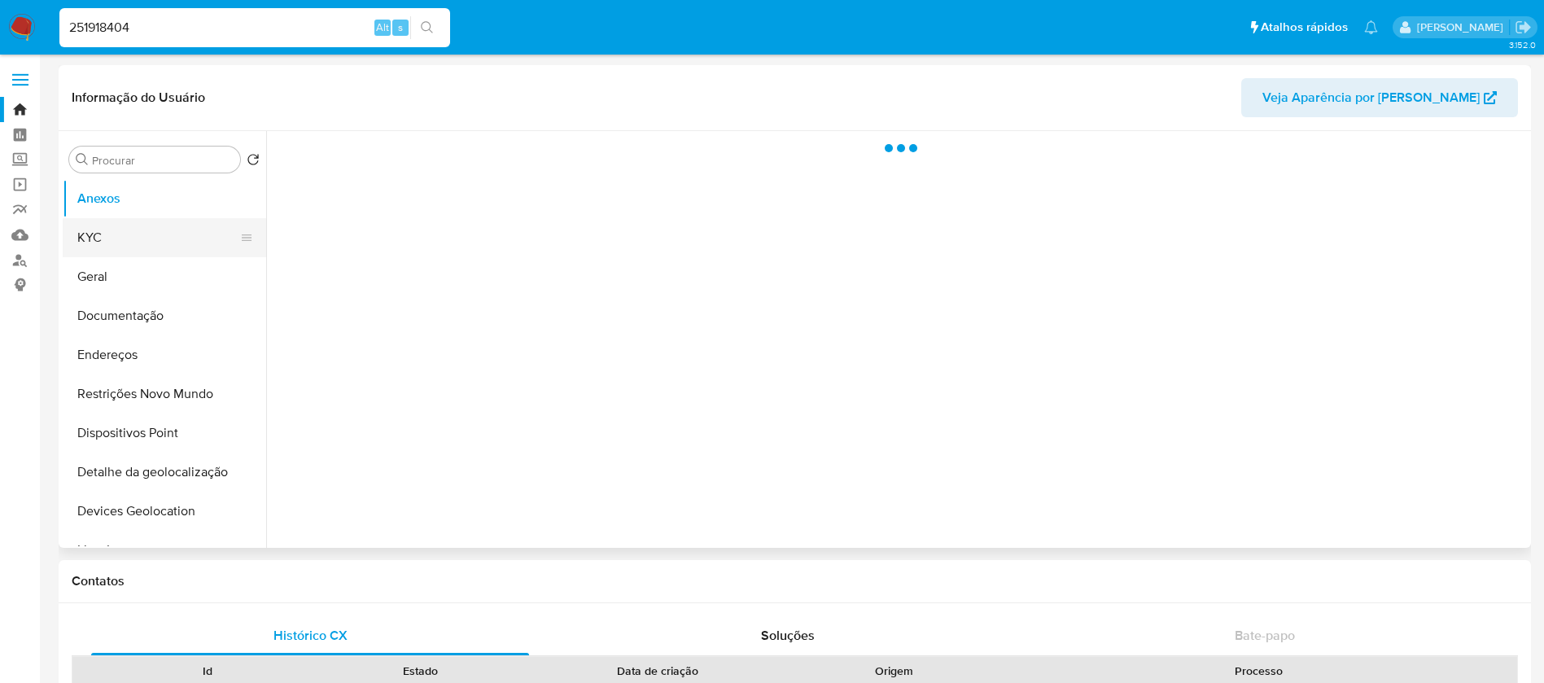
click at [91, 236] on button "KYC" at bounding box center [158, 237] width 190 height 39
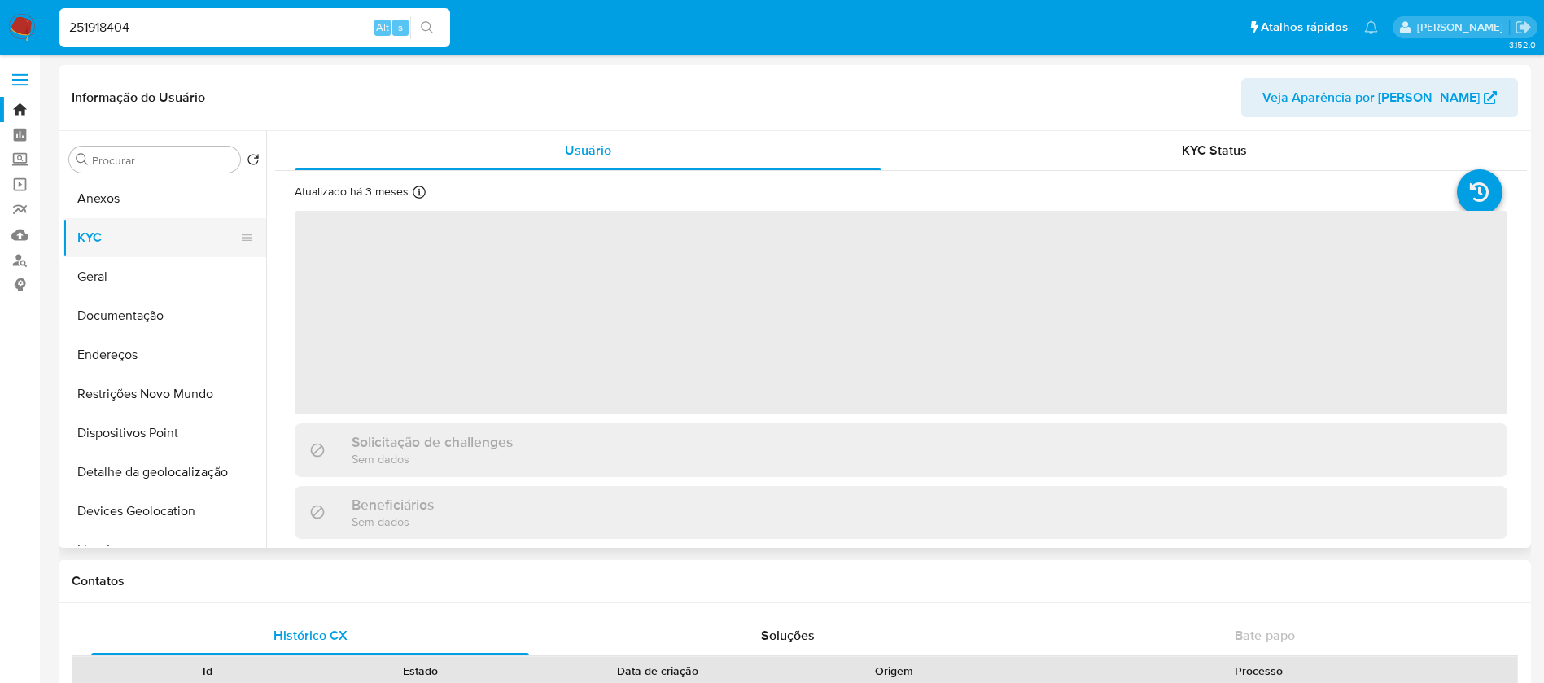
select select "10"
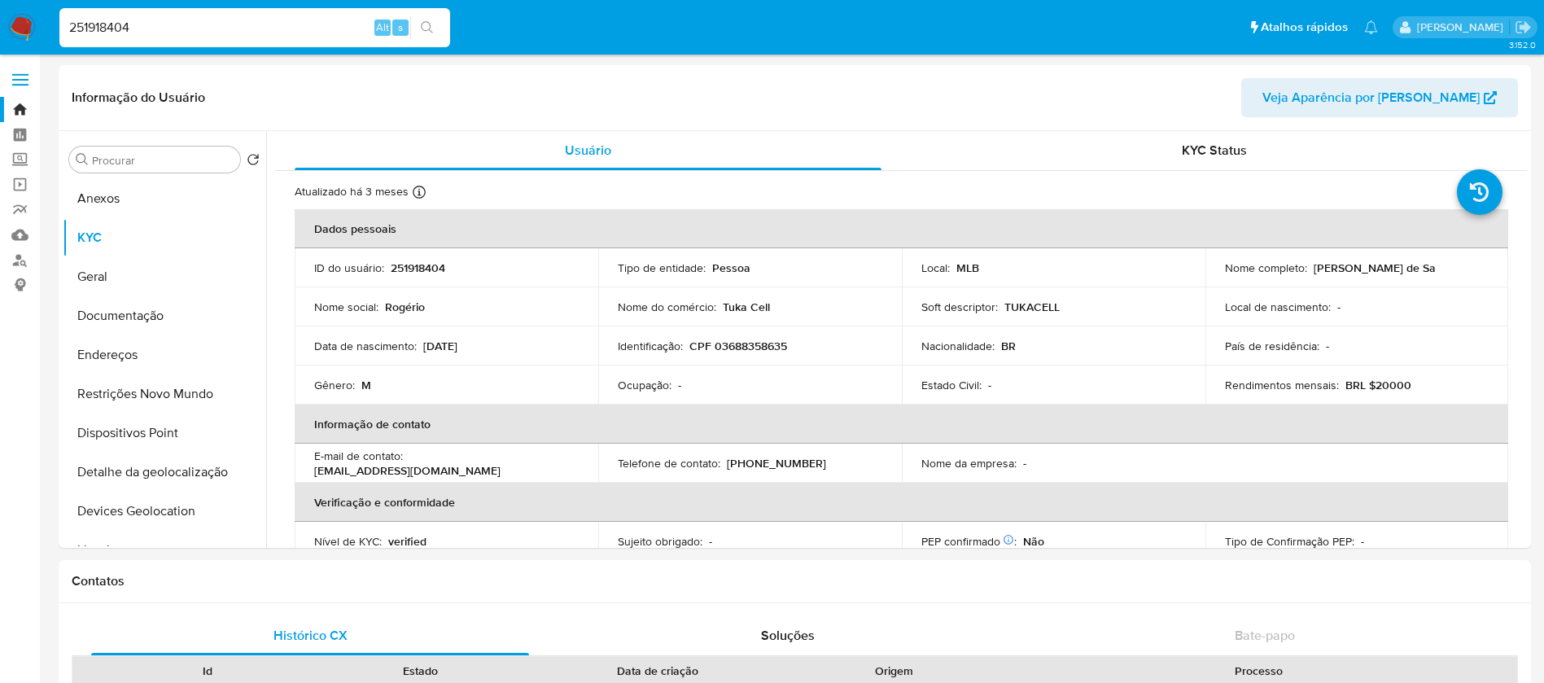
click at [286, 33] on input "251918404" at bounding box center [254, 27] width 391 height 21
paste input "682968585"
type input "682968585"
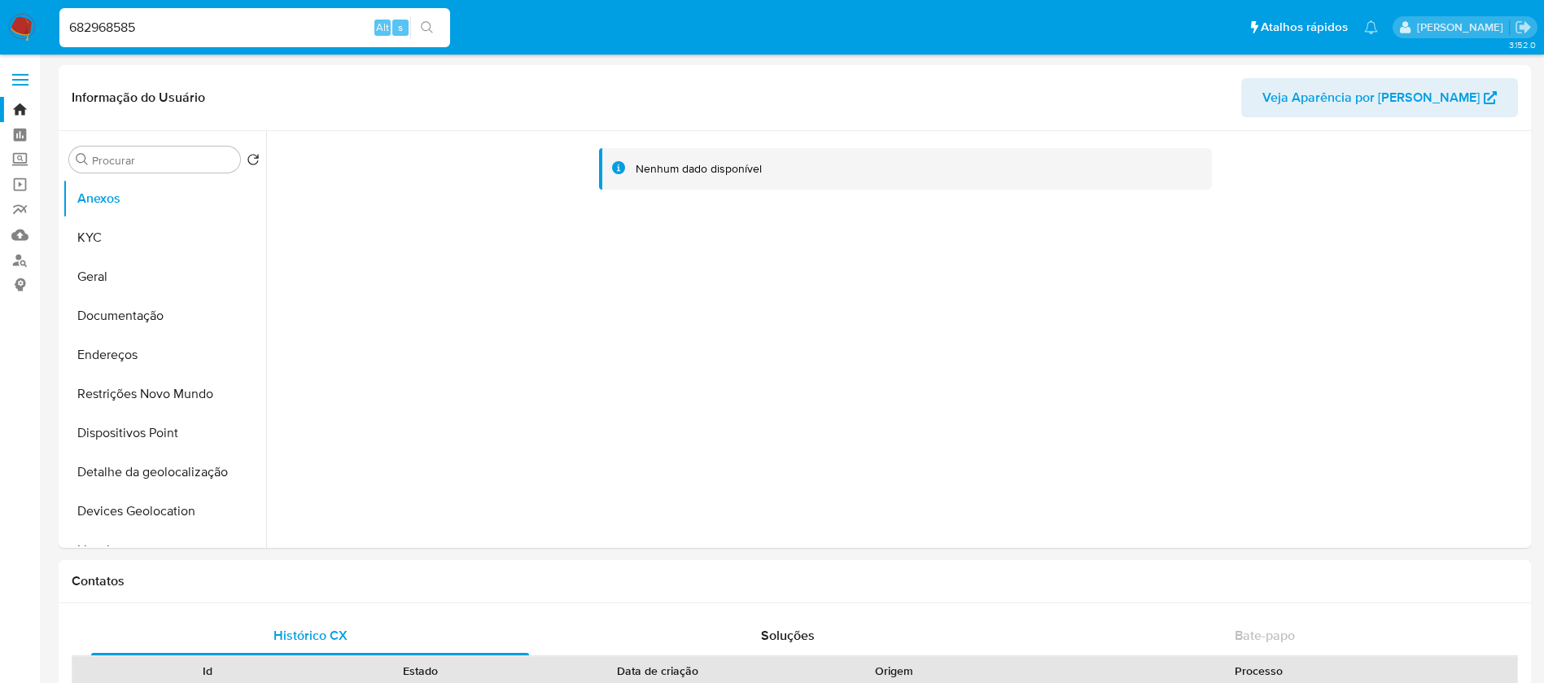
select select "10"
click at [125, 243] on button "KYC" at bounding box center [158, 237] width 190 height 39
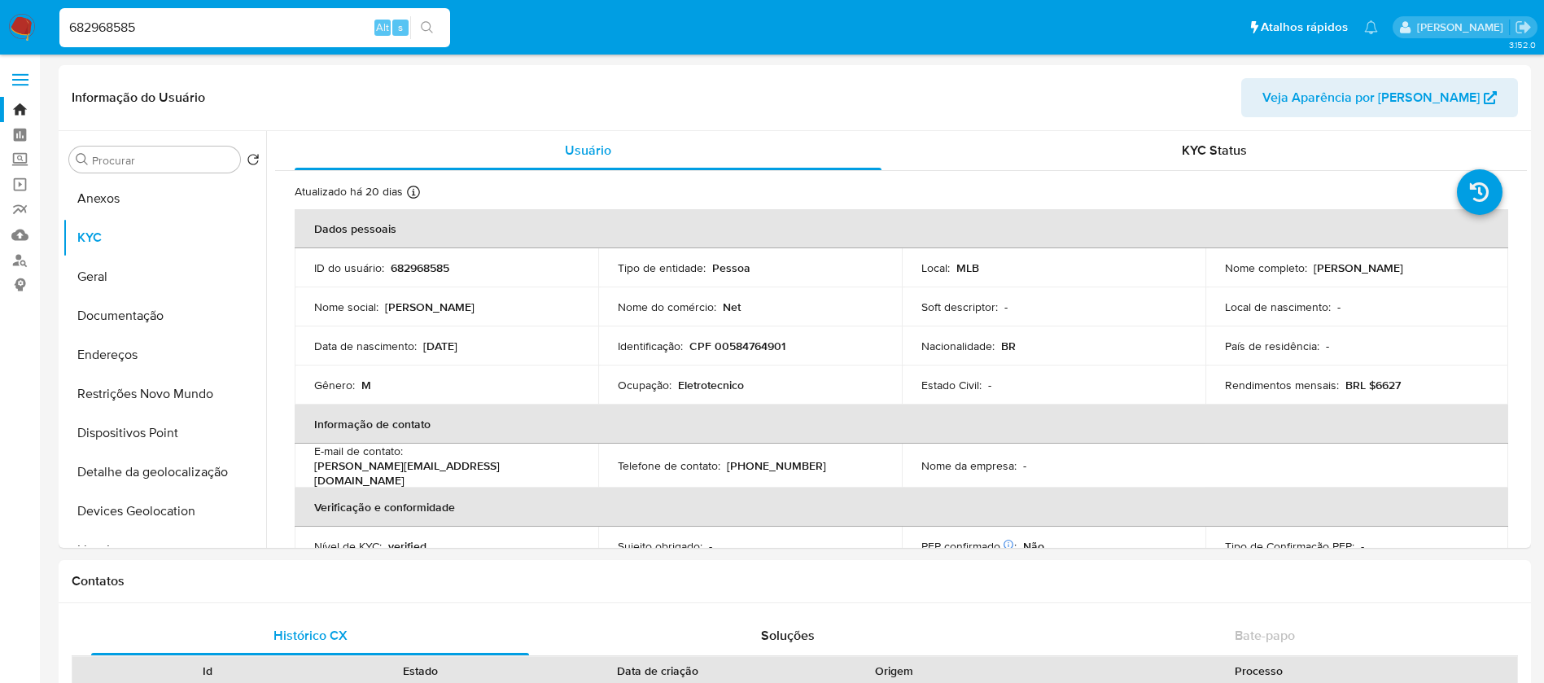
click at [182, 24] on input "682968585" at bounding box center [254, 27] width 391 height 21
paste input "459016467"
type input "459016467"
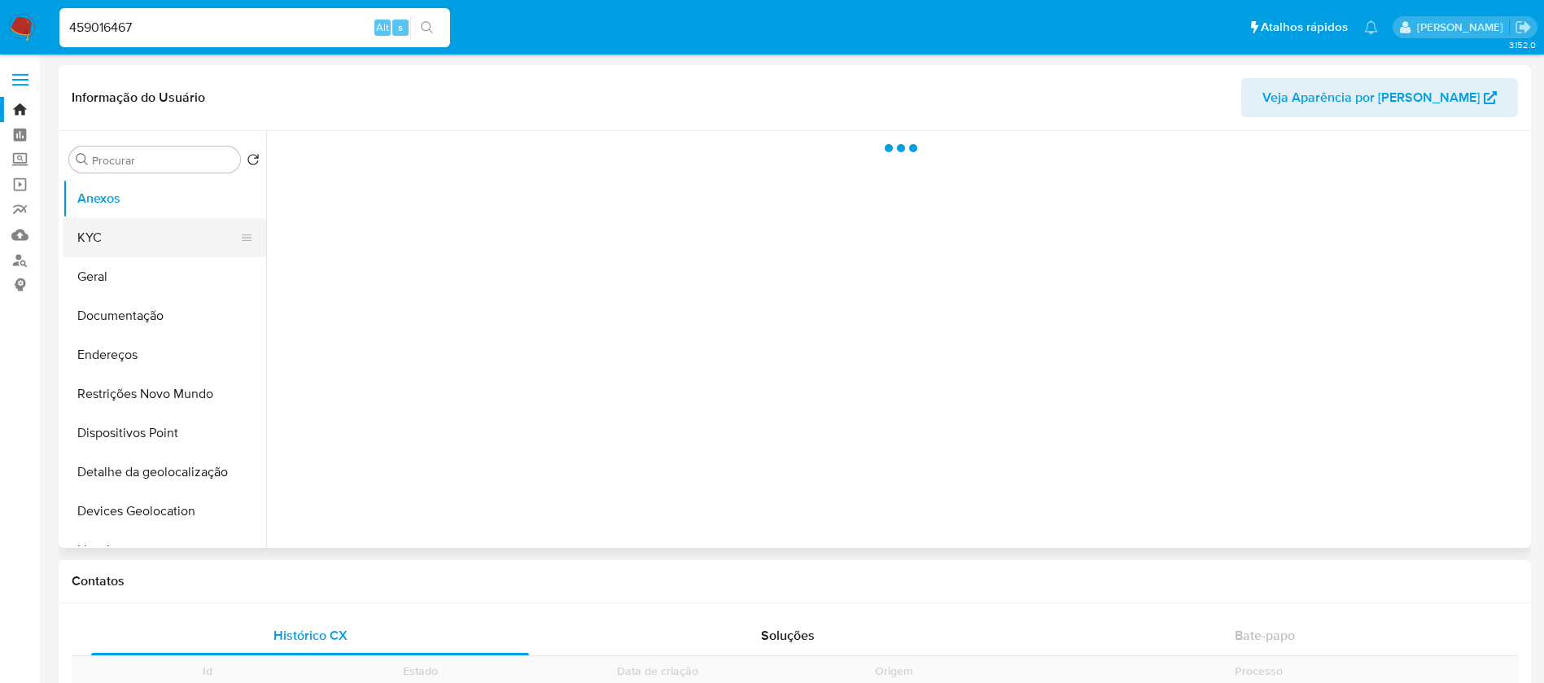
click at [100, 238] on button "KYC" at bounding box center [158, 237] width 190 height 39
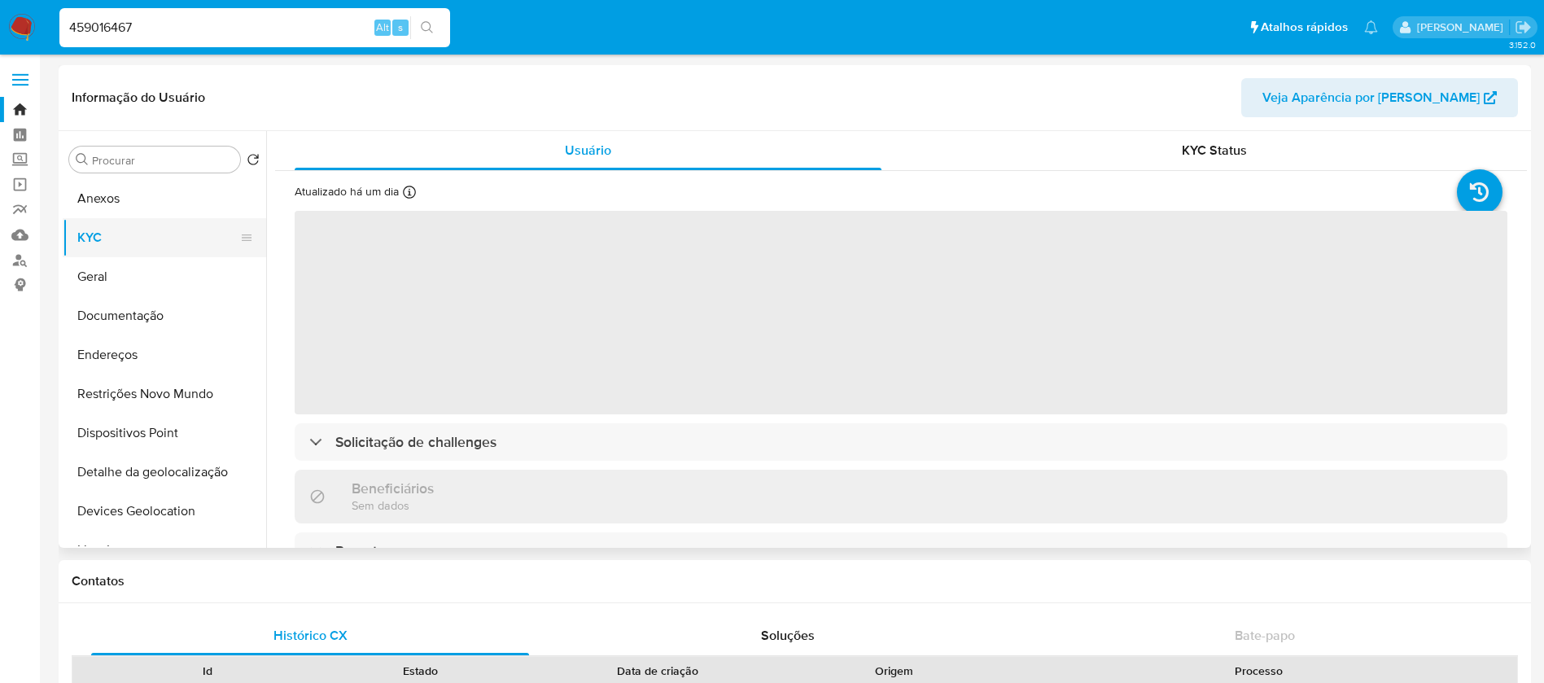
select select "10"
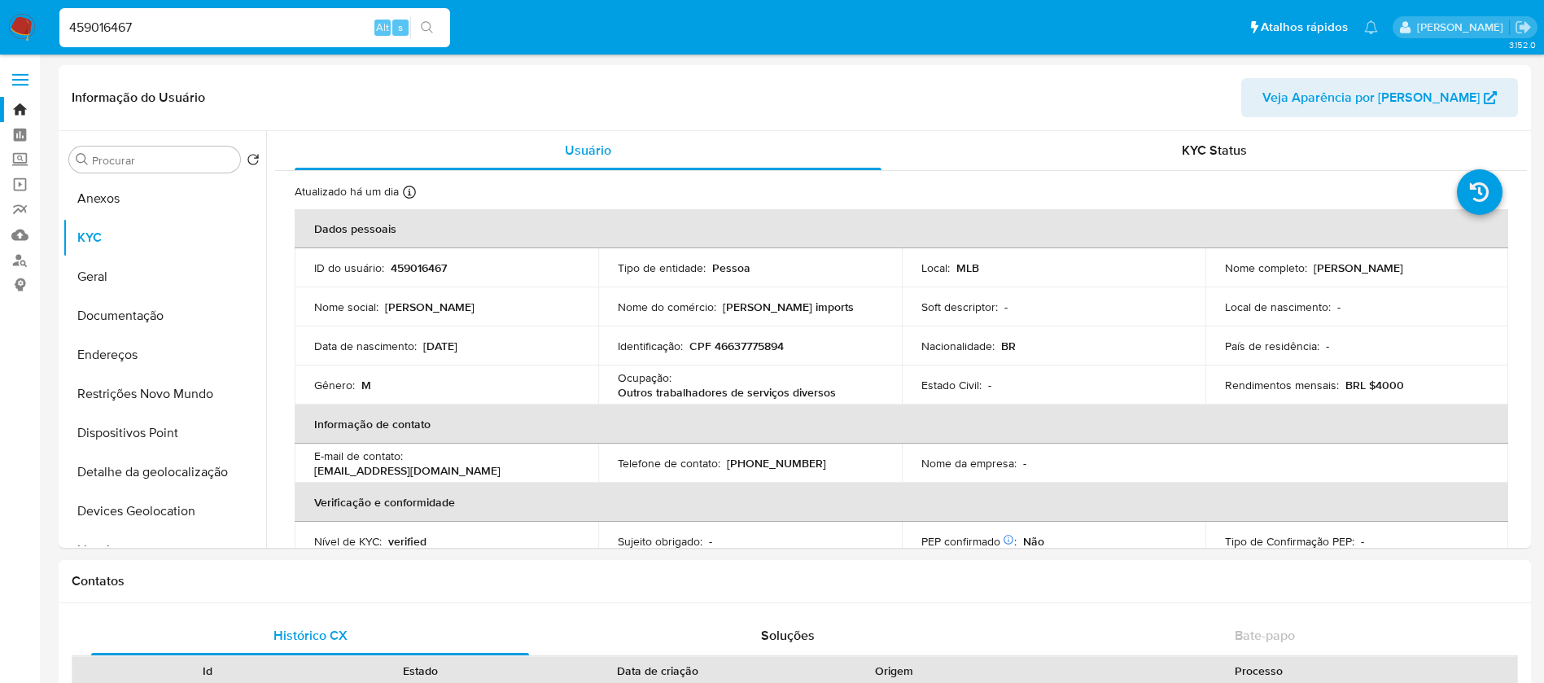
click at [211, 32] on input "459016467" at bounding box center [254, 27] width 391 height 21
paste input "738836771"
type input "738836771"
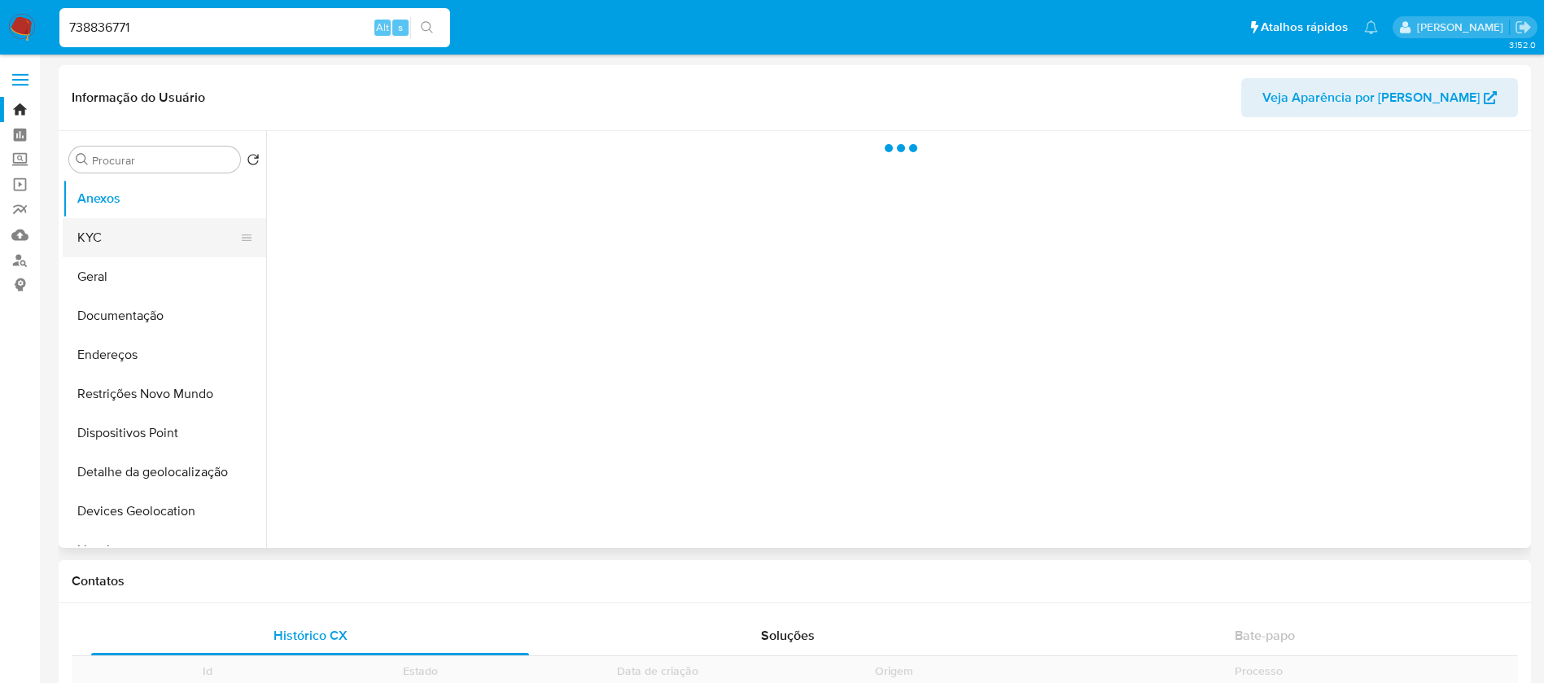
click at [112, 240] on button "KYC" at bounding box center [158, 237] width 190 height 39
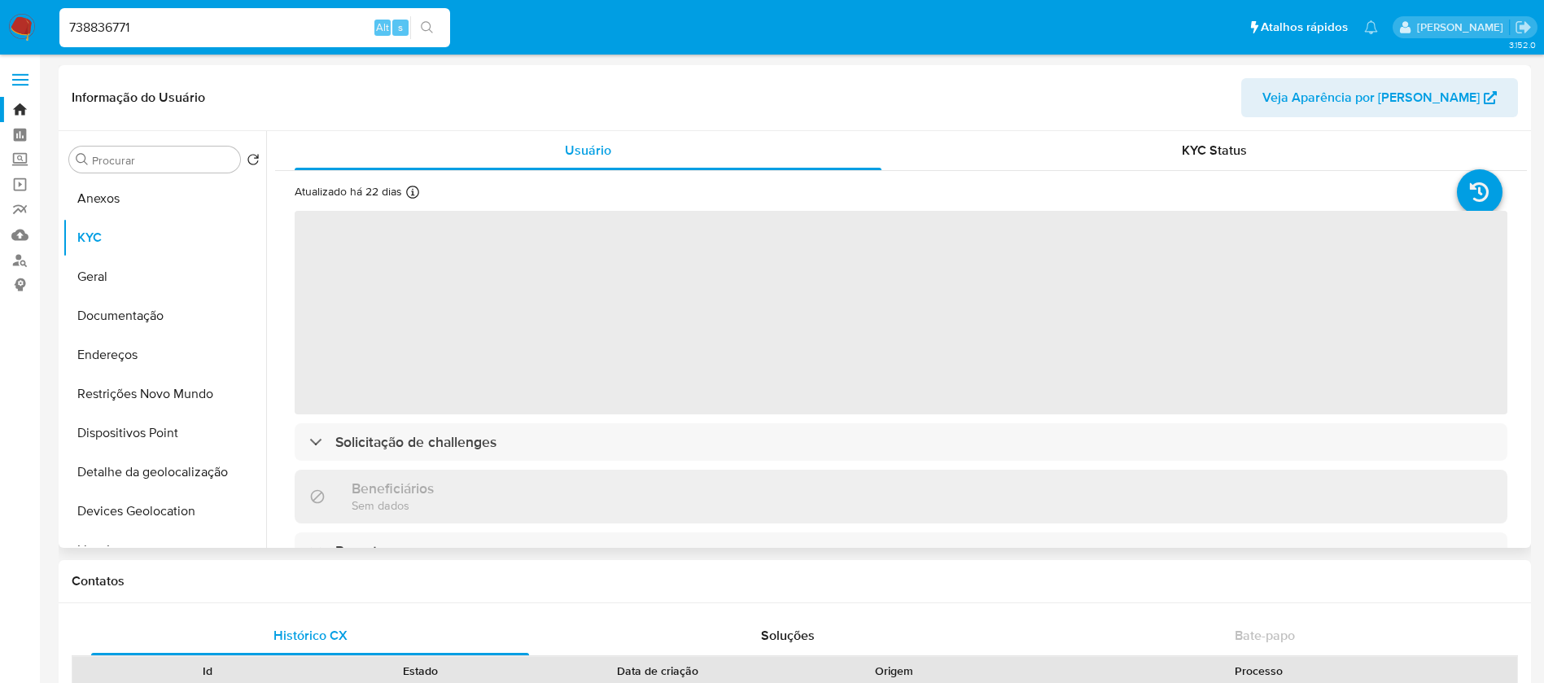
select select "10"
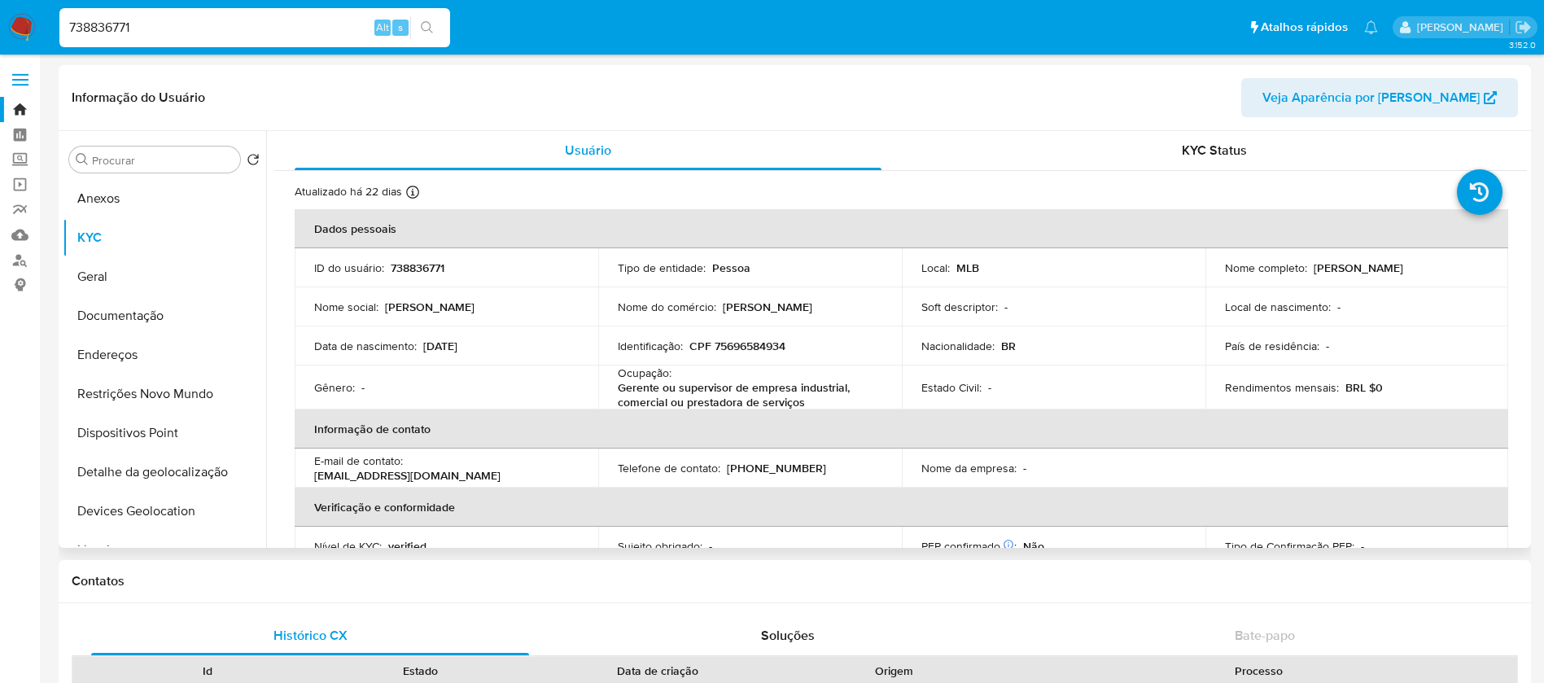
scroll to position [163, 0]
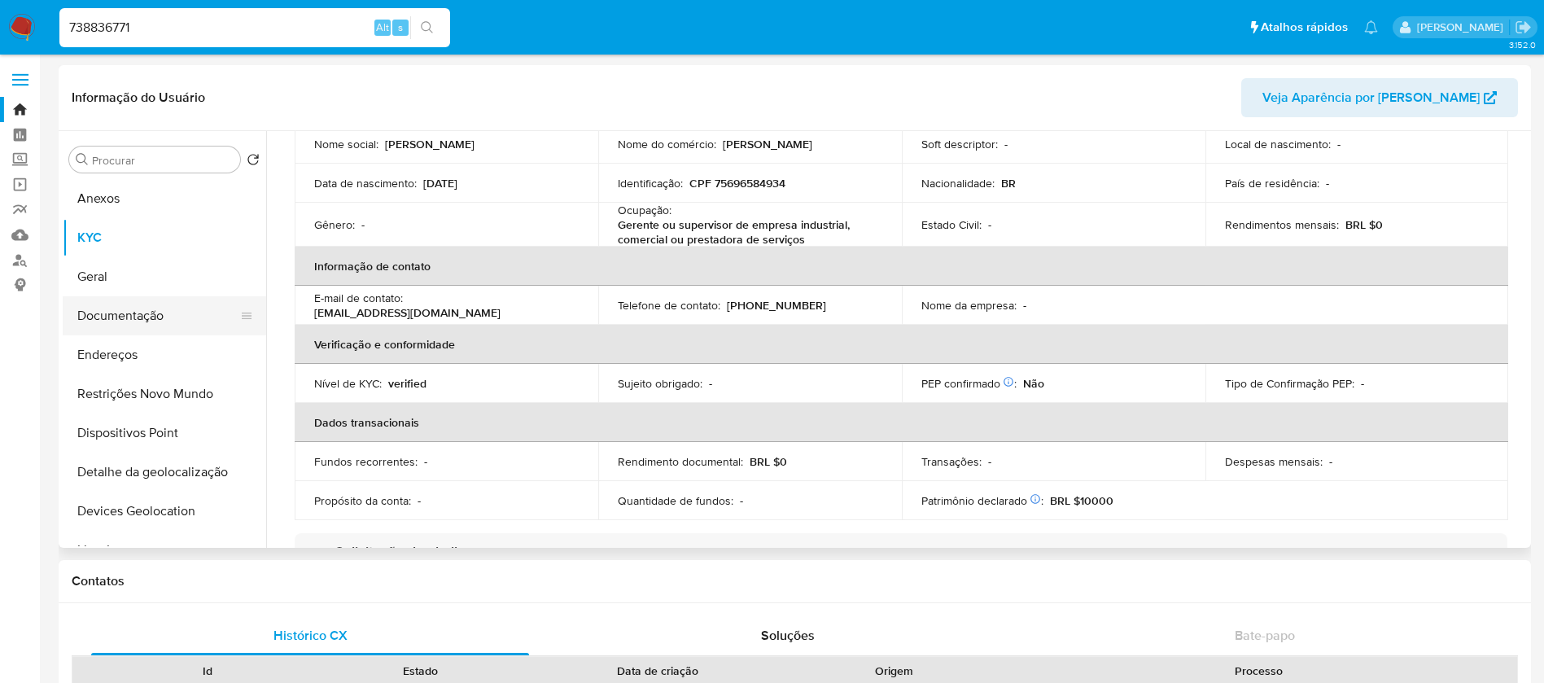
click at [117, 309] on button "Documentação" at bounding box center [158, 315] width 190 height 39
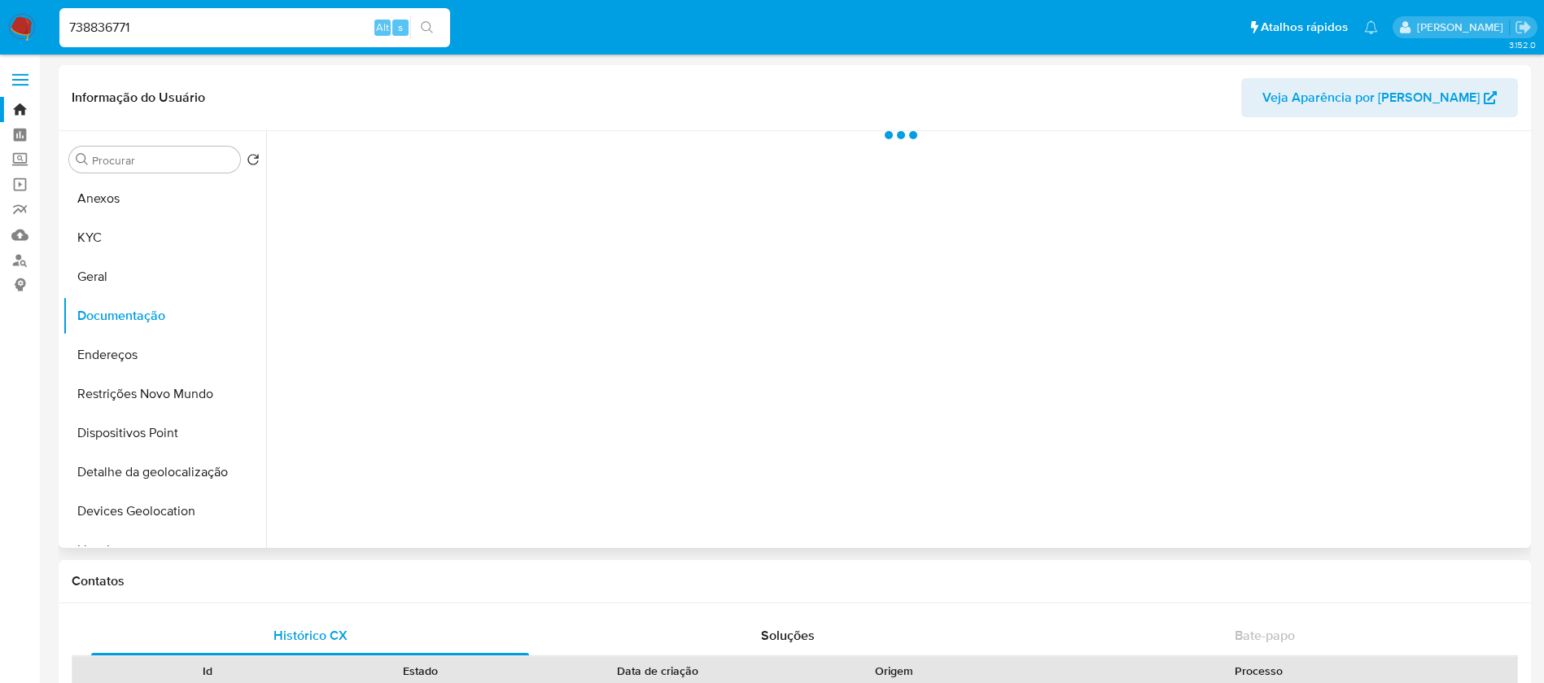
scroll to position [0, 0]
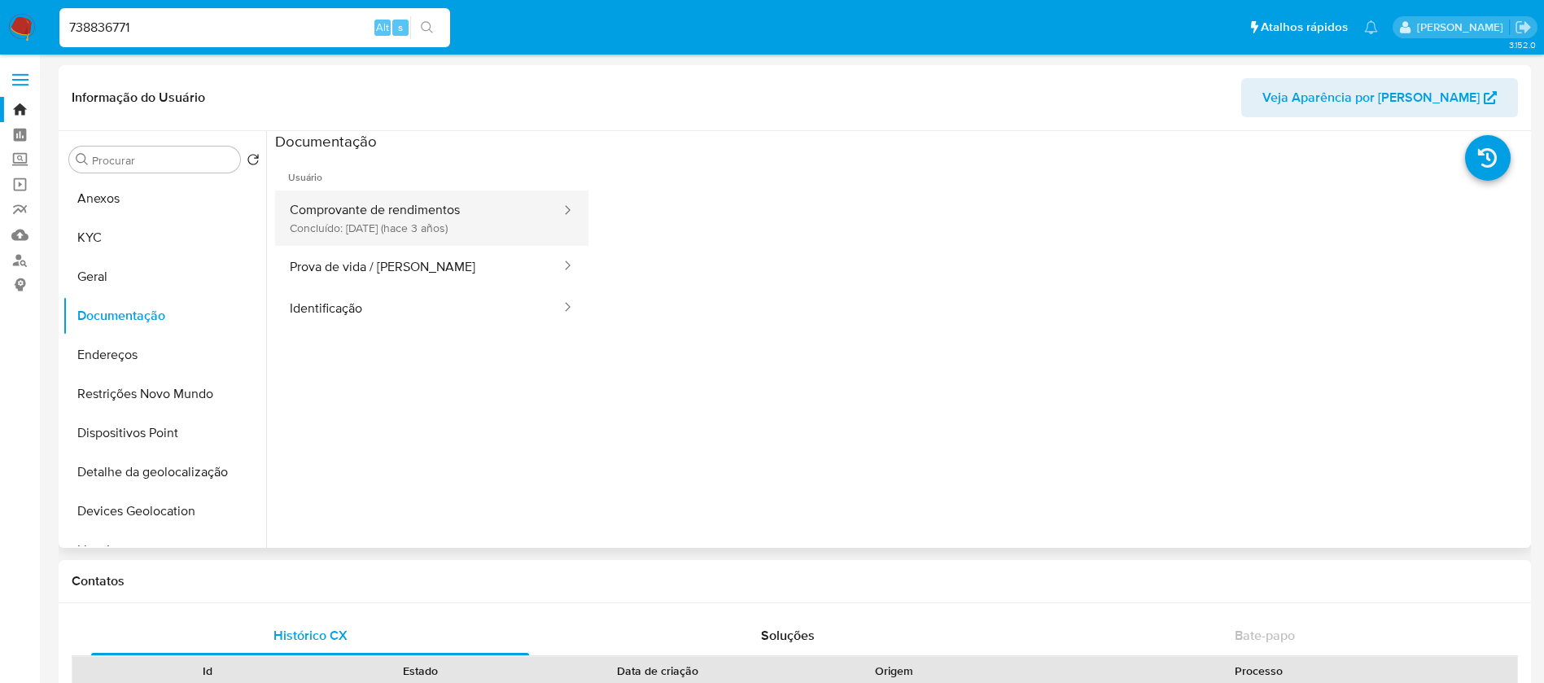
click at [374, 228] on button "Comprovante de rendimentos Concluído: [DATE] (hace 3 años)" at bounding box center [418, 217] width 287 height 55
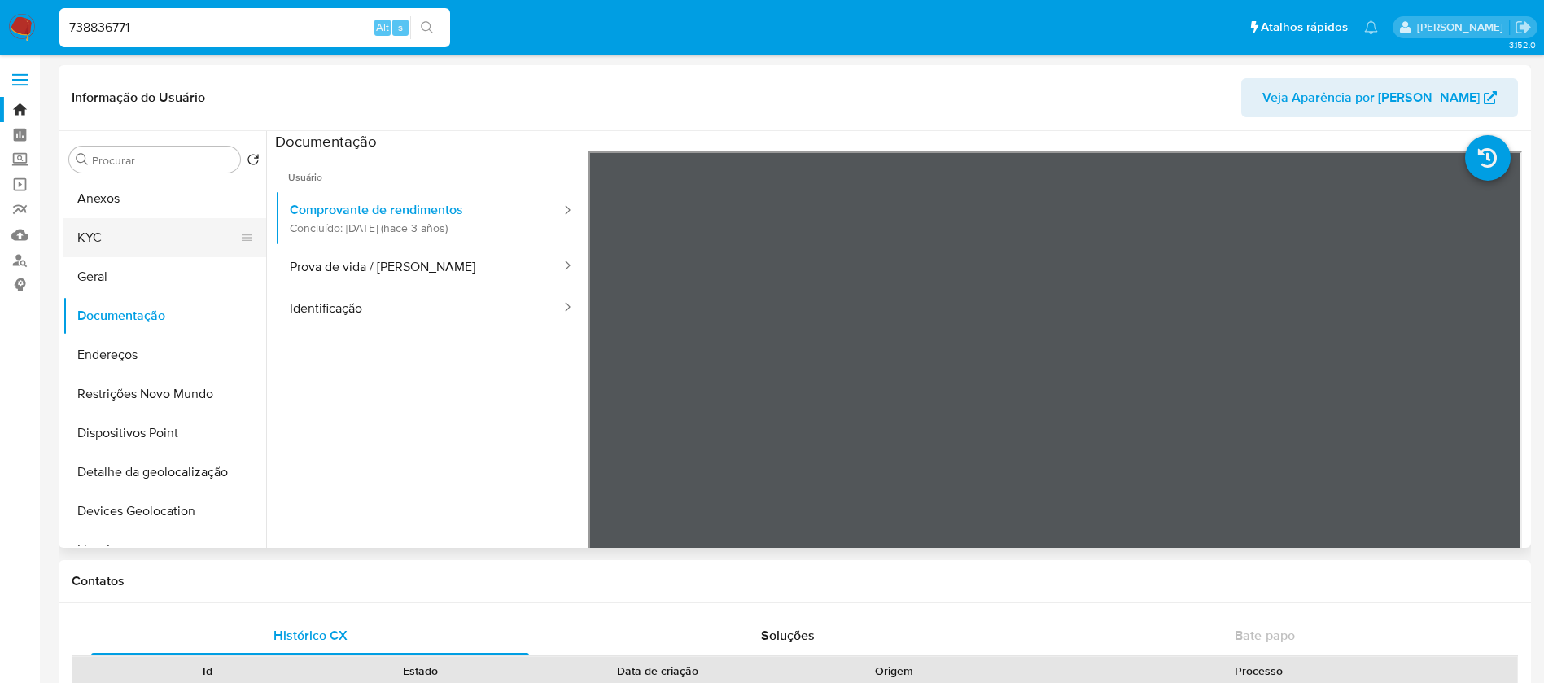
click at [111, 230] on button "KYC" at bounding box center [158, 237] width 190 height 39
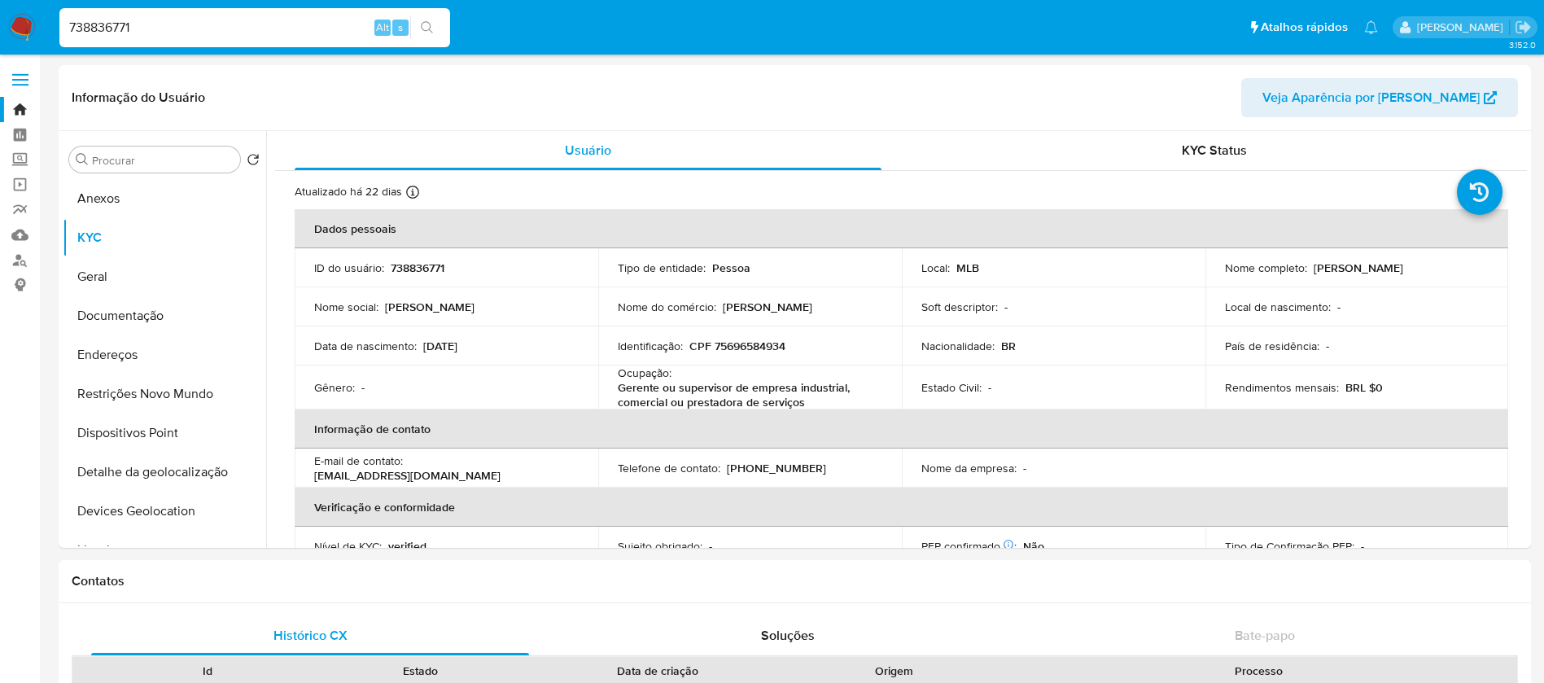
click at [223, 21] on input "738836771" at bounding box center [254, 27] width 391 height 21
click at [222, 21] on input "738836771" at bounding box center [254, 27] width 391 height 21
paste input "1748865"
type input "1748865"
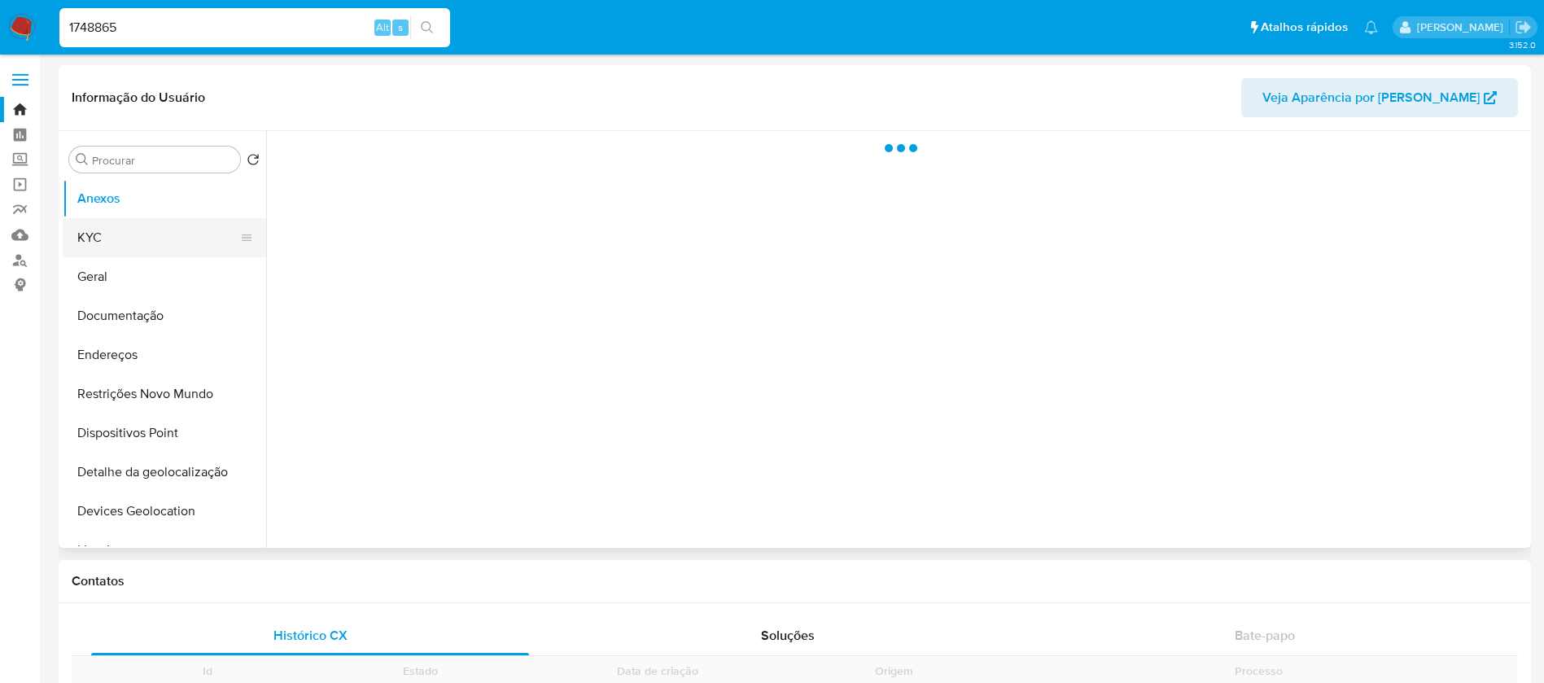
click at [104, 239] on button "KYC" at bounding box center [158, 237] width 190 height 39
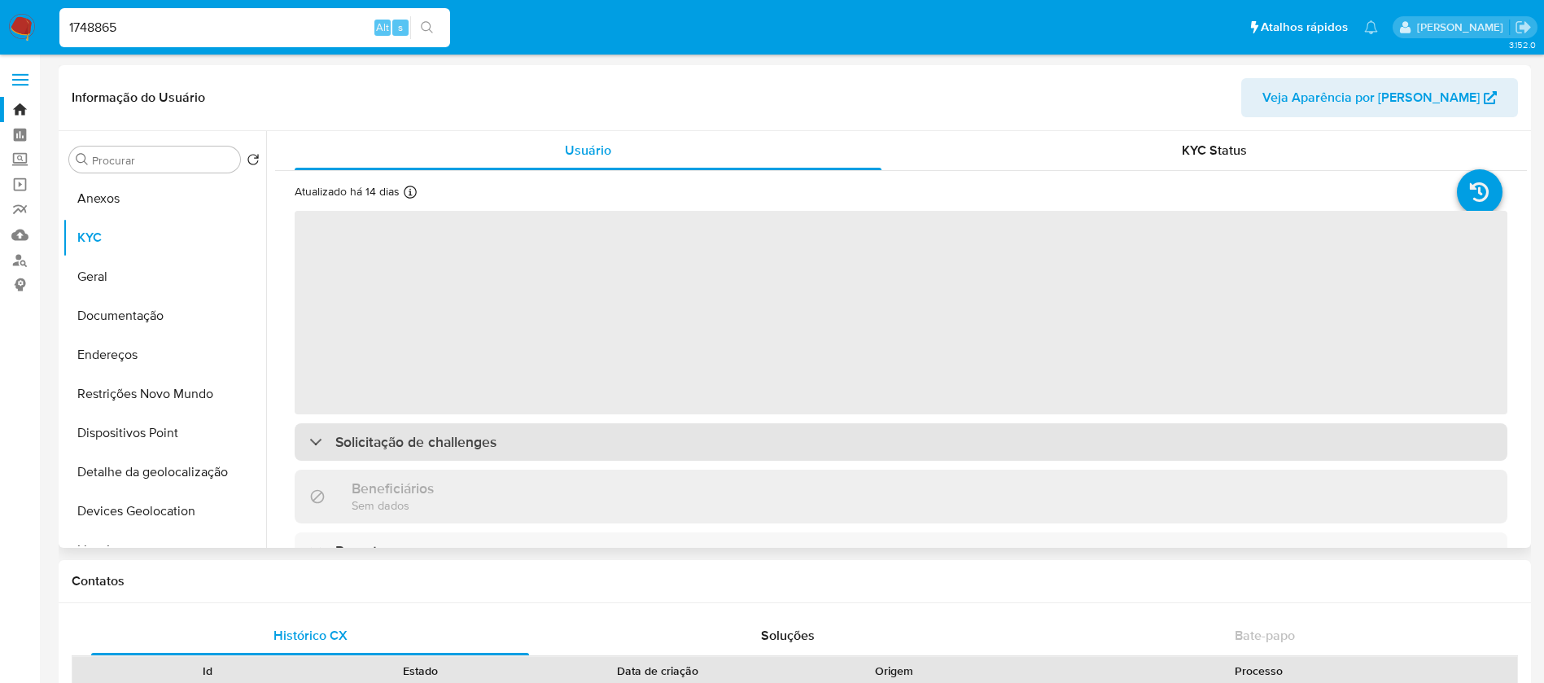
select select "10"
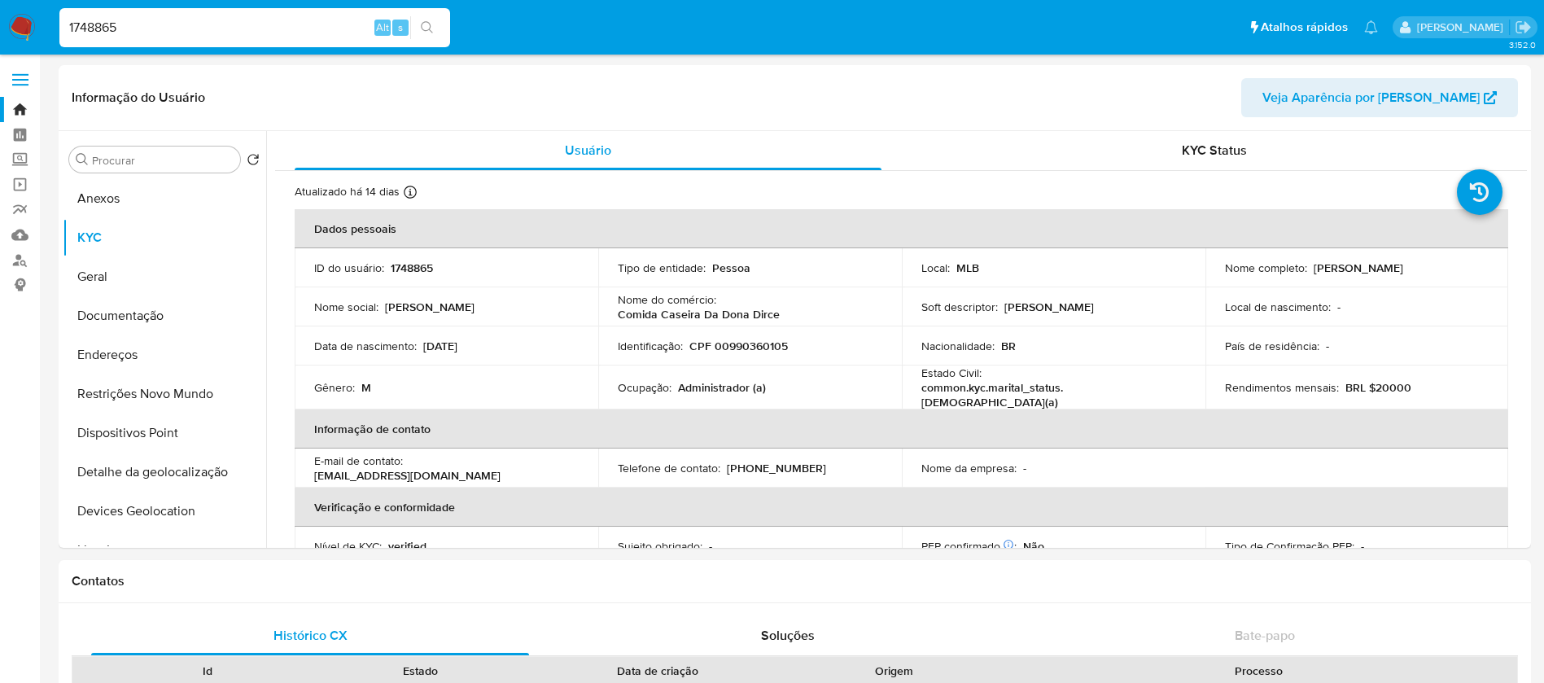
click at [199, 38] on div "1748865 Alt s" at bounding box center [254, 27] width 391 height 39
click at [159, 29] on input "1748865" at bounding box center [254, 27] width 391 height 21
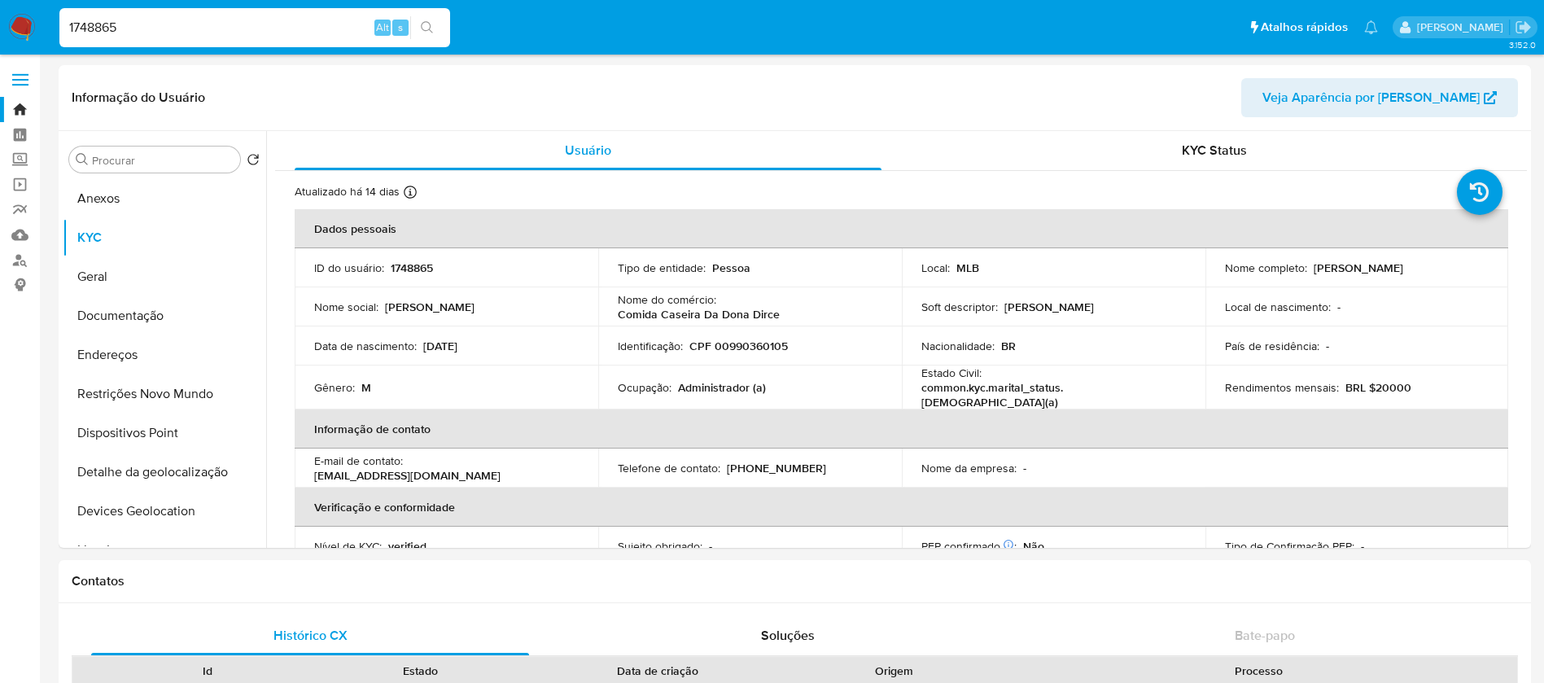
paste input "936170638"
type input "1936170638"
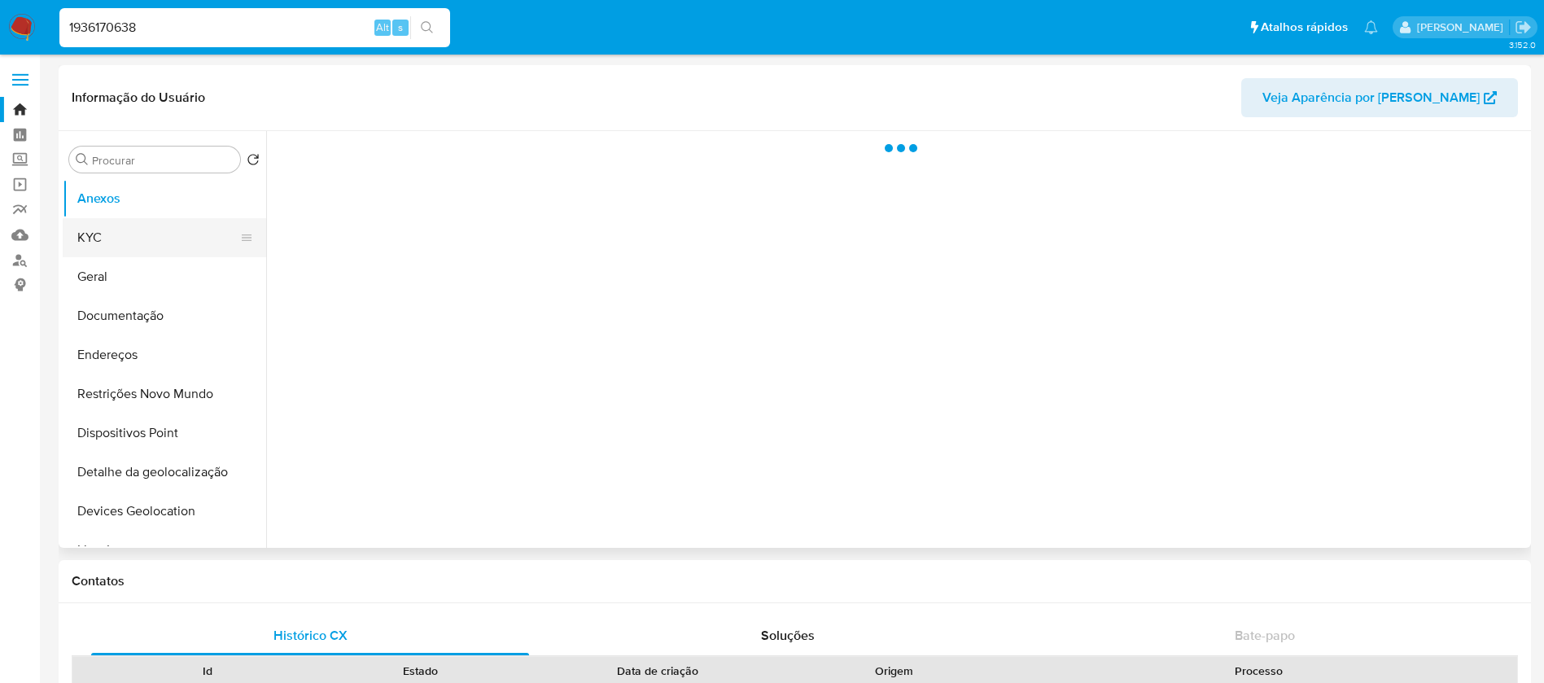
click at [101, 241] on button "KYC" at bounding box center [158, 237] width 190 height 39
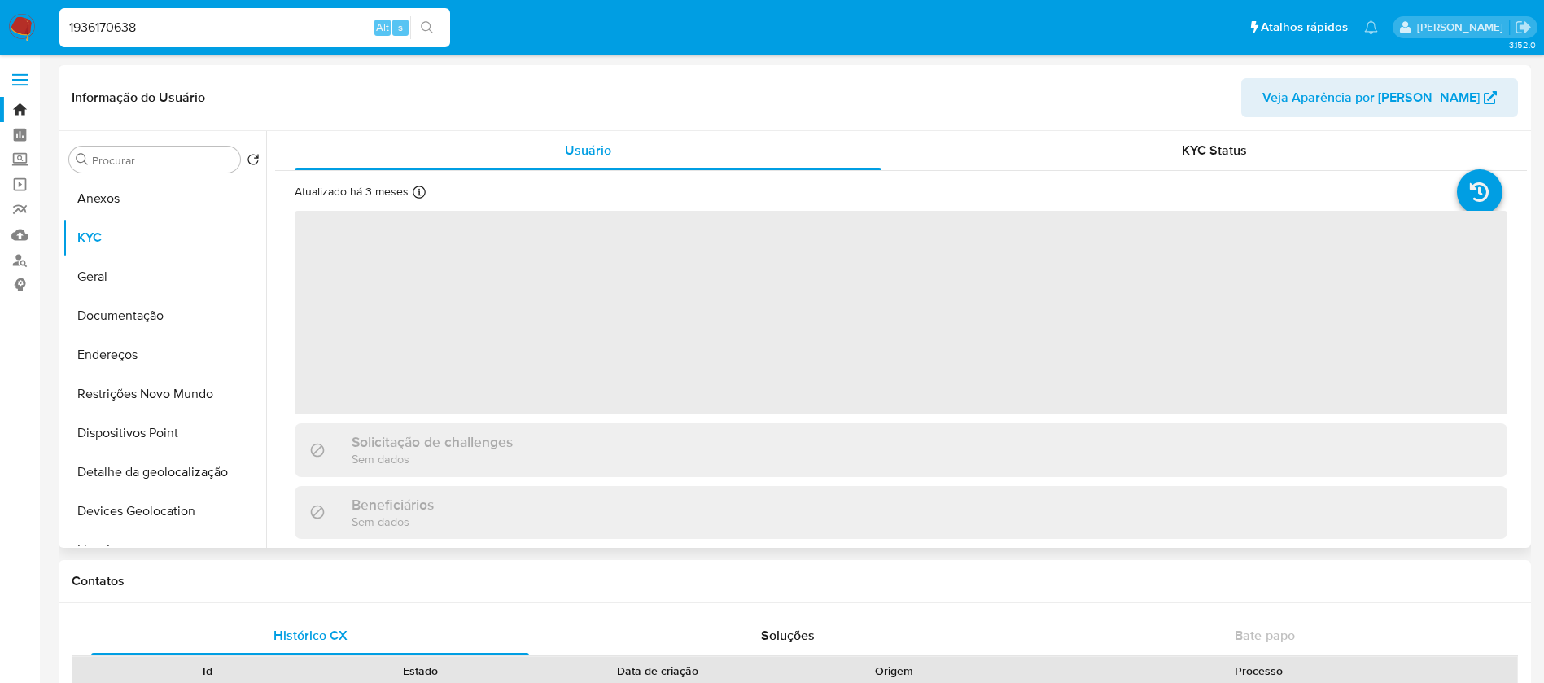
select select "10"
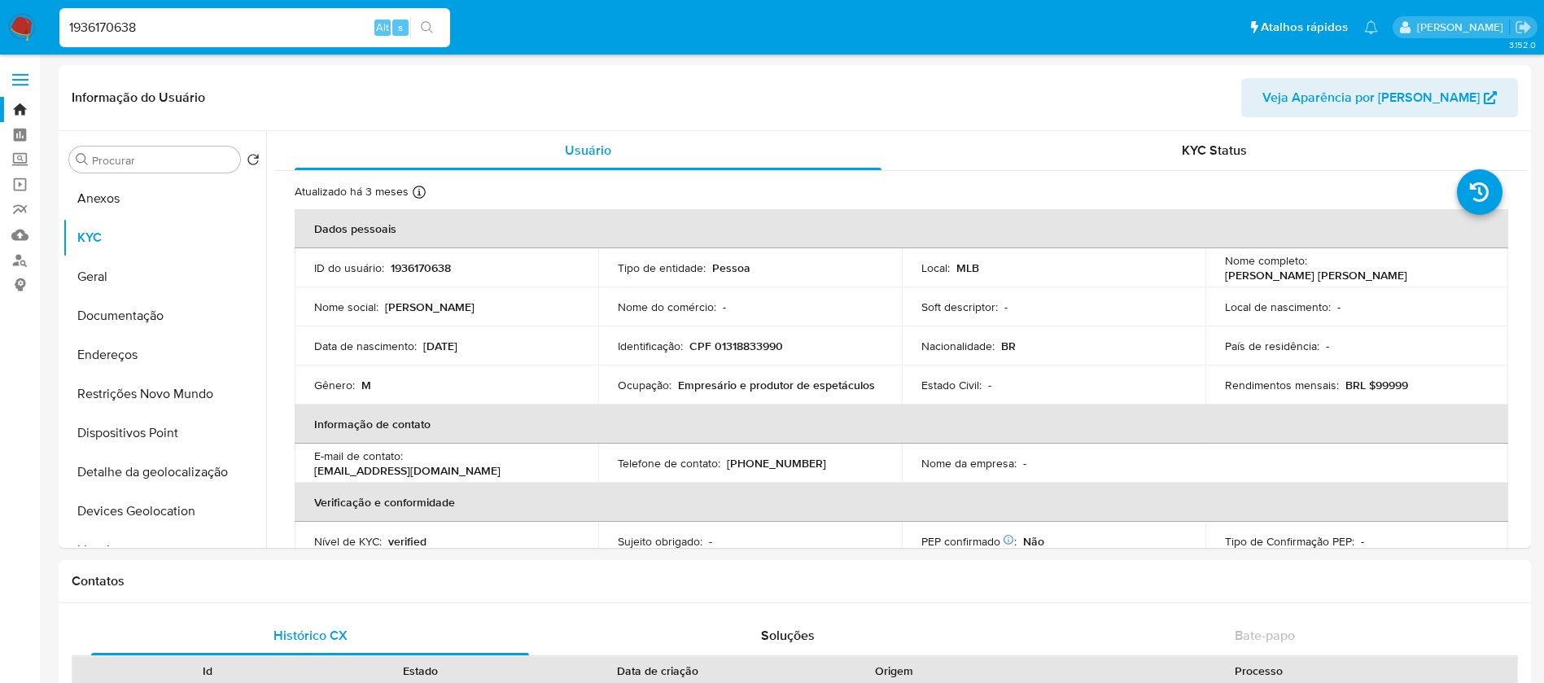
click at [160, 19] on input "1936170638" at bounding box center [254, 27] width 391 height 21
paste input "466275615"
type input "466275615"
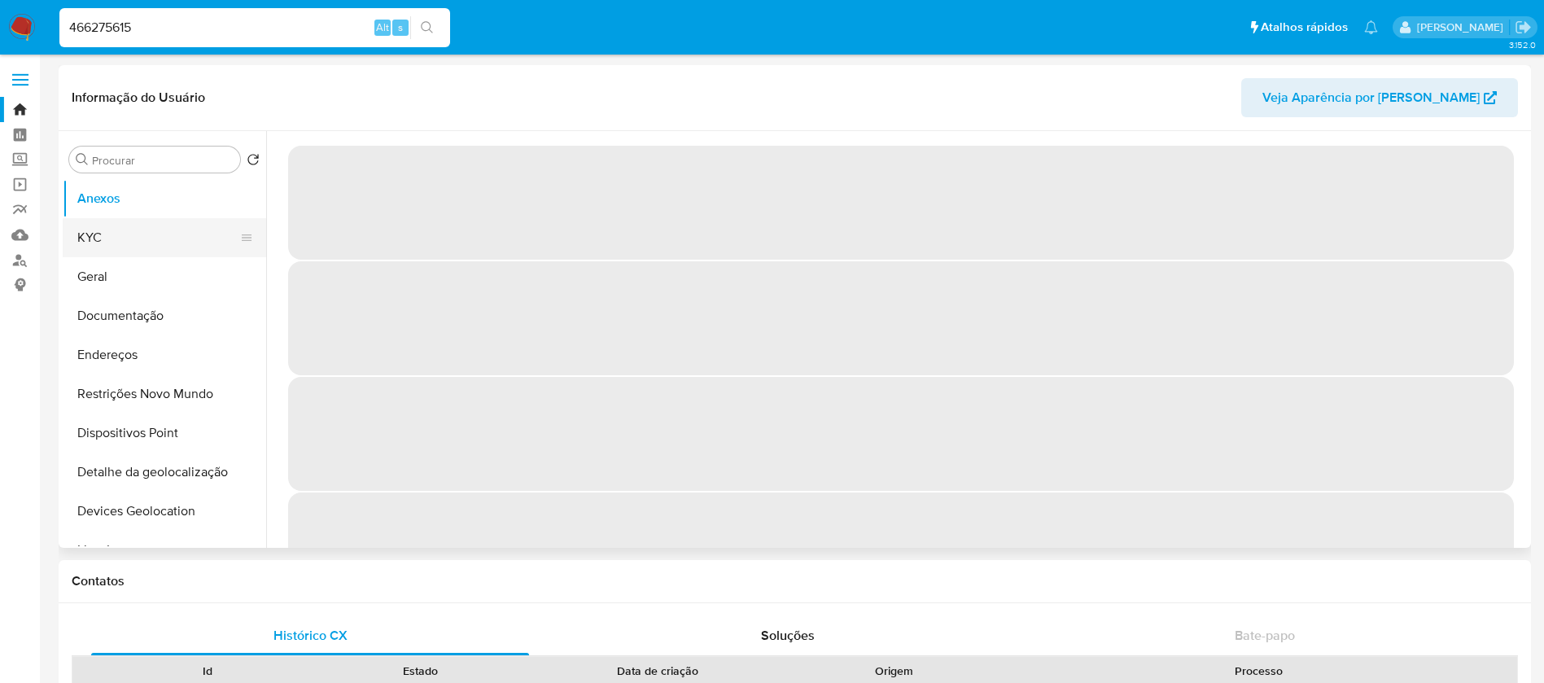
click at [116, 248] on button "KYC" at bounding box center [158, 237] width 190 height 39
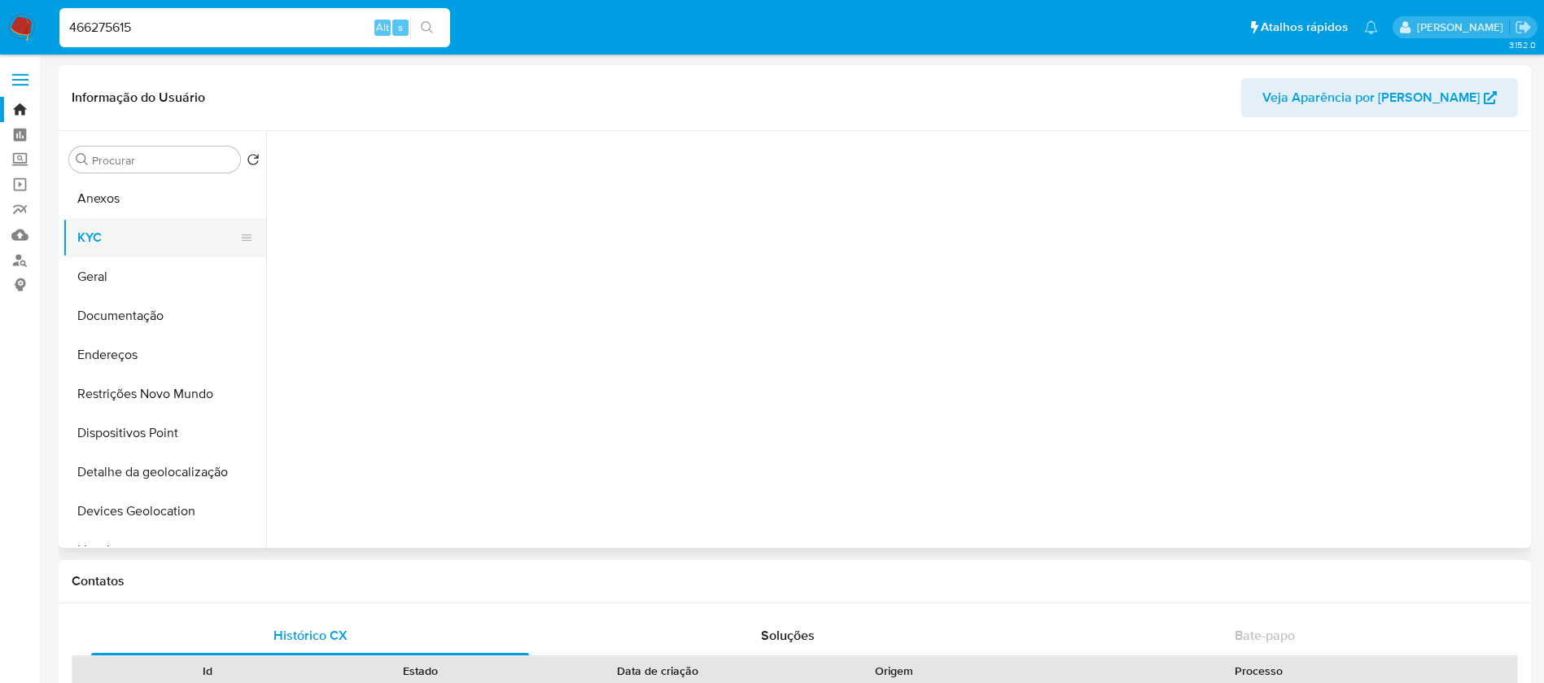
select select "10"
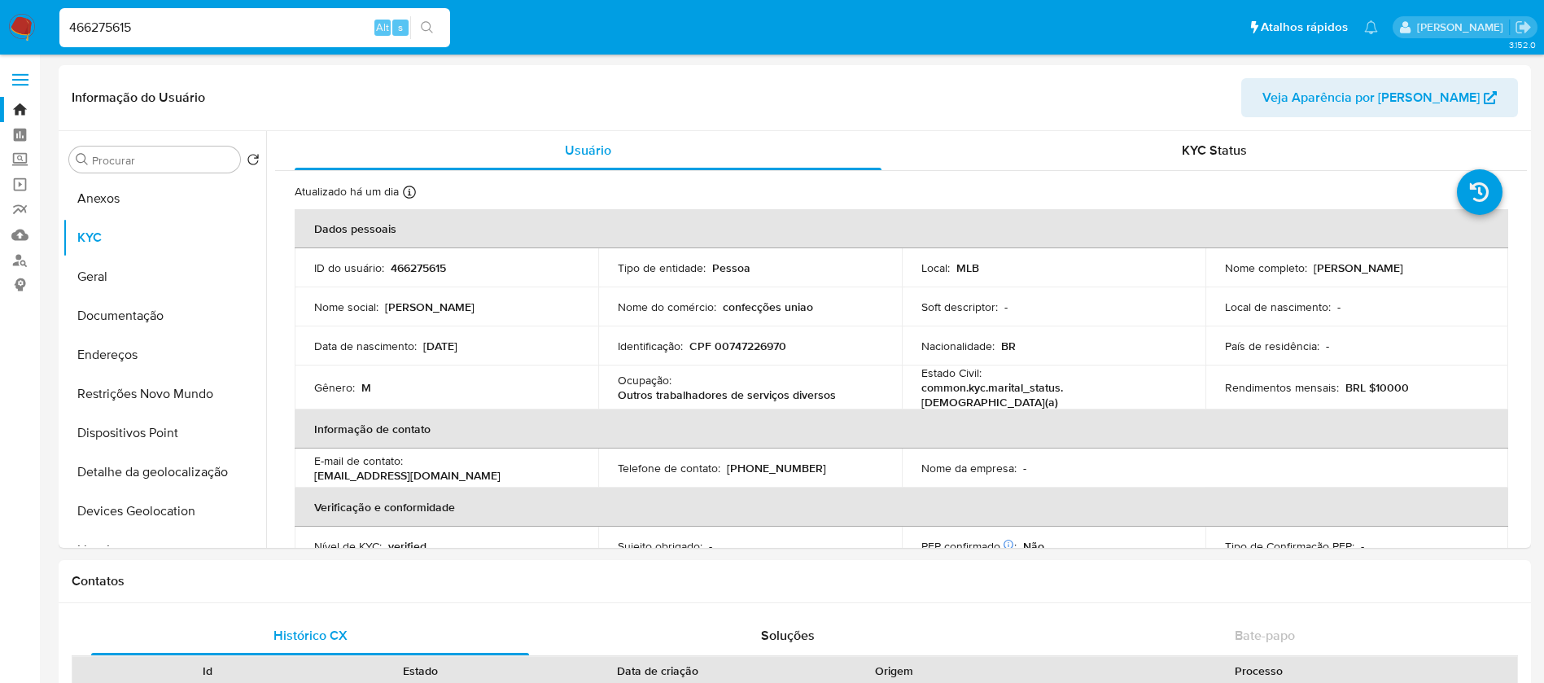
click at [177, 28] on input "466275615" at bounding box center [254, 27] width 391 height 21
paste input "614013883"
type input "614013883"
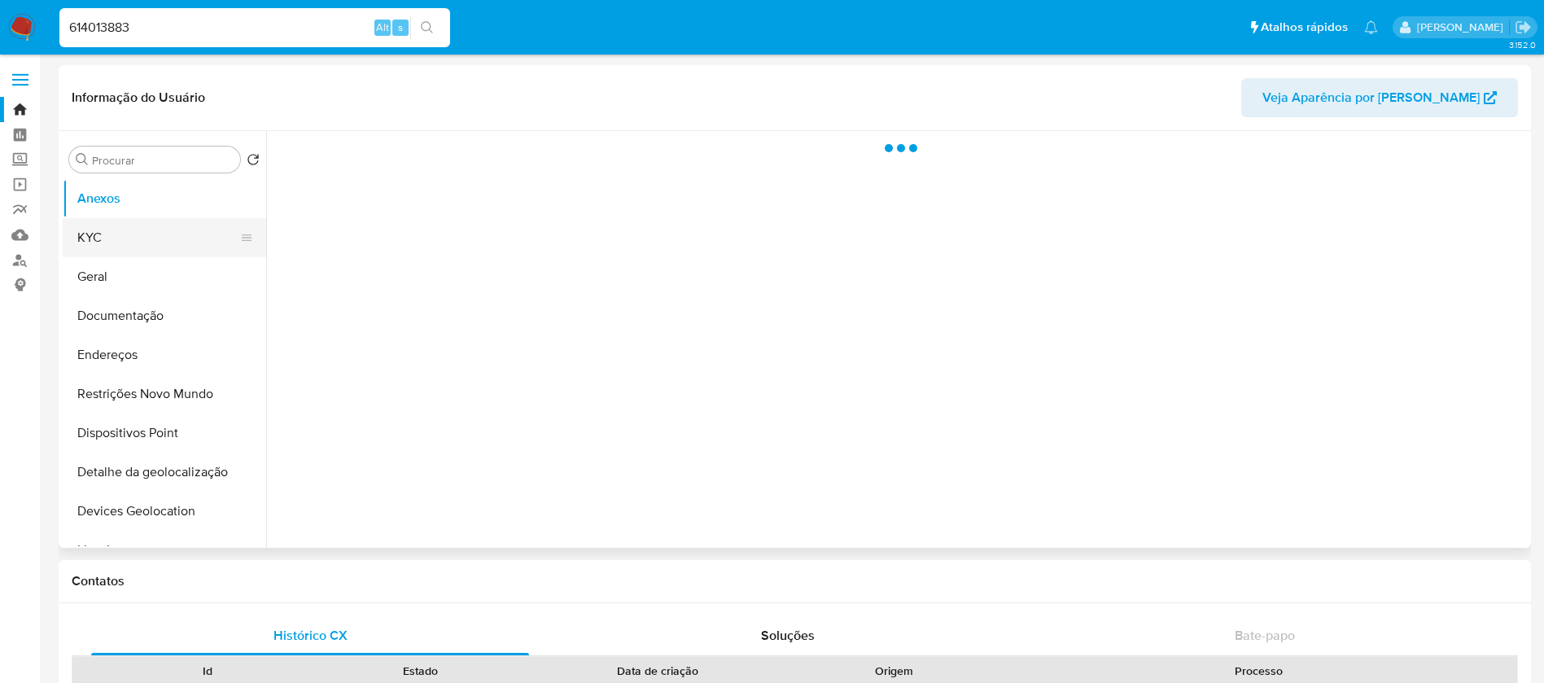
click at [99, 246] on button "KYC" at bounding box center [158, 237] width 190 height 39
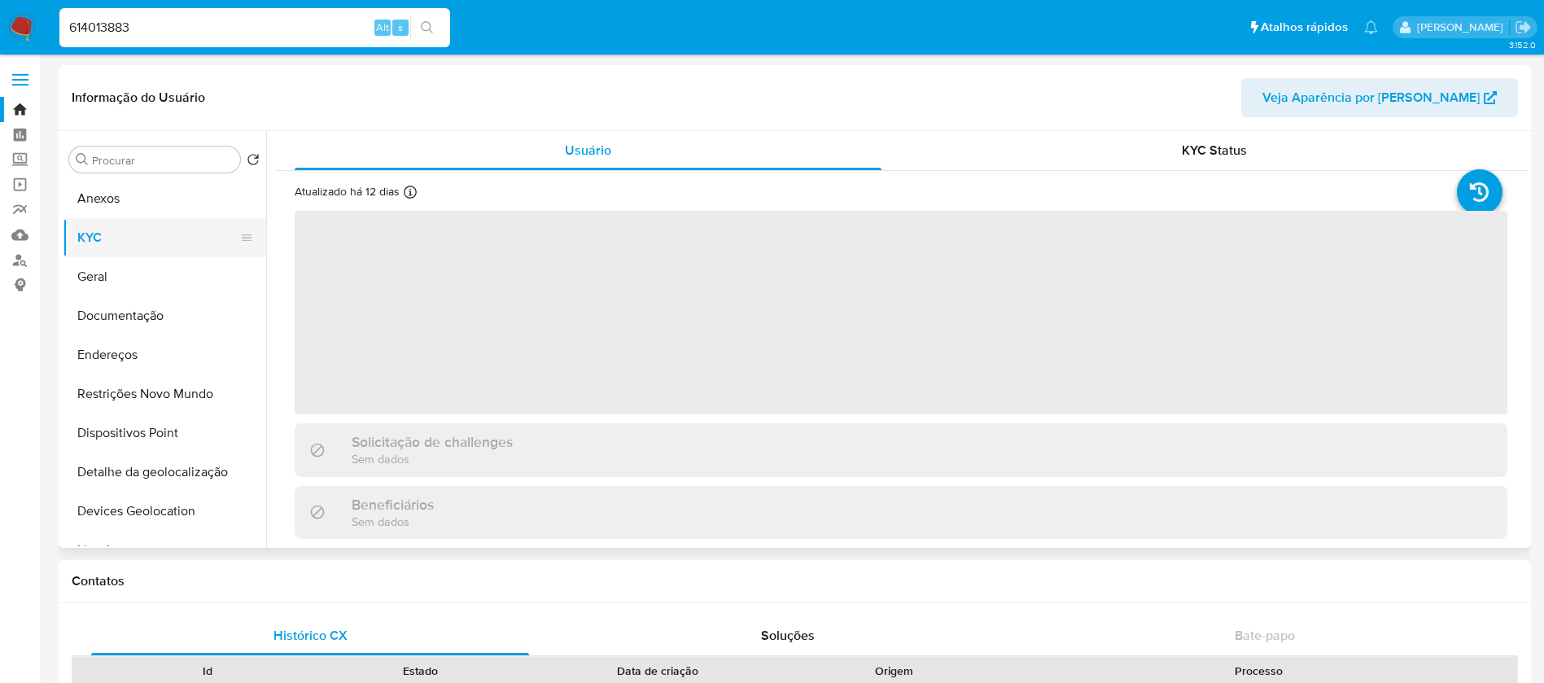
select select "10"
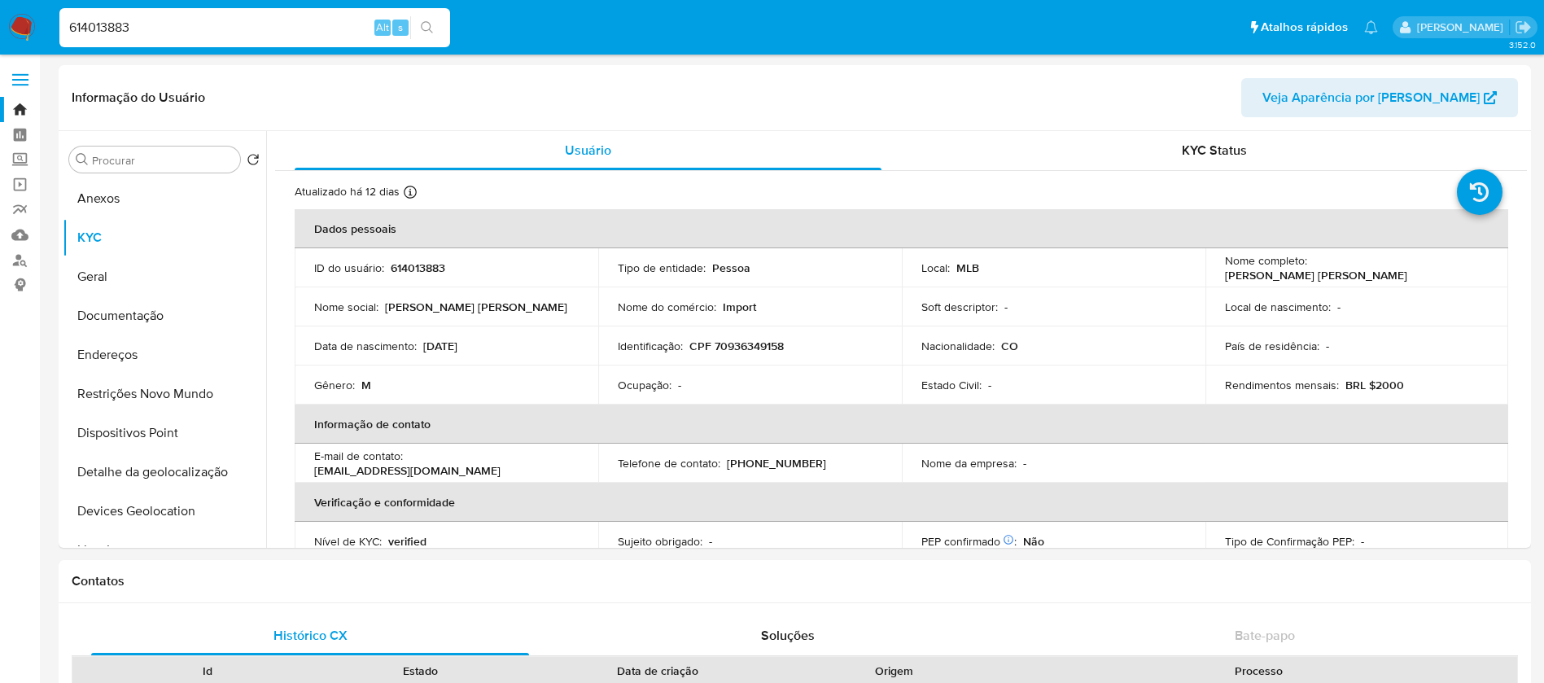
click at [175, 34] on input "614013883" at bounding box center [254, 27] width 391 height 21
click at [174, 34] on input "614013883" at bounding box center [254, 27] width 391 height 21
paste input "1786220161"
type input "1786220161"
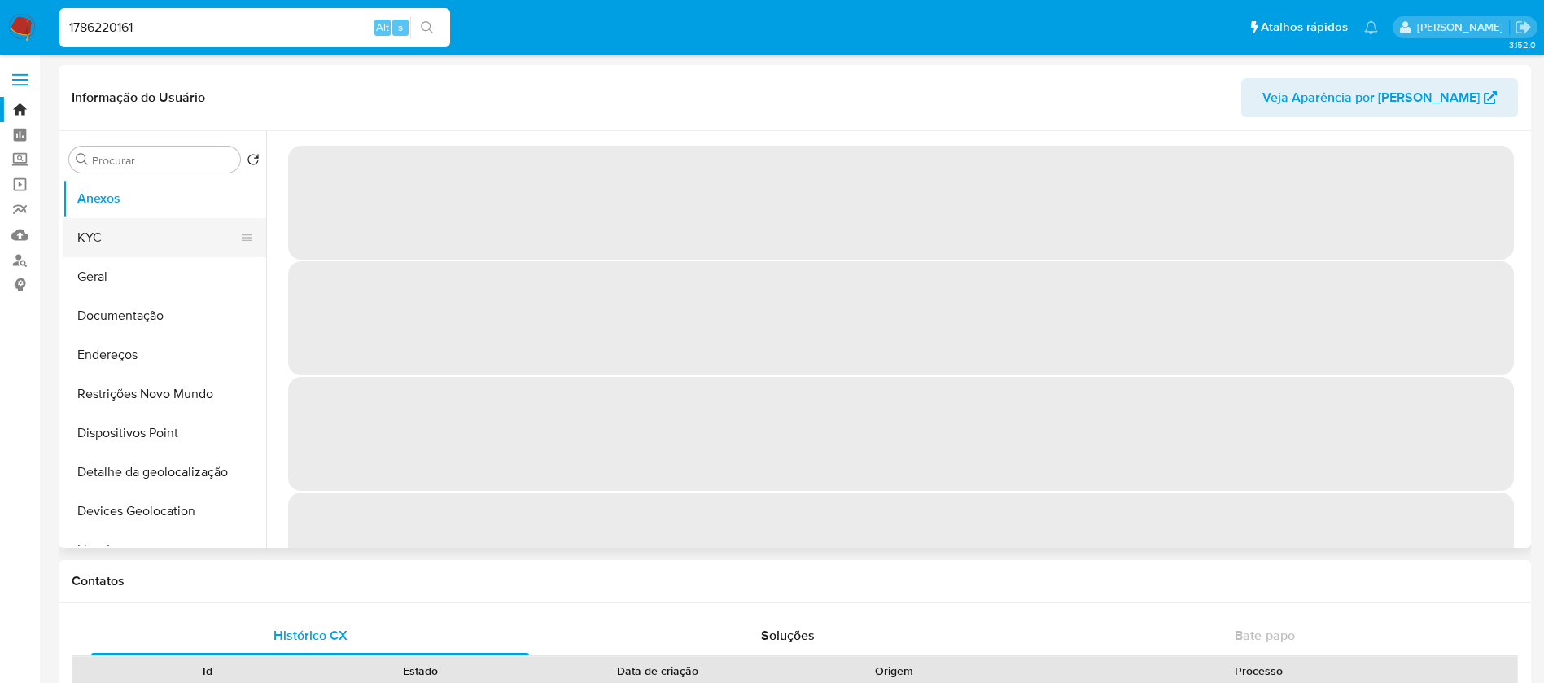
click at [107, 246] on button "KYC" at bounding box center [158, 237] width 190 height 39
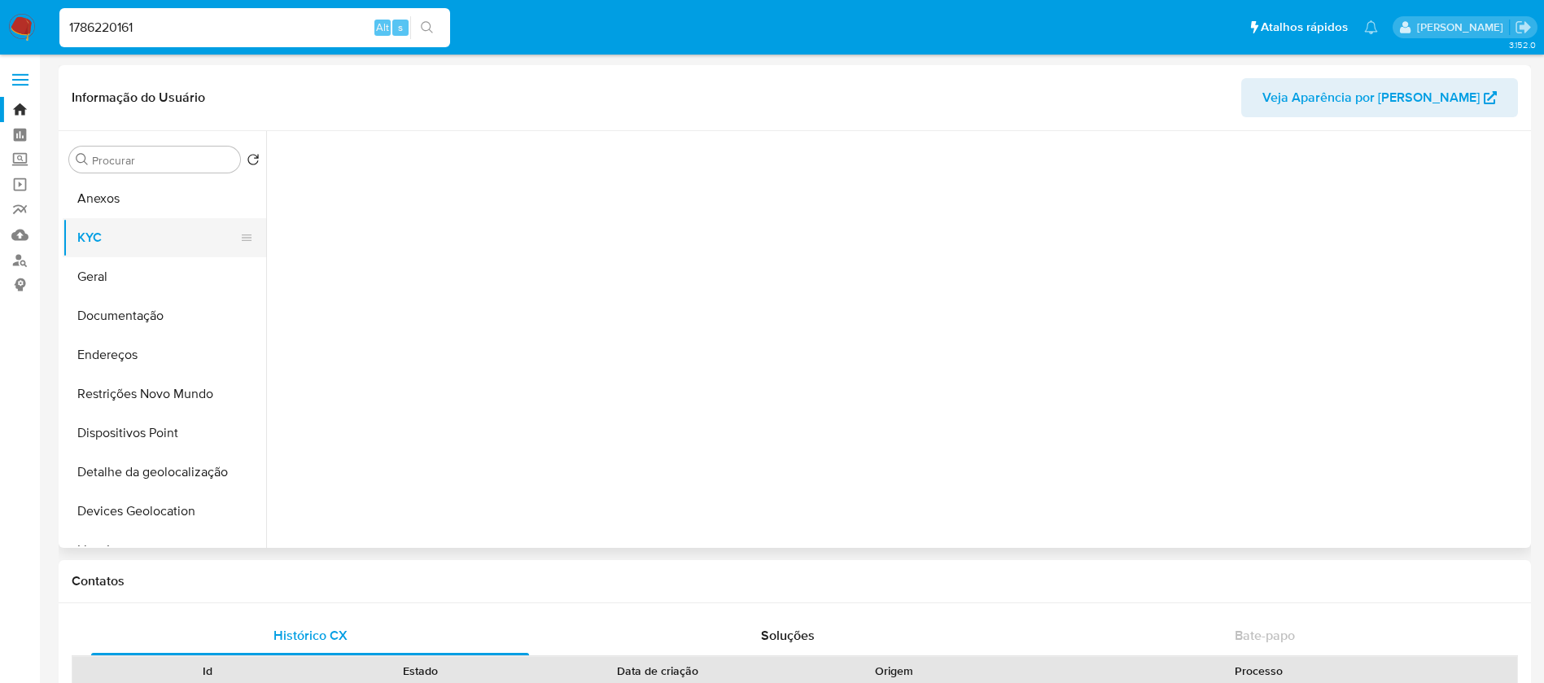
select select "10"
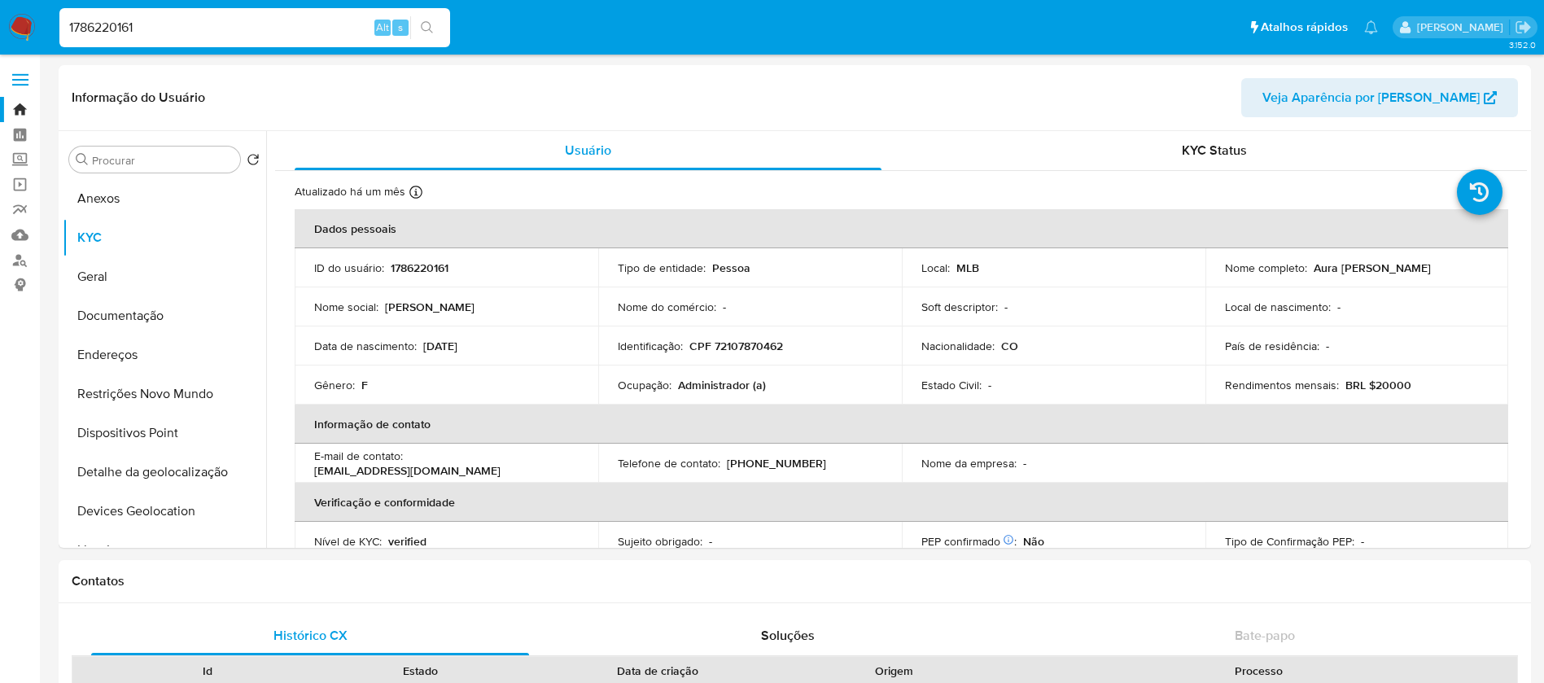
click at [190, 35] on input "1786220161" at bounding box center [254, 27] width 391 height 21
paste input "150105744"
type input "1150105744"
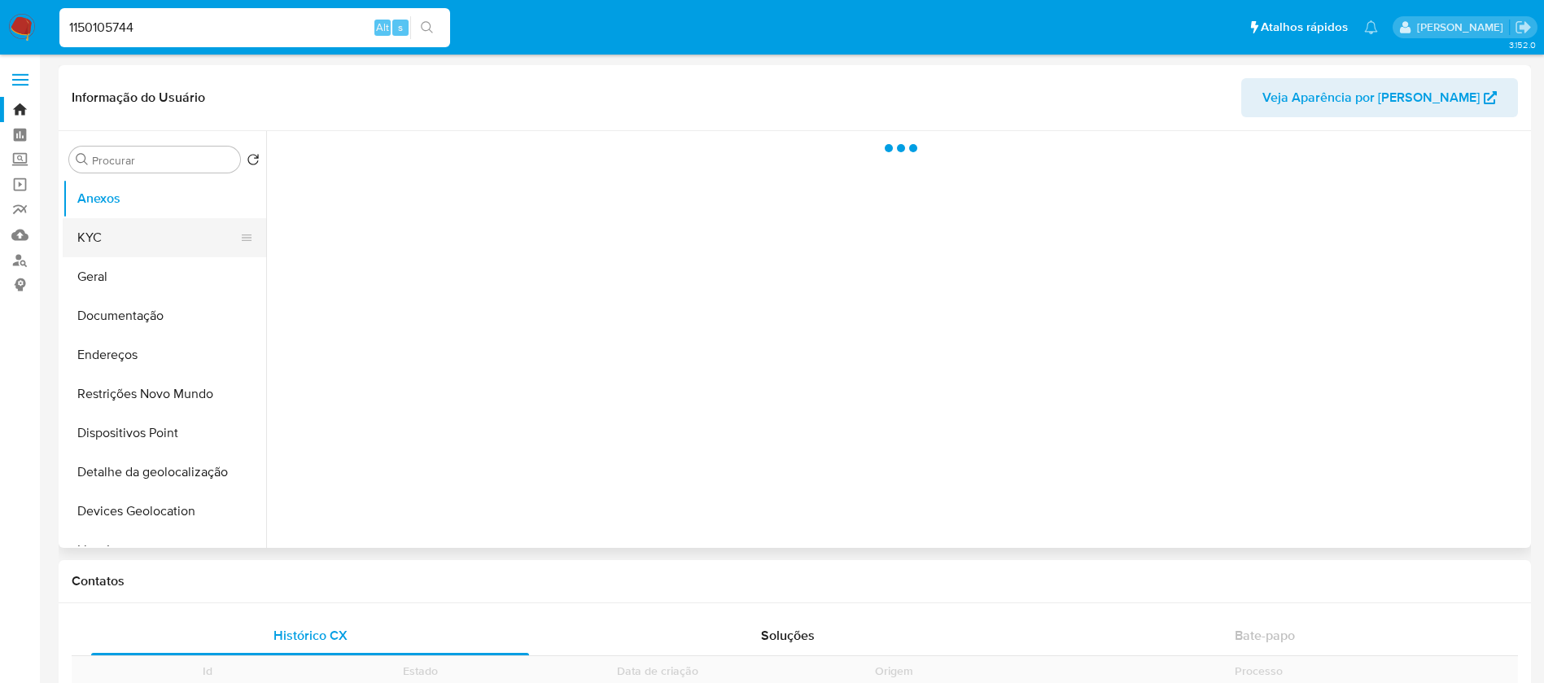
click at [99, 248] on button "KYC" at bounding box center [158, 237] width 190 height 39
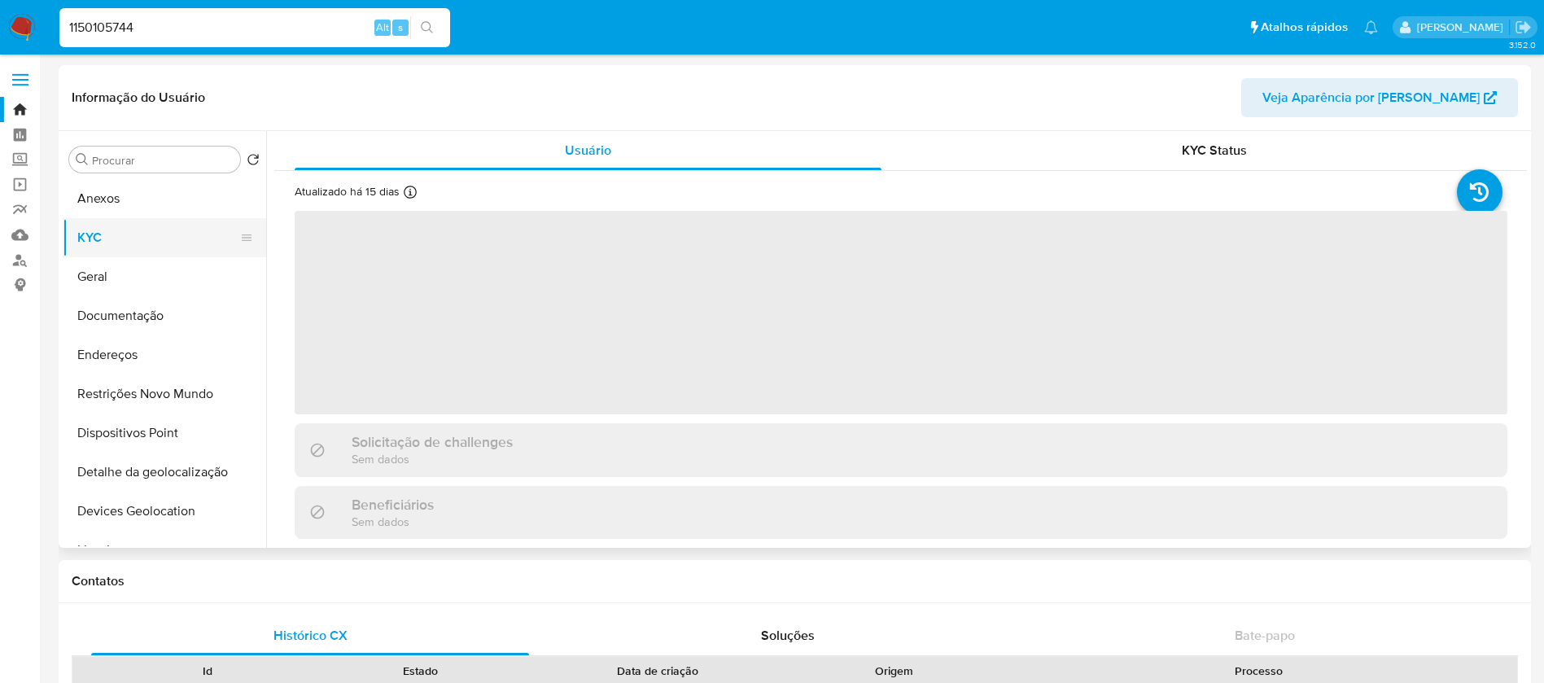
select select "10"
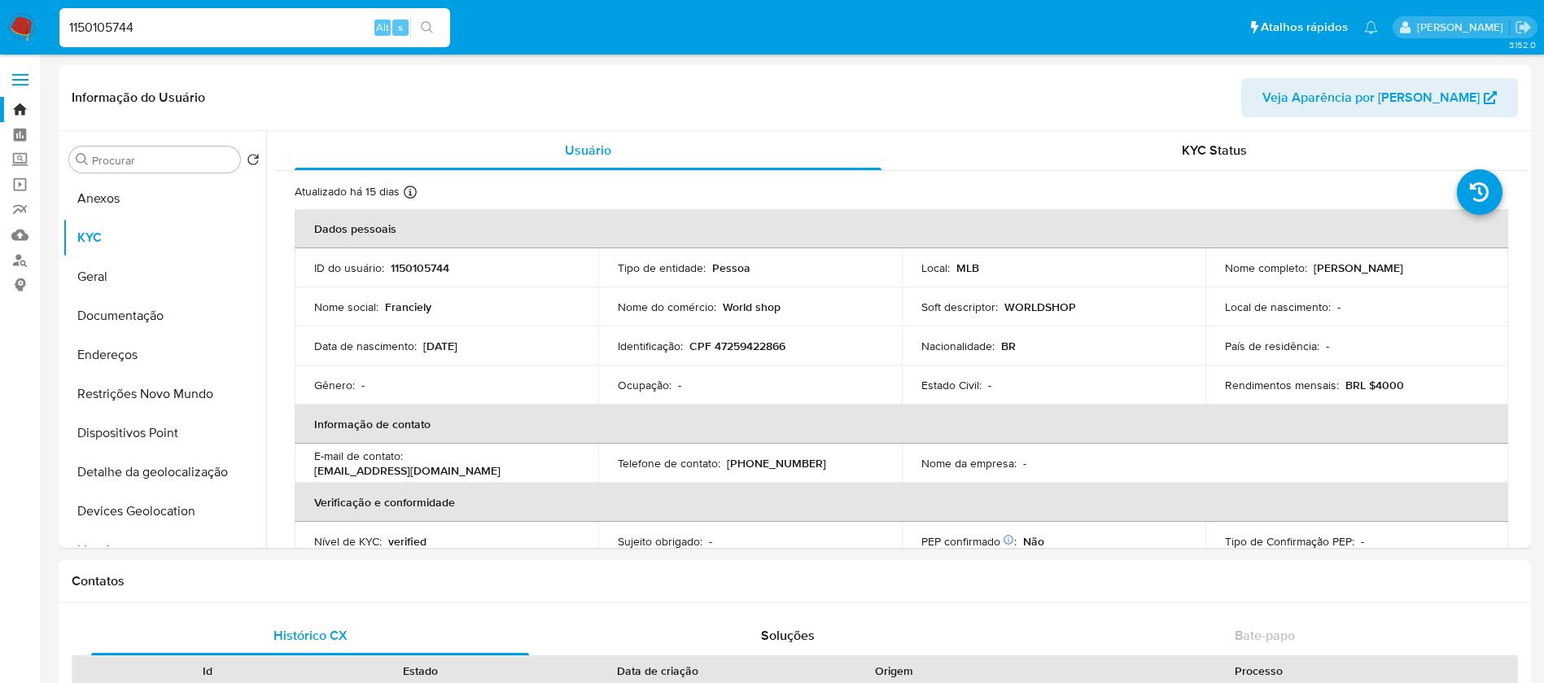
click at [161, 29] on input "1150105744" at bounding box center [254, 27] width 391 height 21
paste input "356058272"
type input "356058272"
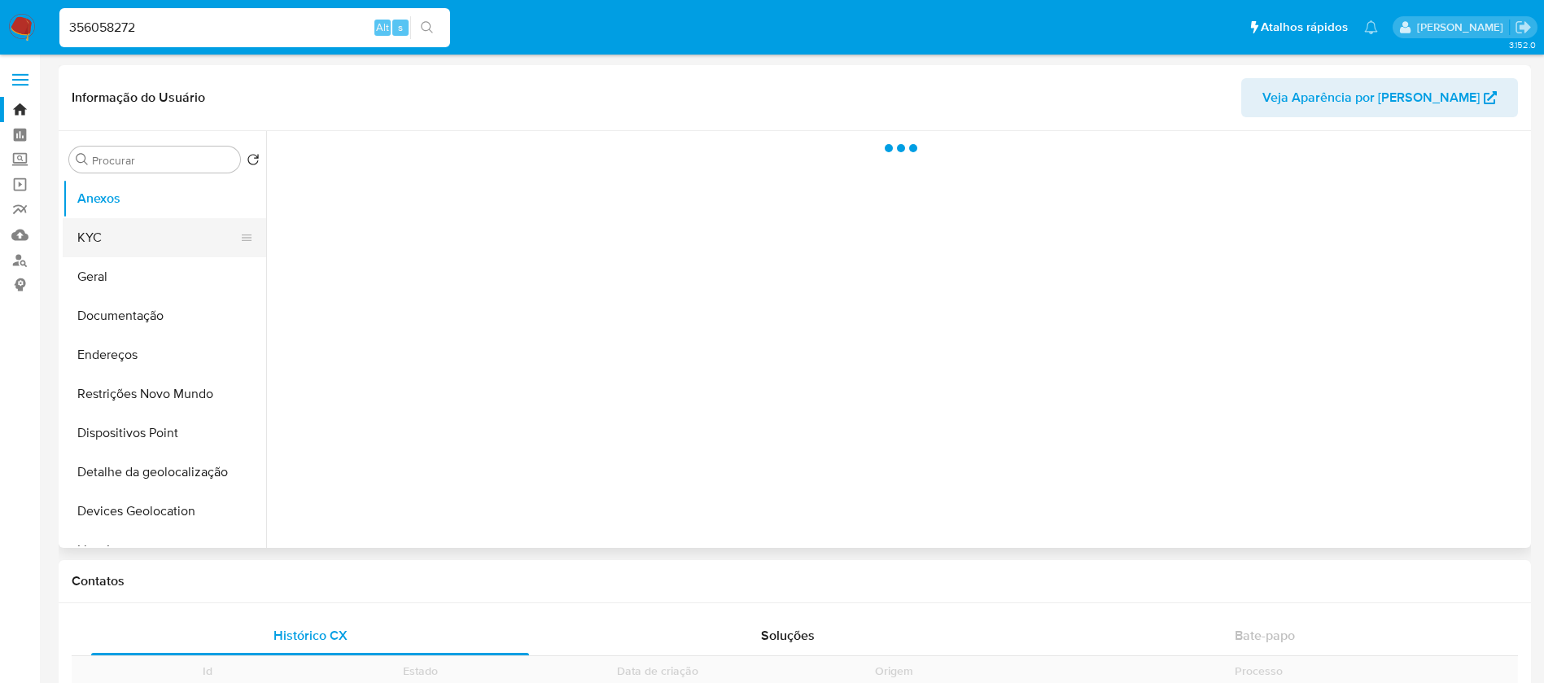
click at [106, 236] on button "KYC" at bounding box center [158, 237] width 190 height 39
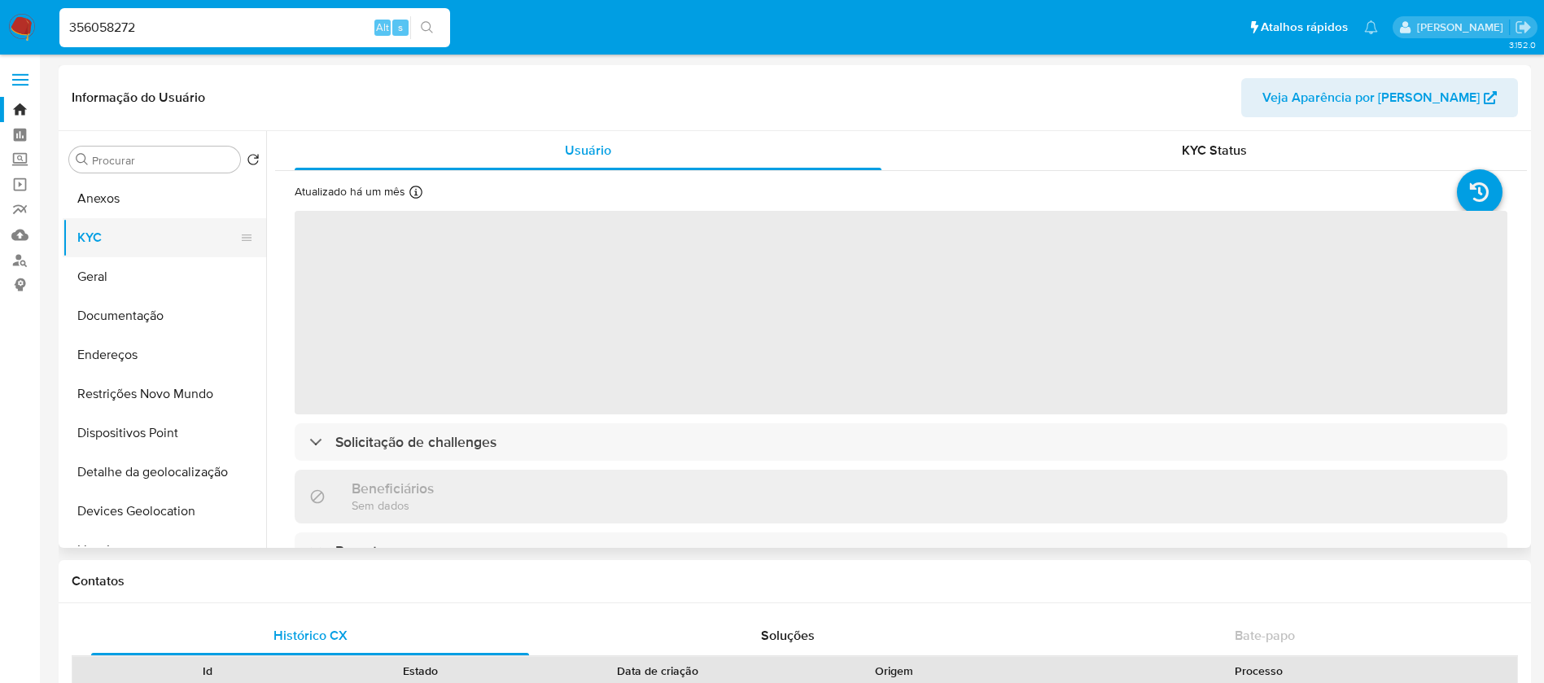
select select "10"
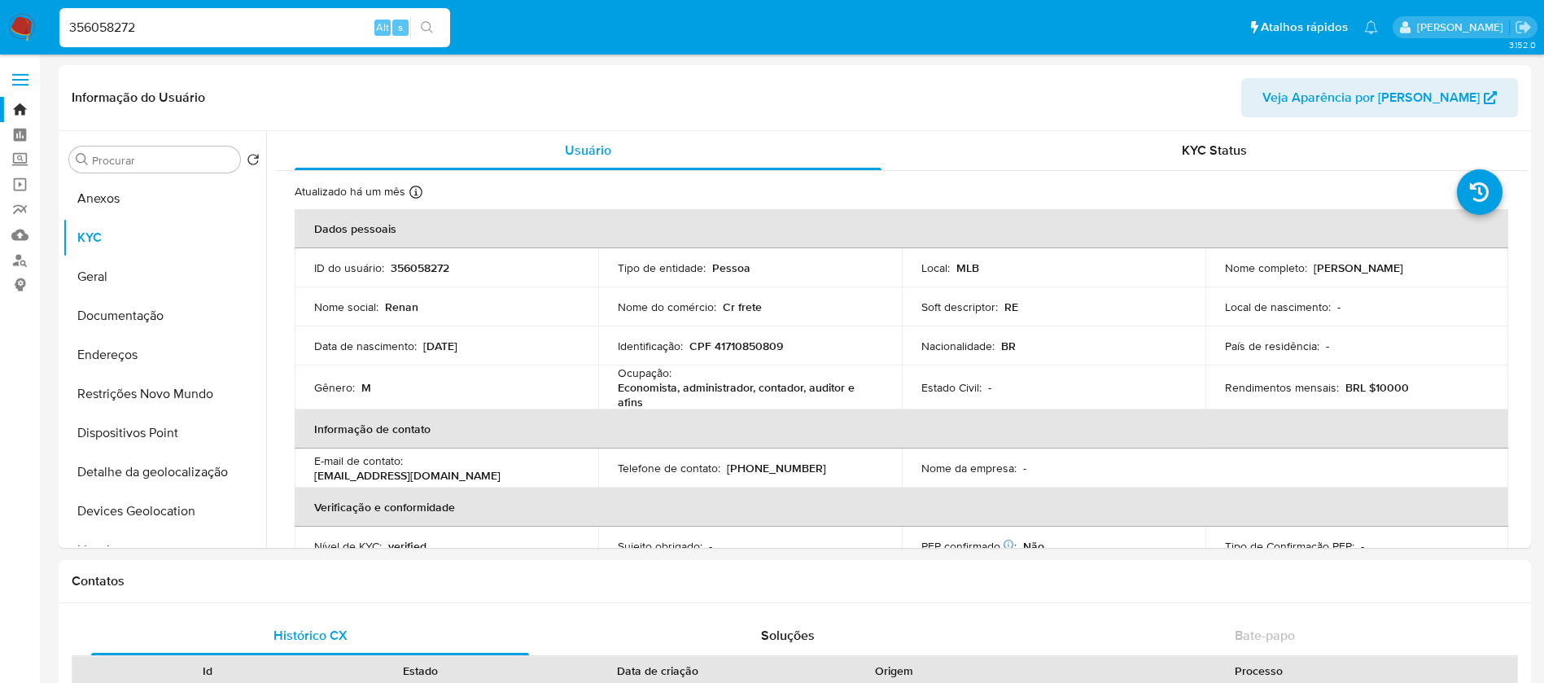
click at [168, 31] on input "356058272" at bounding box center [254, 27] width 391 height 21
paste input "1551906950"
type input "1551906950"
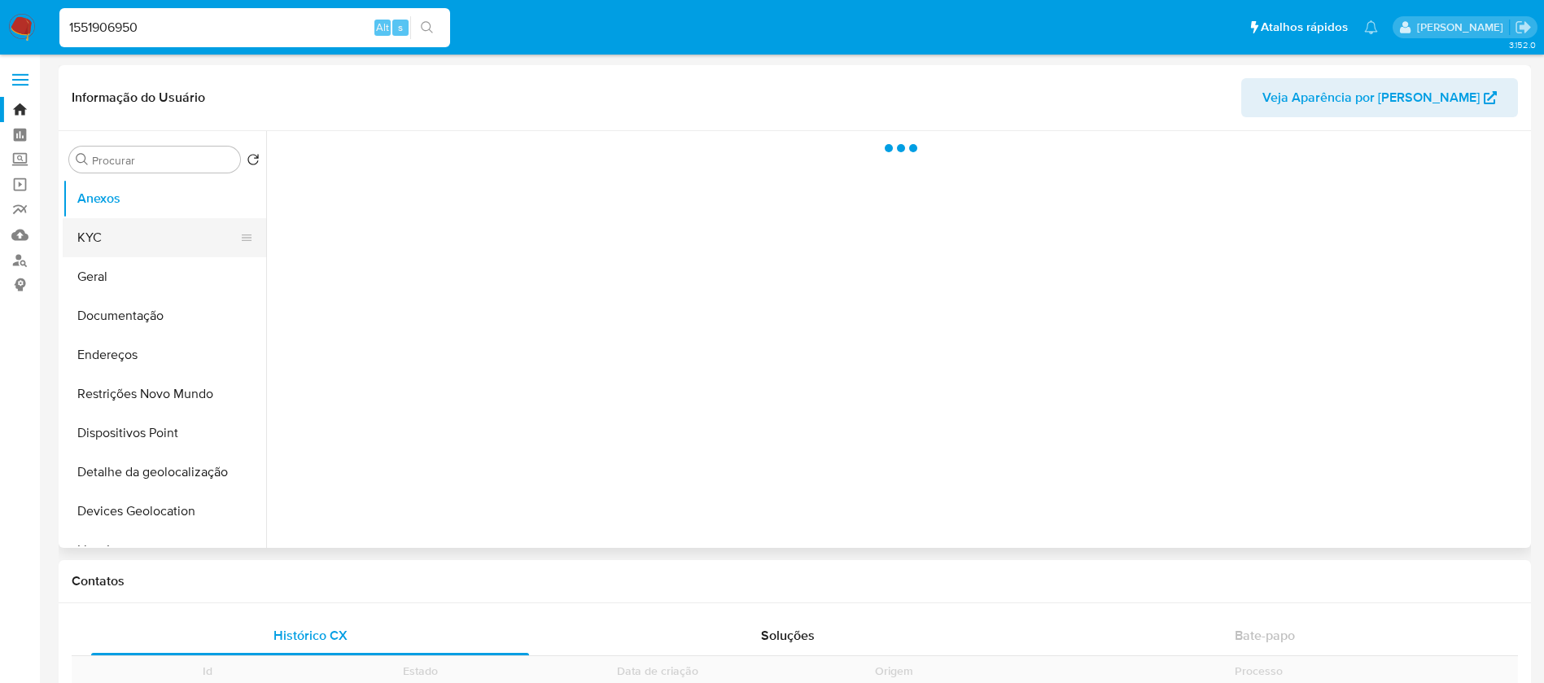
click at [110, 233] on button "KYC" at bounding box center [158, 237] width 190 height 39
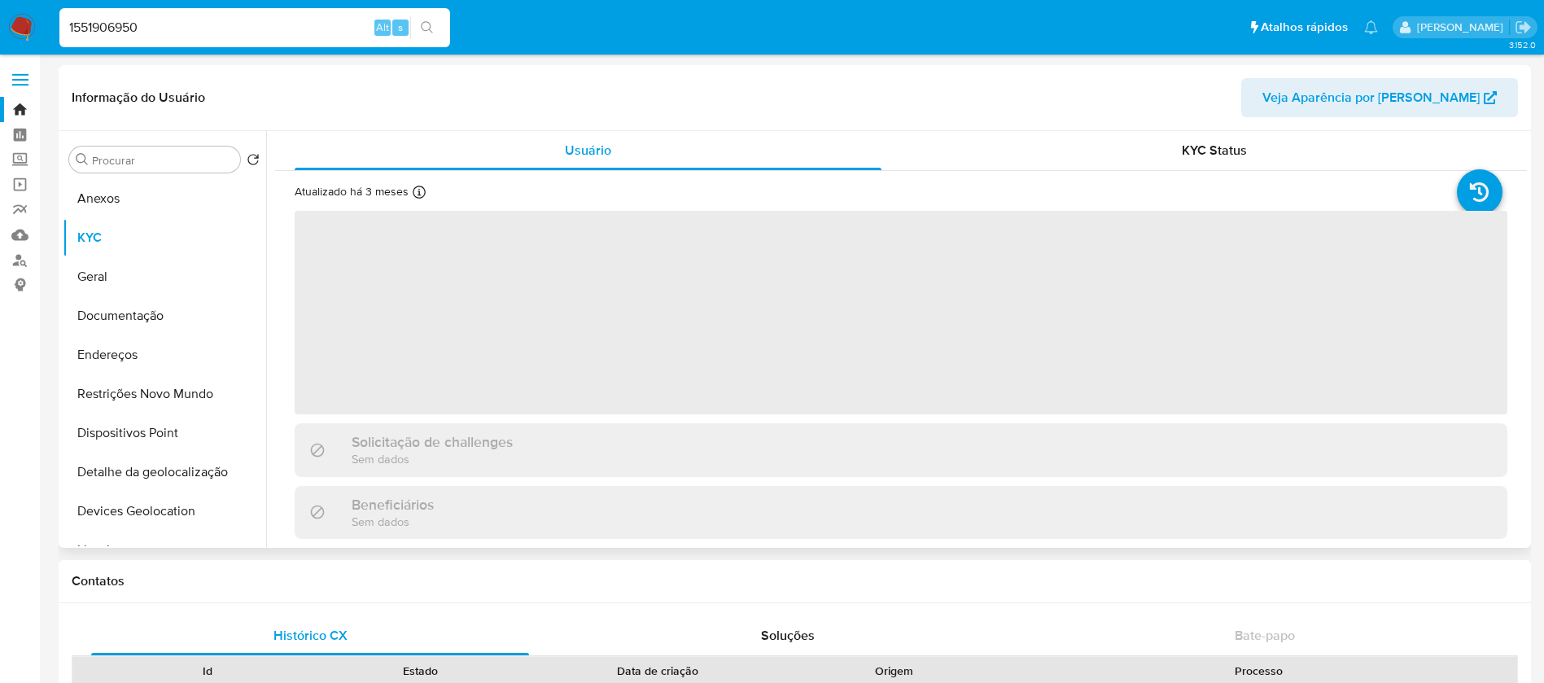
select select "10"
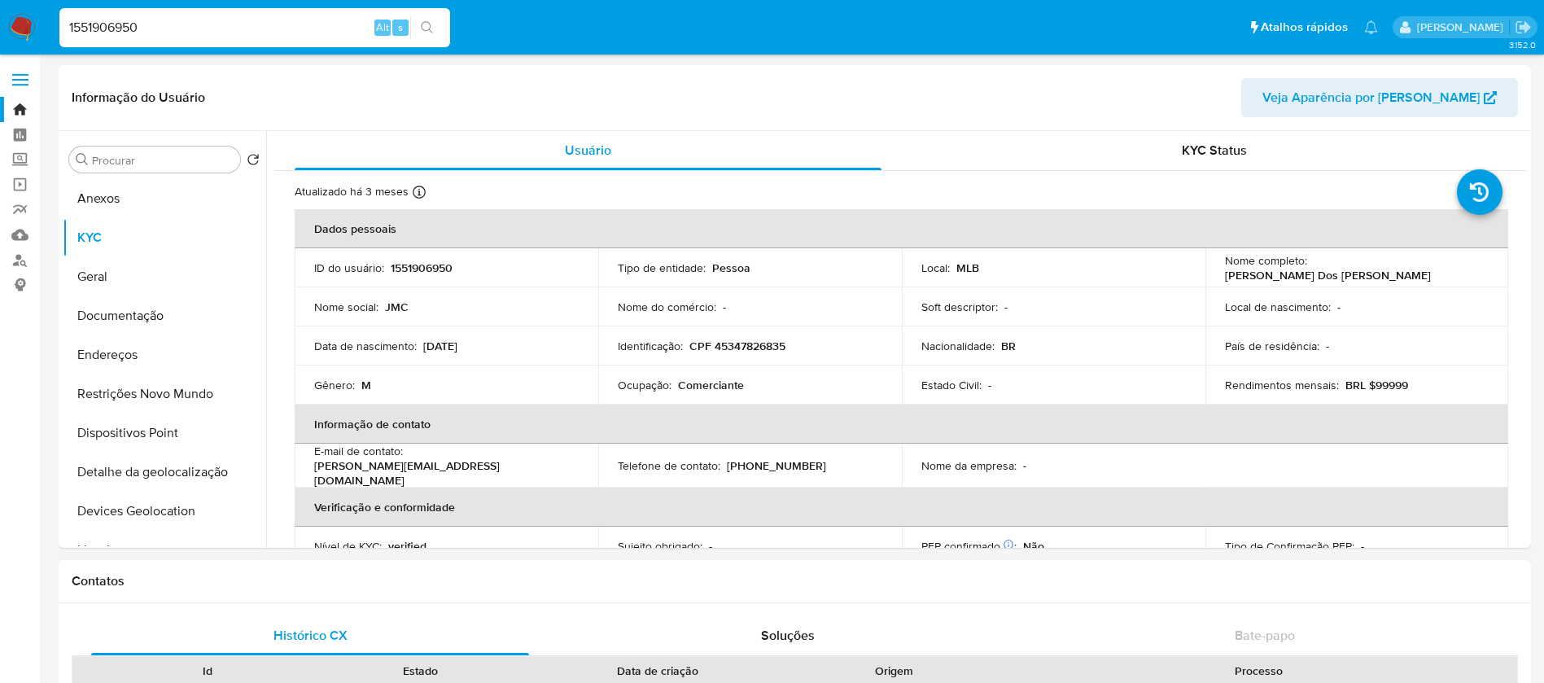
click at [177, 28] on input "1551906950" at bounding box center [254, 27] width 391 height 21
paste input "465478662"
type input "465478662"
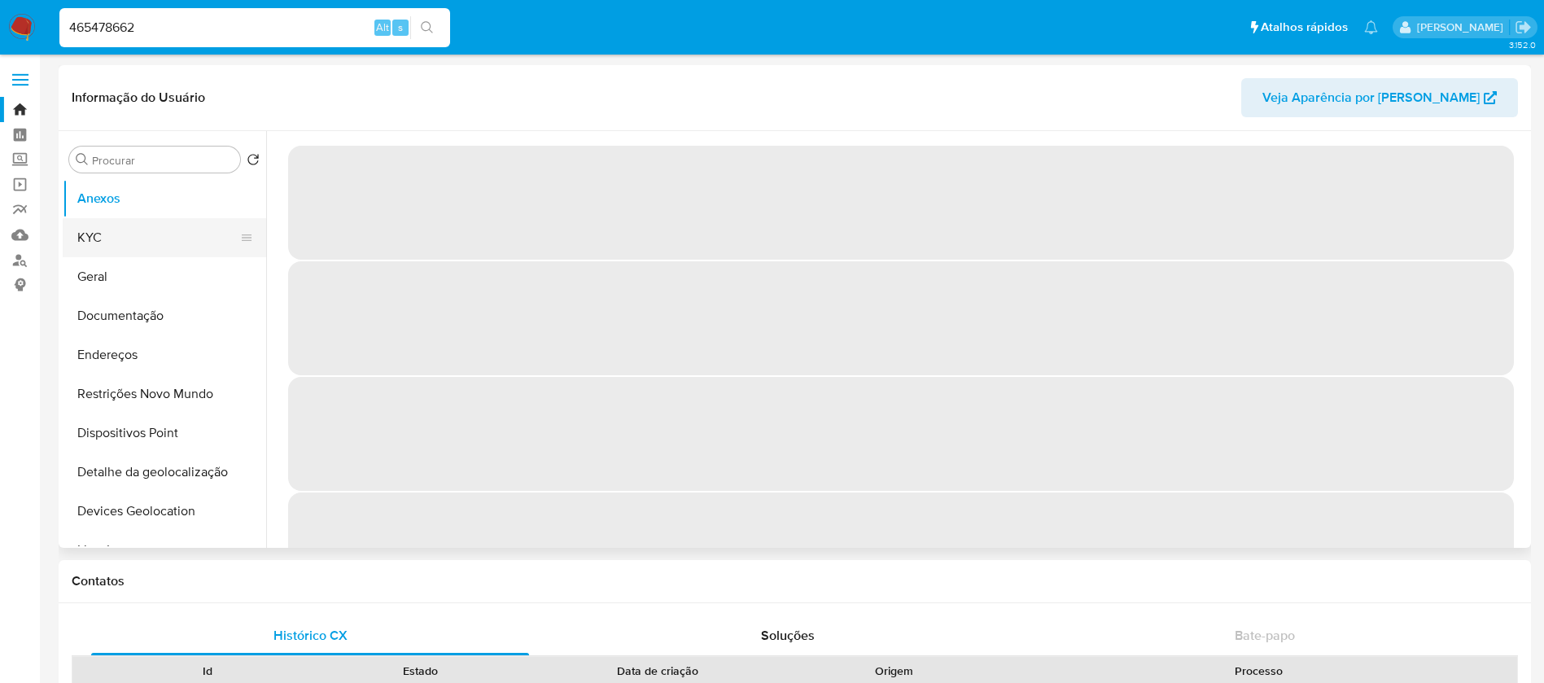
click at [103, 248] on button "KYC" at bounding box center [158, 237] width 190 height 39
select select "10"
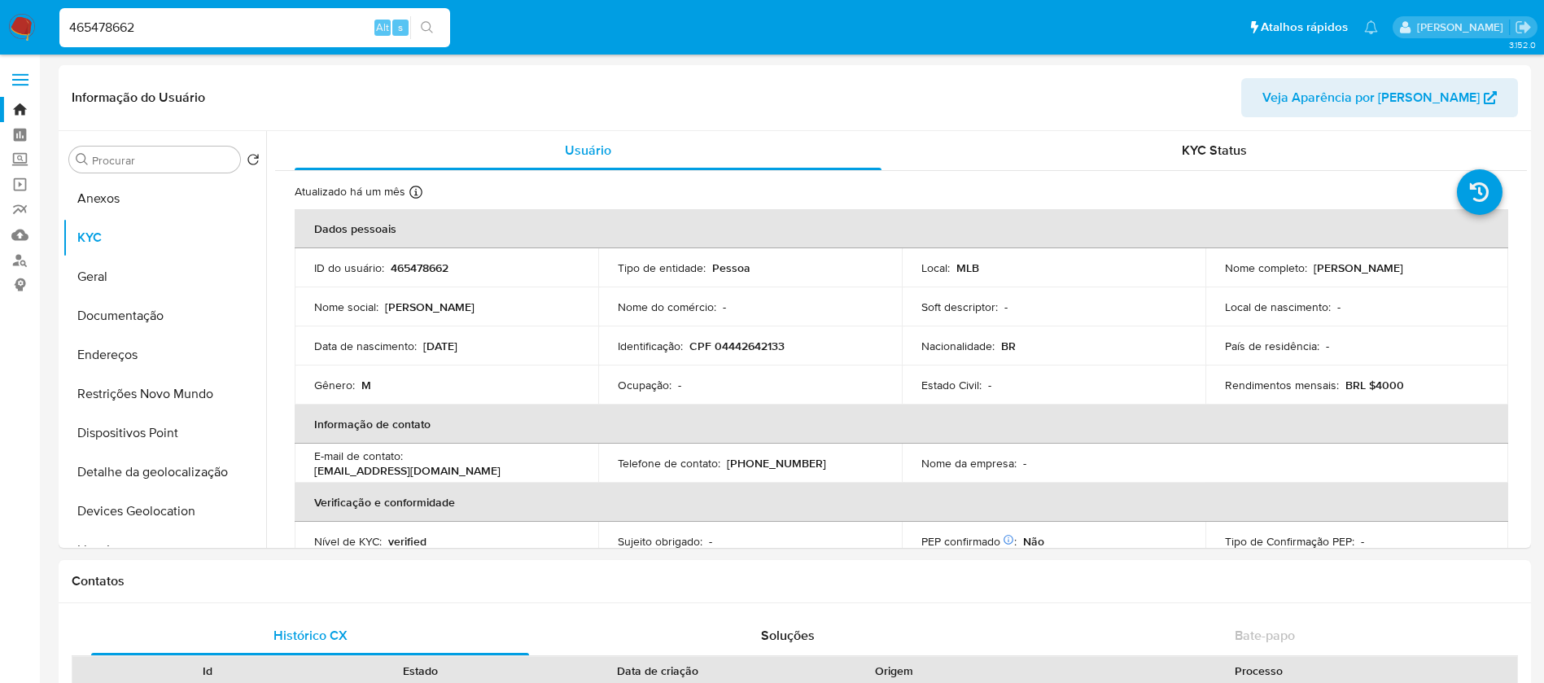
click at [188, 41] on div "465478662 Alt s" at bounding box center [254, 27] width 391 height 39
click at [146, 31] on input "465478662" at bounding box center [254, 27] width 391 height 21
paste input "1028553143"
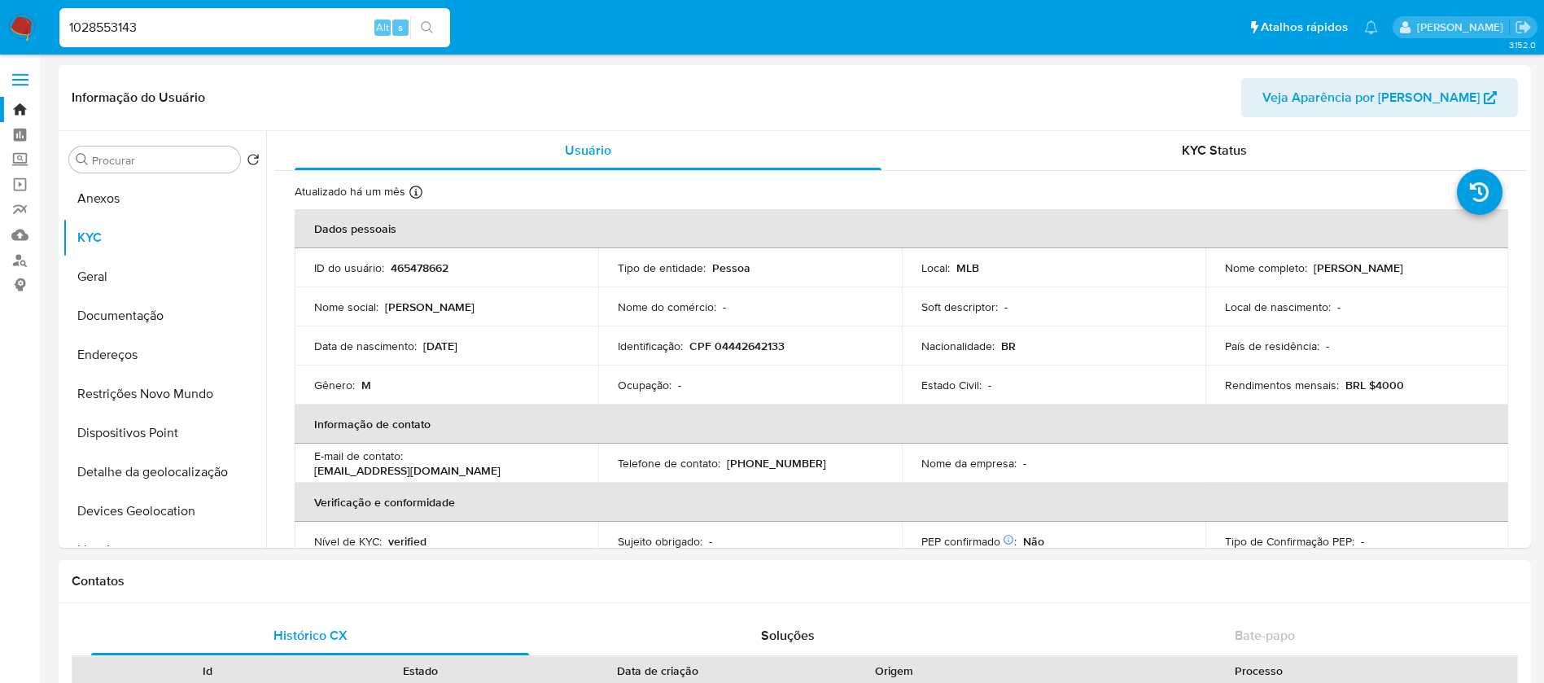
type input "1028553143"
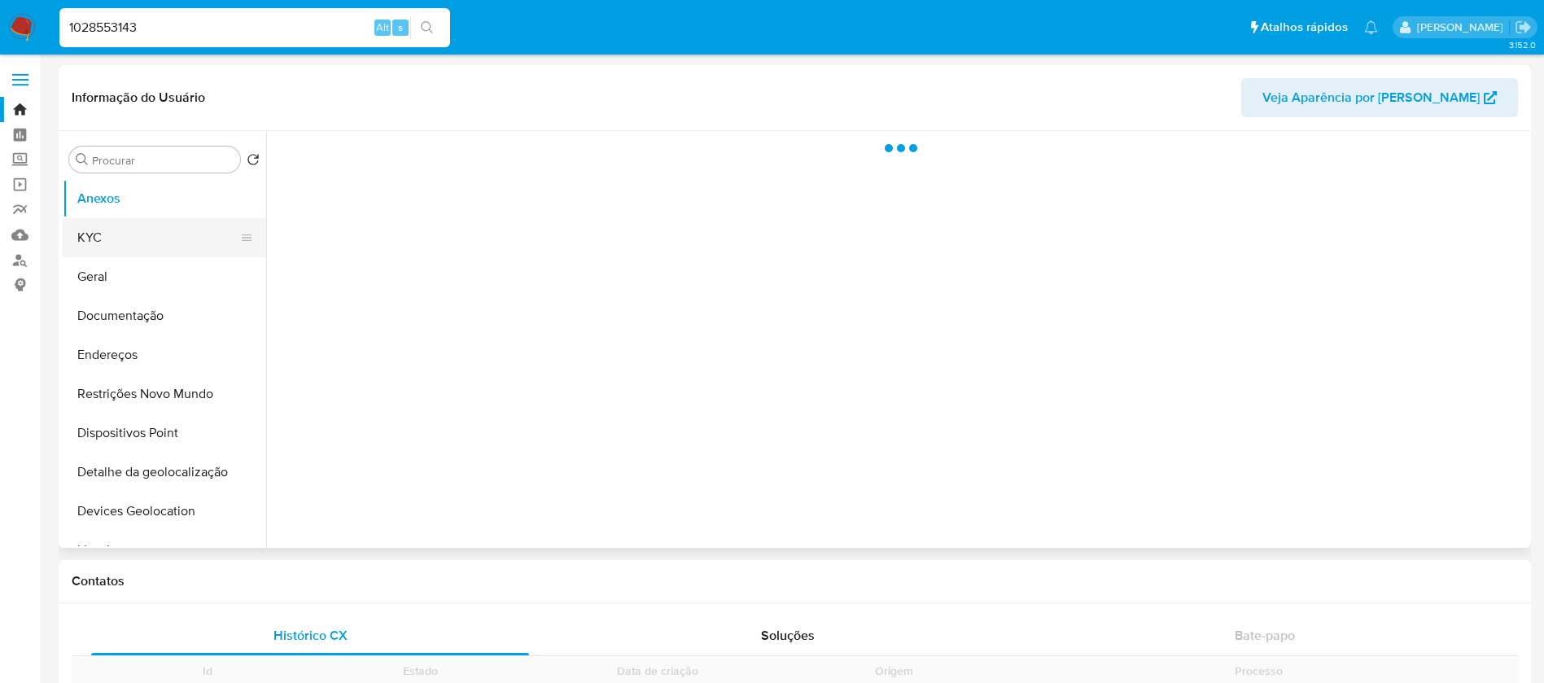
click at [111, 236] on button "KYC" at bounding box center [158, 237] width 190 height 39
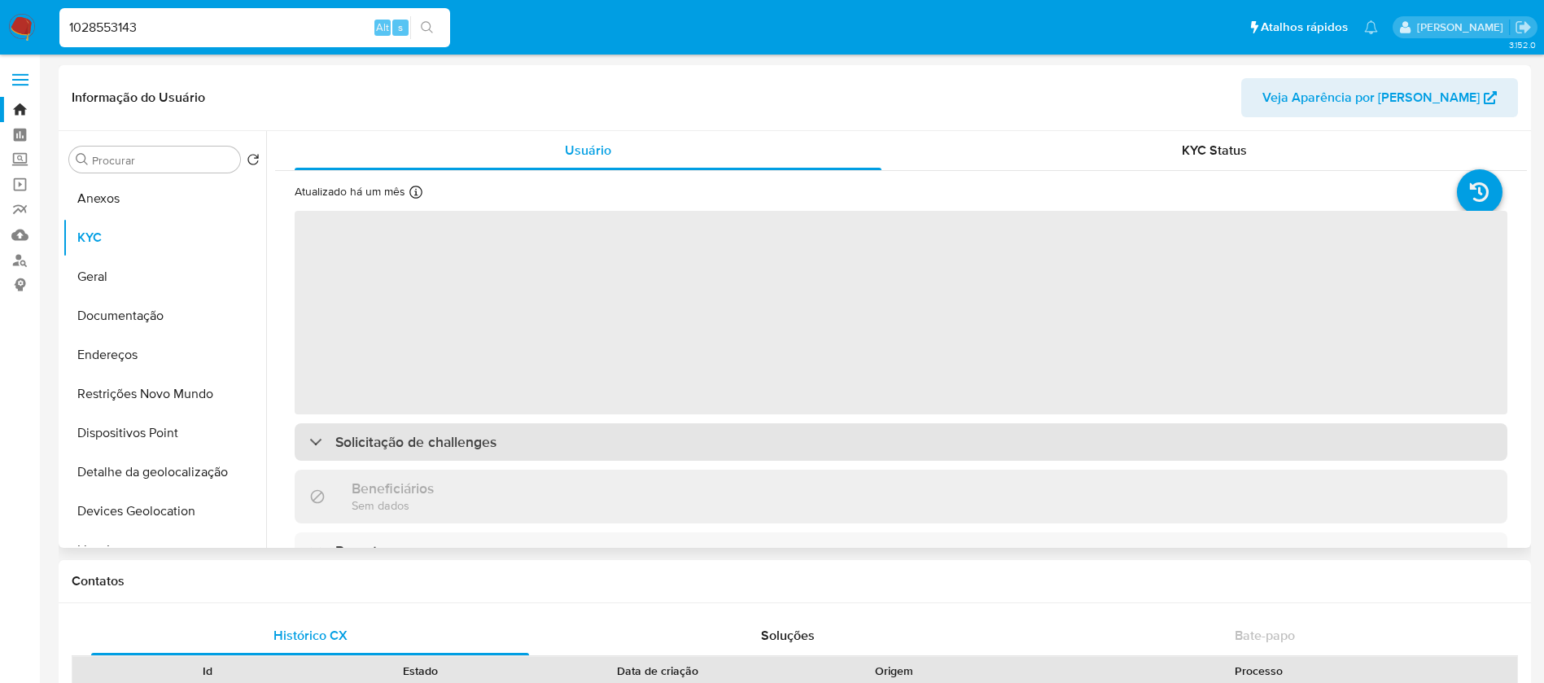
select select "10"
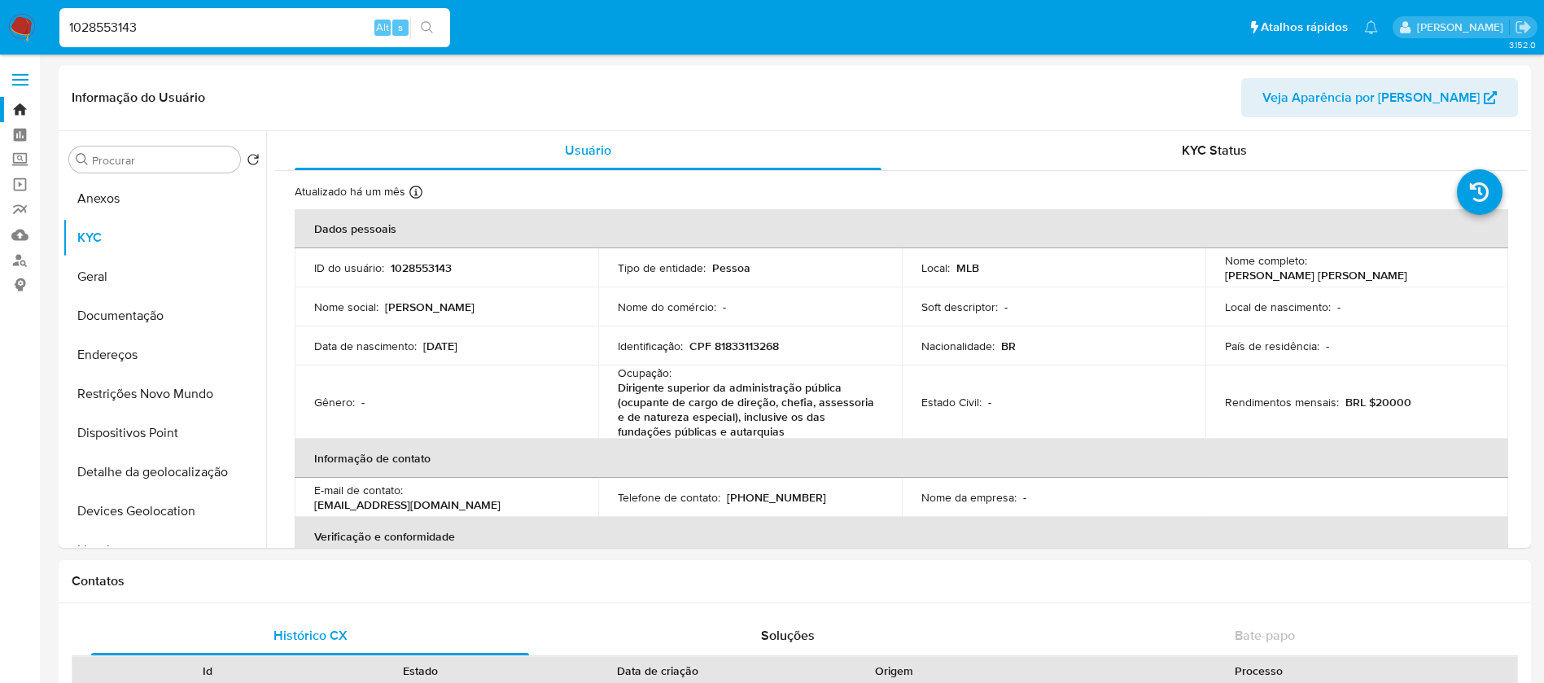
click at [212, 18] on input "1028553143" at bounding box center [254, 27] width 391 height 21
paste input "306859766"
type input "306859766"
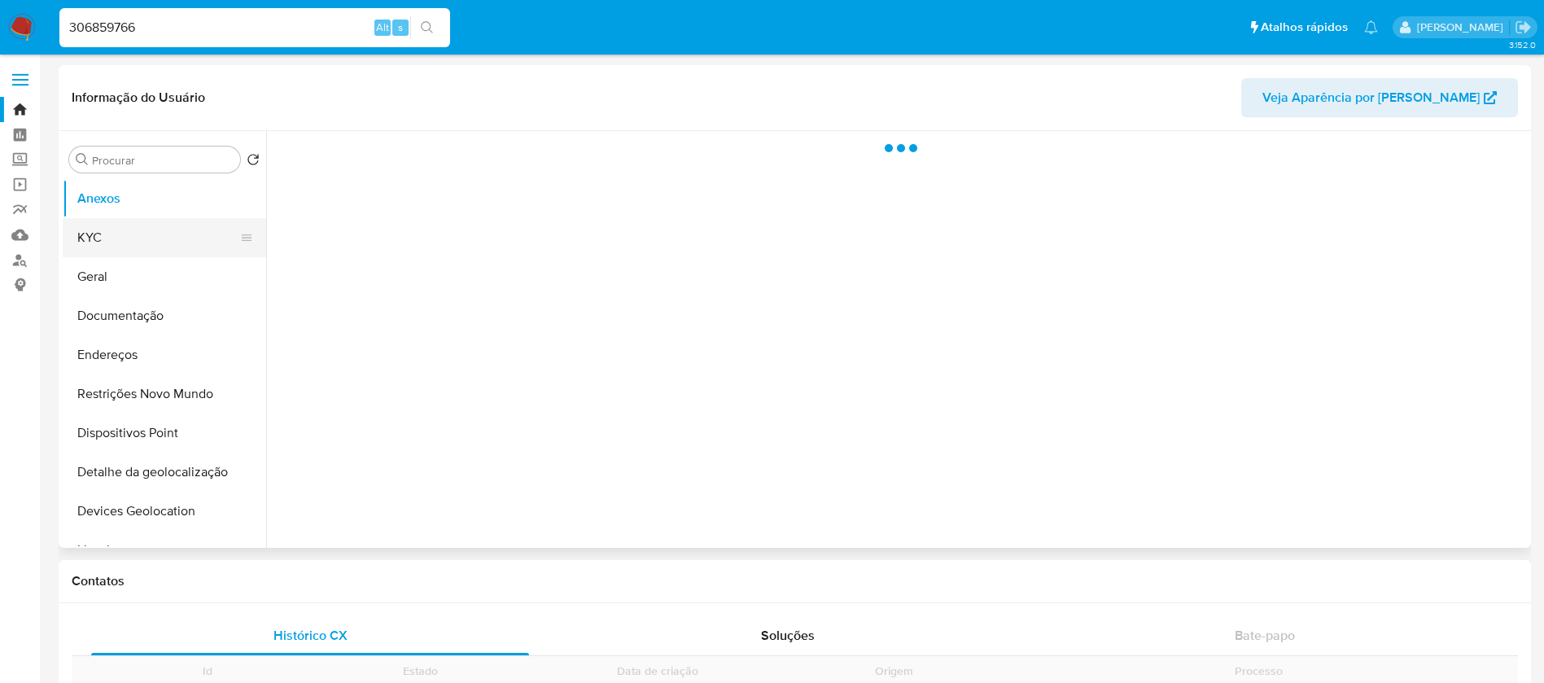
click at [91, 245] on button "KYC" at bounding box center [158, 237] width 190 height 39
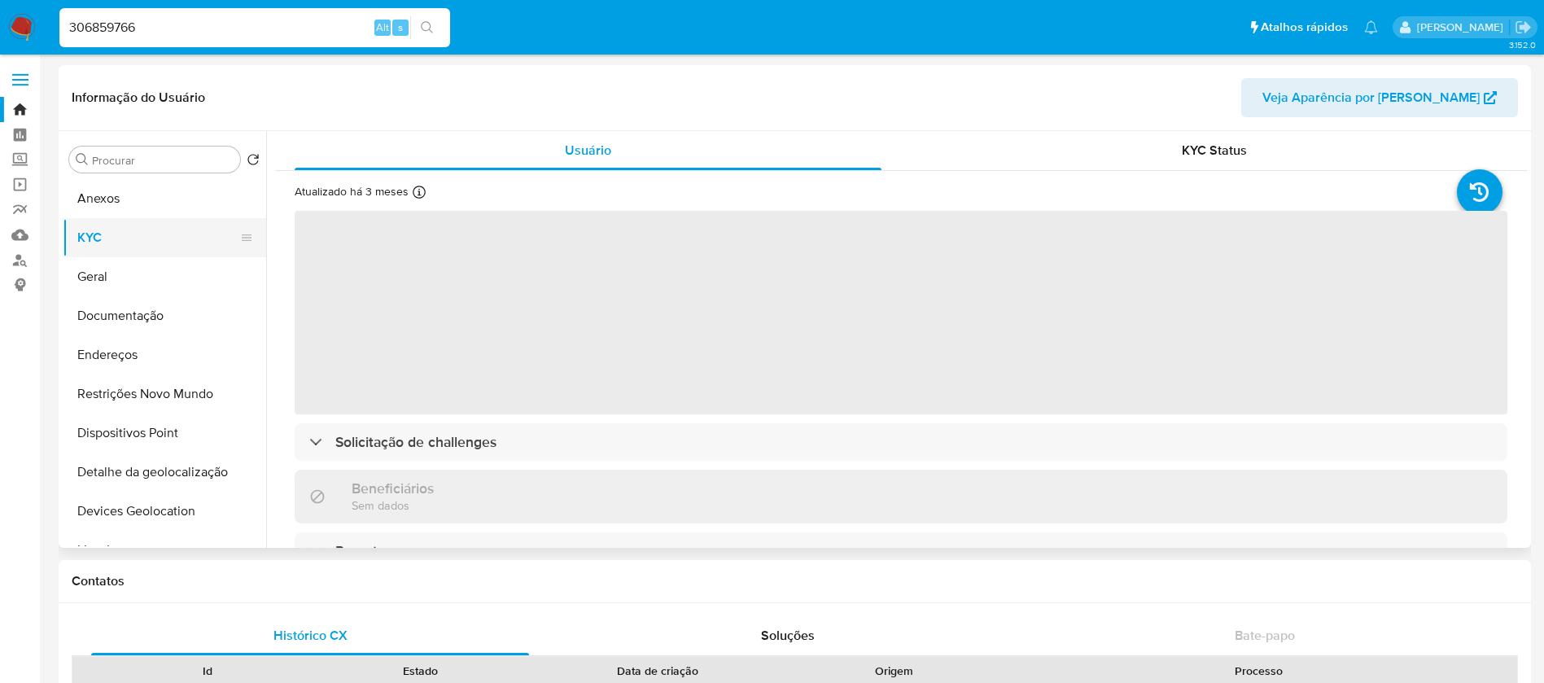
select select "10"
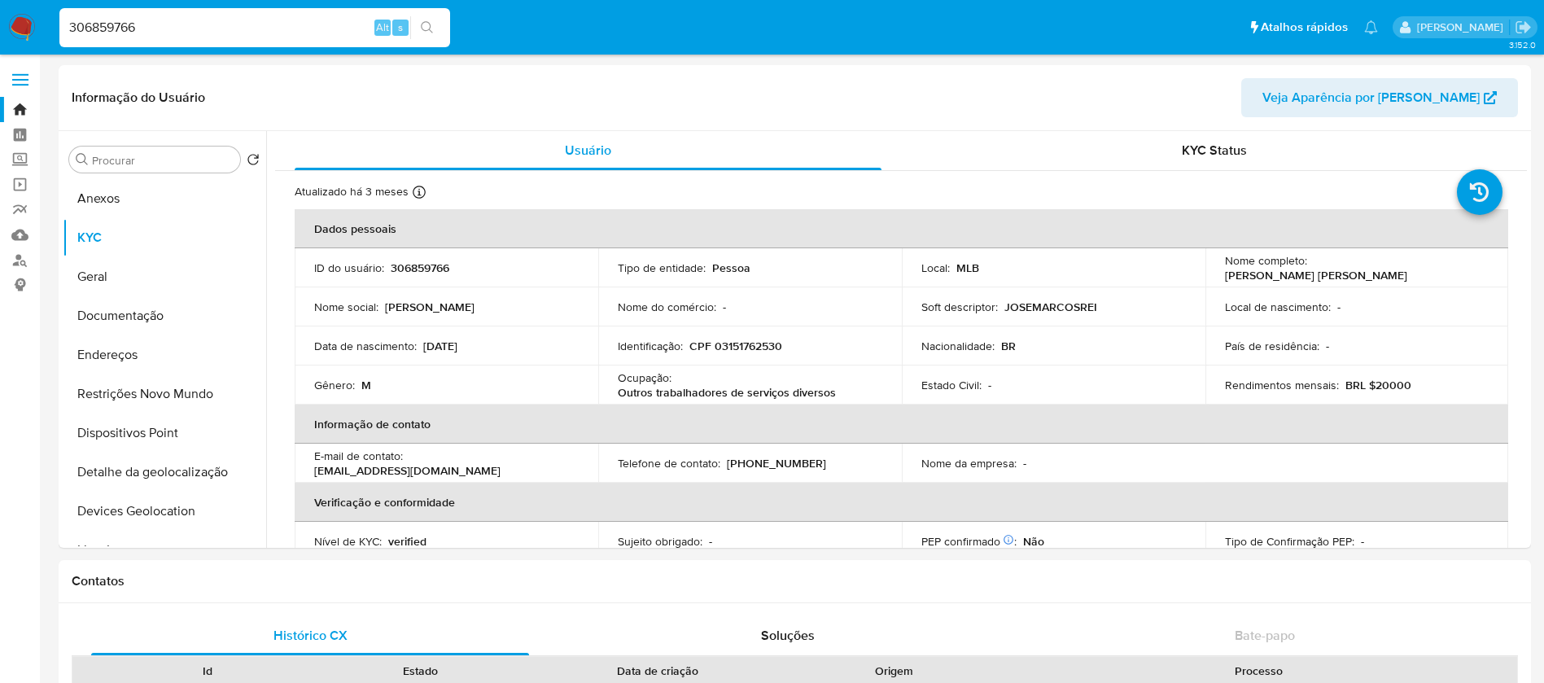
click at [221, 38] on div "306859766 Alt s" at bounding box center [254, 27] width 391 height 39
click at [203, 34] on input "306859766" at bounding box center [254, 27] width 391 height 21
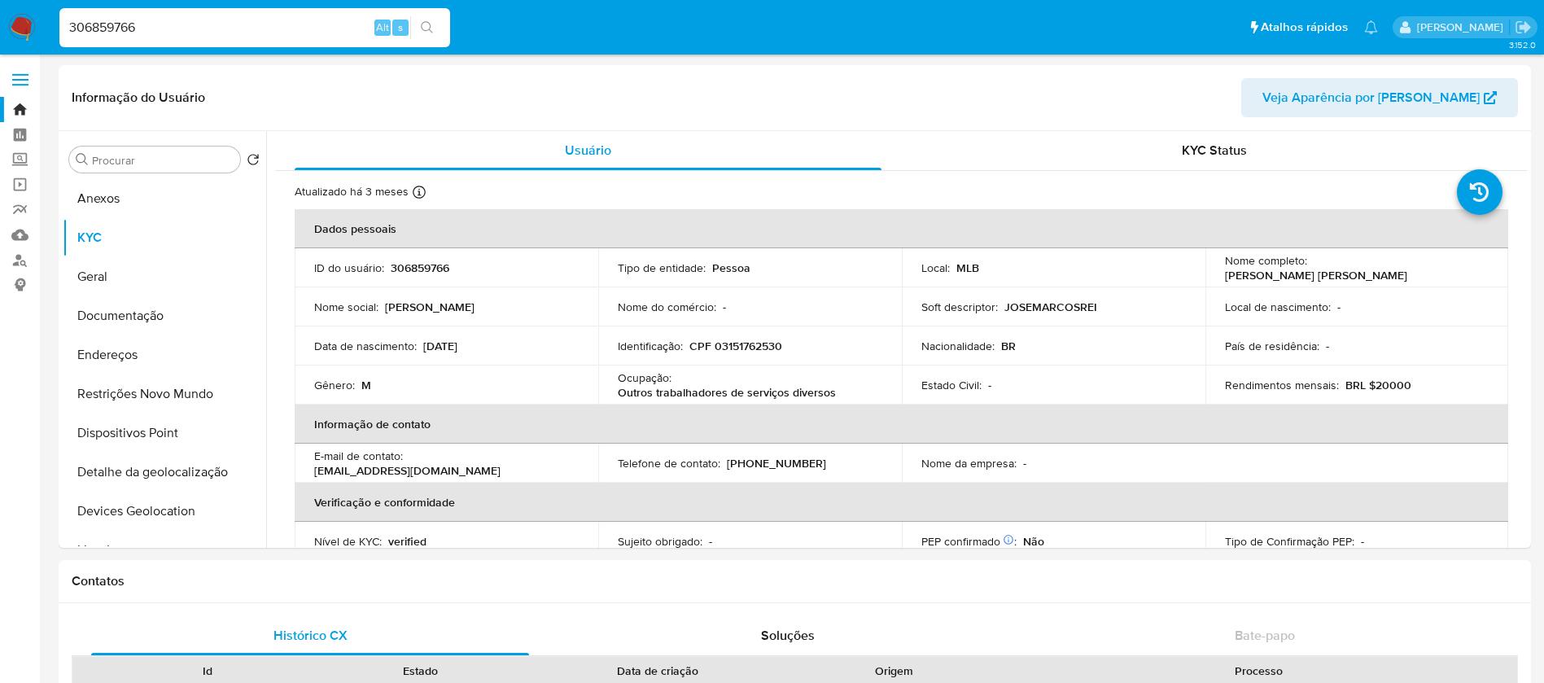
paste input "2248720094"
type input "2248720094"
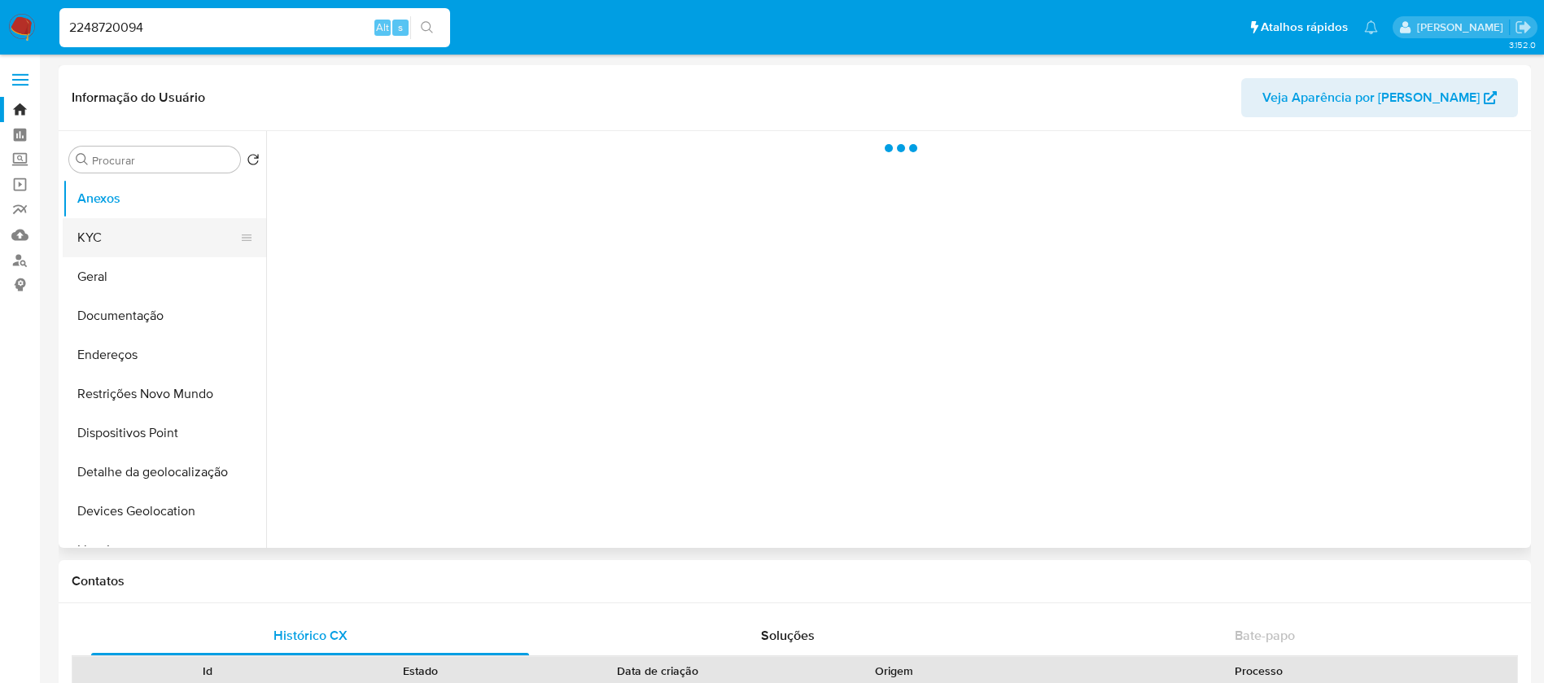
click at [123, 240] on button "KYC" at bounding box center [158, 237] width 190 height 39
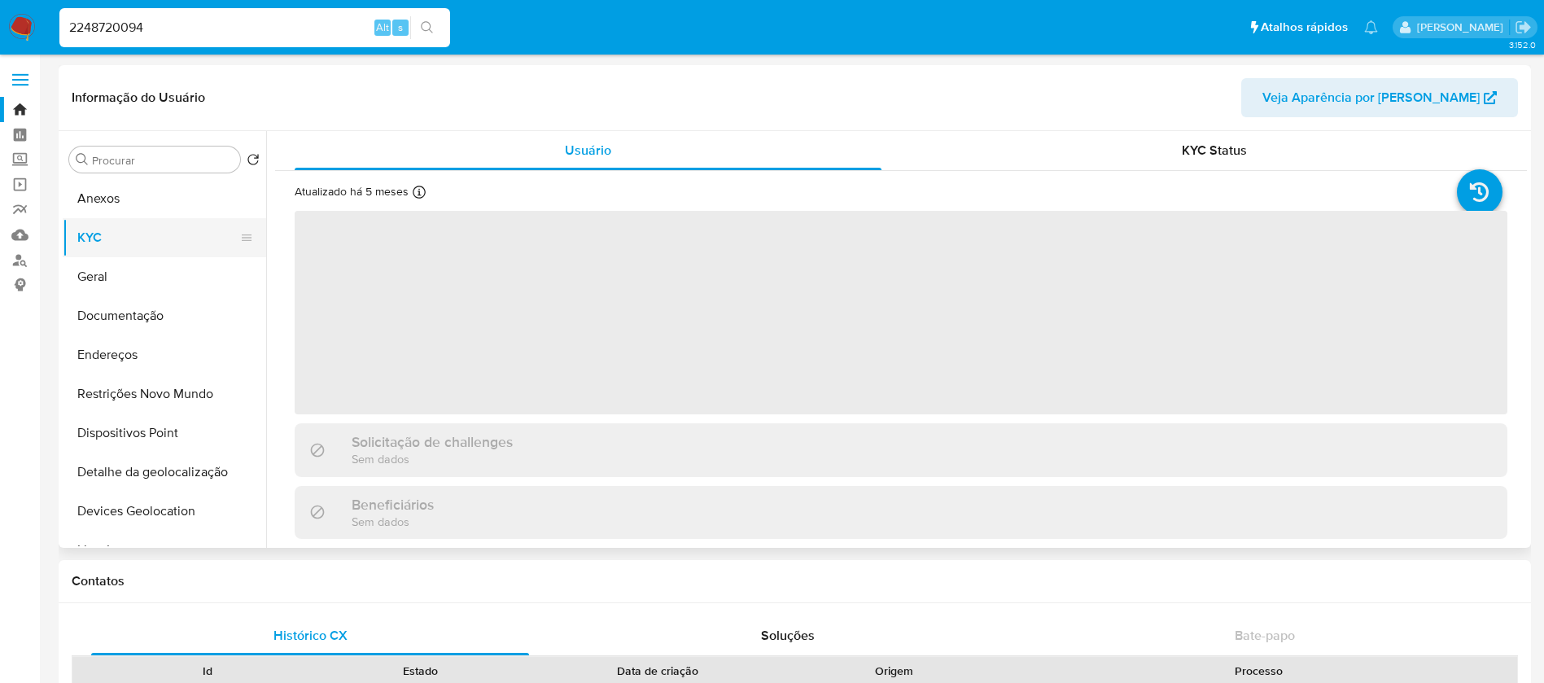
select select "10"
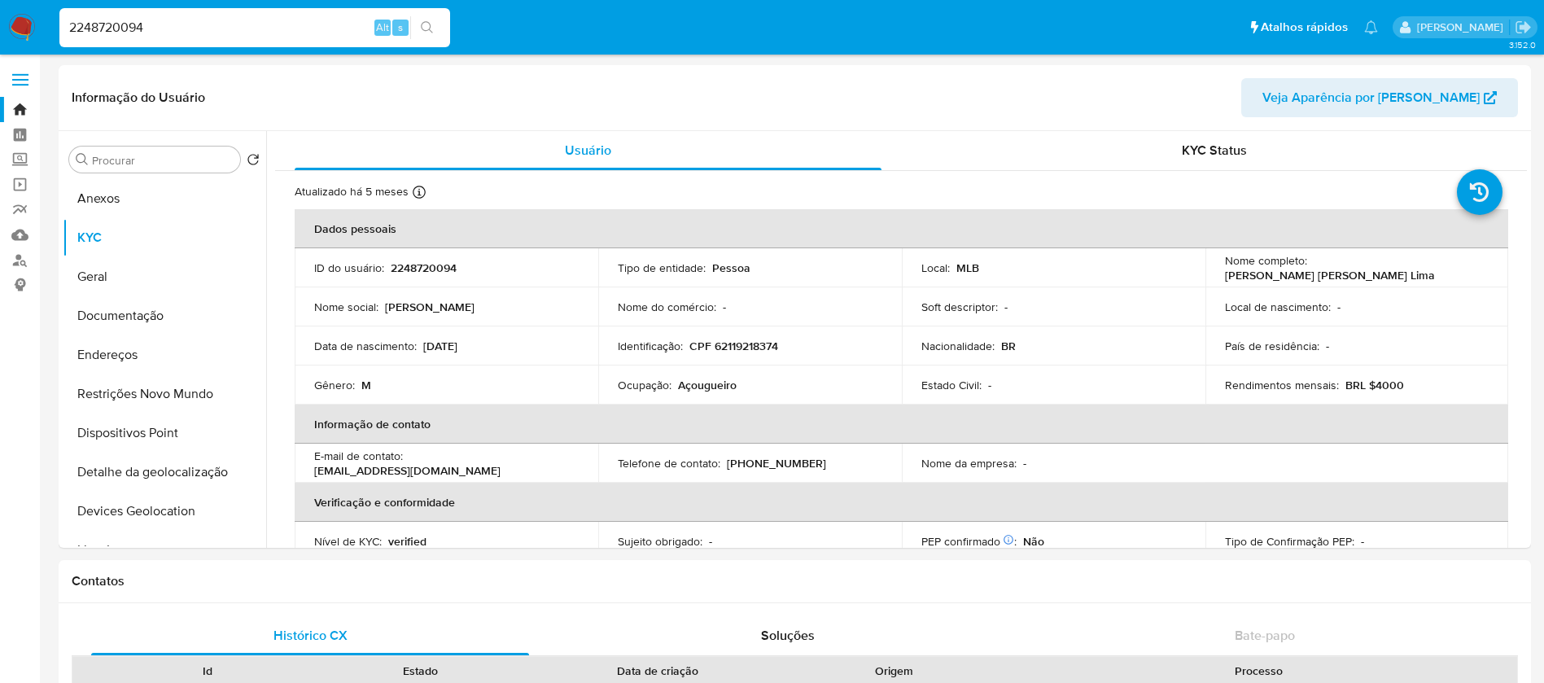
click at [173, 22] on input "2248720094" at bounding box center [254, 27] width 391 height 21
paste input "655003841"
type input "655003841"
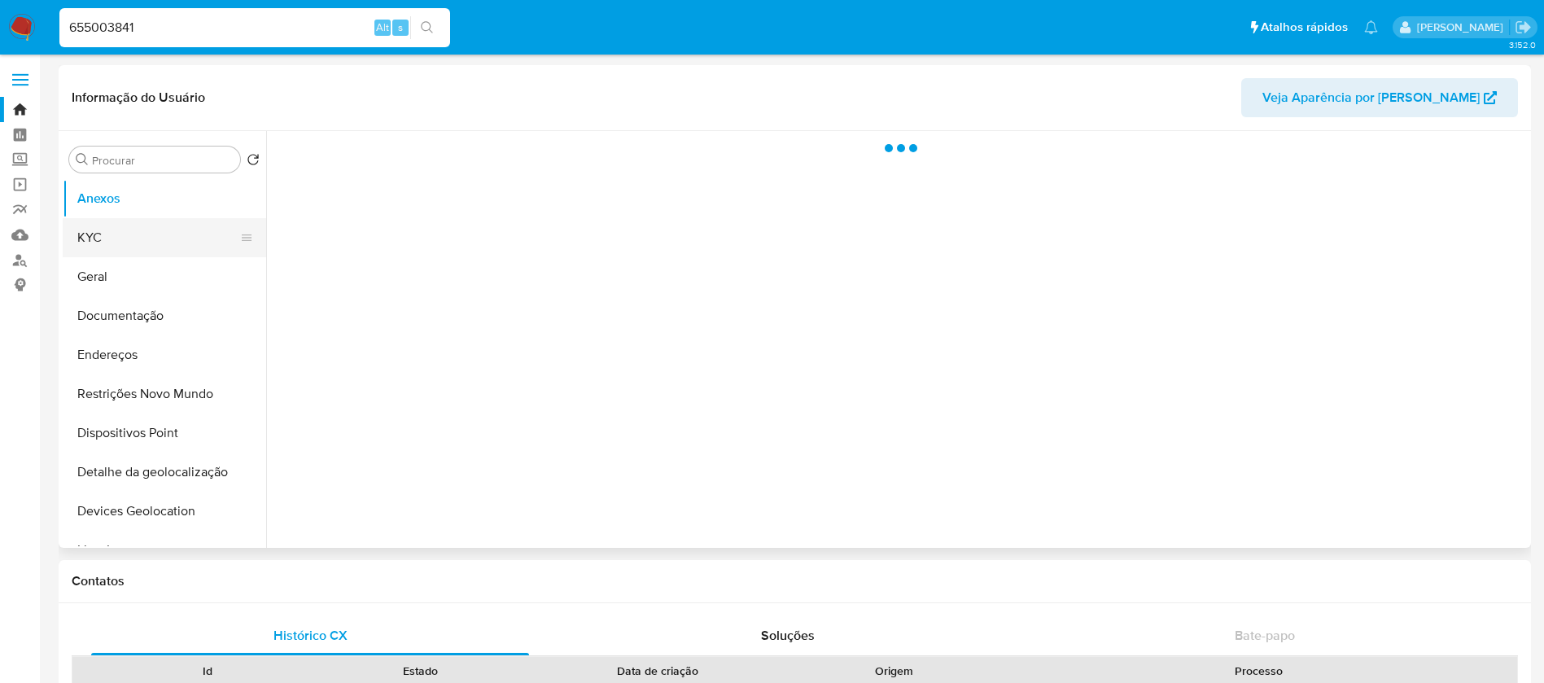
click at [95, 251] on button "KYC" at bounding box center [158, 237] width 190 height 39
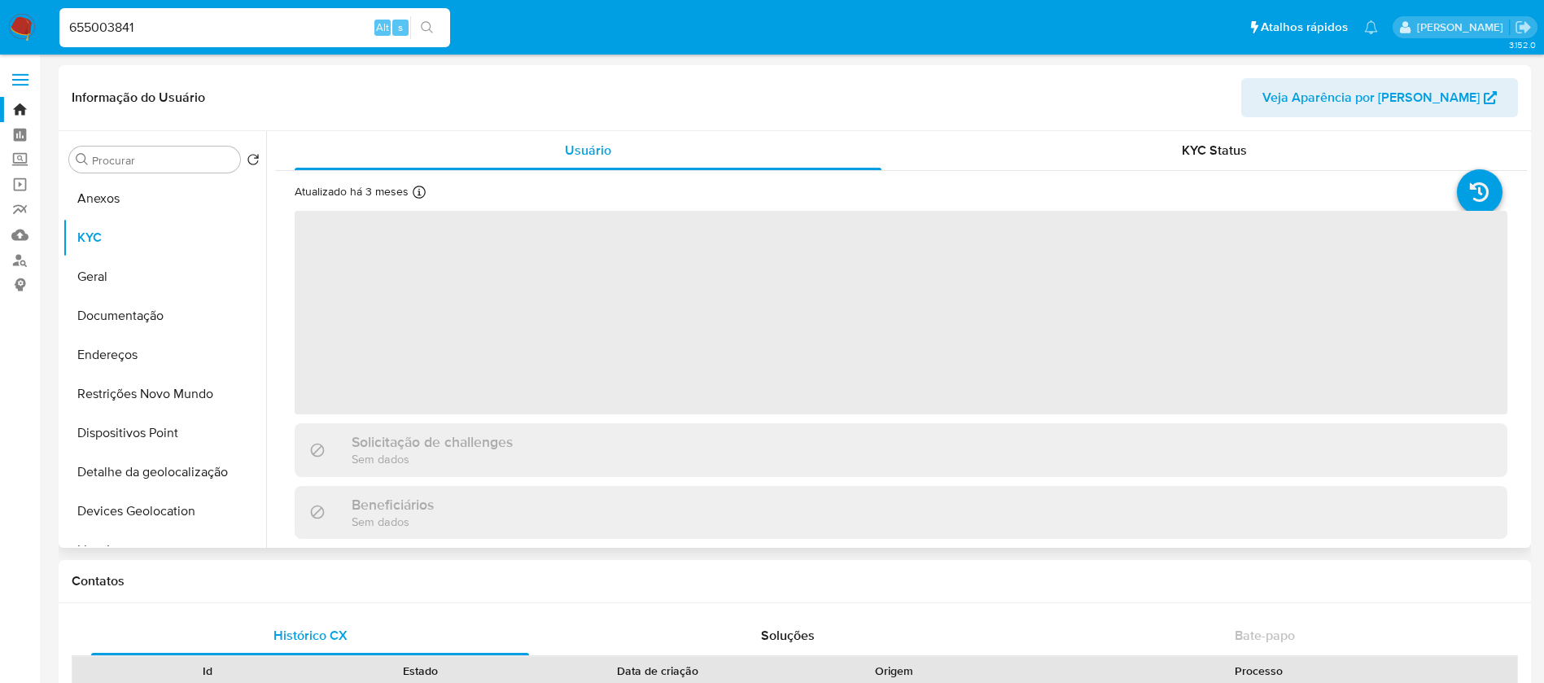
select select "10"
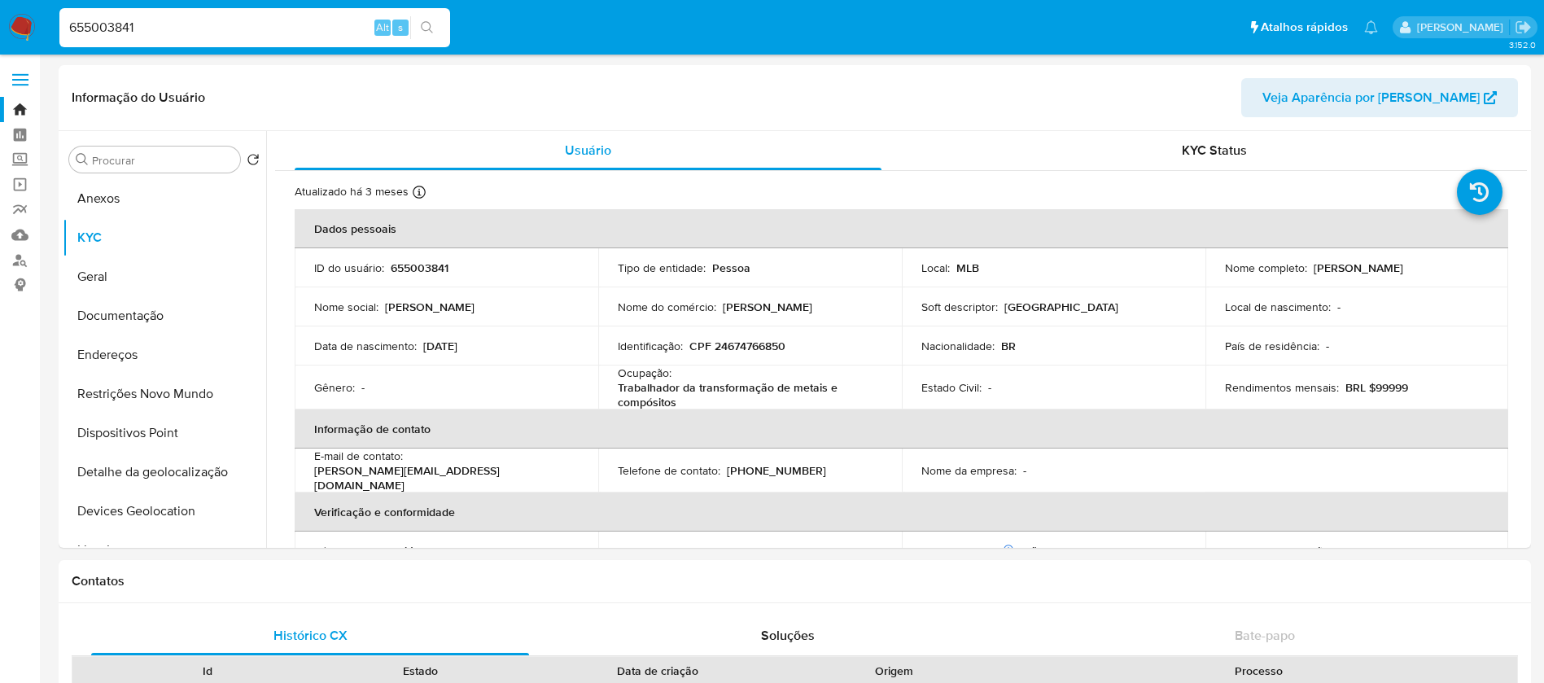
select select "10"
click at [182, 20] on input "655003841" at bounding box center [254, 27] width 391 height 21
paste input "1321614012"
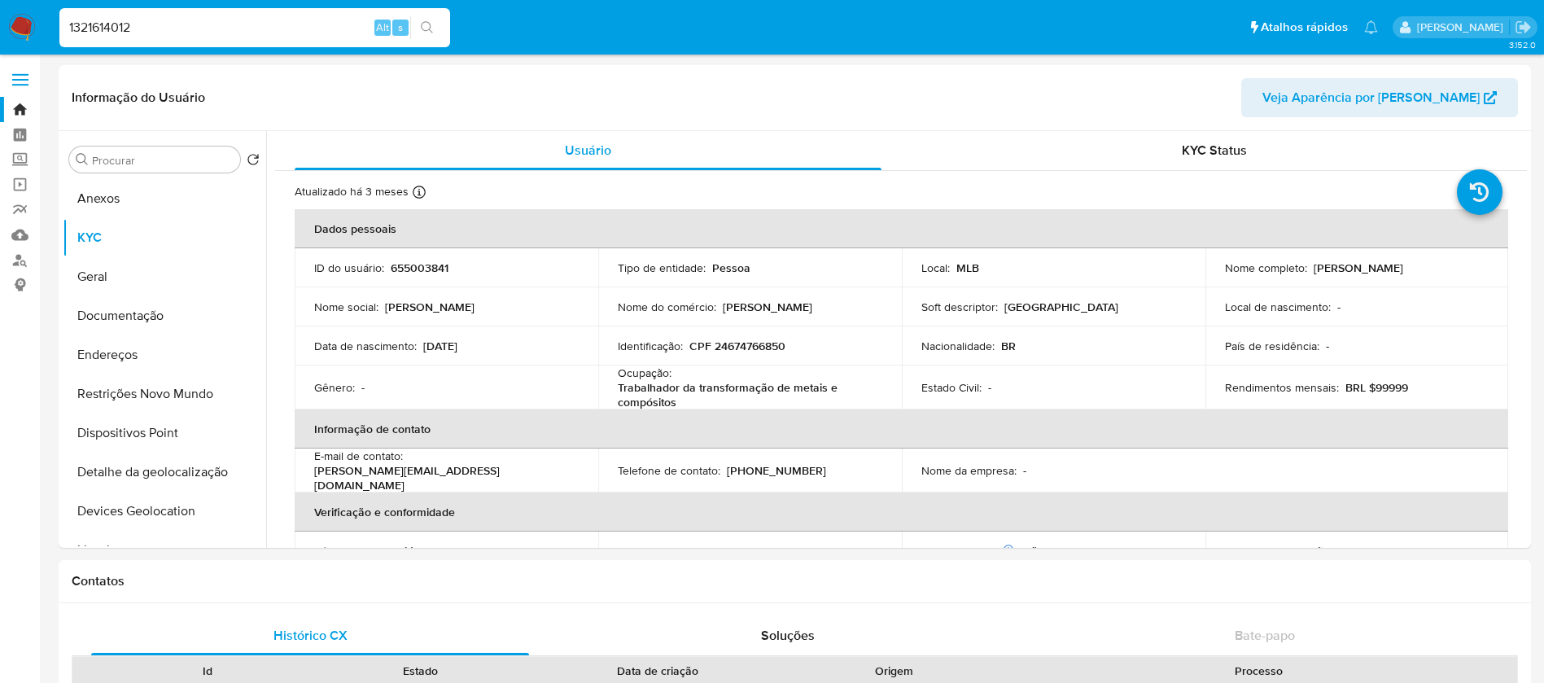
type input "1321614012"
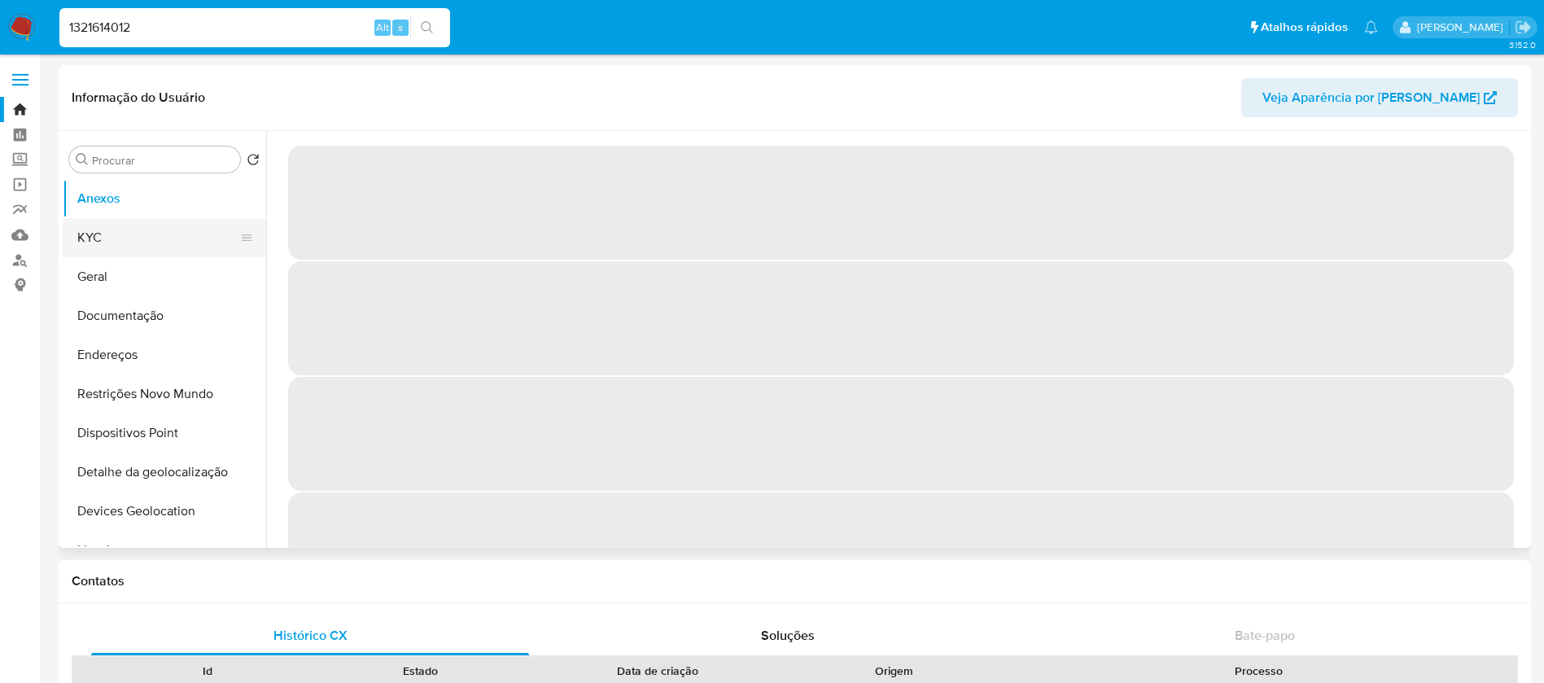
click at [101, 239] on button "KYC" at bounding box center [158, 237] width 190 height 39
select select "10"
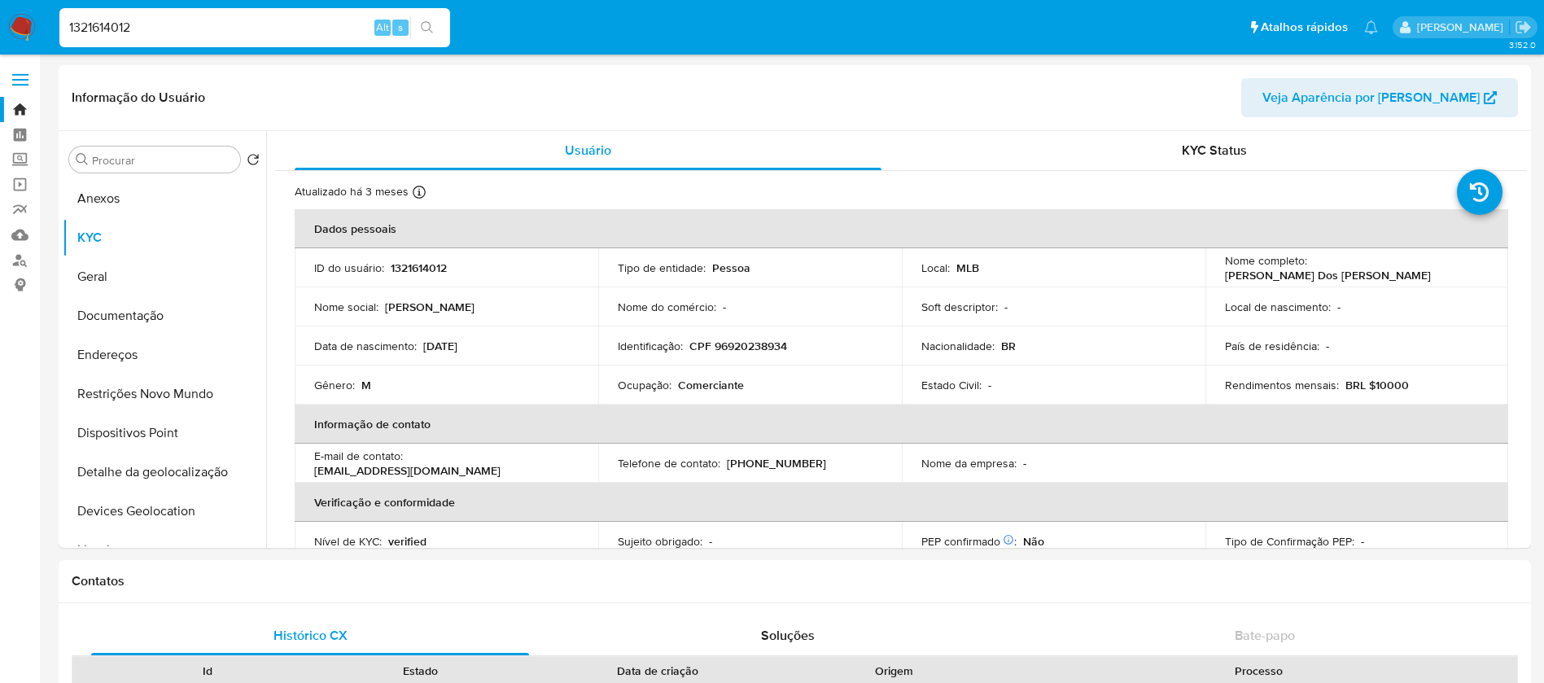
click at [189, 23] on input "1321614012" at bounding box center [254, 27] width 391 height 21
paste input "25130351"
type input "125130351"
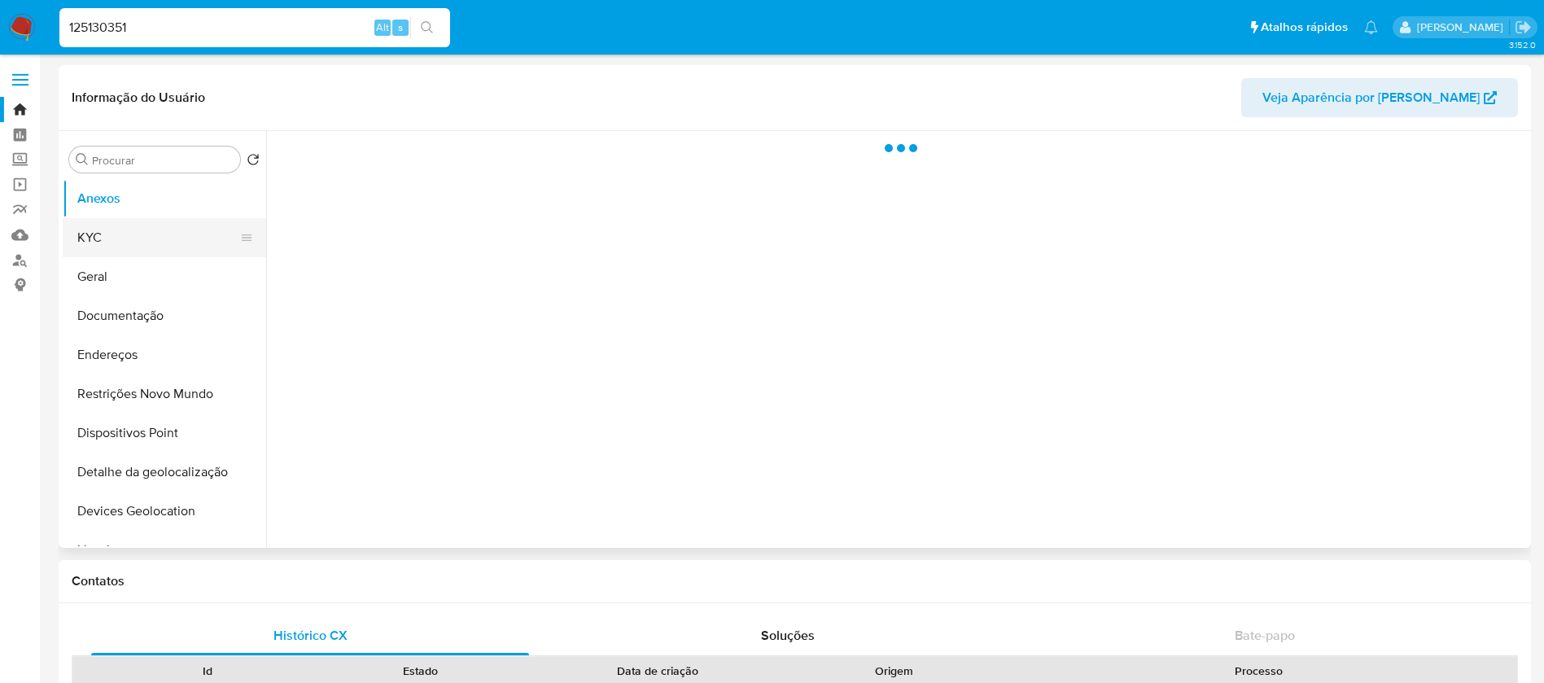
click at [119, 249] on button "KYC" at bounding box center [158, 237] width 190 height 39
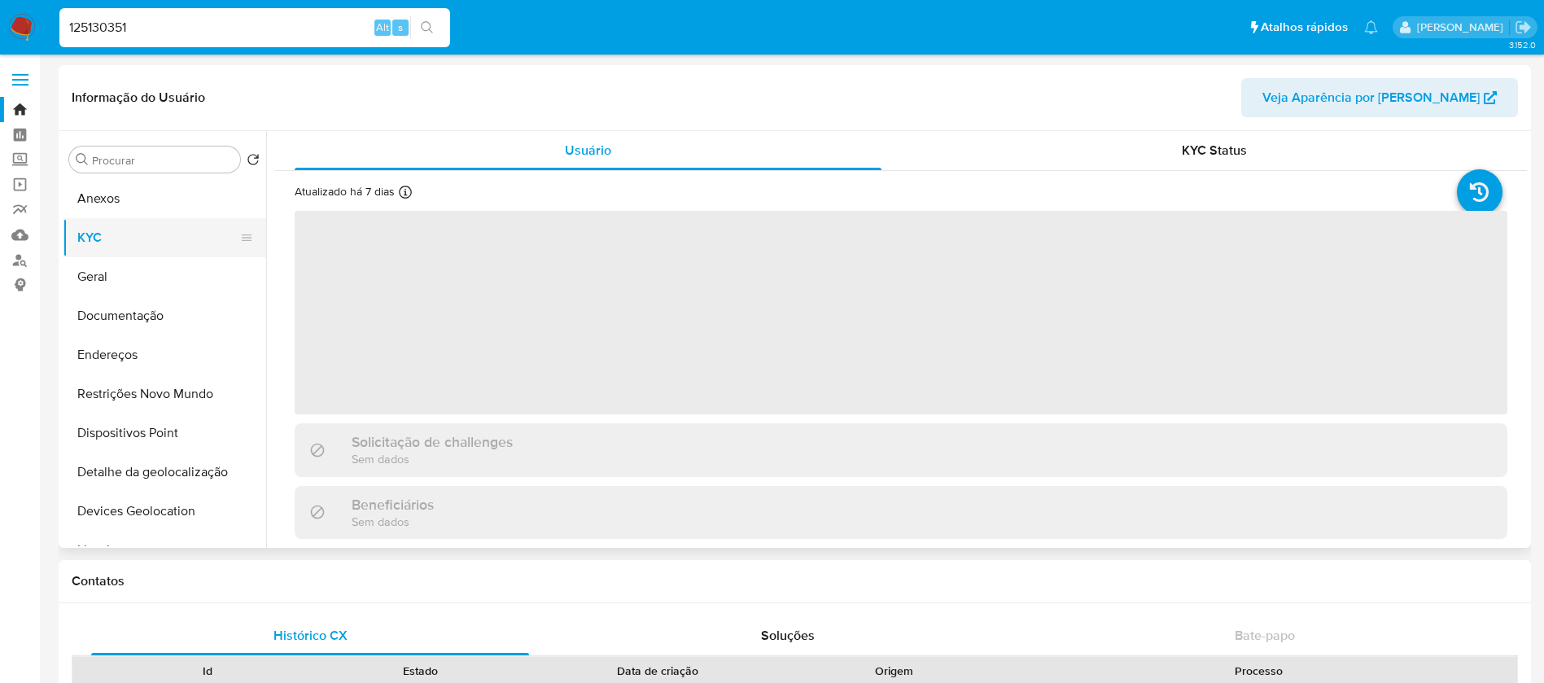
select select "10"
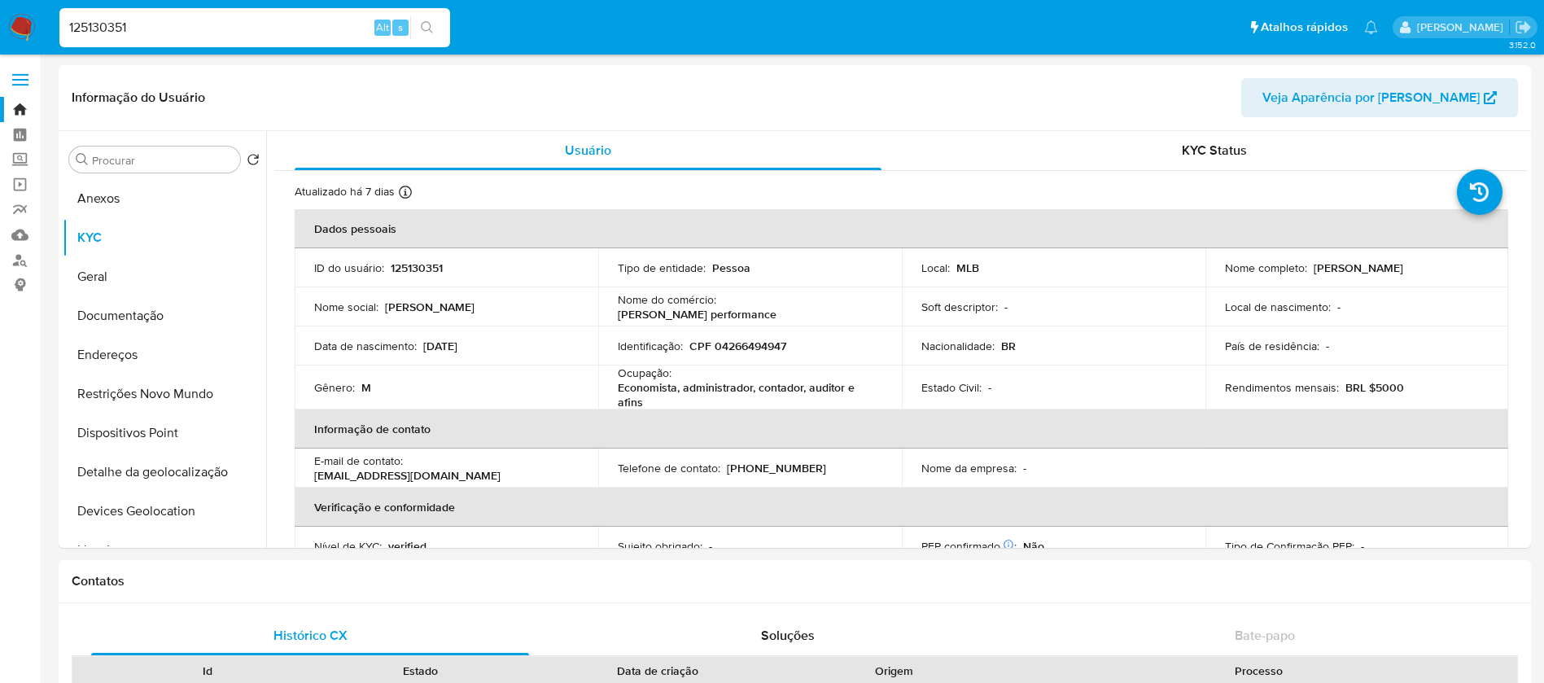
click at [195, 35] on input "125130351" at bounding box center [254, 27] width 391 height 21
paste input "378827653"
type input "378827653"
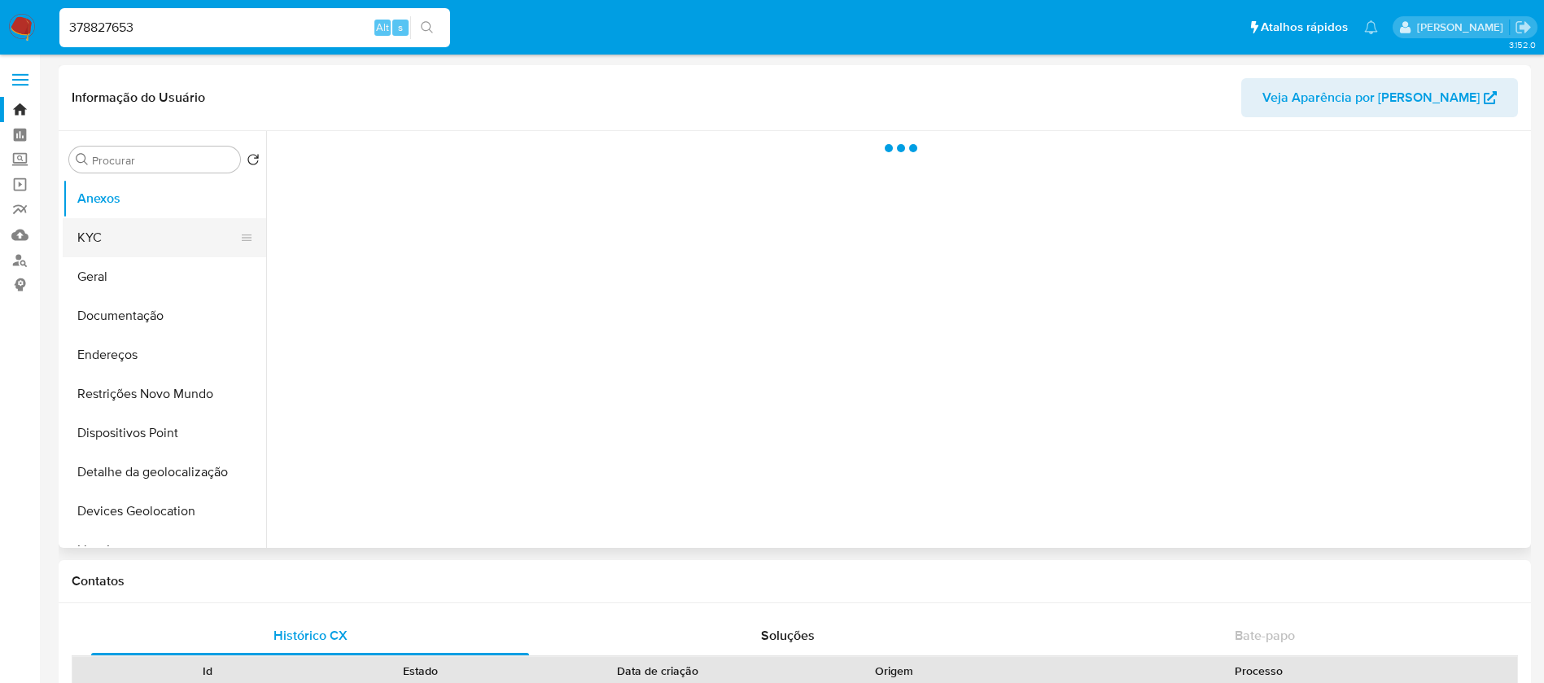
click at [96, 251] on button "KYC" at bounding box center [158, 237] width 190 height 39
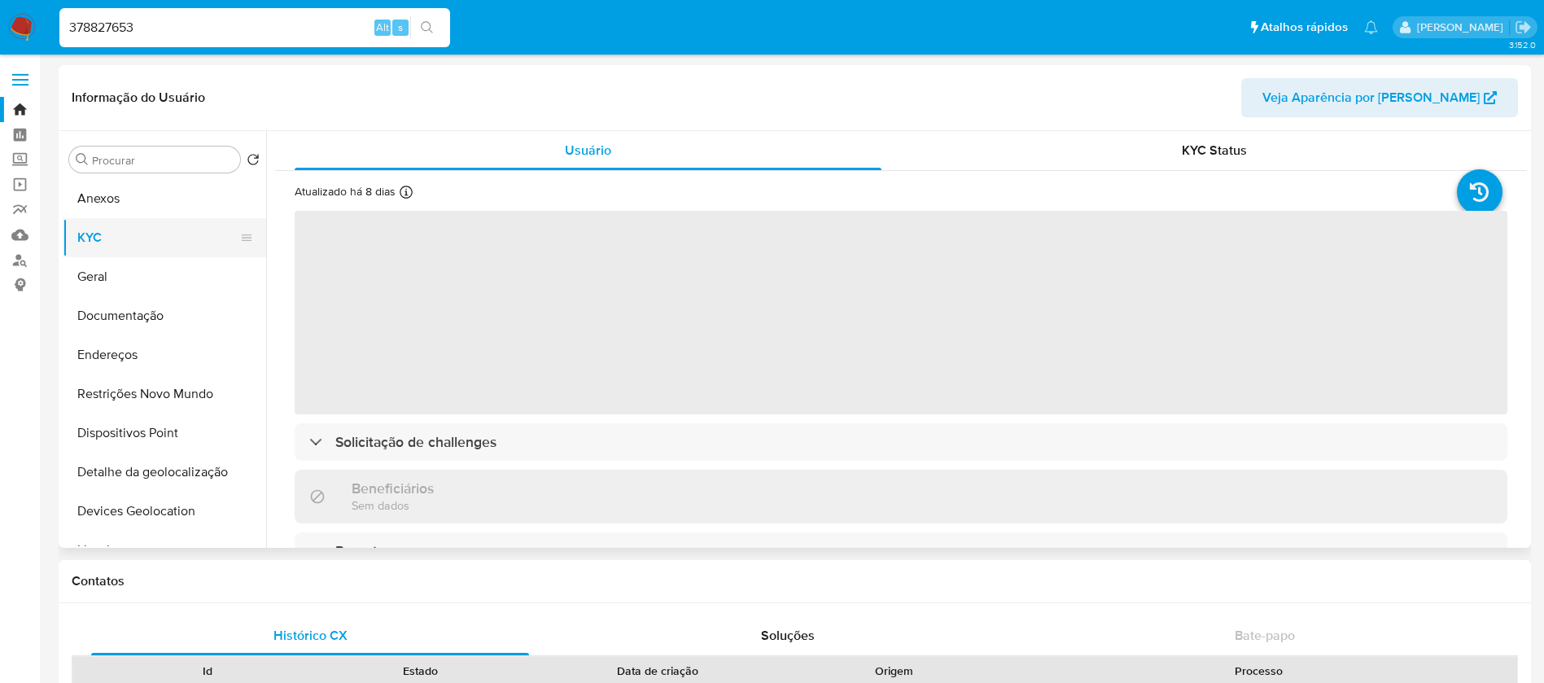
select select "10"
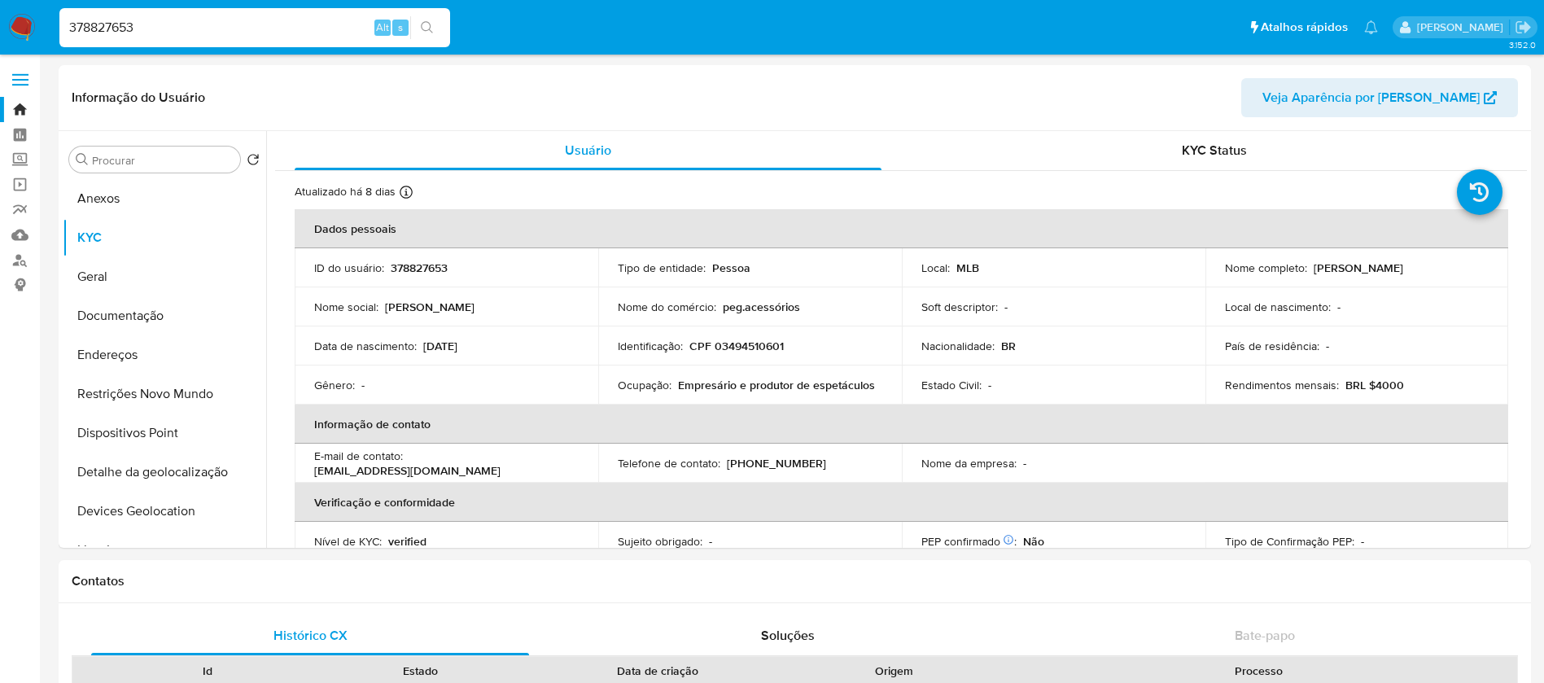
click at [158, 28] on input "378827653" at bounding box center [254, 27] width 391 height 21
paste input "280172740"
type input "280172740"
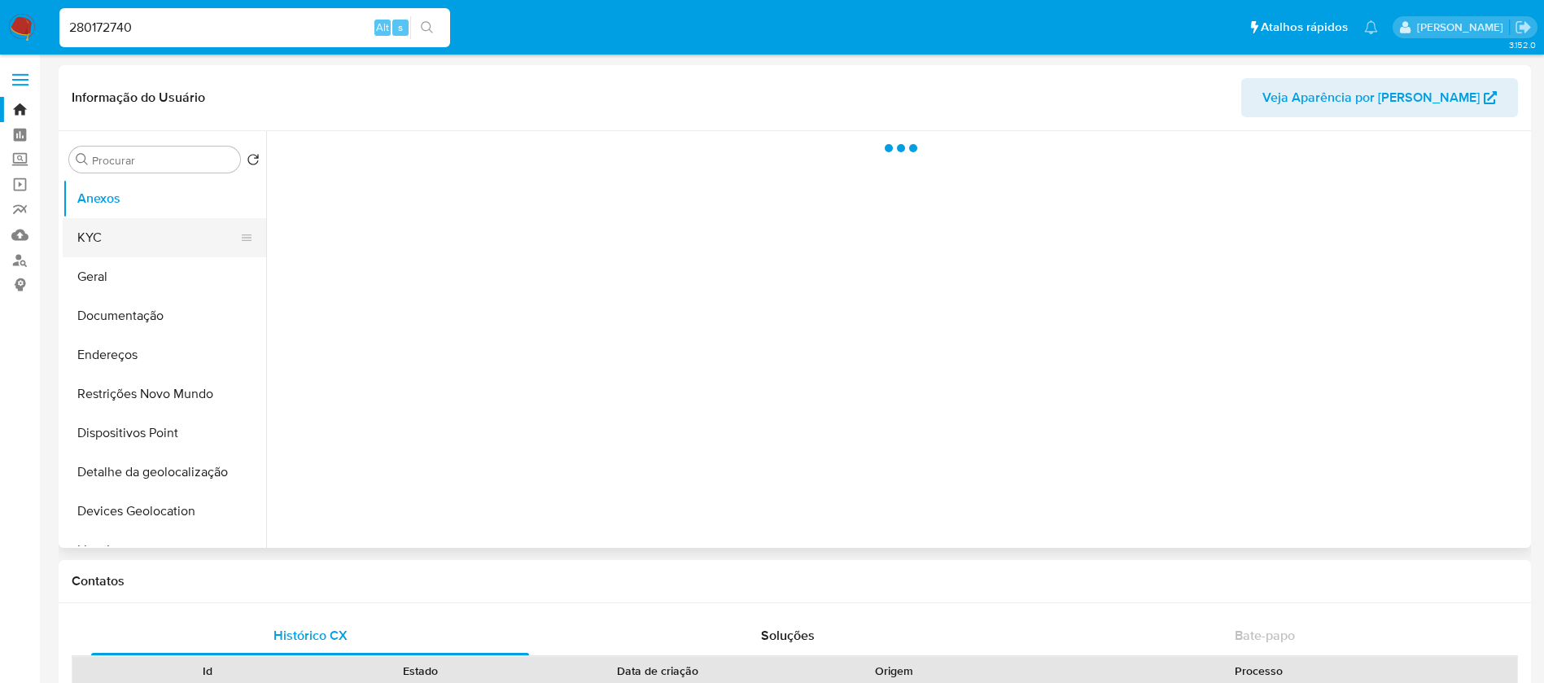
click at [120, 242] on button "KYC" at bounding box center [158, 237] width 190 height 39
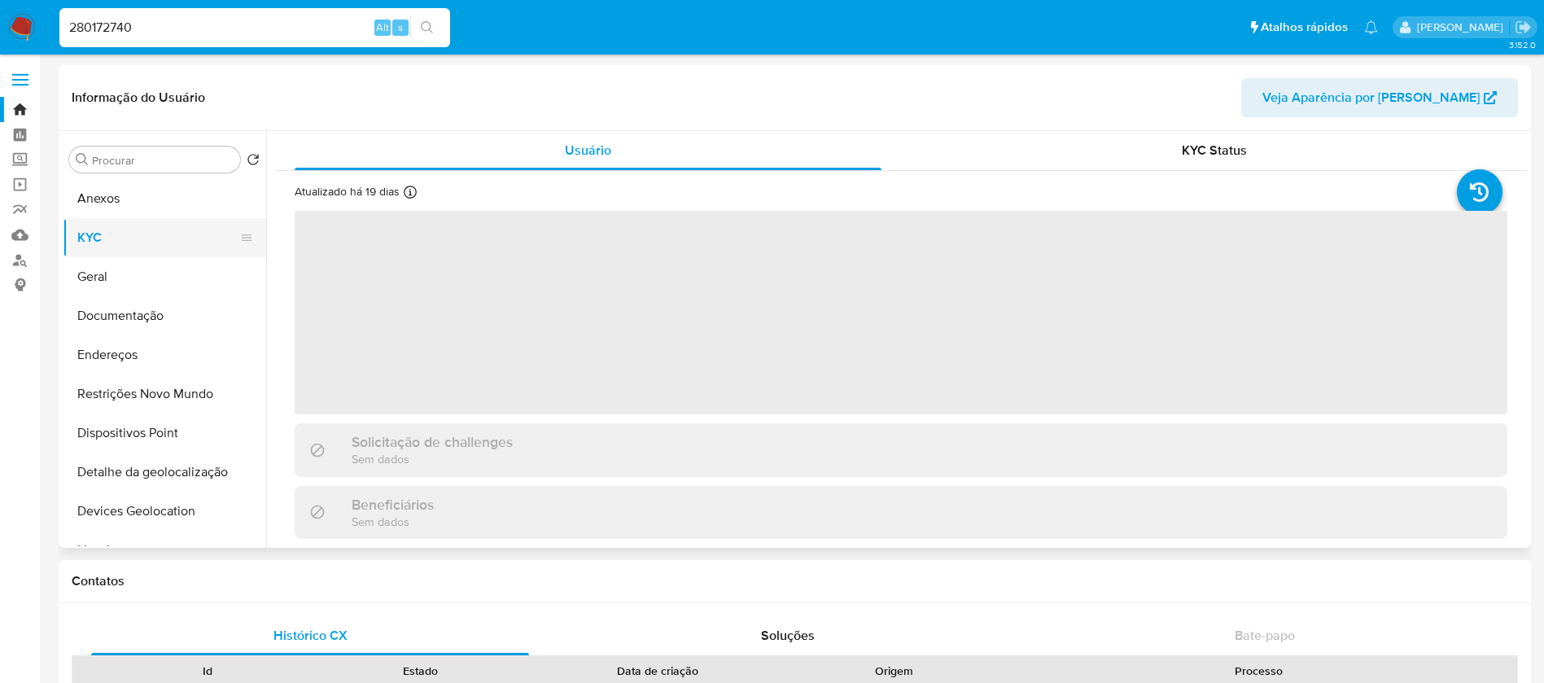
select select "10"
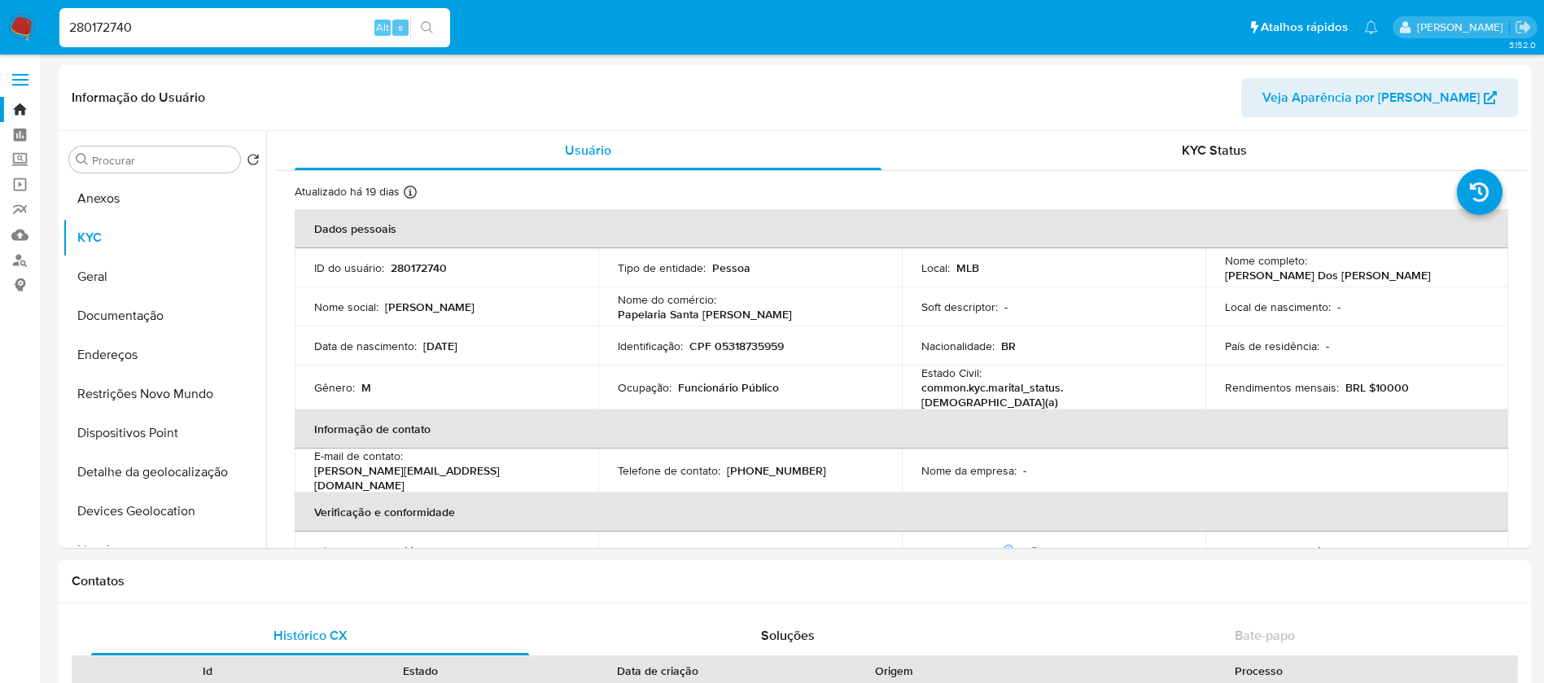
click at [177, 31] on input "280172740" at bounding box center [254, 27] width 391 height 21
paste input "173472551"
type input "173472551"
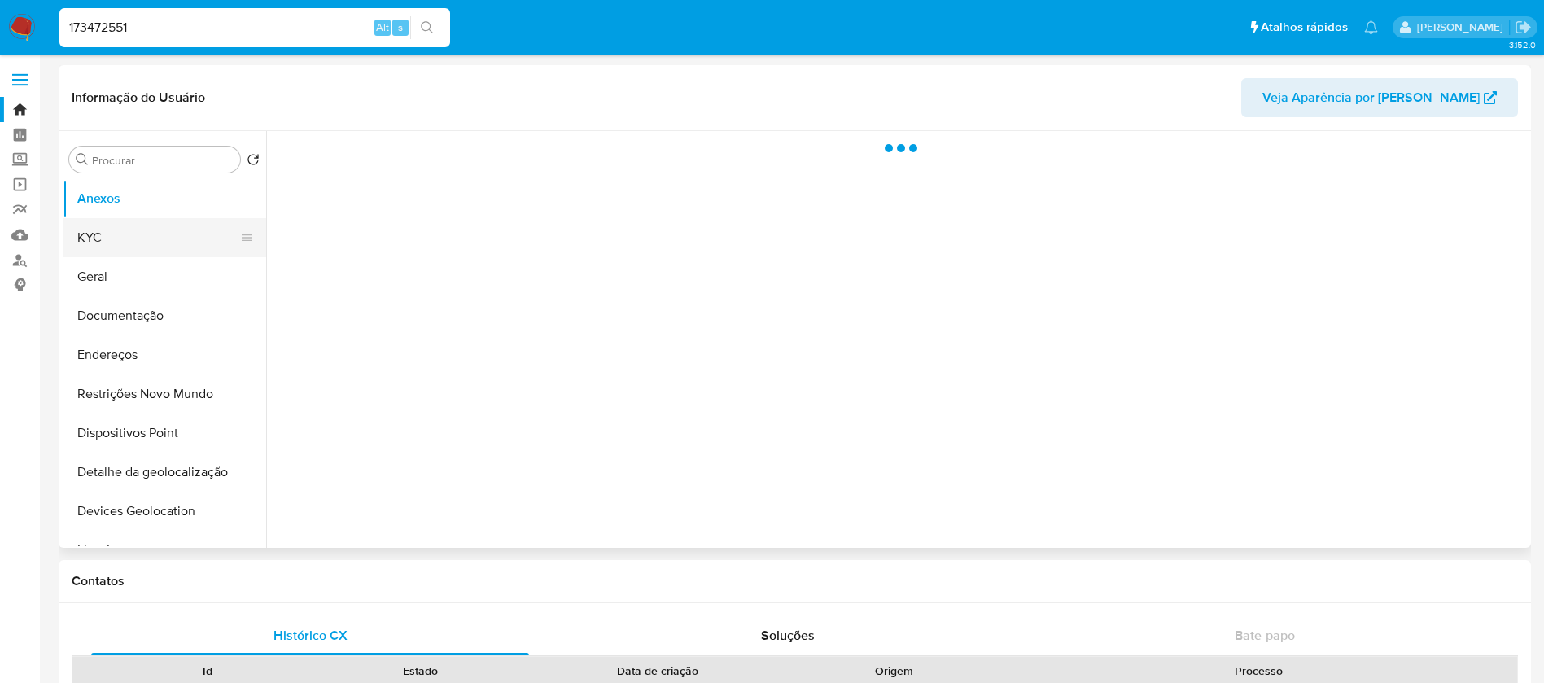
click at [89, 242] on button "KYC" at bounding box center [158, 237] width 190 height 39
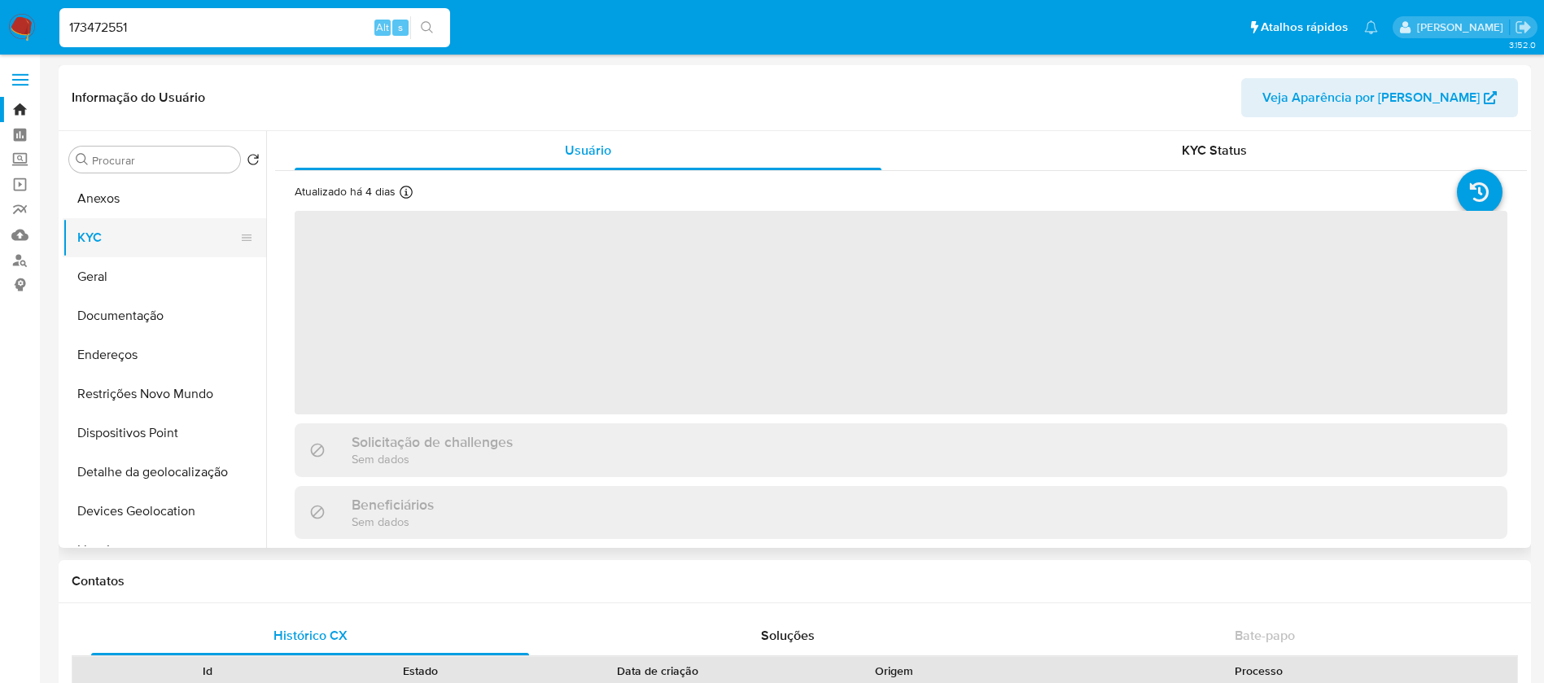
select select "10"
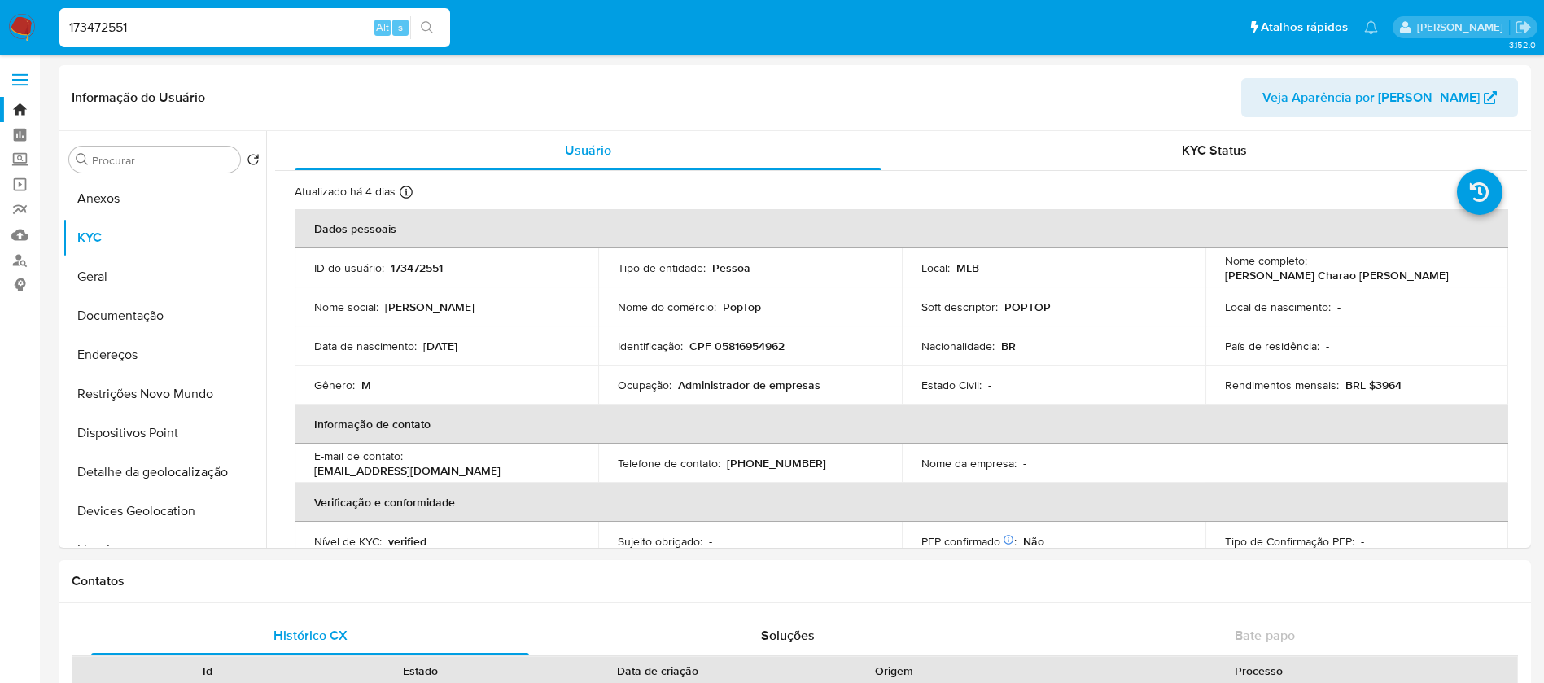
click at [174, 20] on input "173472551" at bounding box center [254, 27] width 391 height 21
paste input "211321654"
type input "211321654"
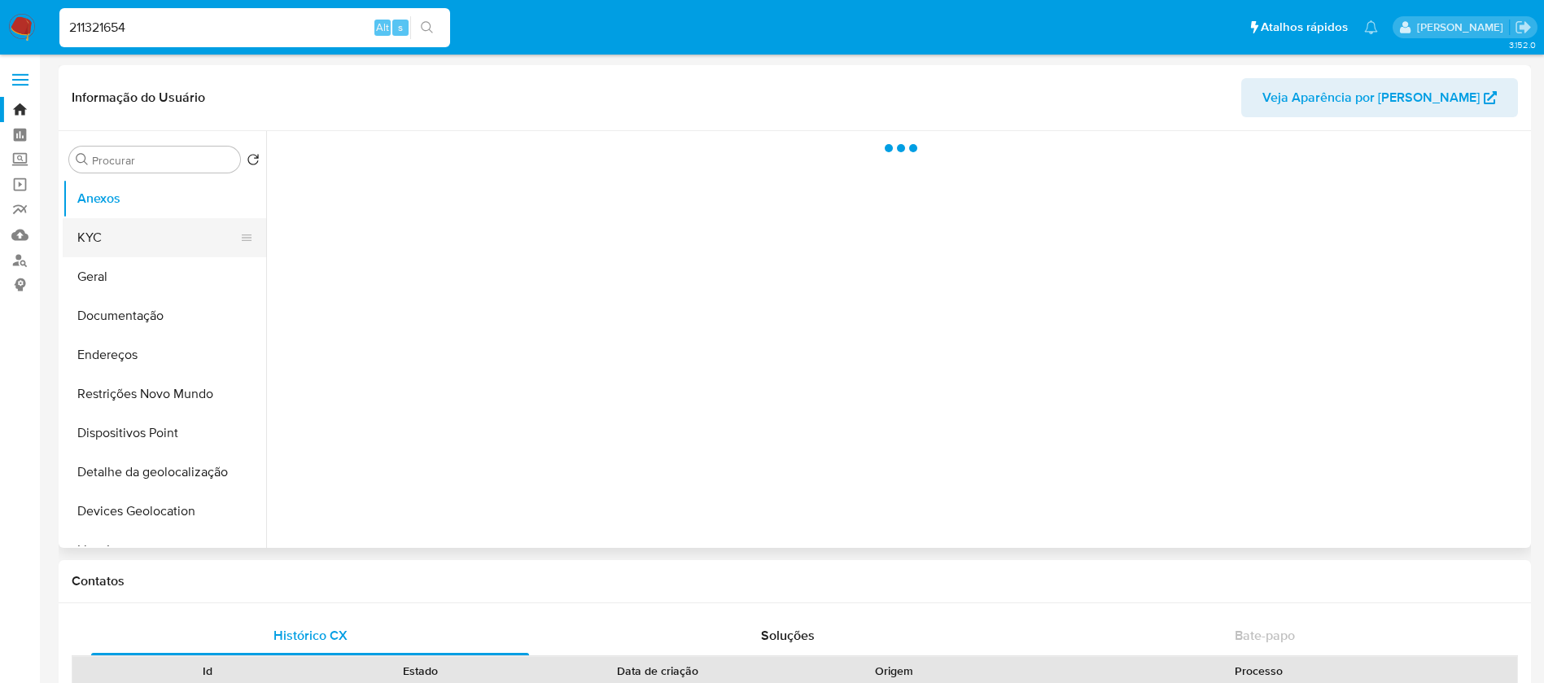
click at [87, 243] on button "KYC" at bounding box center [158, 237] width 190 height 39
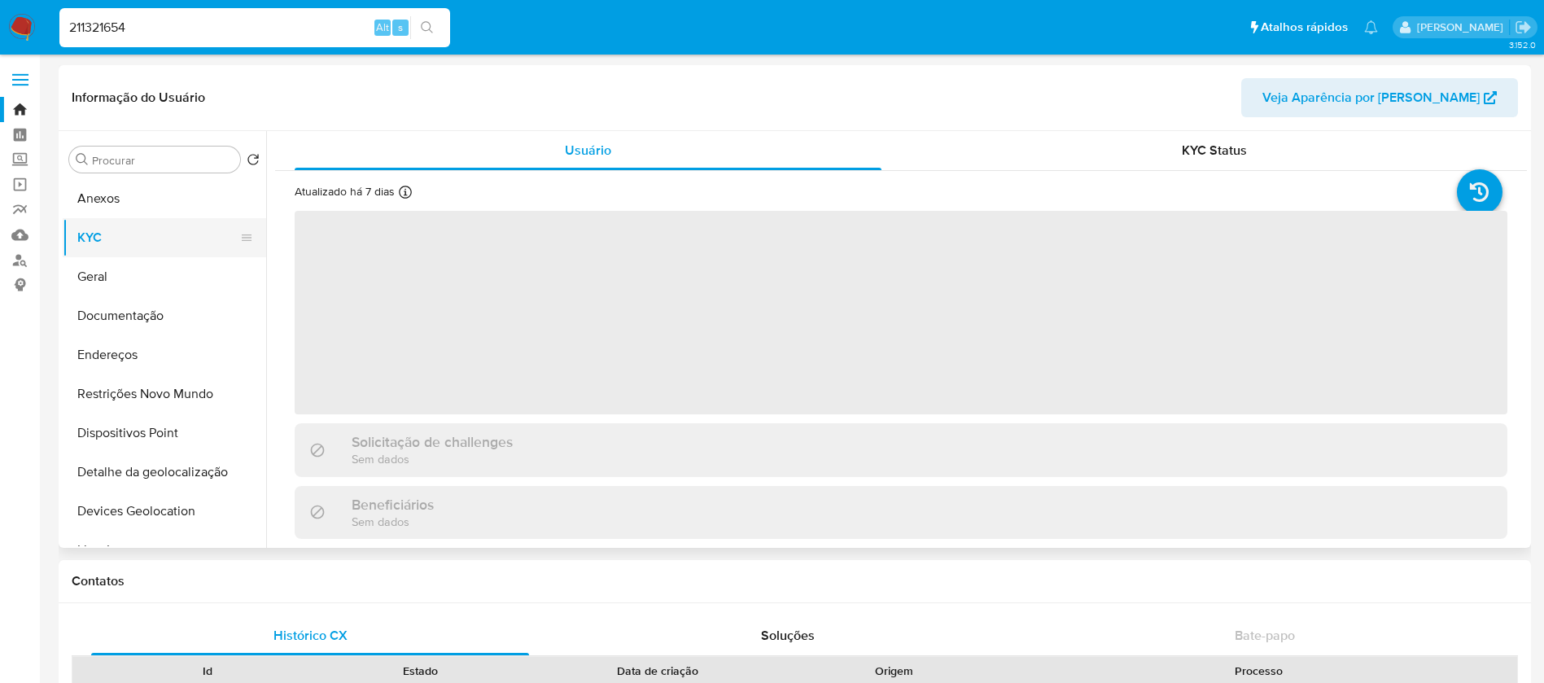
select select "10"
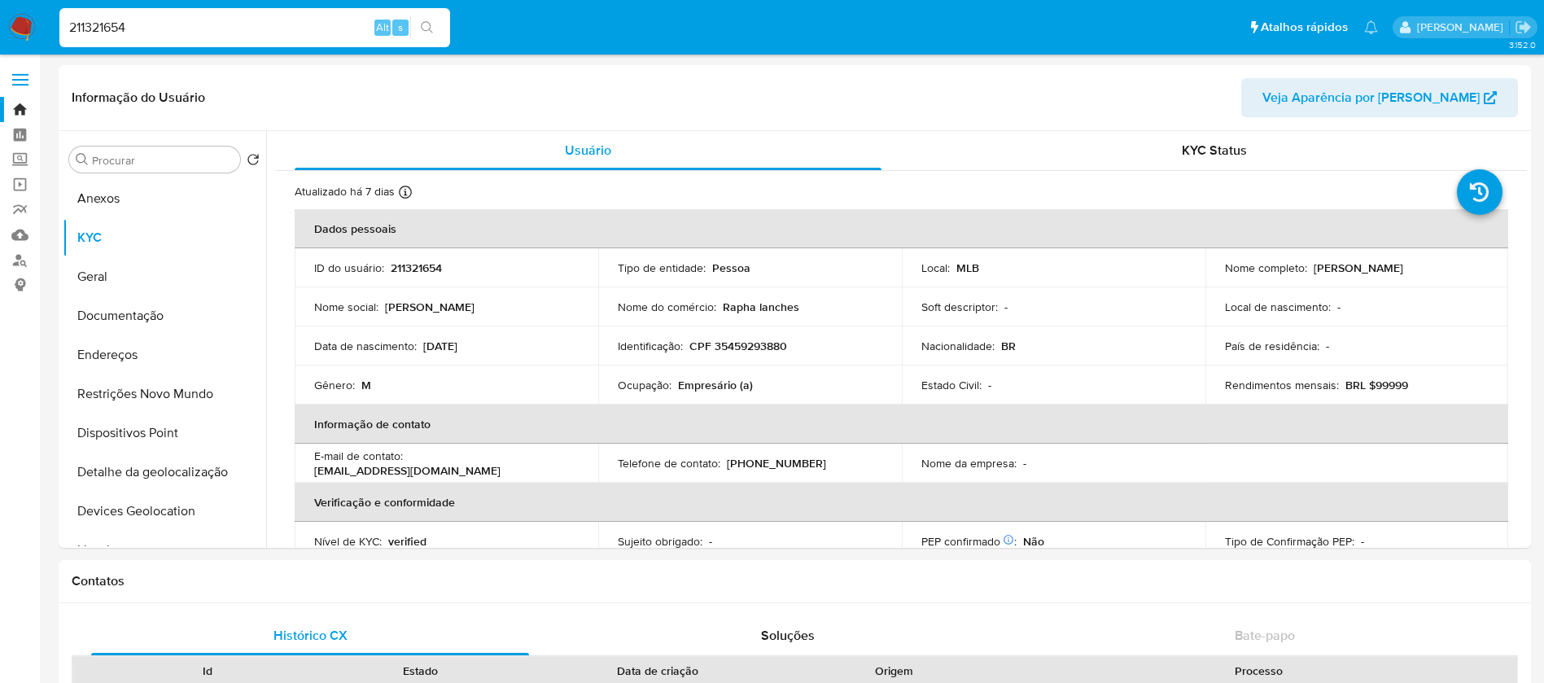
click at [178, 32] on input "211321654" at bounding box center [254, 27] width 391 height 21
paste input "312958565"
type input "312958565"
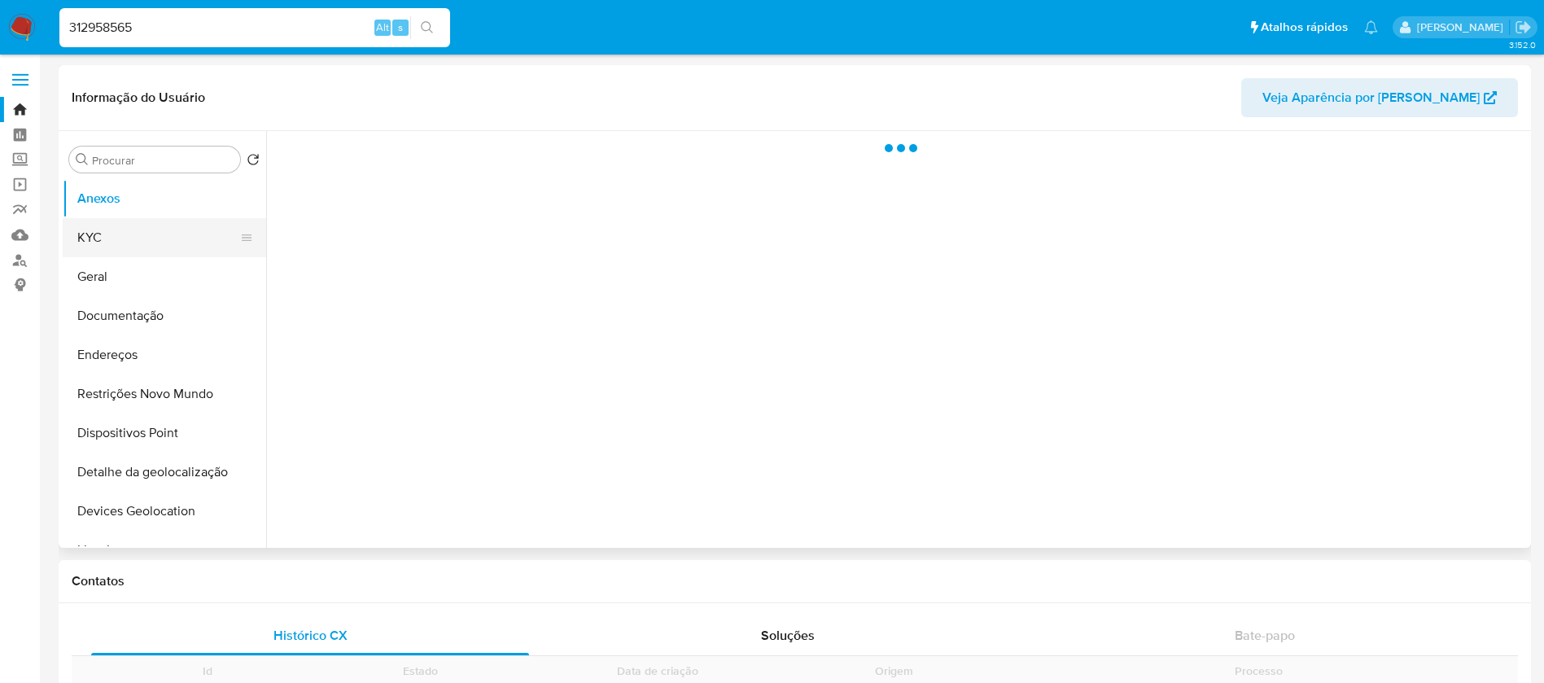
click at [103, 237] on button "KYC" at bounding box center [158, 237] width 190 height 39
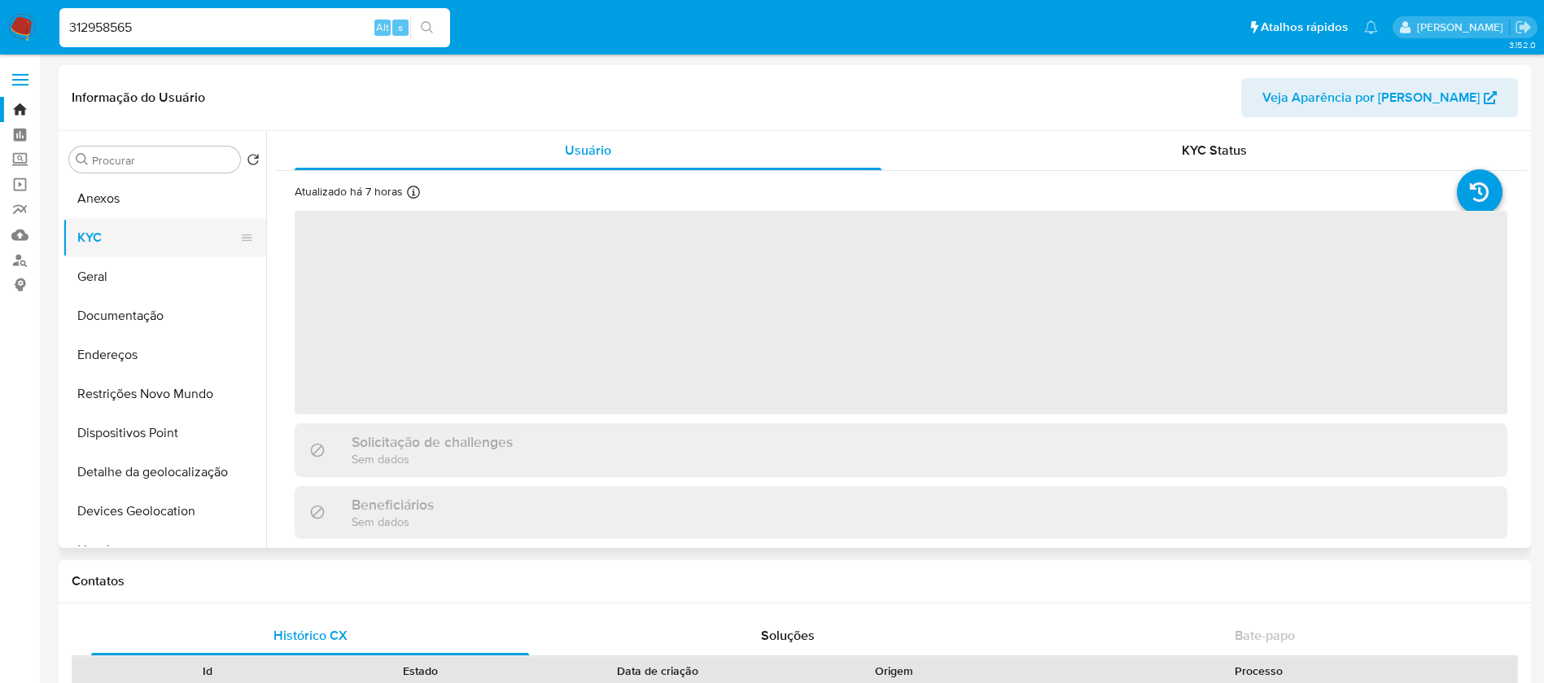
select select "10"
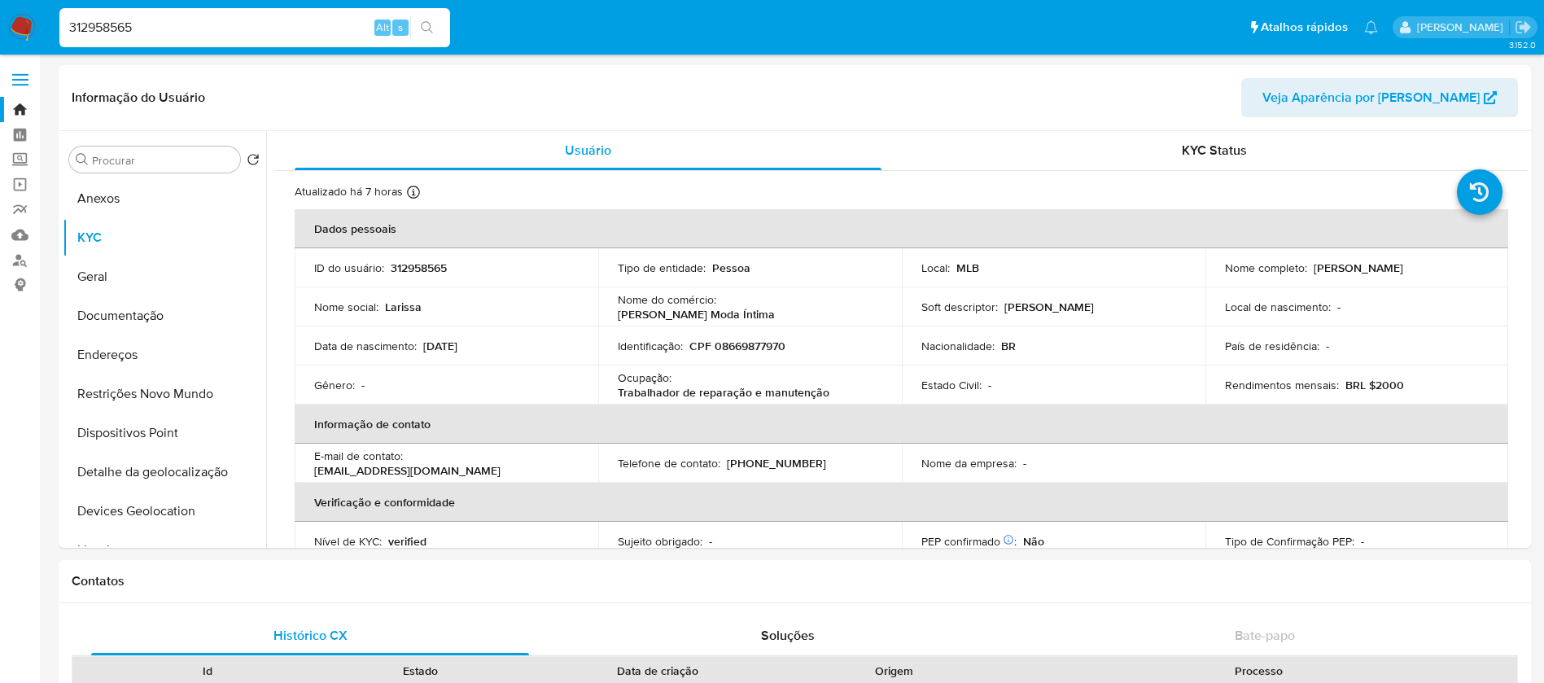
click at [188, 24] on input "312958565" at bounding box center [254, 27] width 391 height 21
paste input "75454660"
type input "75454660"
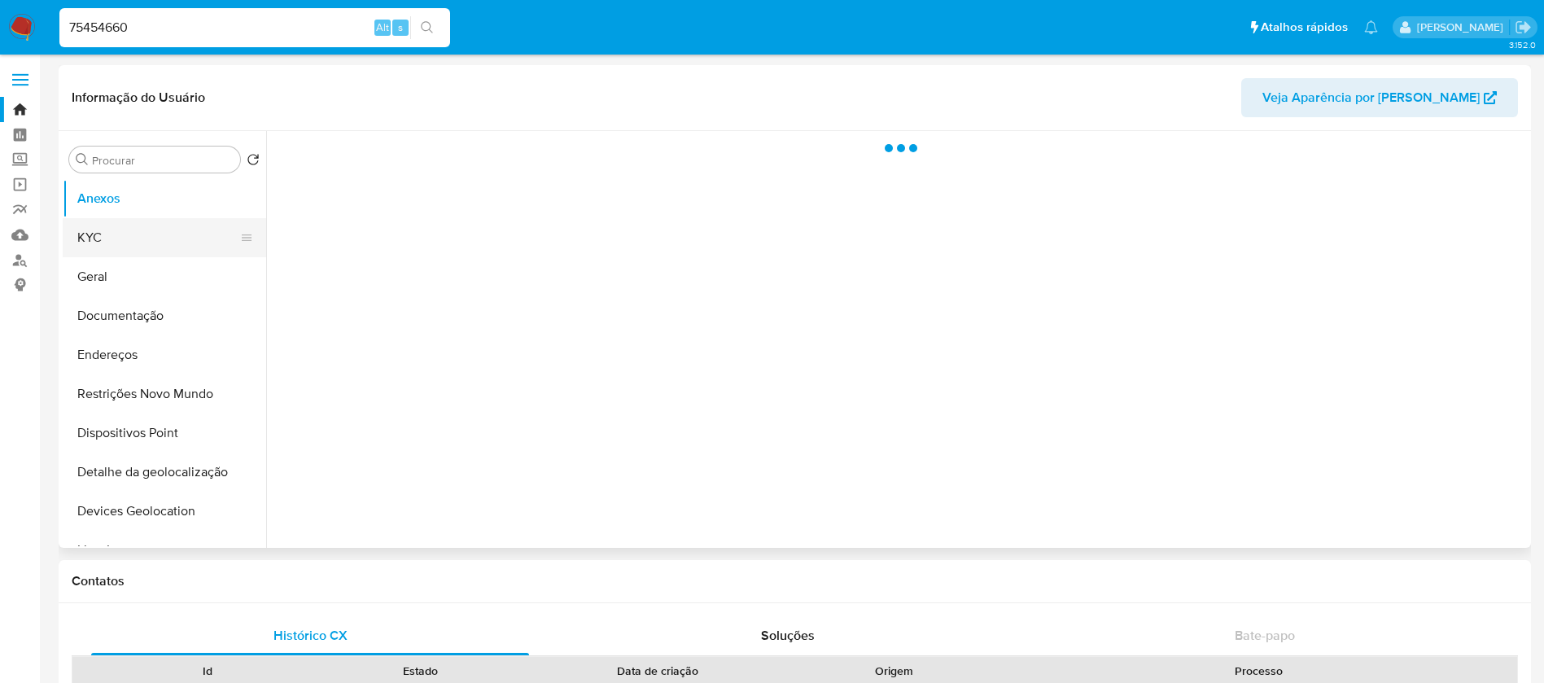
click at [116, 247] on button "KYC" at bounding box center [158, 237] width 190 height 39
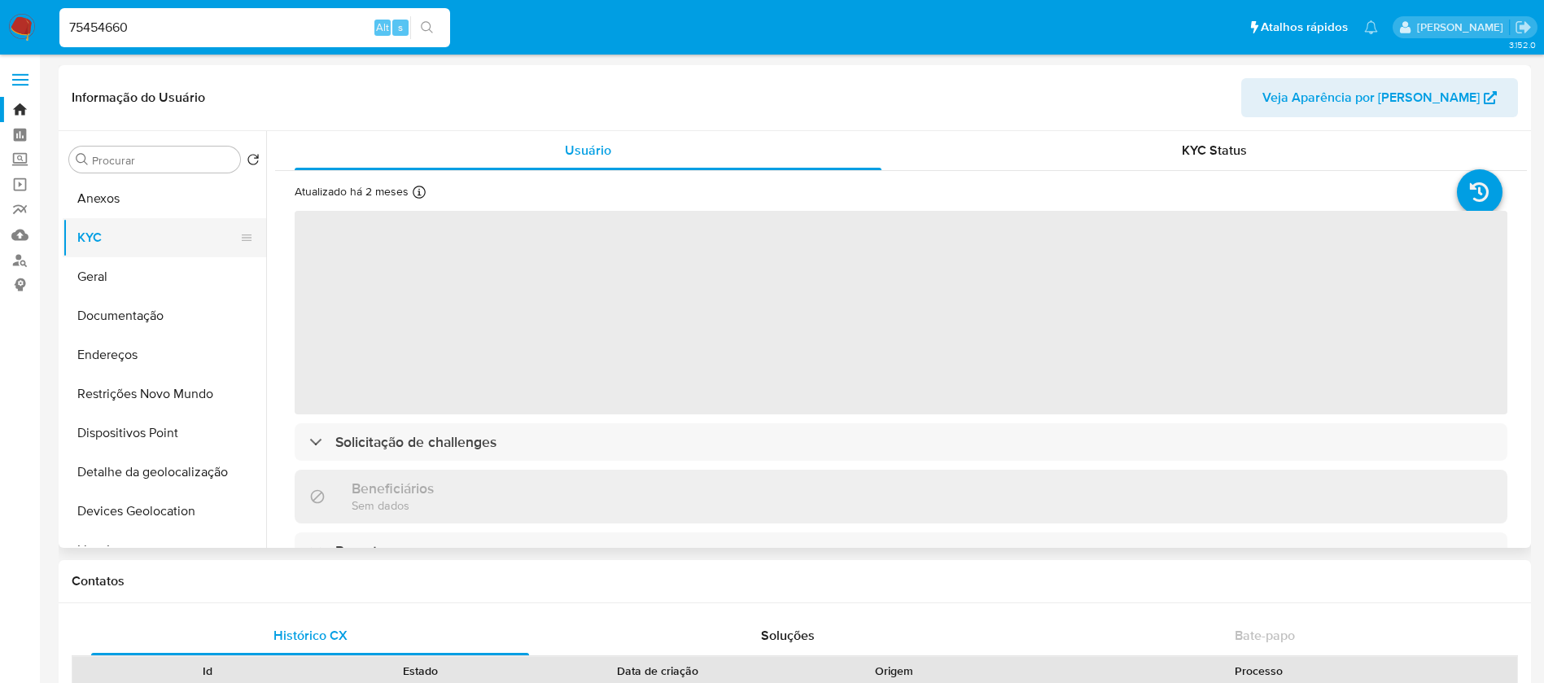
select select "10"
